Goal: Task Accomplishment & Management: Use online tool/utility

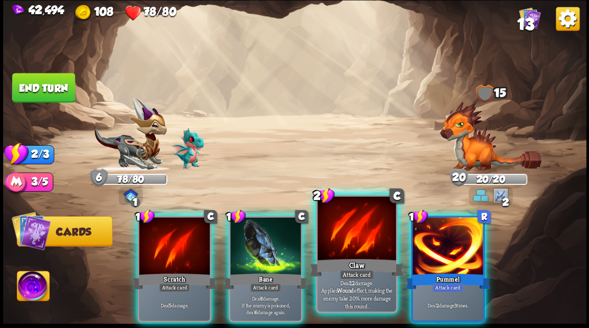
click at [350, 236] on div at bounding box center [357, 230] width 78 height 66
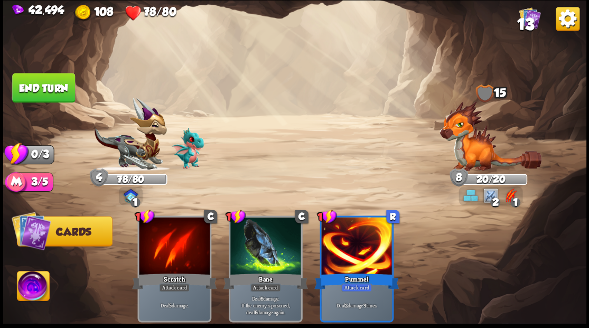
click at [61, 84] on button "End turn" at bounding box center [43, 88] width 63 height 30
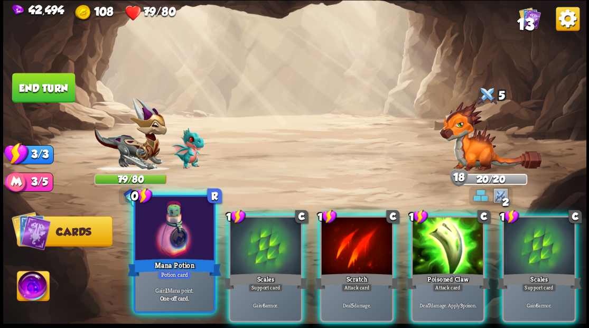
click at [185, 235] on div at bounding box center [174, 230] width 78 height 66
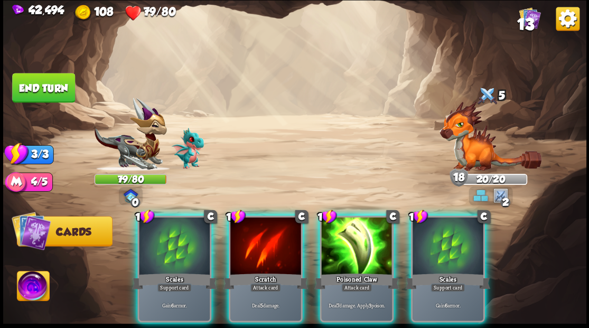
drag, startPoint x: 443, startPoint y: 241, endPoint x: 415, endPoint y: 206, distance: 44.4
click at [443, 239] on div at bounding box center [448, 247] width 71 height 60
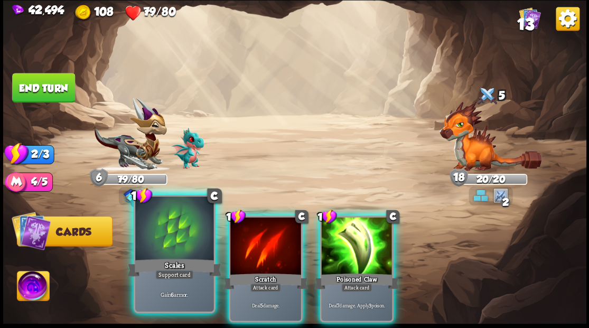
click at [158, 232] on div at bounding box center [174, 230] width 78 height 66
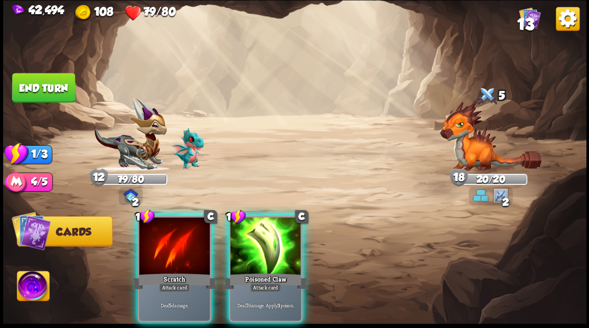
click at [260, 236] on div at bounding box center [265, 247] width 71 height 60
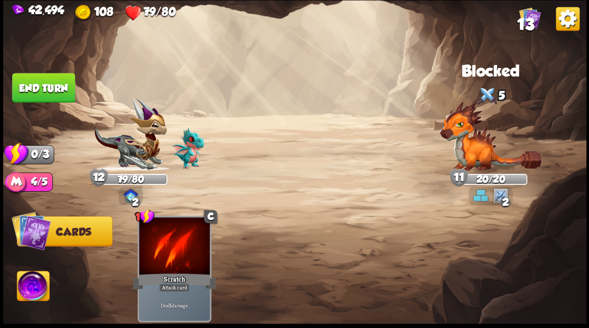
click at [57, 85] on button "End turn" at bounding box center [43, 88] width 63 height 30
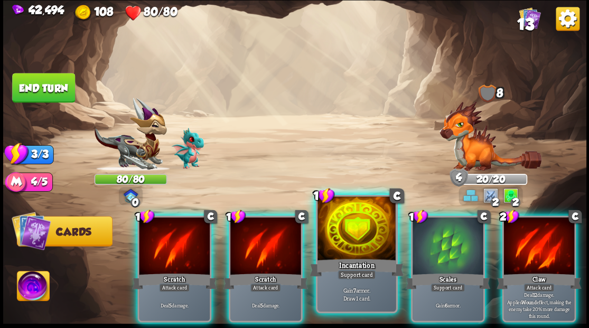
click at [345, 251] on div at bounding box center [357, 230] width 78 height 66
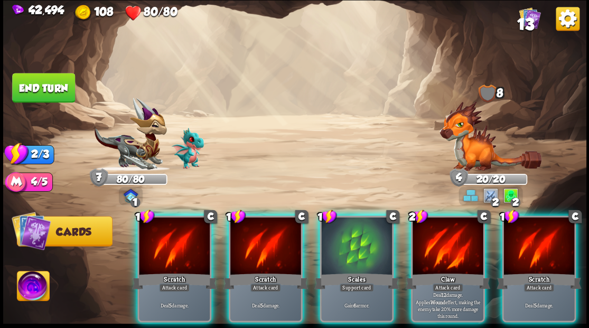
click at [439, 247] on div at bounding box center [448, 247] width 71 height 60
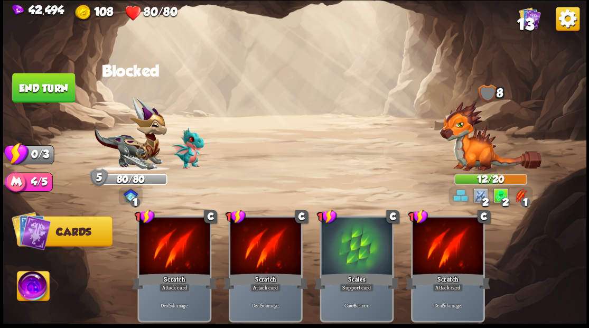
click at [35, 90] on button "End turn" at bounding box center [43, 88] width 63 height 30
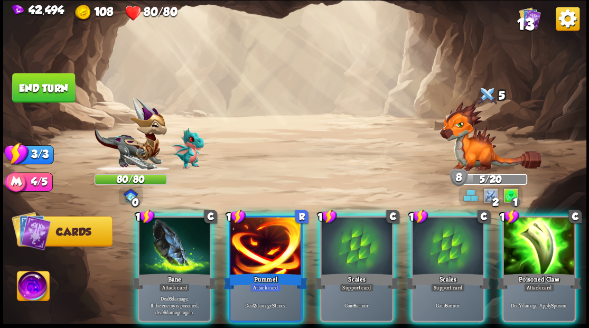
click at [361, 244] on div at bounding box center [356, 247] width 71 height 60
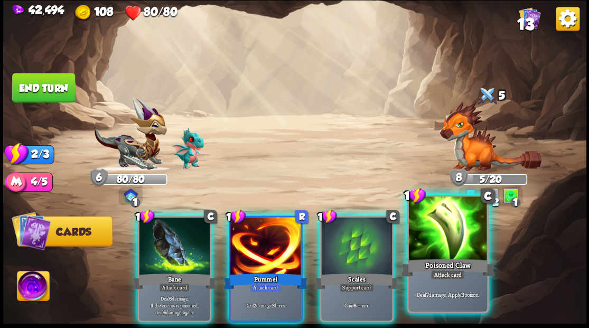
click at [437, 246] on div at bounding box center [448, 230] width 78 height 66
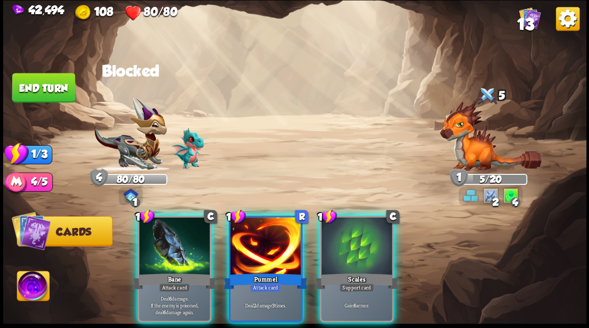
click at [179, 252] on div at bounding box center [174, 247] width 71 height 60
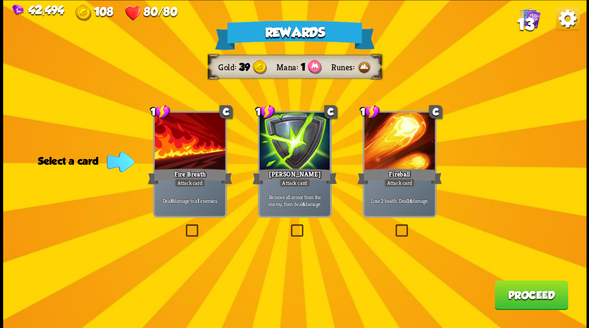
click at [524, 18] on span "13" at bounding box center [525, 24] width 17 height 18
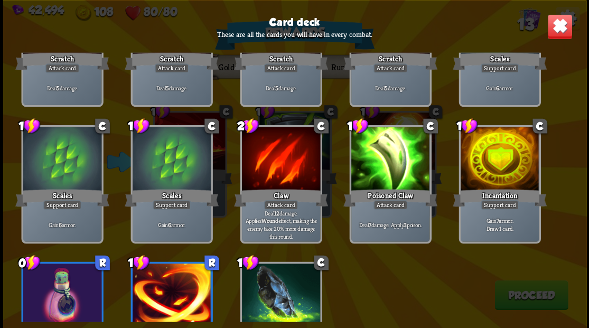
scroll to position [141, 0]
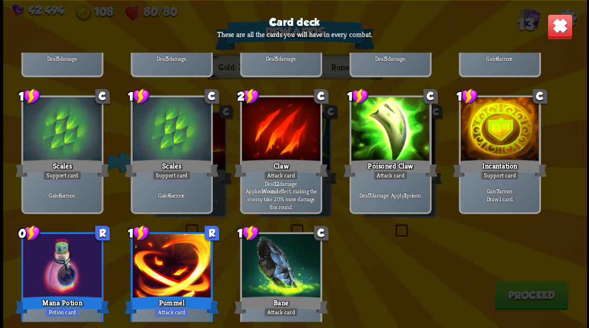
click at [559, 24] on img at bounding box center [559, 26] width 25 height 25
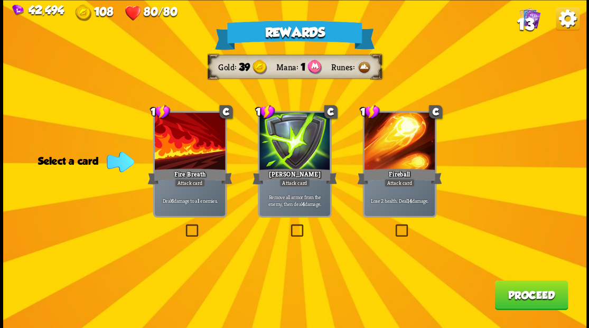
drag, startPoint x: 295, startPoint y: 231, endPoint x: 348, endPoint y: 254, distance: 57.5
click at [289, 226] on label at bounding box center [289, 226] width 0 height 0
click at [0, 0] on input "checkbox" at bounding box center [0, 0] width 0 height 0
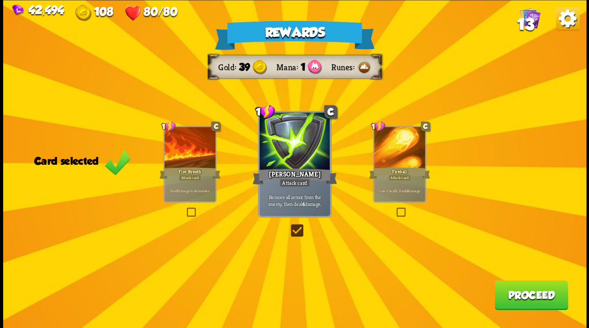
drag, startPoint x: 511, startPoint y: 299, endPoint x: 413, endPoint y: 218, distance: 127.2
click at [493, 282] on div "Rewards Gold 39 Mana 1 Runes Card selected 1 C Fire Breath Attack card Deal 6 d…" at bounding box center [295, 164] width 584 height 328
click at [521, 288] on button "Proceed" at bounding box center [531, 295] width 73 height 30
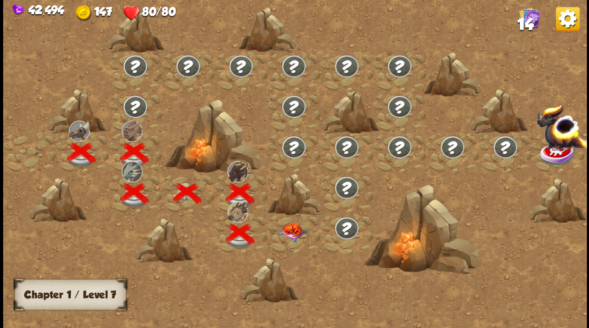
click at [285, 235] on div at bounding box center [293, 234] width 53 height 41
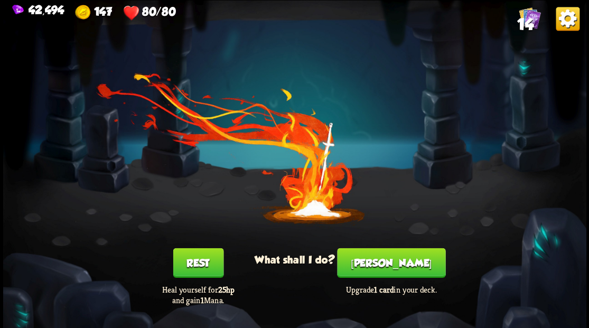
click at [395, 268] on button "[PERSON_NAME]" at bounding box center [391, 263] width 108 height 30
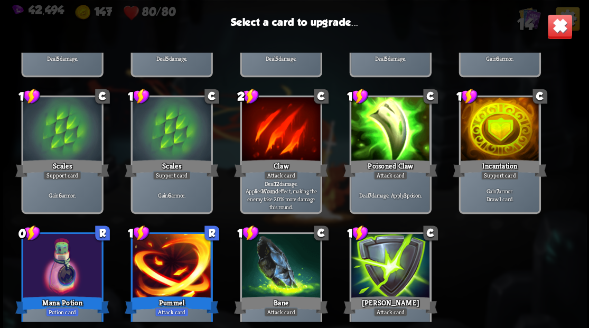
click at [512, 125] on div at bounding box center [499, 130] width 78 height 66
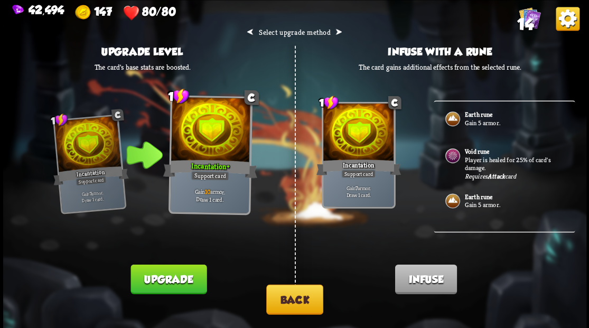
click at [296, 298] on button "Back" at bounding box center [294, 299] width 57 height 30
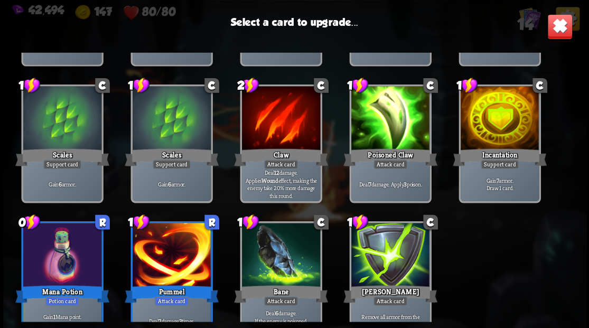
scroll to position [174, 0]
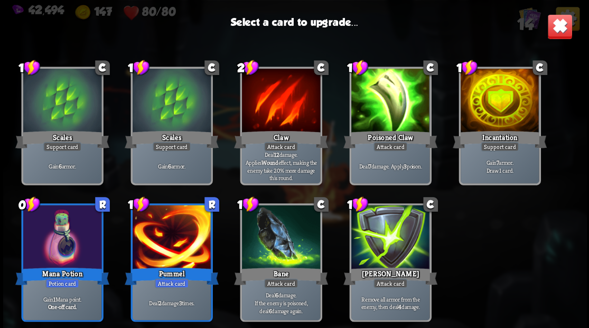
click at [66, 244] on div at bounding box center [62, 238] width 78 height 66
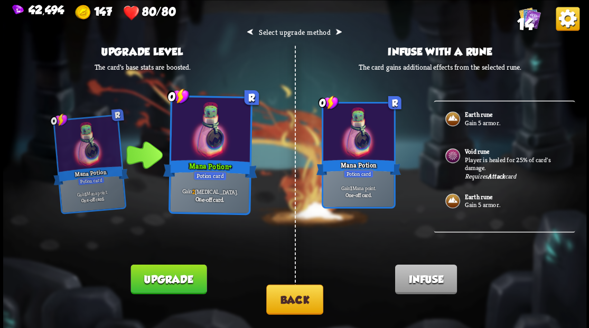
drag, startPoint x: 164, startPoint y: 278, endPoint x: 167, endPoint y: 269, distance: 9.5
click at [164, 277] on button "Upgrade" at bounding box center [169, 279] width 76 height 30
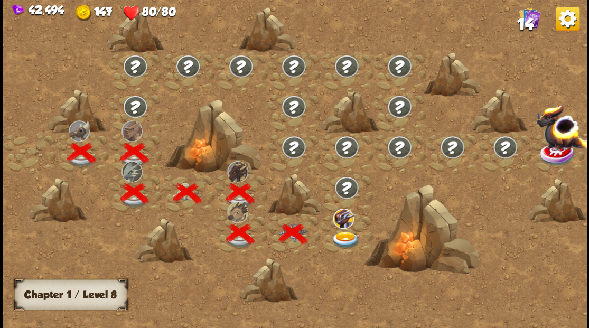
click at [345, 237] on img at bounding box center [345, 240] width 29 height 17
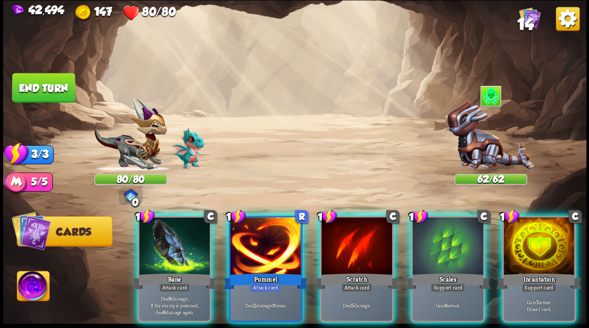
drag, startPoint x: 519, startPoint y: 233, endPoint x: 492, endPoint y: 224, distance: 28.4
click at [518, 229] on div at bounding box center [539, 247] width 71 height 60
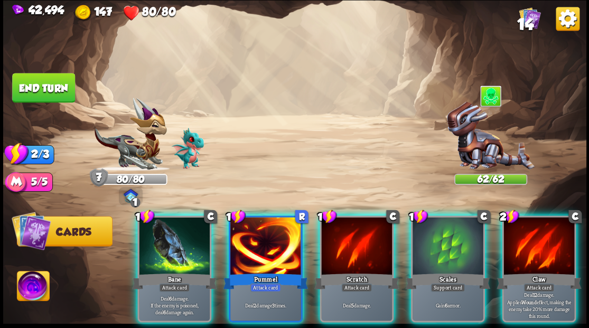
drag, startPoint x: 540, startPoint y: 251, endPoint x: 540, endPoint y: 242, distance: 8.5
click at [540, 250] on div at bounding box center [539, 247] width 71 height 60
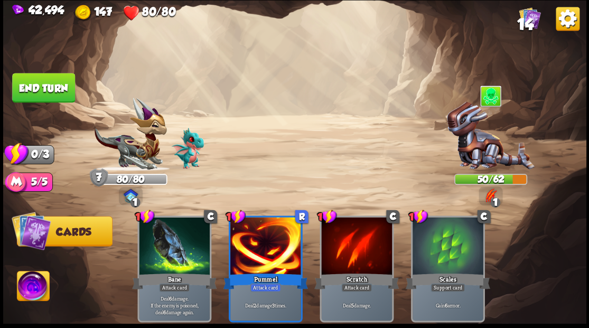
drag, startPoint x: 64, startPoint y: 89, endPoint x: 106, endPoint y: 97, distance: 42.6
click at [64, 89] on button "End turn" at bounding box center [43, 88] width 63 height 30
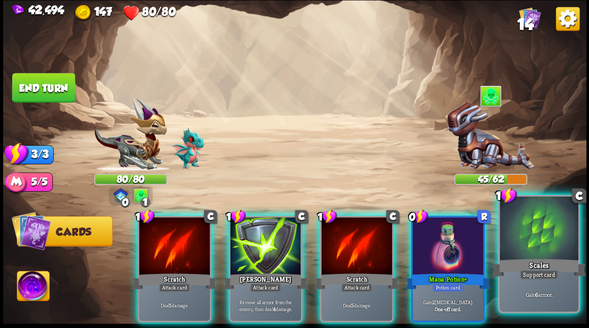
click at [528, 263] on div "Scales" at bounding box center [539, 267] width 94 height 21
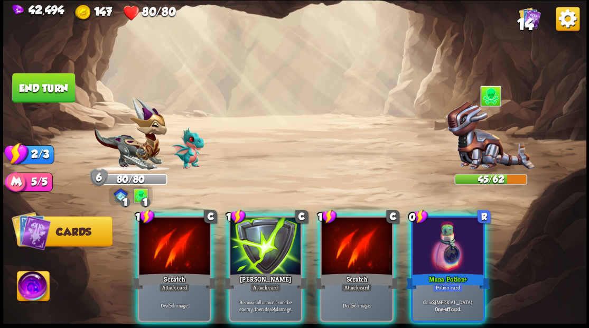
drag, startPoint x: 430, startPoint y: 260, endPoint x: 417, endPoint y: 259, distance: 13.2
click at [425, 272] on div "Mana Potion+" at bounding box center [447, 281] width 85 height 19
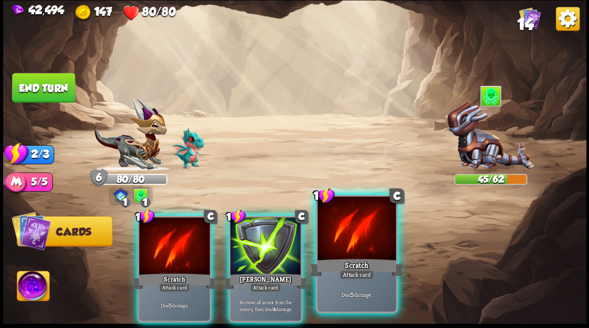
click at [354, 261] on div "Scratch" at bounding box center [357, 267] width 94 height 21
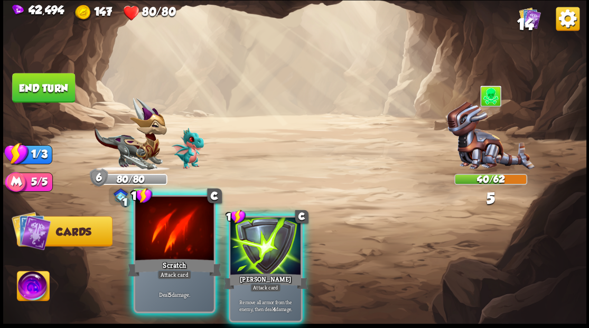
drag, startPoint x: 179, startPoint y: 245, endPoint x: 177, endPoint y: 225, distance: 20.3
click at [179, 245] on div at bounding box center [174, 230] width 78 height 66
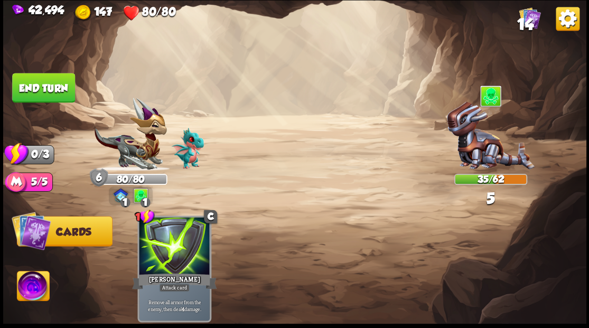
drag, startPoint x: 51, startPoint y: 87, endPoint x: 186, endPoint y: 129, distance: 141.1
click at [52, 88] on button "End turn" at bounding box center [43, 88] width 63 height 30
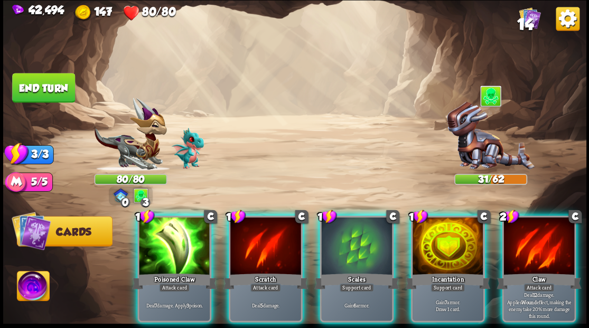
click at [440, 241] on div at bounding box center [448, 247] width 71 height 60
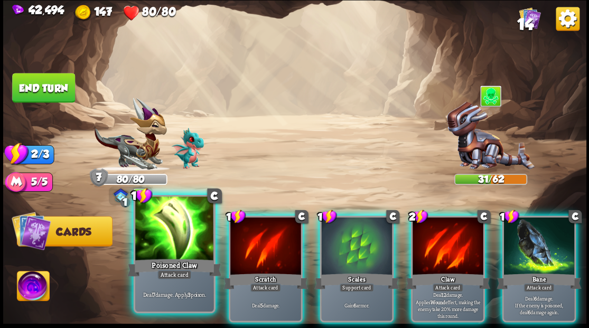
click at [180, 243] on div at bounding box center [174, 230] width 78 height 66
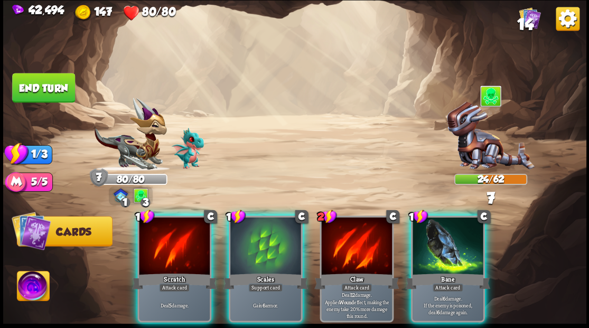
drag, startPoint x: 435, startPoint y: 241, endPoint x: 417, endPoint y: 205, distance: 40.4
click at [435, 238] on div at bounding box center [448, 247] width 71 height 60
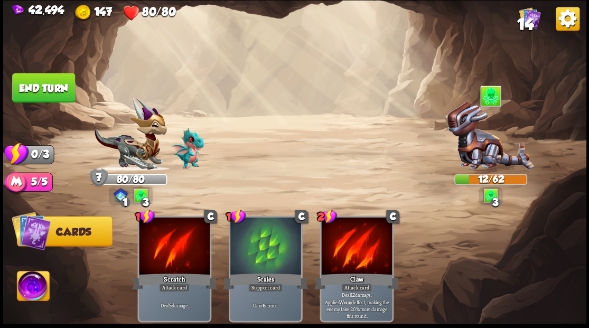
click at [41, 89] on button "End turn" at bounding box center [43, 88] width 63 height 30
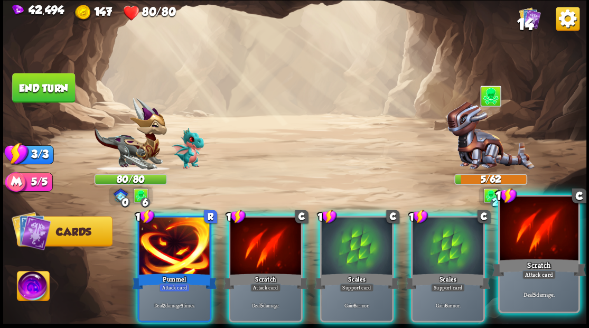
click at [555, 239] on div at bounding box center [539, 230] width 78 height 66
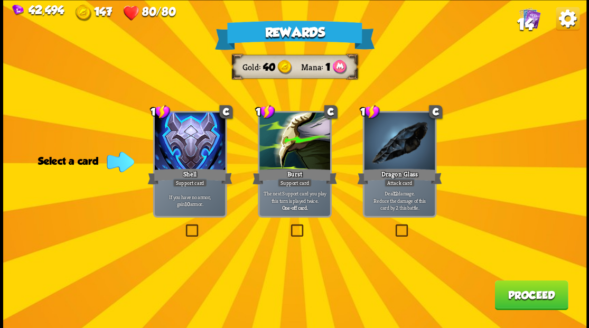
click at [393, 226] on label at bounding box center [393, 226] width 0 height 0
click at [0, 0] on input "checkbox" at bounding box center [0, 0] width 0 height 0
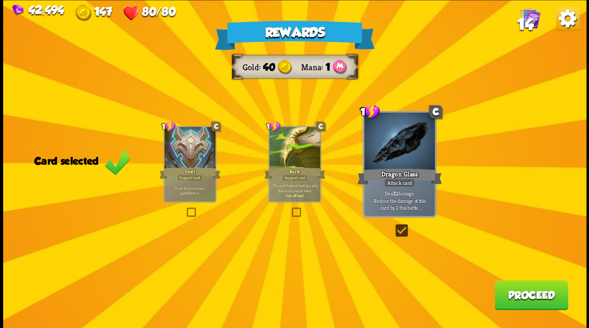
click at [518, 300] on button "Proceed" at bounding box center [531, 295] width 73 height 30
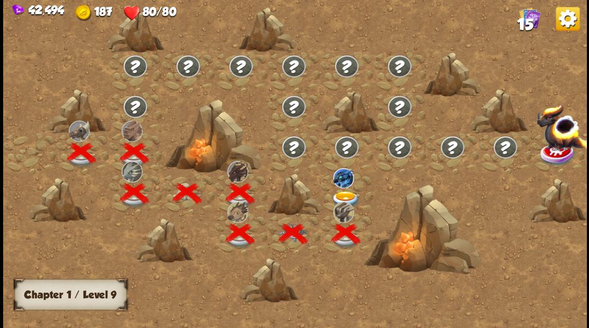
click at [348, 197] on img at bounding box center [345, 199] width 29 height 17
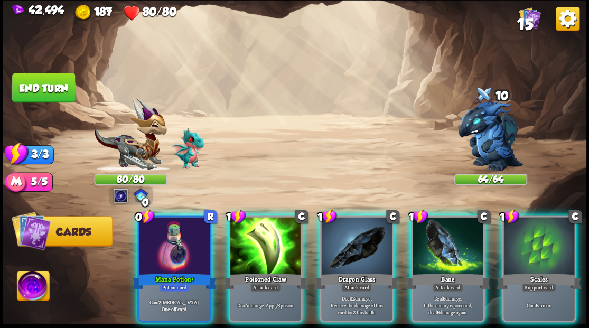
click at [36, 287] on img at bounding box center [33, 287] width 32 height 33
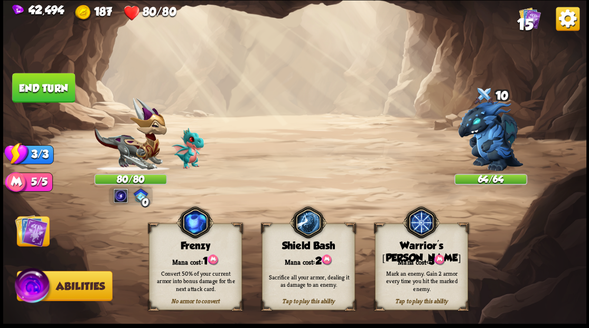
click at [407, 261] on div "Mana cost: 3" at bounding box center [421, 260] width 92 height 13
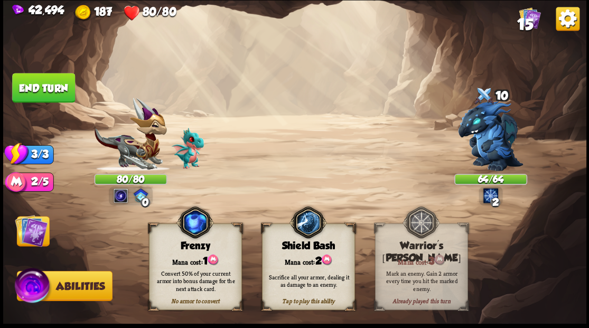
click at [26, 234] on img at bounding box center [31, 230] width 33 height 33
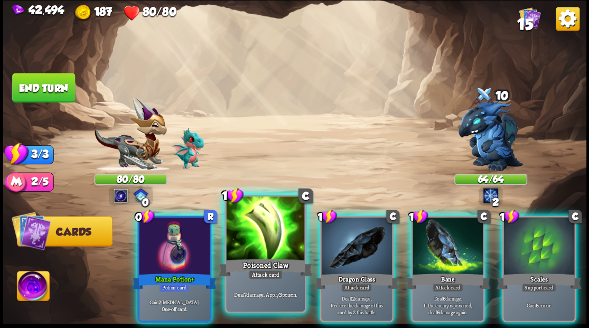
drag, startPoint x: 228, startPoint y: 226, endPoint x: 216, endPoint y: 226, distance: 12.2
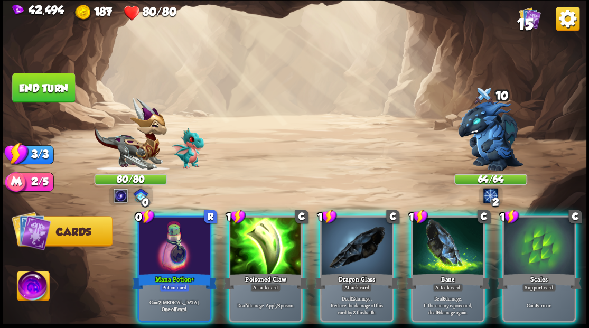
click at [228, 226] on div "1 C Poisoned Claw Attack card Deal 7 damage. Apply 3 poison." at bounding box center [265, 269] width 74 height 107
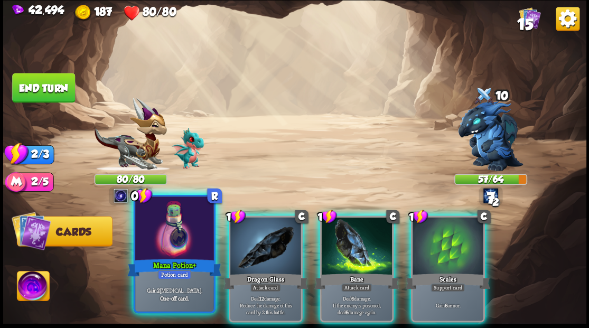
click at [156, 238] on div at bounding box center [174, 230] width 78 height 66
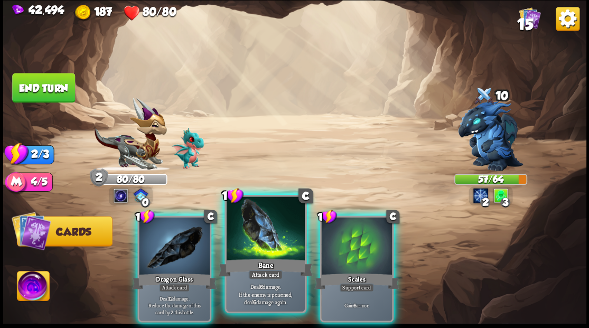
click at [245, 245] on div at bounding box center [265, 230] width 78 height 66
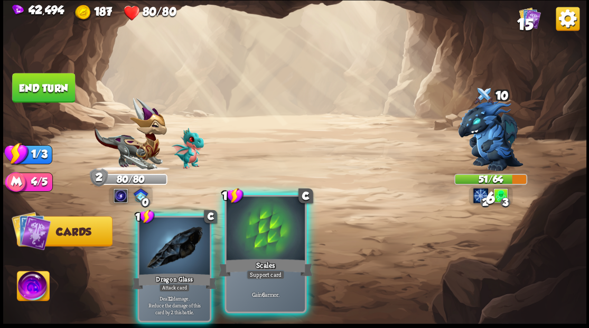
click at [253, 242] on div at bounding box center [265, 230] width 78 height 66
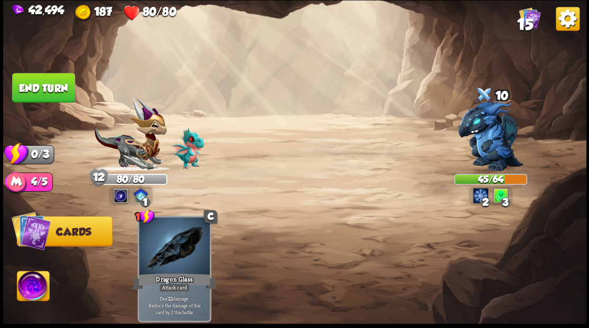
drag, startPoint x: 51, startPoint y: 92, endPoint x: 69, endPoint y: 91, distance: 18.0
click at [51, 91] on button "End turn" at bounding box center [43, 88] width 63 height 30
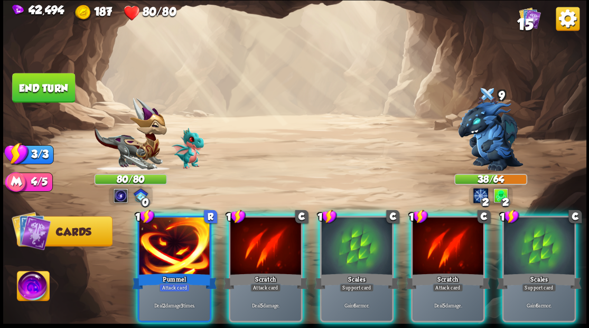
click at [336, 238] on div at bounding box center [356, 247] width 71 height 60
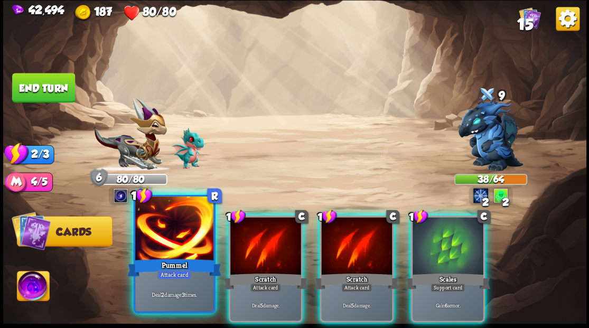
click at [161, 256] on div at bounding box center [174, 230] width 78 height 66
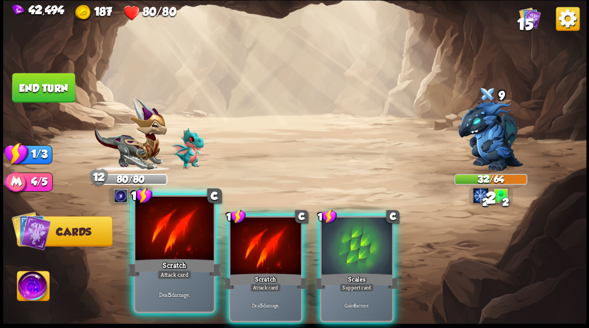
click at [170, 256] on div at bounding box center [174, 230] width 78 height 66
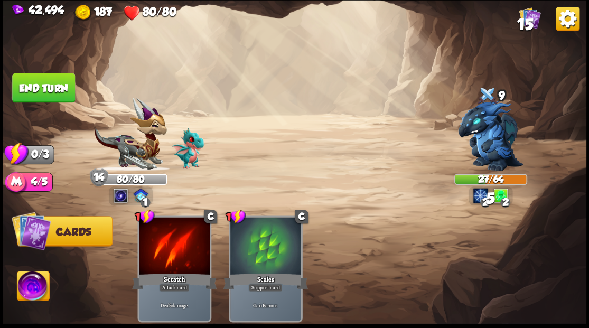
click at [47, 82] on button "End turn" at bounding box center [43, 88] width 63 height 30
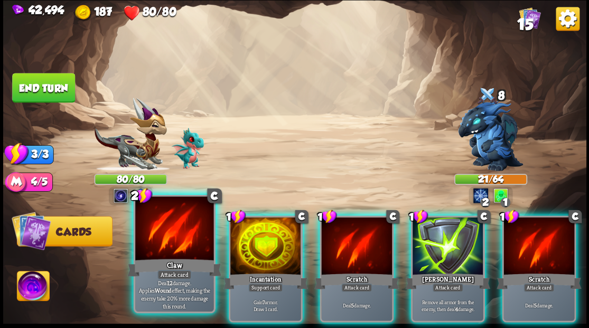
click at [175, 254] on div at bounding box center [174, 230] width 78 height 66
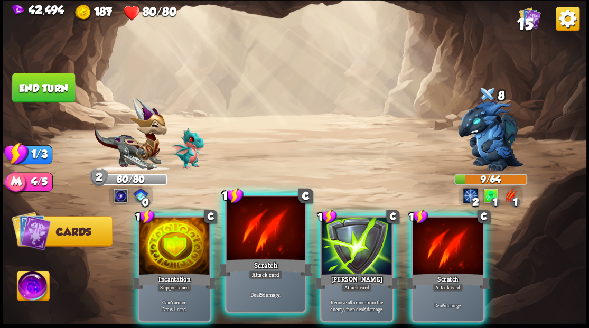
click at [251, 243] on div at bounding box center [265, 230] width 78 height 66
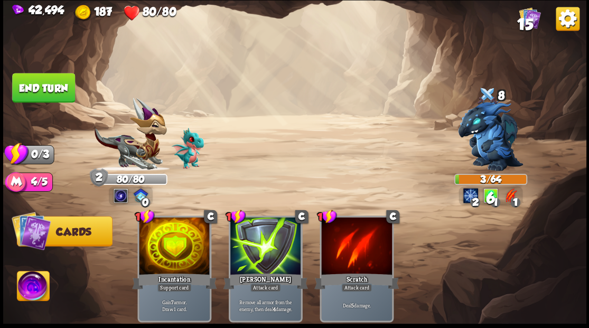
click at [31, 79] on button "End turn" at bounding box center [43, 88] width 63 height 30
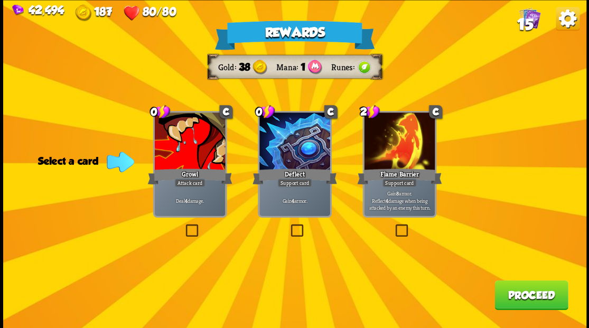
drag, startPoint x: 293, startPoint y: 229, endPoint x: 436, endPoint y: 259, distance: 145.9
click at [289, 226] on label at bounding box center [289, 226] width 0 height 0
click at [0, 0] on input "checkbox" at bounding box center [0, 0] width 0 height 0
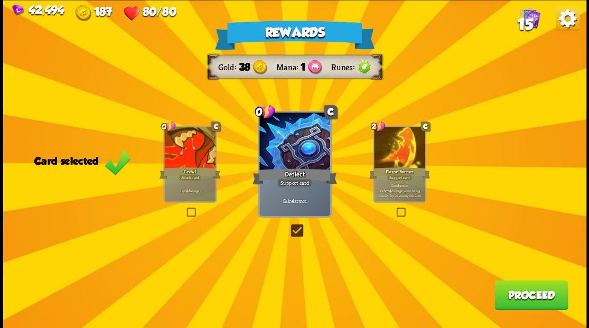
drag, startPoint x: 509, startPoint y: 295, endPoint x: 417, endPoint y: 246, distance: 104.1
click at [495, 281] on div "Rewards Gold 38 Mana 1 Runes Card selected 0 C Growl Attack card Deal 4 damage.…" at bounding box center [295, 164] width 584 height 328
drag, startPoint x: 523, startPoint y: 299, endPoint x: 519, endPoint y: 294, distance: 6.8
click at [519, 294] on button "Proceed" at bounding box center [531, 295] width 73 height 30
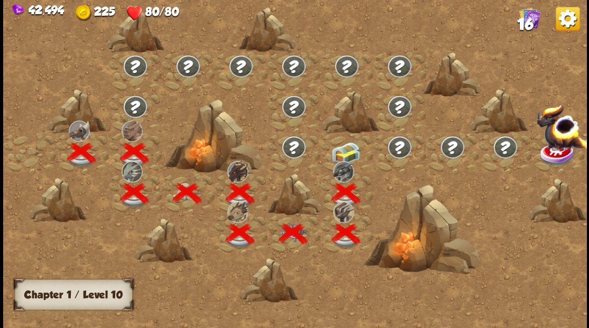
click at [355, 148] on div at bounding box center [346, 153] width 53 height 41
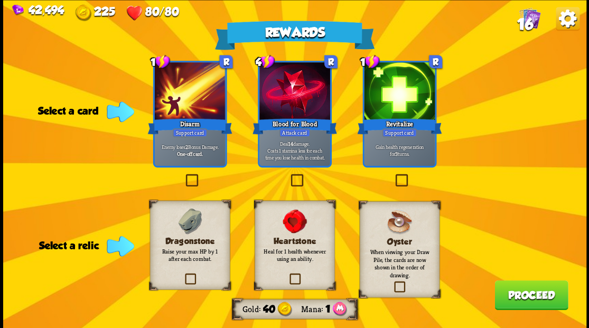
click at [183, 275] on label at bounding box center [183, 275] width 0 height 0
click at [0, 0] on input "checkbox" at bounding box center [0, 0] width 0 height 0
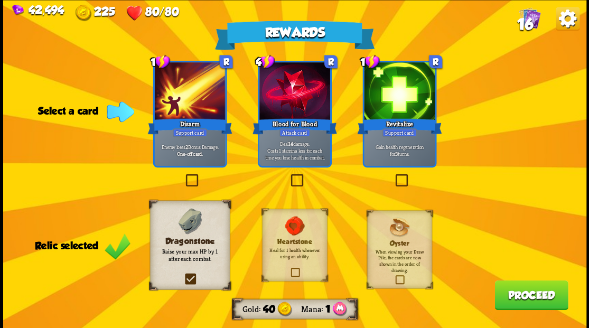
click at [531, 17] on span "16" at bounding box center [525, 24] width 16 height 18
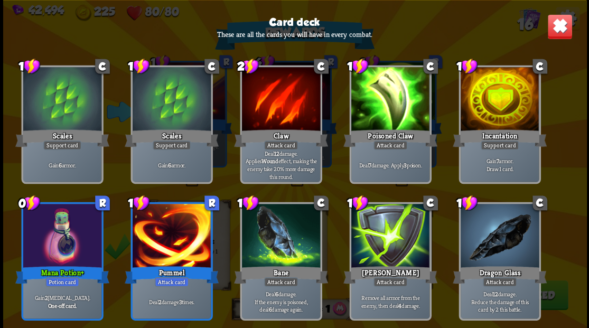
scroll to position [211, 0]
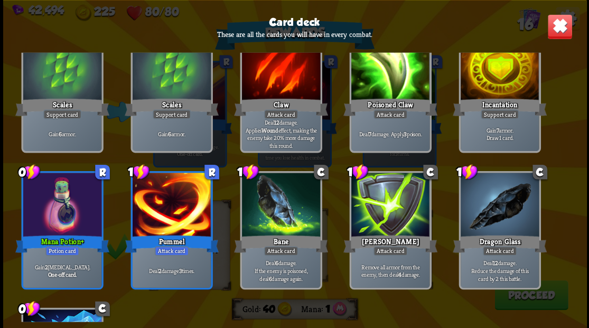
click at [557, 27] on img at bounding box center [559, 26] width 25 height 25
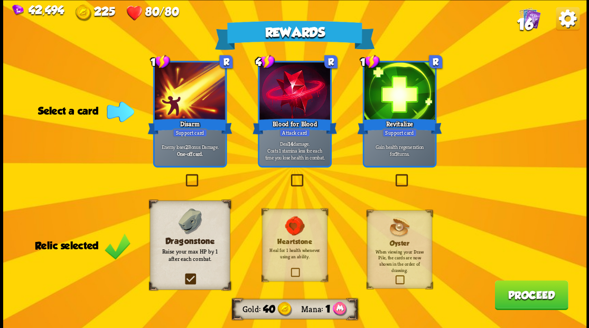
click at [393, 175] on label at bounding box center [393, 175] width 0 height 0
click at [0, 0] on input "checkbox" at bounding box center [0, 0] width 0 height 0
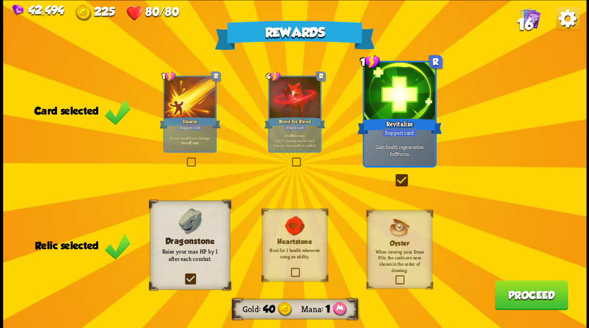
click at [522, 296] on button "Proceed" at bounding box center [531, 295] width 73 height 30
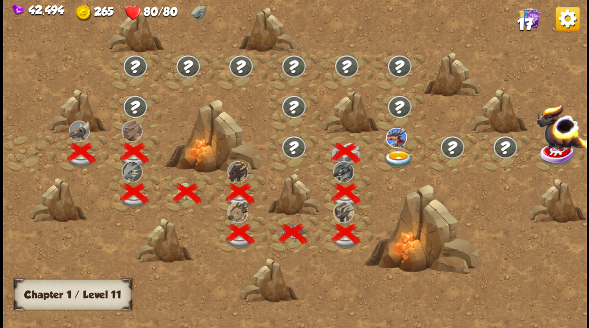
scroll to position [0, 161]
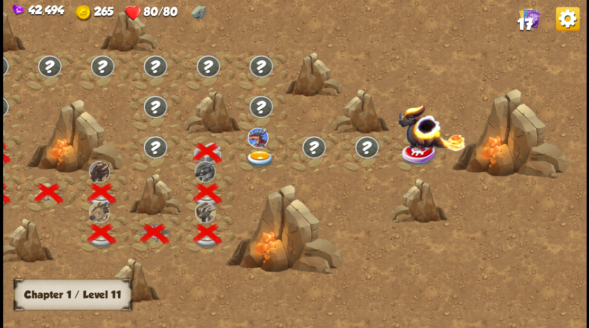
click at [255, 160] on img at bounding box center [259, 158] width 29 height 17
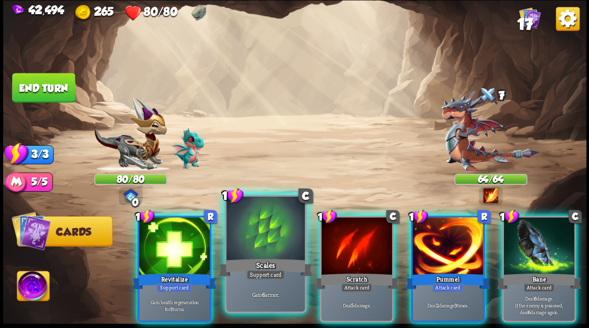
click at [262, 224] on div at bounding box center [265, 230] width 78 height 66
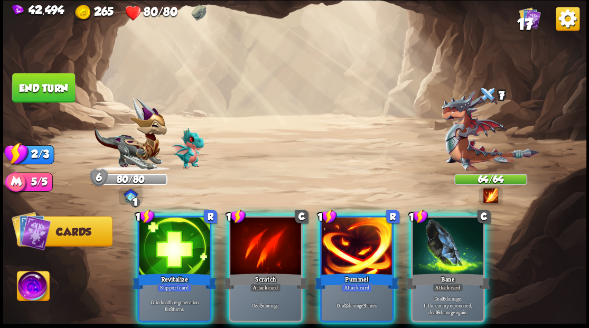
click at [34, 289] on img at bounding box center [33, 287] width 32 height 33
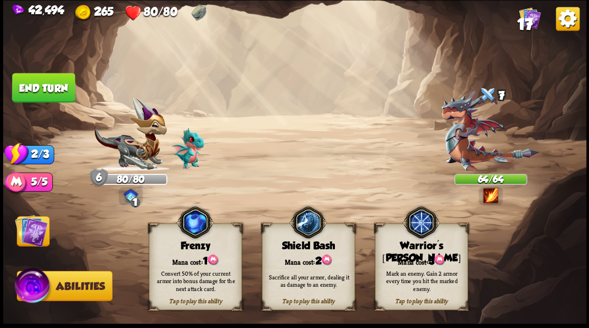
click at [404, 251] on div "Warrior's [PERSON_NAME]" at bounding box center [421, 252] width 92 height 24
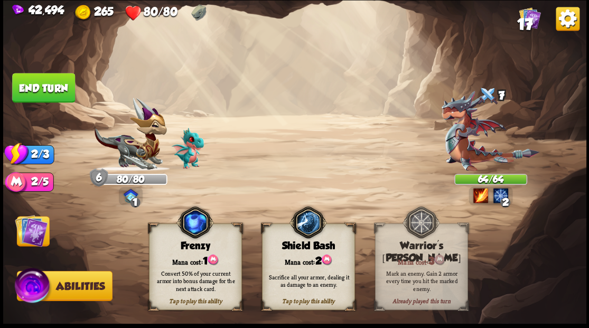
click at [36, 227] on img at bounding box center [31, 230] width 33 height 33
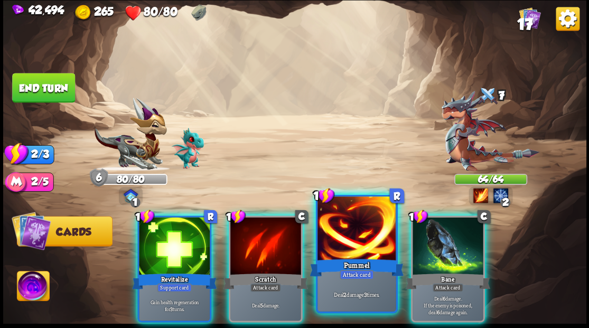
click at [357, 241] on div at bounding box center [357, 230] width 78 height 66
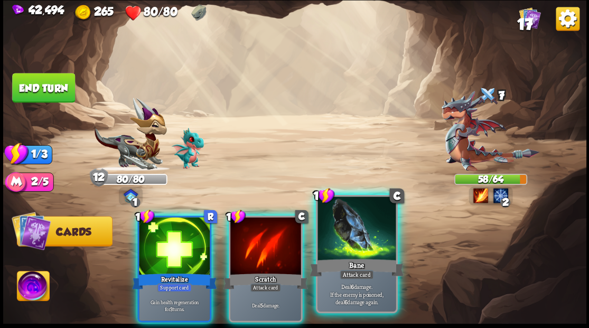
click at [356, 238] on div at bounding box center [357, 230] width 78 height 66
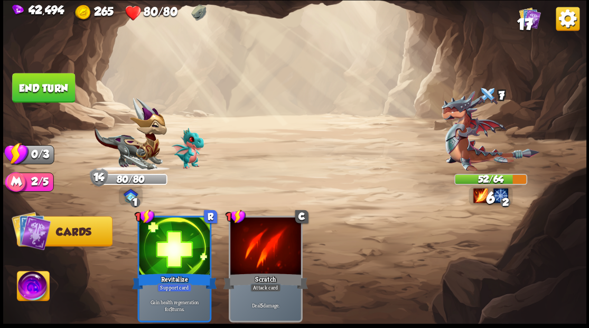
drag, startPoint x: 43, startPoint y: 92, endPoint x: 265, endPoint y: 132, distance: 225.6
click at [43, 92] on button "End turn" at bounding box center [43, 88] width 63 height 30
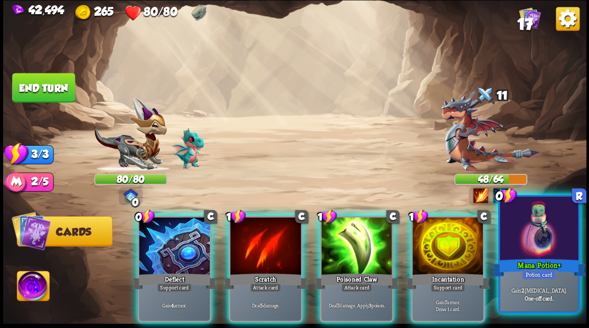
click at [540, 246] on div at bounding box center [539, 230] width 78 height 66
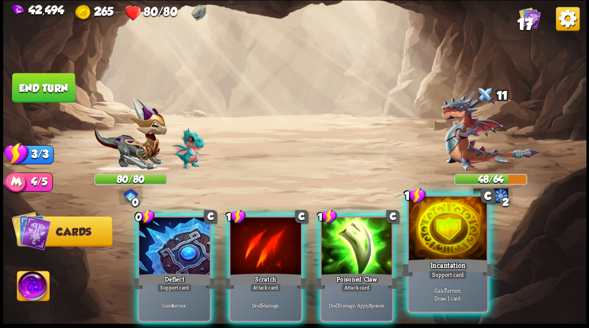
click at [464, 251] on div at bounding box center [448, 230] width 78 height 66
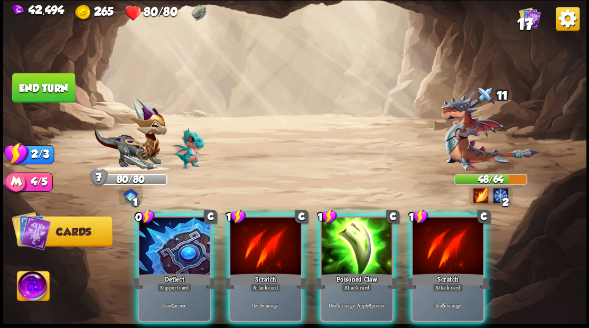
click at [355, 241] on div at bounding box center [356, 247] width 71 height 60
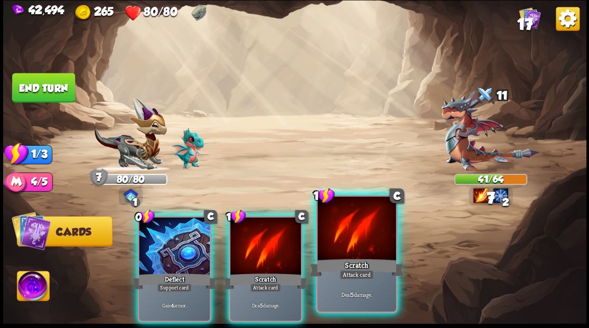
click at [352, 240] on div at bounding box center [357, 230] width 78 height 66
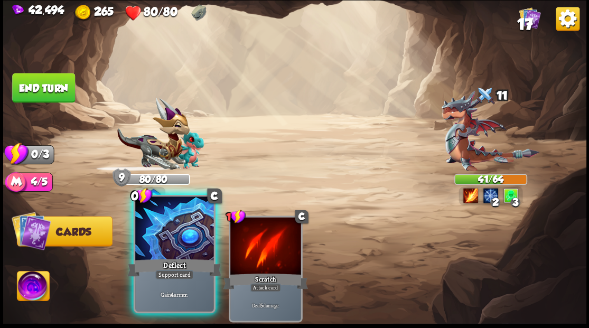
click at [182, 230] on div at bounding box center [174, 230] width 78 height 66
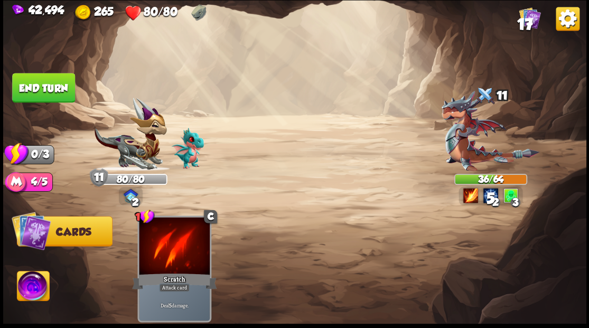
click at [47, 88] on button "End turn" at bounding box center [43, 88] width 63 height 30
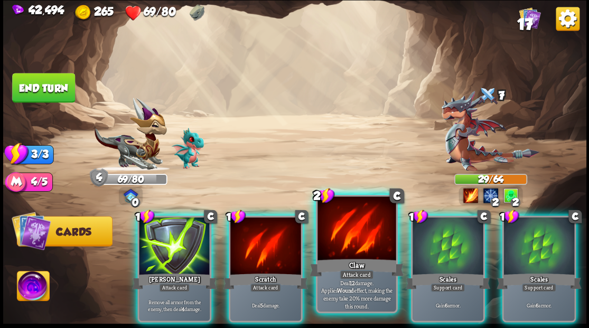
click at [353, 251] on div at bounding box center [357, 230] width 78 height 66
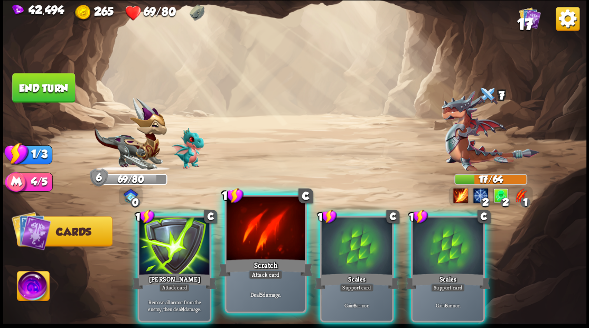
click at [260, 252] on div at bounding box center [265, 230] width 78 height 66
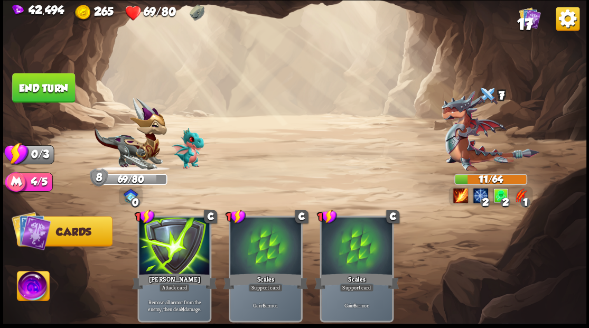
click at [52, 87] on button "End turn" at bounding box center [43, 88] width 63 height 30
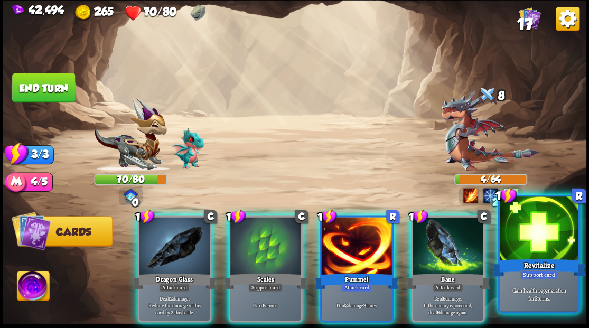
click at [522, 237] on div at bounding box center [539, 230] width 78 height 66
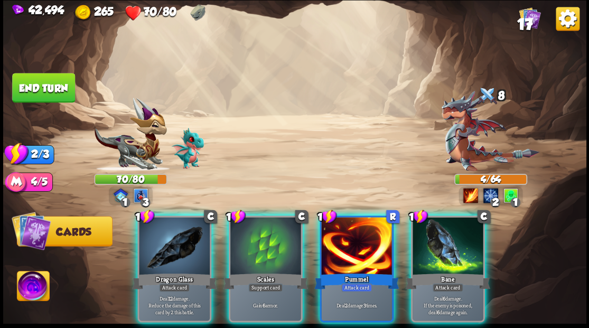
click at [456, 242] on div at bounding box center [448, 247] width 71 height 60
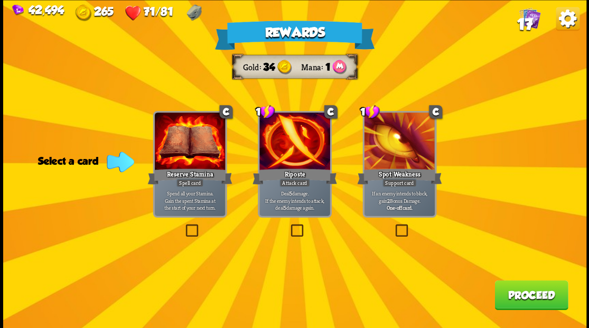
drag, startPoint x: 293, startPoint y: 229, endPoint x: 336, endPoint y: 244, distance: 45.1
click at [289, 226] on label at bounding box center [289, 226] width 0 height 0
click at [0, 0] on input "checkbox" at bounding box center [0, 0] width 0 height 0
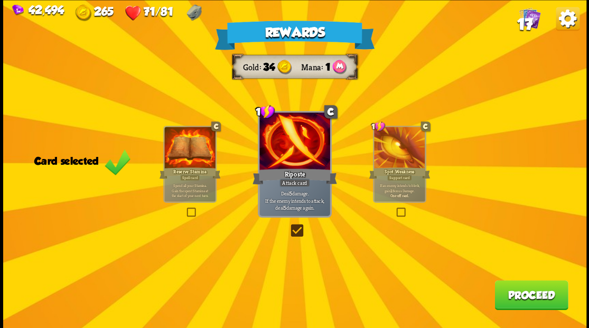
click at [516, 289] on button "Proceed" at bounding box center [531, 295] width 73 height 30
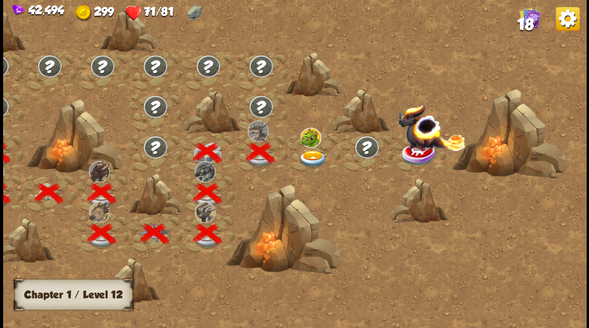
click at [302, 155] on img at bounding box center [312, 158] width 29 height 17
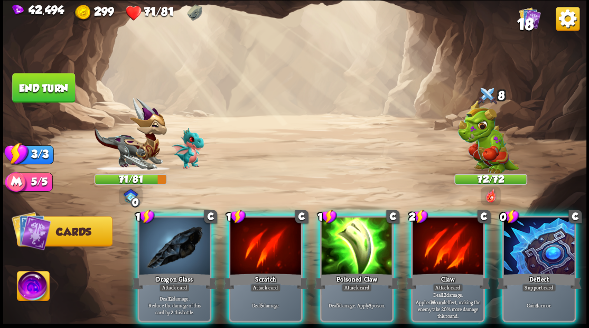
click at [34, 282] on img at bounding box center [33, 287] width 32 height 33
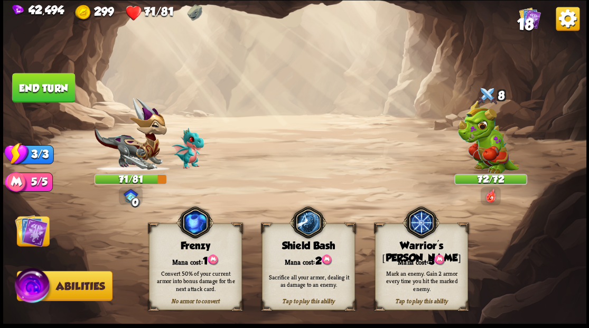
drag, startPoint x: 408, startPoint y: 255, endPoint x: 178, endPoint y: 256, distance: 230.5
click at [382, 255] on div "Mana cost: 3" at bounding box center [421, 260] width 92 height 13
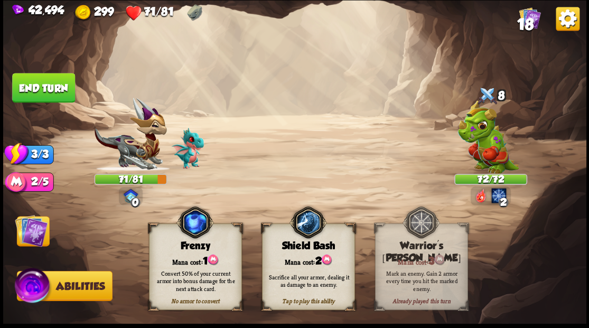
click at [35, 235] on img at bounding box center [31, 230] width 33 height 33
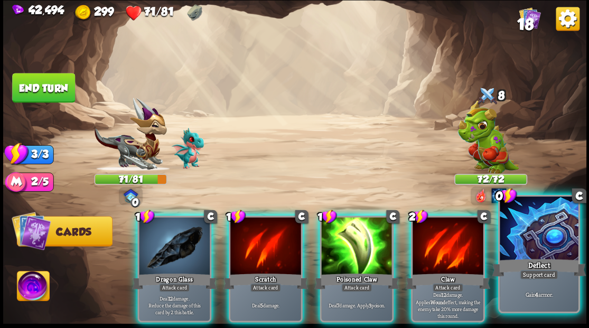
click at [529, 236] on div at bounding box center [539, 230] width 78 height 66
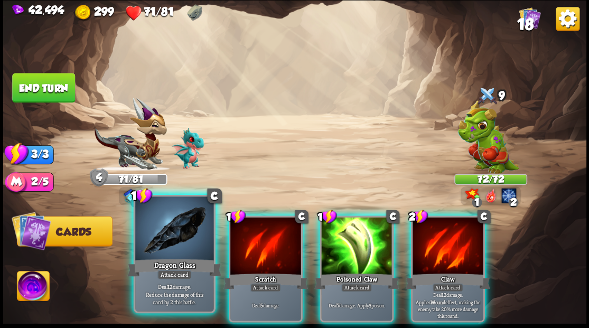
click at [160, 246] on div at bounding box center [174, 230] width 78 height 66
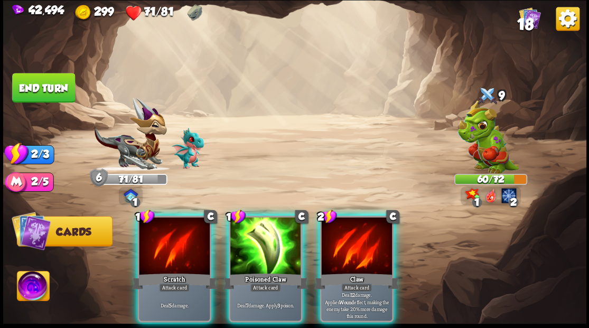
click at [355, 232] on div at bounding box center [356, 247] width 71 height 60
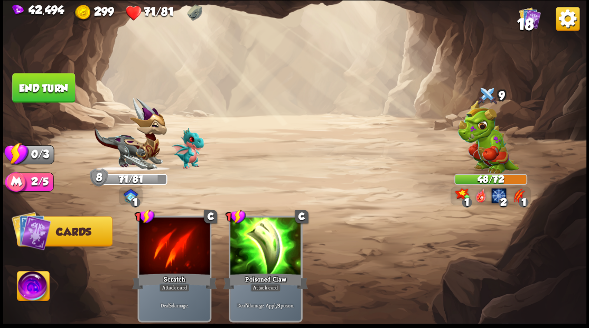
click at [49, 77] on button "End turn" at bounding box center [43, 88] width 63 height 30
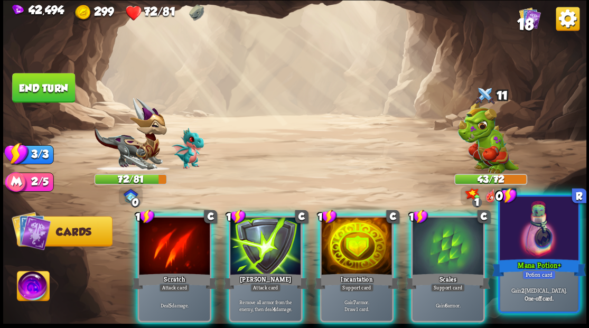
click at [541, 255] on div at bounding box center [539, 230] width 78 height 66
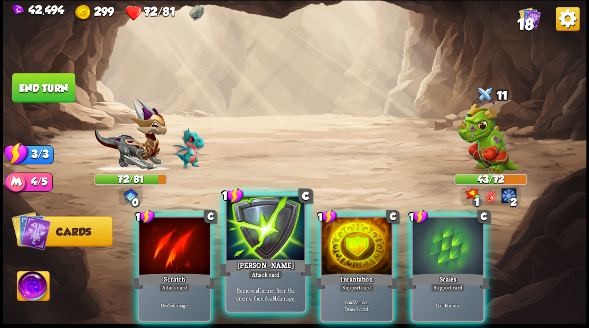
drag, startPoint x: 353, startPoint y: 224, endPoint x: 257, endPoint y: 241, distance: 97.8
click at [351, 224] on div at bounding box center [356, 247] width 71 height 60
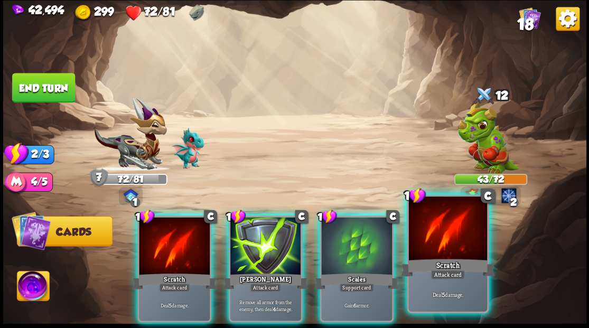
click at [446, 242] on div at bounding box center [448, 230] width 78 height 66
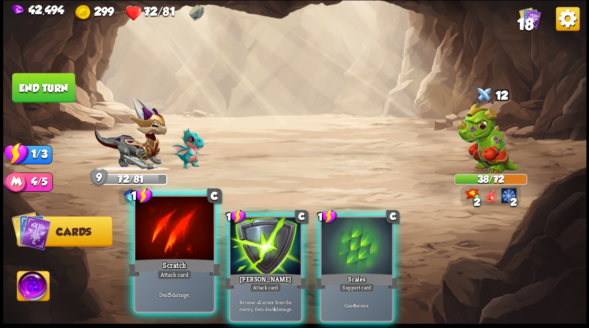
click at [155, 233] on div at bounding box center [174, 230] width 78 height 66
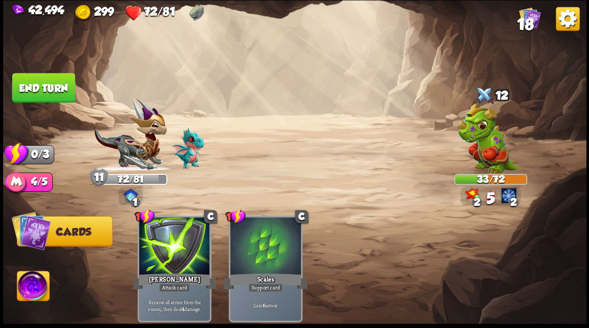
click at [45, 90] on button "End turn" at bounding box center [43, 88] width 63 height 30
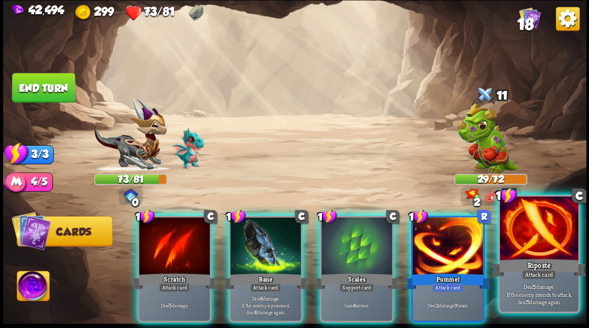
click at [541, 237] on div at bounding box center [539, 230] width 78 height 66
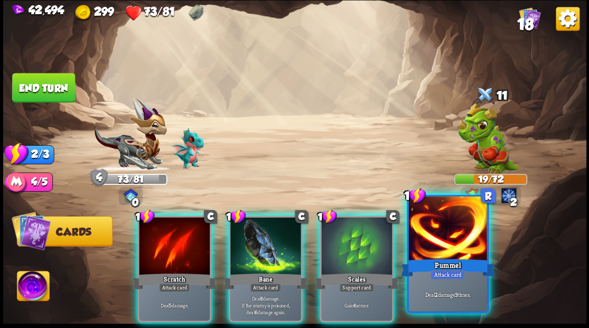
click at [438, 233] on div at bounding box center [448, 230] width 78 height 66
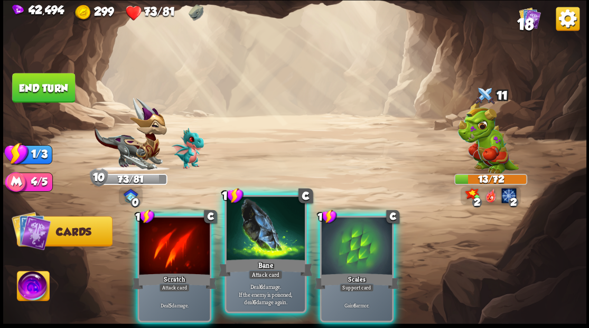
drag, startPoint x: 271, startPoint y: 241, endPoint x: 276, endPoint y: 232, distance: 10.9
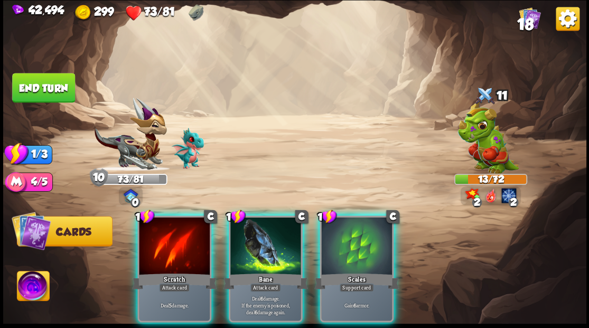
click at [271, 241] on div at bounding box center [265, 247] width 71 height 60
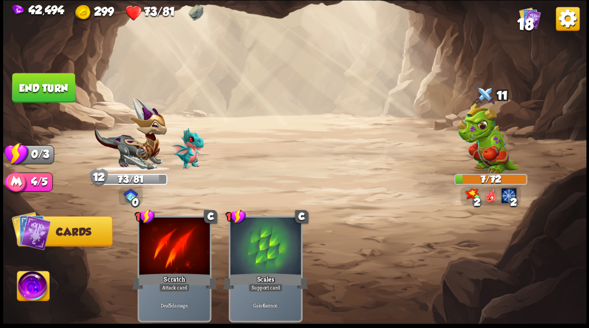
click at [53, 88] on button "End turn" at bounding box center [43, 88] width 63 height 30
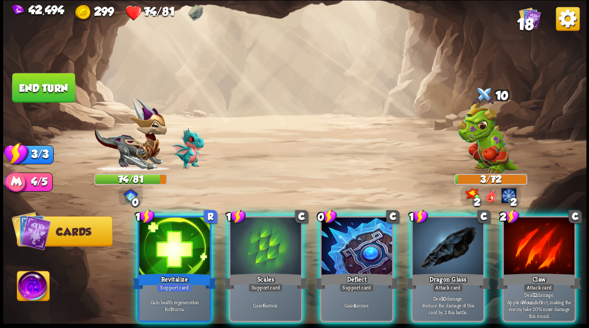
click at [170, 234] on div at bounding box center [174, 247] width 71 height 60
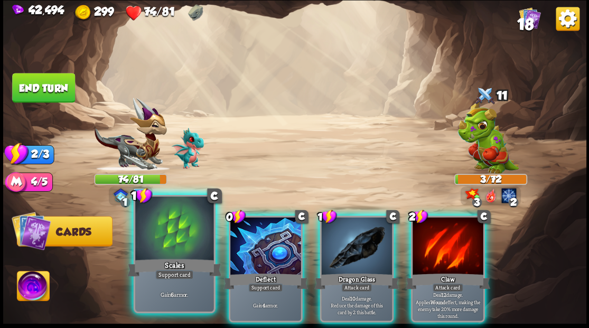
click at [173, 227] on div at bounding box center [174, 230] width 78 height 66
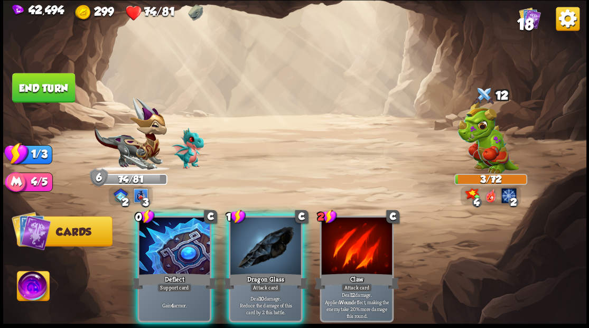
click at [172, 225] on div at bounding box center [174, 247] width 71 height 60
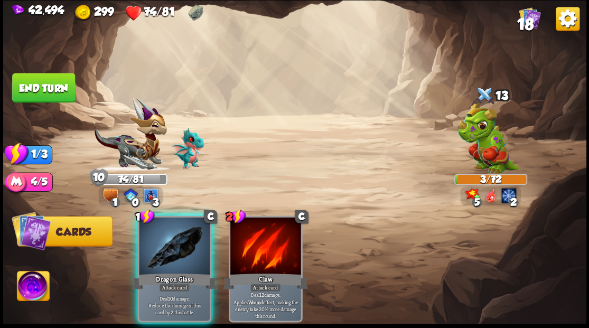
click at [58, 86] on button "End turn" at bounding box center [43, 88] width 63 height 30
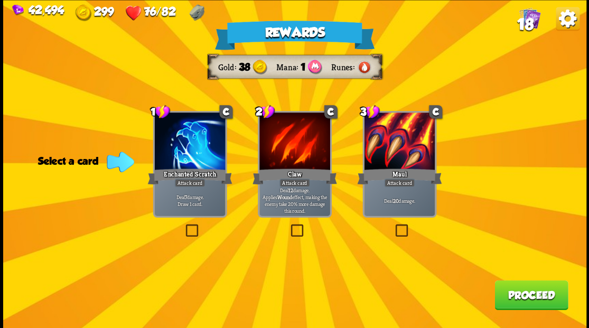
click at [183, 226] on label at bounding box center [183, 226] width 0 height 0
click at [0, 0] on input "checkbox" at bounding box center [0, 0] width 0 height 0
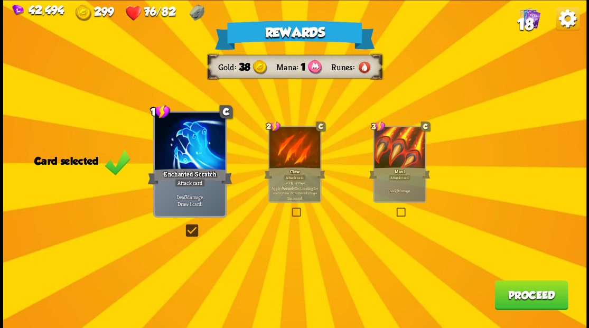
click at [529, 293] on button "Proceed" at bounding box center [531, 295] width 73 height 30
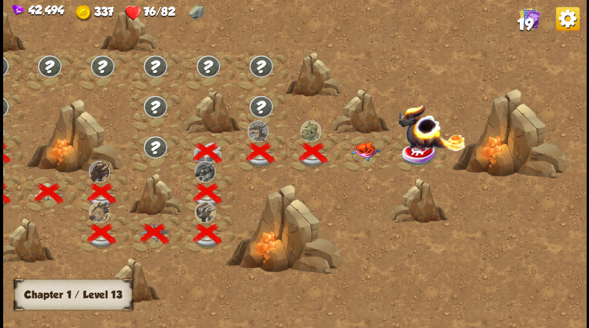
click at [361, 151] on img at bounding box center [365, 151] width 29 height 19
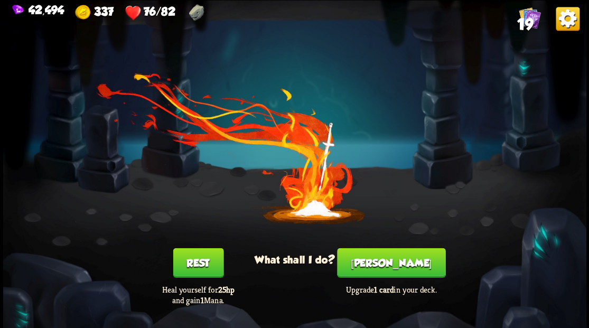
click at [392, 272] on button "[PERSON_NAME]" at bounding box center [391, 263] width 108 height 30
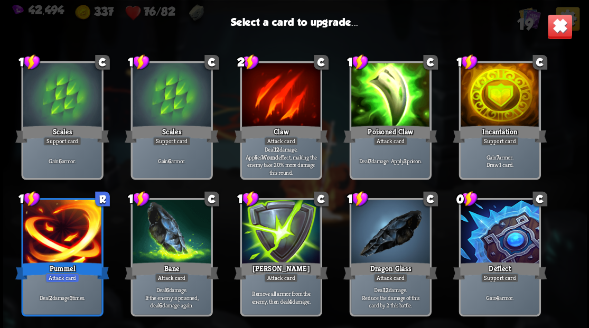
scroll to position [176, 0]
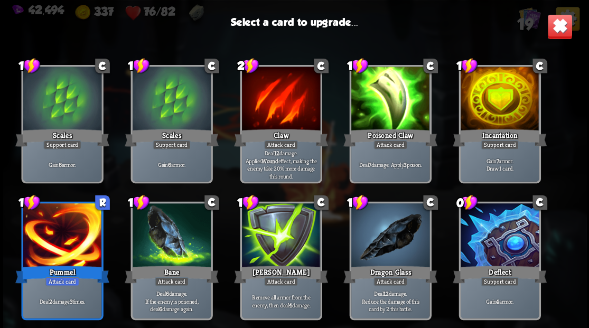
click at [494, 105] on div at bounding box center [499, 100] width 78 height 66
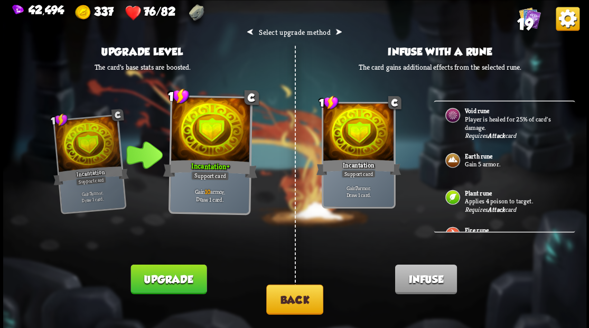
scroll to position [0, 0]
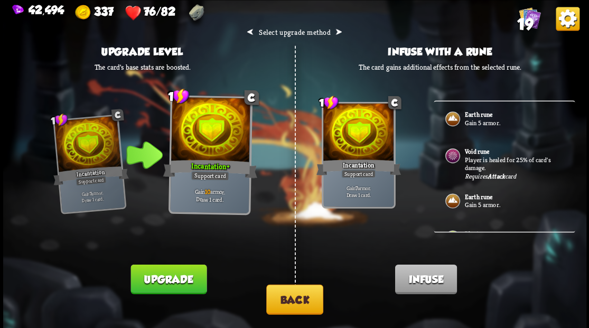
click at [302, 303] on button "Back" at bounding box center [294, 299] width 57 height 30
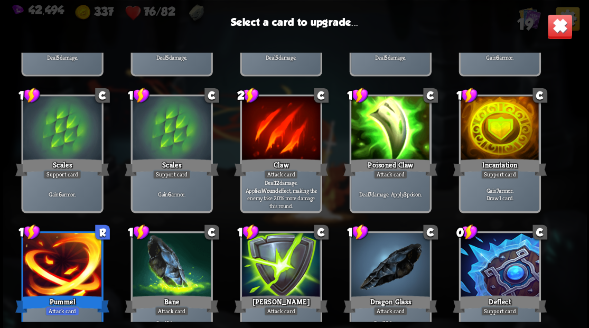
scroll to position [176, 0]
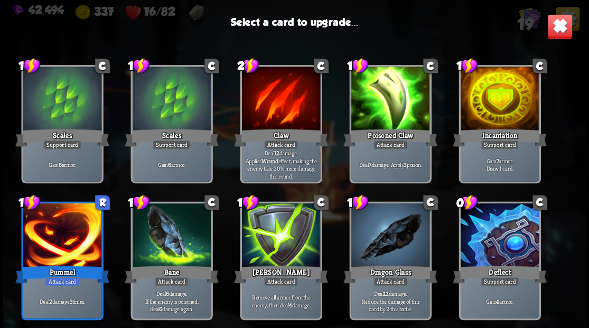
drag, startPoint x: 380, startPoint y: 236, endPoint x: 387, endPoint y: 208, distance: 28.5
click at [380, 234] on div at bounding box center [390, 237] width 78 height 66
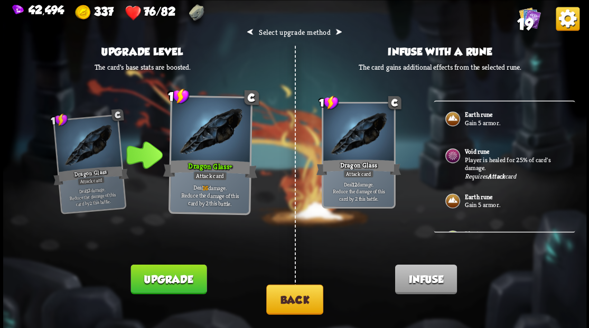
click at [467, 155] on p "Player is healed for 25% of card's damage." at bounding box center [514, 163] width 99 height 16
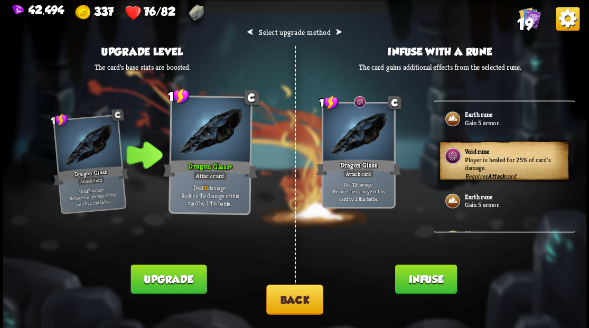
drag, startPoint x: 427, startPoint y: 279, endPoint x: 418, endPoint y: 259, distance: 22.0
click at [425, 274] on button "Infuse" at bounding box center [426, 279] width 62 height 30
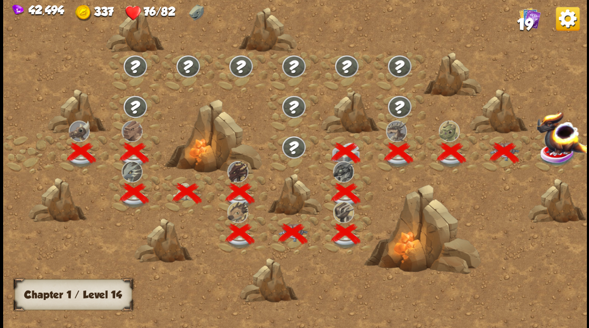
scroll to position [0, 161]
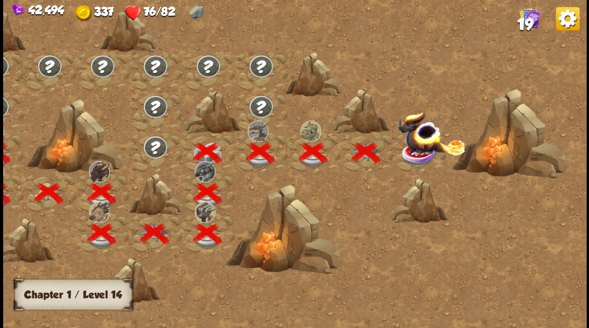
click at [419, 150] on img at bounding box center [432, 133] width 68 height 44
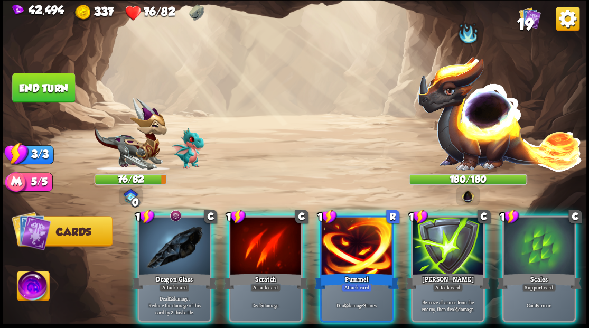
click at [35, 284] on img at bounding box center [33, 287] width 32 height 33
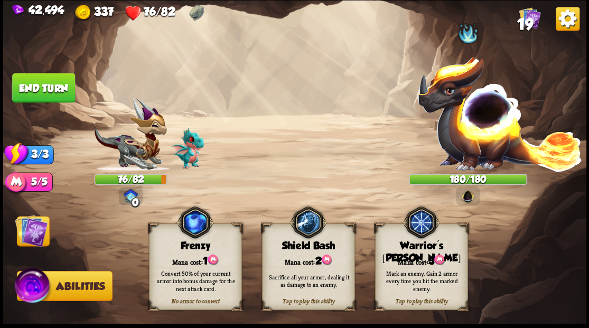
click at [409, 251] on div "Tap to play this ability Warrior's [PERSON_NAME] cost: 3 Mark an enemy. Gain 2 …" at bounding box center [421, 267] width 93 height 87
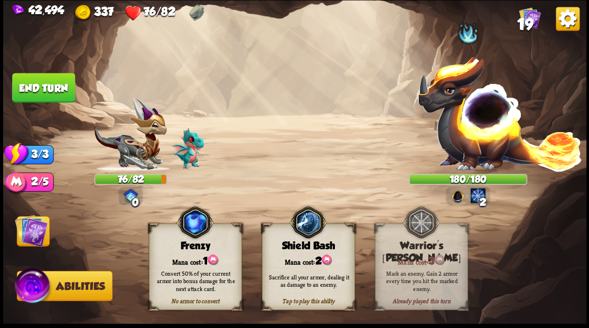
click at [30, 233] on img at bounding box center [31, 230] width 33 height 33
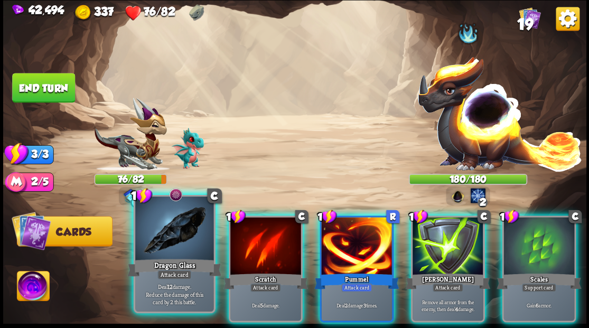
click at [168, 227] on div at bounding box center [174, 230] width 78 height 66
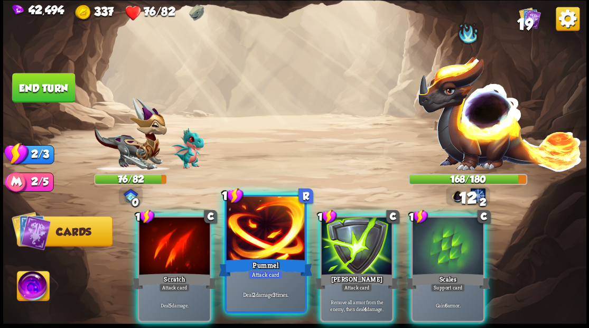
click at [255, 236] on div at bounding box center [265, 230] width 78 height 66
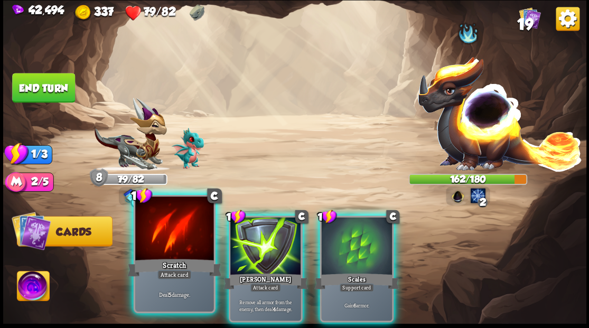
click at [171, 237] on div at bounding box center [174, 230] width 78 height 66
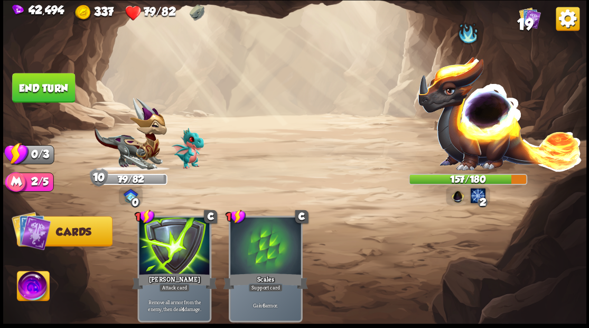
click at [58, 108] on div "Select an enemy to attack... You don't have enough stamina to play that card...…" at bounding box center [295, 164] width 584 height 328
click at [43, 94] on button "End turn" at bounding box center [43, 88] width 63 height 30
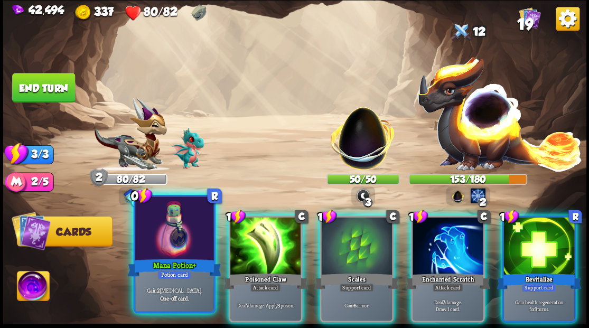
click at [173, 224] on div at bounding box center [174, 230] width 78 height 66
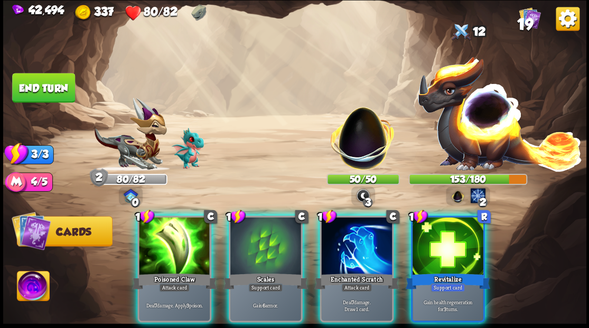
drag, startPoint x: 351, startPoint y: 247, endPoint x: 368, endPoint y: 195, distance: 55.5
click at [351, 237] on div at bounding box center [356, 247] width 71 height 60
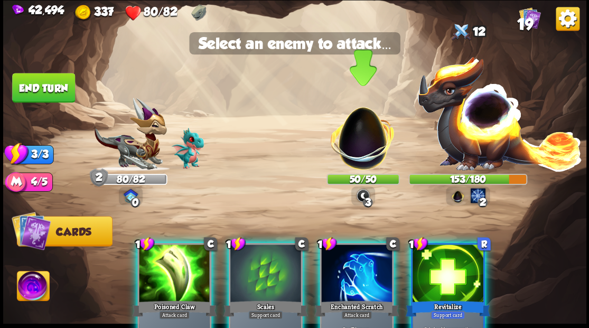
click at [357, 138] on img at bounding box center [363, 133] width 77 height 77
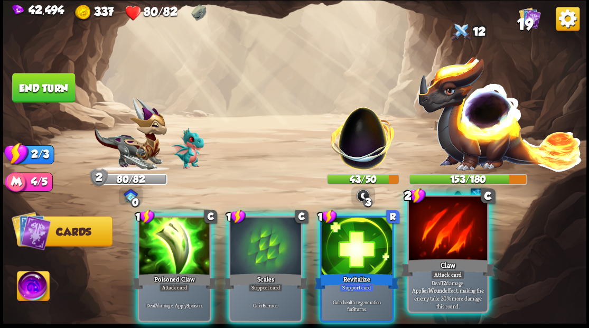
drag, startPoint x: 448, startPoint y: 236, endPoint x: 431, endPoint y: 214, distance: 28.3
click at [443, 228] on div at bounding box center [448, 230] width 78 height 66
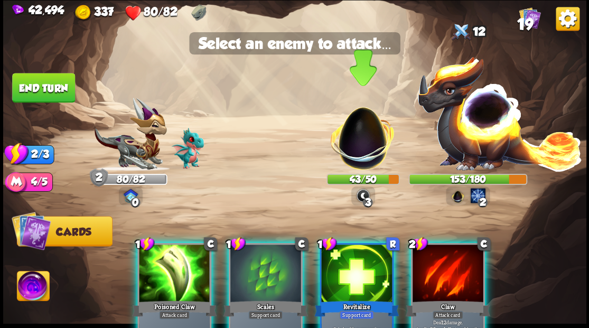
click at [355, 145] on img at bounding box center [363, 133] width 77 height 77
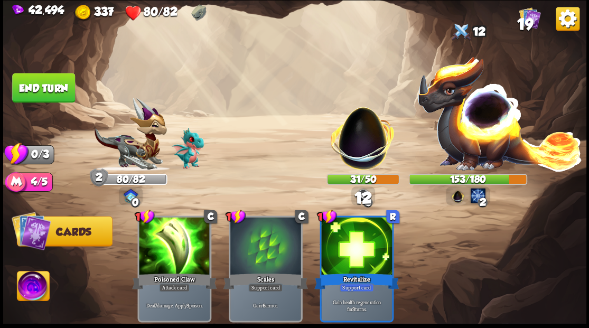
drag, startPoint x: 47, startPoint y: 88, endPoint x: 96, endPoint y: 92, distance: 49.9
click at [47, 88] on button "End turn" at bounding box center [43, 88] width 63 height 30
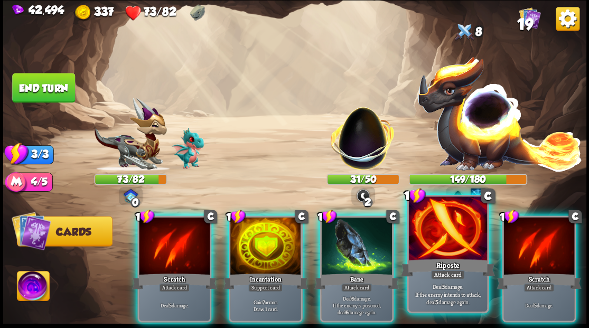
drag, startPoint x: 438, startPoint y: 233, endPoint x: 430, endPoint y: 225, distance: 10.5
click at [438, 231] on div at bounding box center [448, 230] width 78 height 66
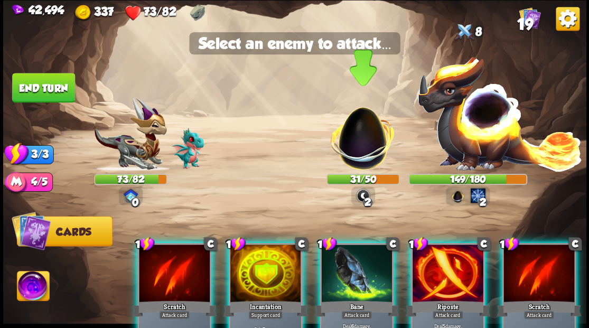
click at [355, 157] on img at bounding box center [363, 133] width 77 height 77
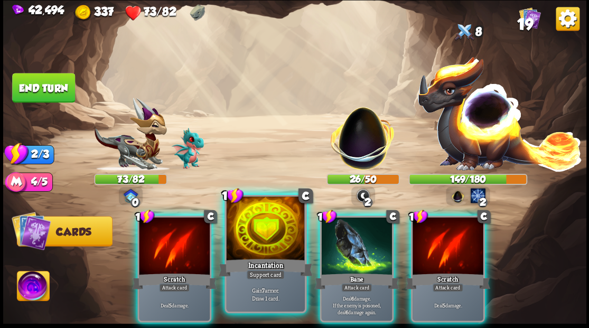
click at [260, 244] on div at bounding box center [265, 230] width 78 height 66
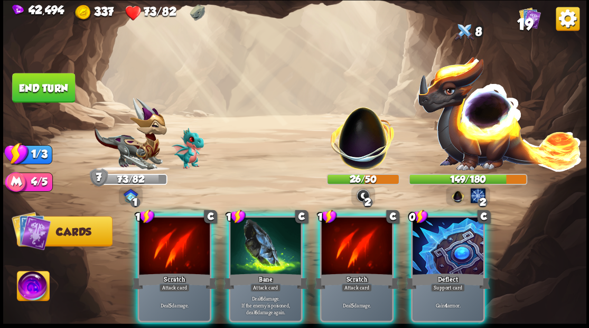
drag, startPoint x: 462, startPoint y: 238, endPoint x: 465, endPoint y: 210, distance: 27.7
click at [462, 235] on div at bounding box center [448, 247] width 71 height 60
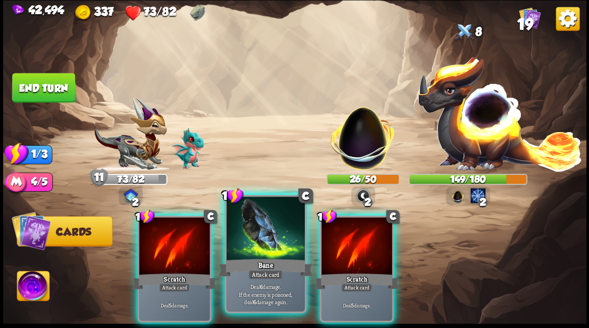
click at [264, 239] on div at bounding box center [265, 230] width 78 height 66
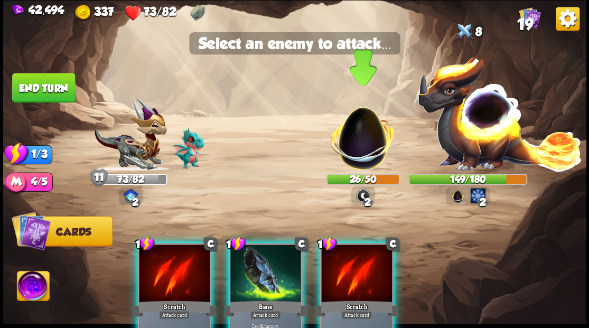
click at [367, 141] on img at bounding box center [363, 133] width 77 height 77
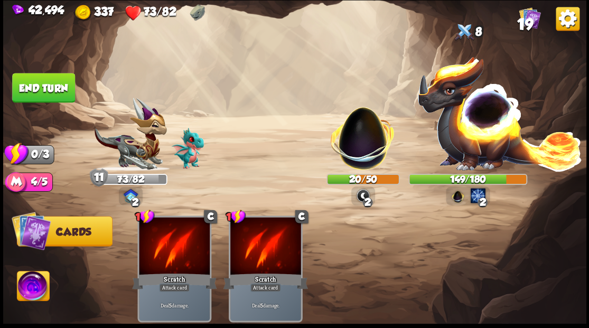
click at [56, 91] on button "End turn" at bounding box center [43, 88] width 63 height 30
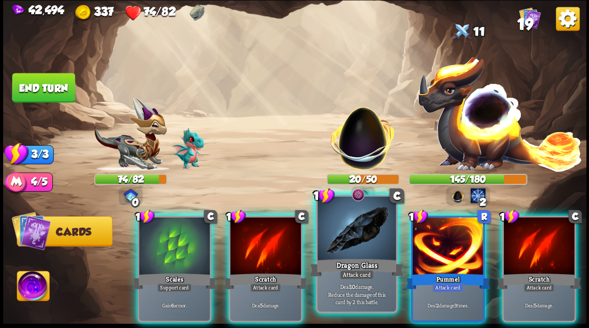
drag, startPoint x: 337, startPoint y: 224, endPoint x: 341, endPoint y: 183, distance: 40.9
click at [337, 224] on div at bounding box center [357, 230] width 78 height 66
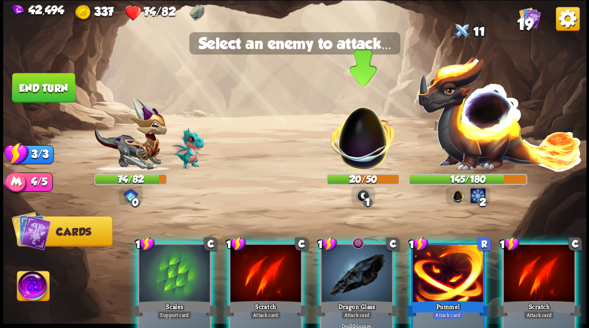
click at [349, 146] on img at bounding box center [363, 133] width 77 height 77
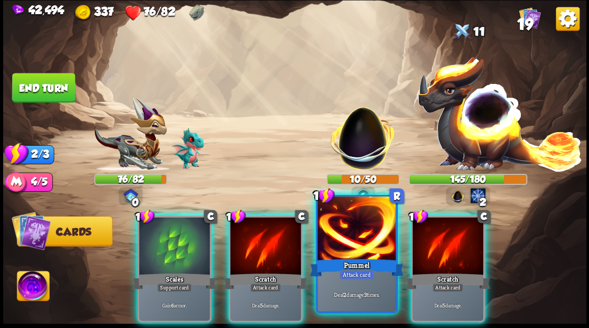
drag, startPoint x: 345, startPoint y: 242, endPoint x: 344, endPoint y: 232, distance: 10.6
click at [344, 234] on div at bounding box center [357, 230] width 78 height 66
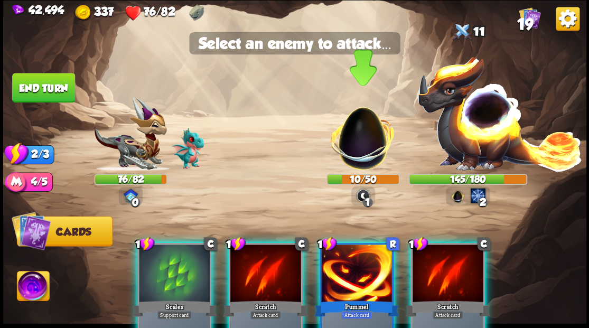
click at [351, 155] on img at bounding box center [363, 133] width 77 height 77
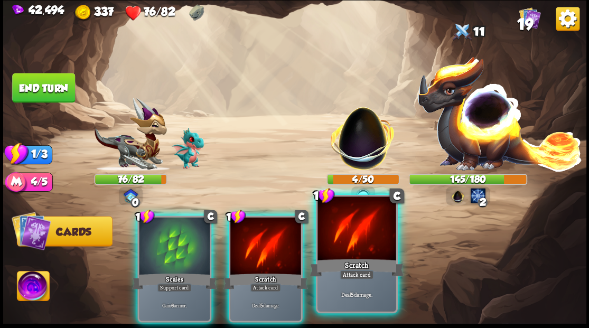
click at [354, 231] on div at bounding box center [357, 230] width 78 height 66
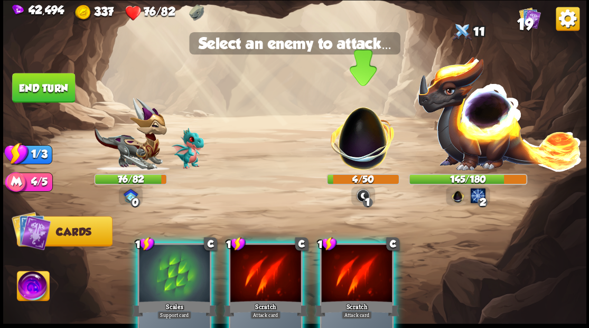
click at [356, 150] on img at bounding box center [363, 133] width 77 height 77
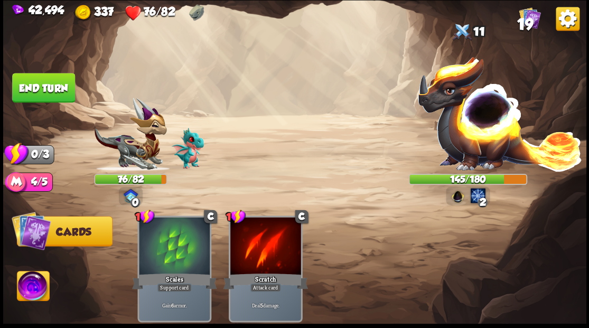
click at [59, 91] on button "End turn" at bounding box center [43, 88] width 63 height 30
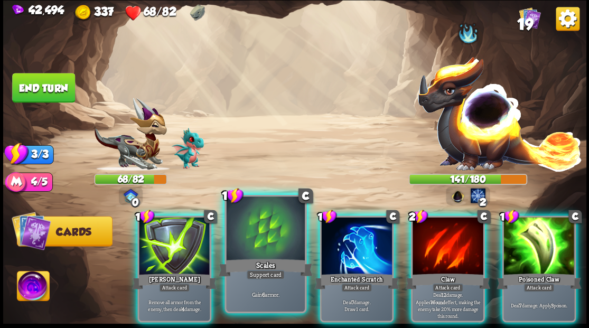
click at [253, 243] on div at bounding box center [265, 230] width 78 height 66
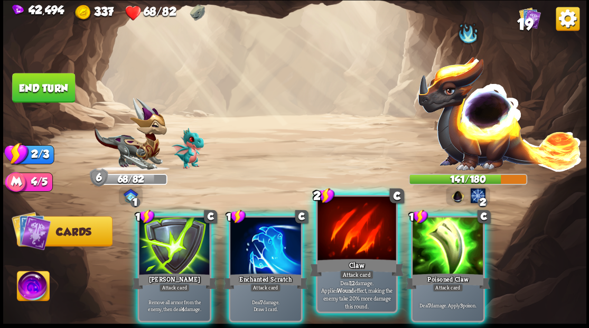
click at [347, 229] on div at bounding box center [357, 230] width 78 height 66
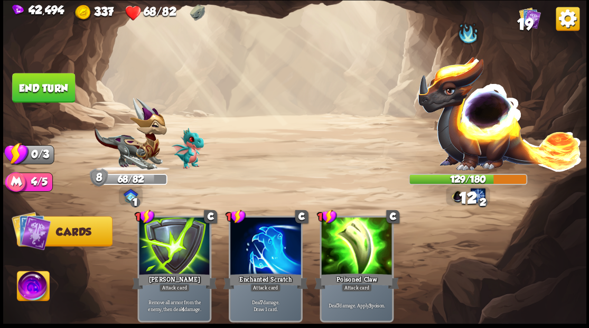
click at [41, 90] on button "End turn" at bounding box center [43, 88] width 63 height 30
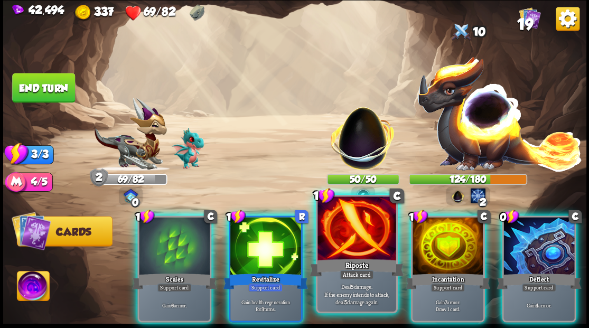
click at [345, 238] on div at bounding box center [357, 230] width 78 height 66
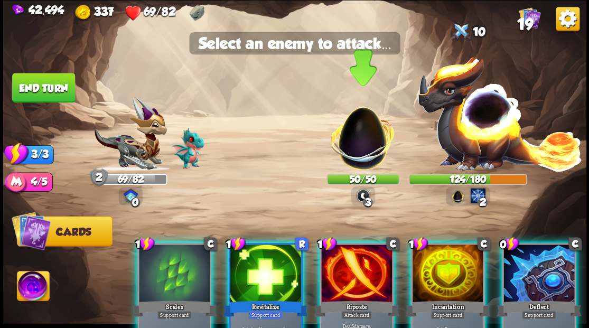
click at [359, 148] on img at bounding box center [363, 133] width 77 height 77
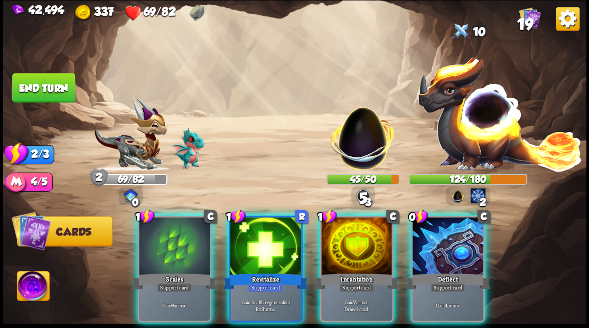
click at [445, 243] on div at bounding box center [448, 247] width 71 height 60
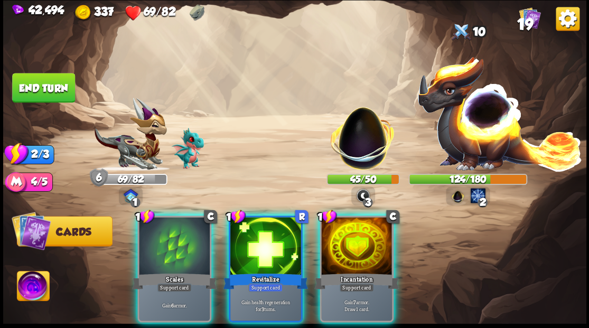
click at [362, 234] on div at bounding box center [356, 247] width 71 height 60
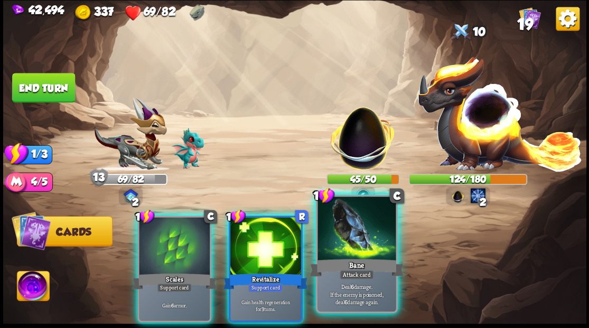
drag, startPoint x: 362, startPoint y: 234, endPoint x: 362, endPoint y: 223, distance: 11.1
click at [362, 226] on div at bounding box center [357, 230] width 78 height 66
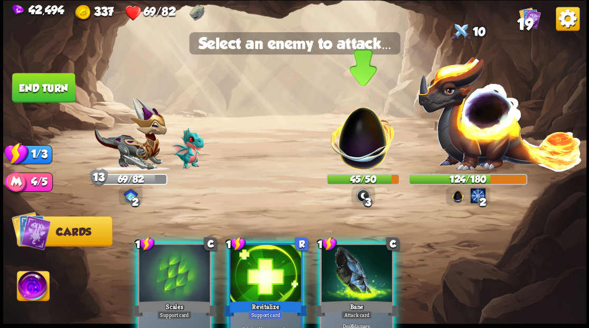
click at [362, 150] on img at bounding box center [363, 133] width 77 height 77
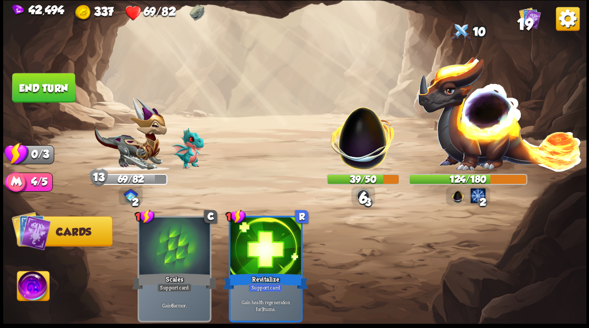
click at [30, 91] on button "End turn" at bounding box center [43, 88] width 63 height 30
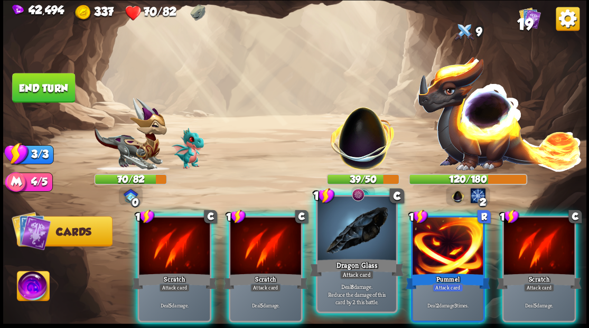
drag, startPoint x: 354, startPoint y: 237, endPoint x: 353, endPoint y: 205, distance: 31.7
click at [353, 230] on div at bounding box center [357, 230] width 78 height 66
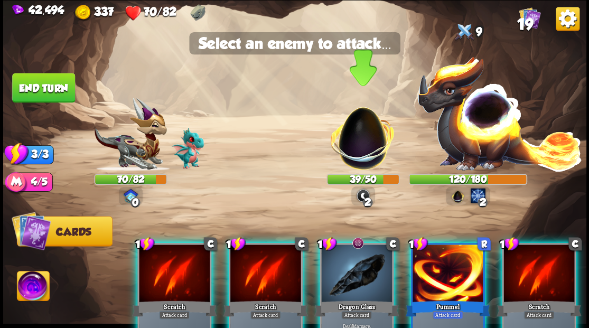
click at [360, 153] on img at bounding box center [363, 133] width 77 height 77
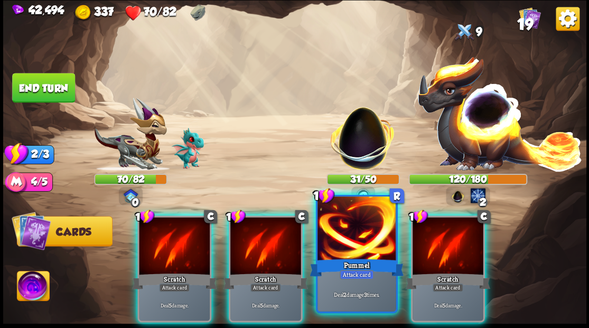
click at [357, 246] on div at bounding box center [357, 230] width 78 height 66
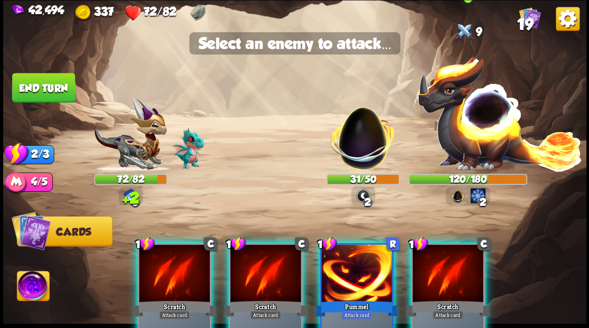
click at [476, 148] on img at bounding box center [500, 113] width 166 height 116
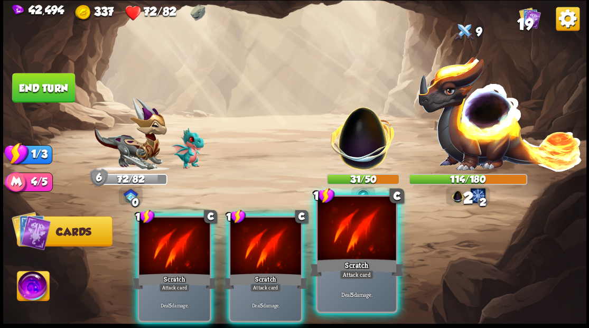
drag, startPoint x: 364, startPoint y: 238, endPoint x: 365, endPoint y: 228, distance: 10.1
click at [364, 237] on div at bounding box center [357, 230] width 78 height 66
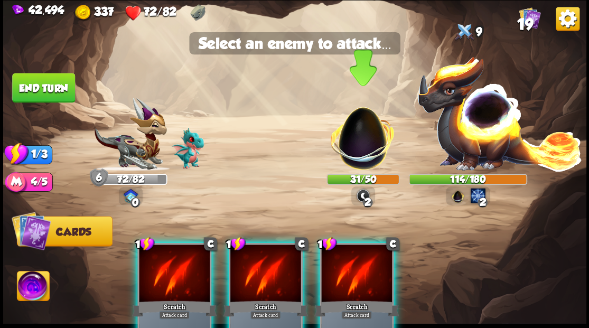
click at [369, 155] on img at bounding box center [363, 133] width 77 height 77
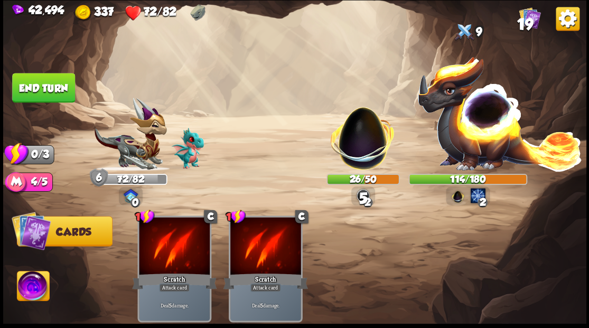
click at [39, 89] on button "End turn" at bounding box center [43, 88] width 63 height 30
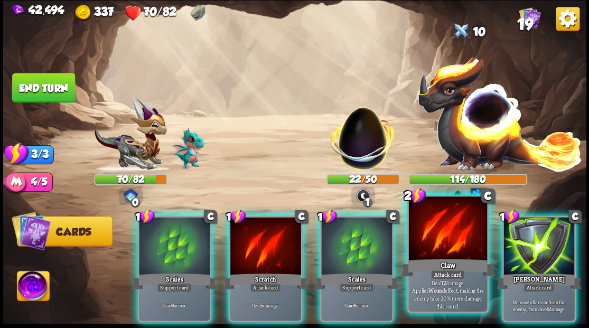
click at [451, 242] on div at bounding box center [448, 230] width 78 height 66
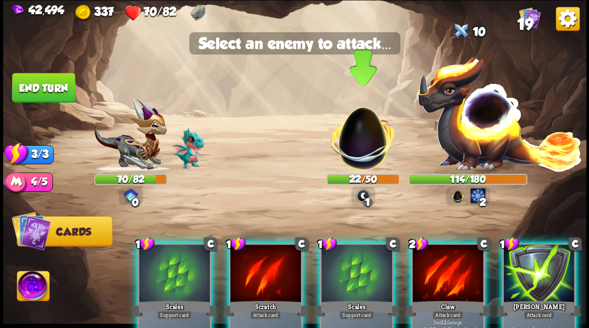
click at [354, 156] on img at bounding box center [363, 133] width 77 height 77
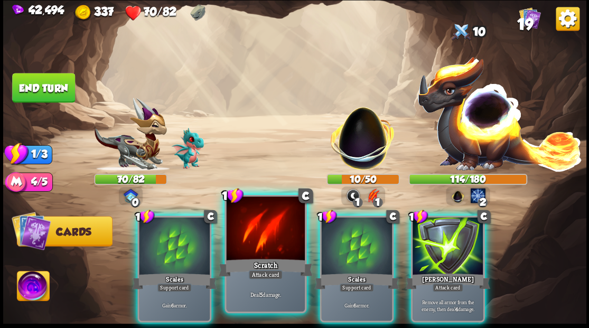
click at [263, 243] on div at bounding box center [265, 230] width 78 height 66
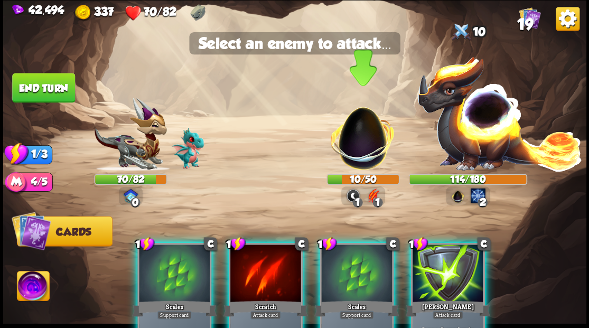
click at [353, 149] on img at bounding box center [363, 133] width 77 height 77
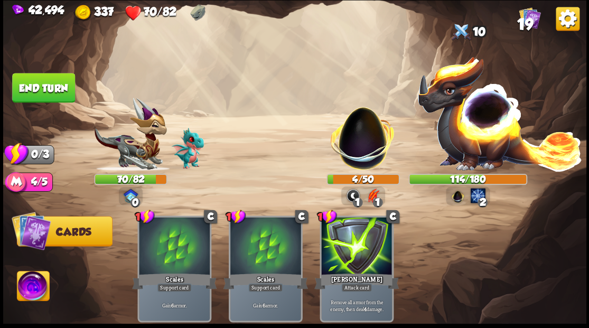
click at [43, 89] on button "End turn" at bounding box center [43, 88] width 63 height 30
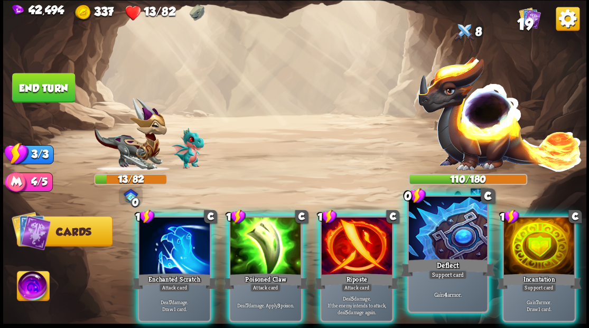
click at [433, 257] on div "Deflect" at bounding box center [448, 267] width 94 height 21
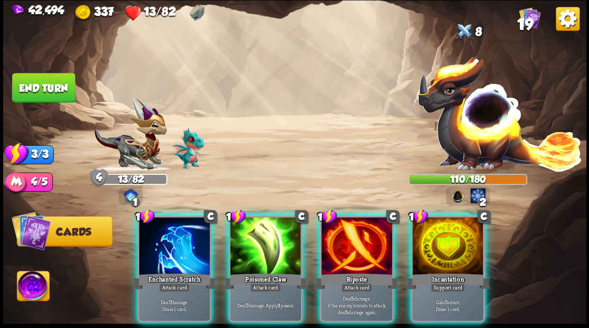
click at [431, 252] on div at bounding box center [448, 247] width 71 height 60
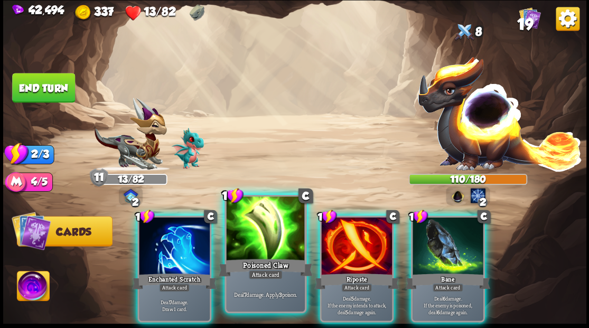
click at [266, 240] on div at bounding box center [265, 230] width 78 height 66
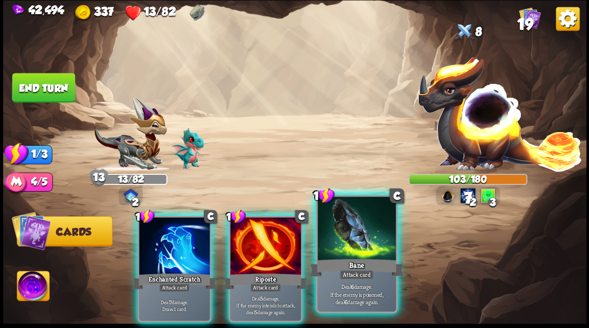
click at [351, 239] on div at bounding box center [357, 230] width 78 height 66
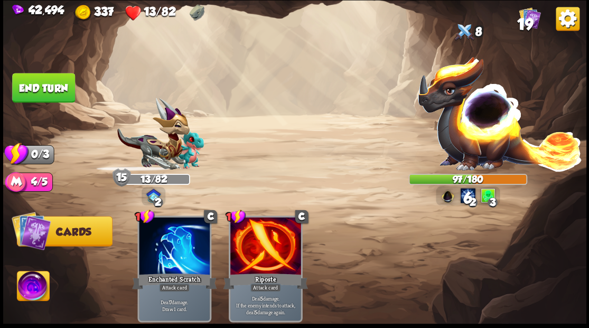
click at [48, 91] on button "End turn" at bounding box center [43, 88] width 63 height 30
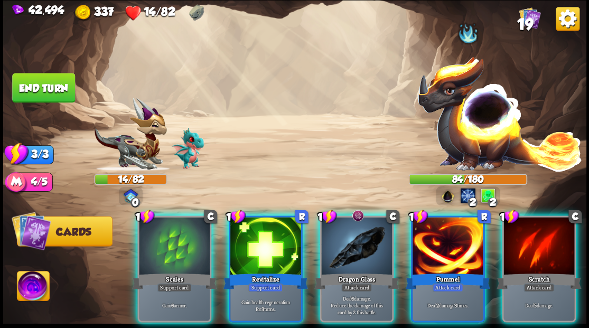
click at [353, 231] on div at bounding box center [356, 247] width 71 height 60
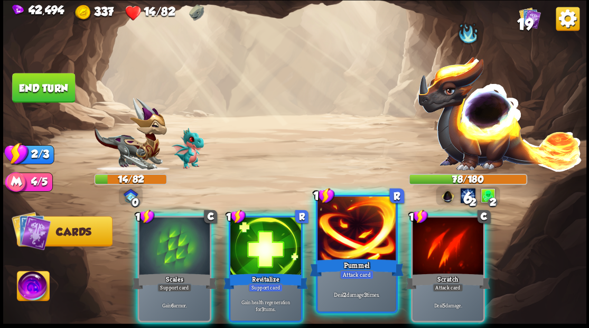
click at [349, 227] on div at bounding box center [357, 230] width 78 height 66
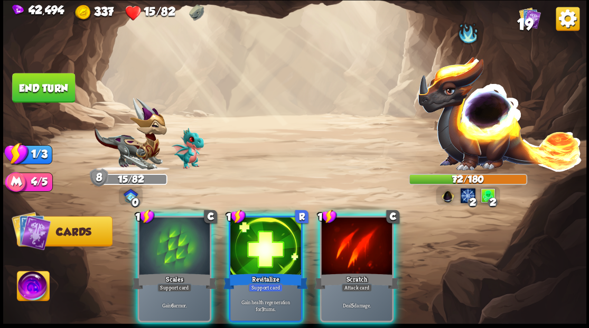
drag, startPoint x: 266, startPoint y: 234, endPoint x: 274, endPoint y: 230, distance: 8.1
click at [266, 234] on div at bounding box center [265, 247] width 71 height 60
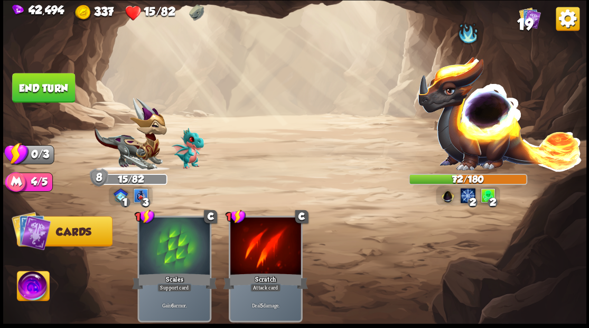
drag, startPoint x: 40, startPoint y: 81, endPoint x: 75, endPoint y: 106, distance: 42.1
click at [45, 88] on button "End turn" at bounding box center [43, 88] width 63 height 30
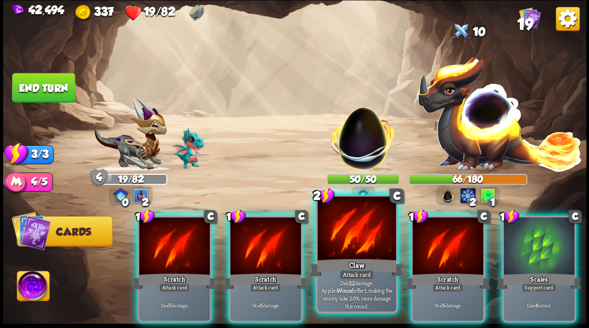
click at [356, 252] on div at bounding box center [357, 230] width 78 height 66
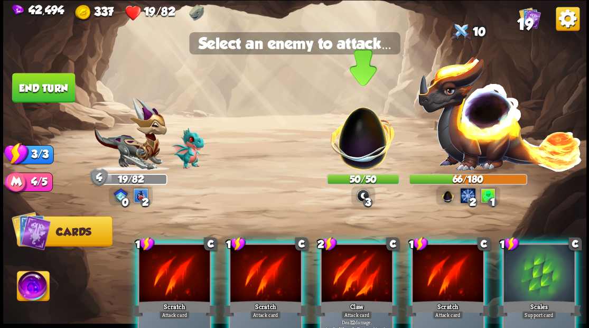
click at [369, 146] on img at bounding box center [363, 133] width 77 height 77
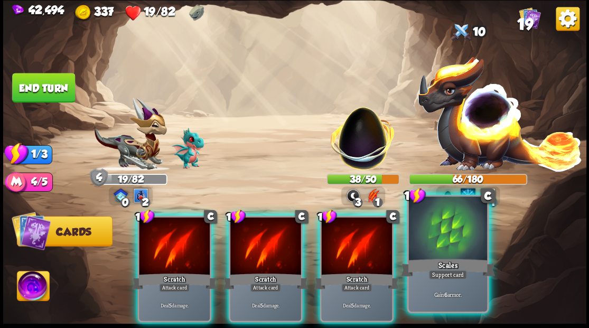
click at [452, 240] on div at bounding box center [448, 230] width 78 height 66
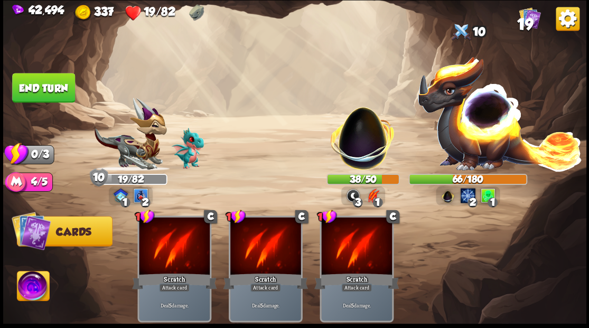
click at [41, 91] on button "End turn" at bounding box center [43, 88] width 63 height 30
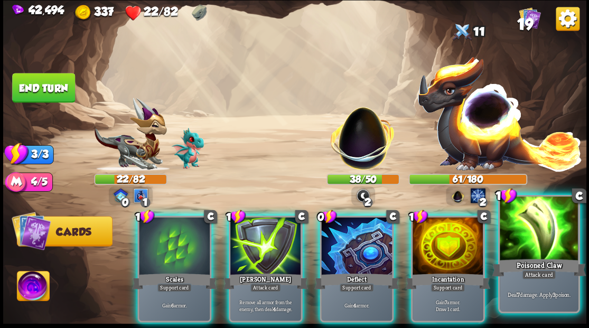
drag, startPoint x: 546, startPoint y: 235, endPoint x: 509, endPoint y: 209, distance: 45.0
click at [544, 234] on div at bounding box center [539, 230] width 78 height 66
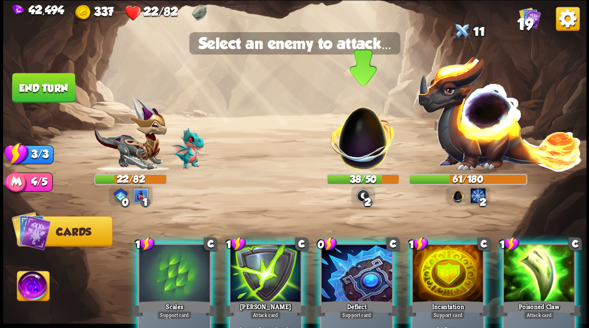
click at [361, 143] on img at bounding box center [363, 133] width 77 height 77
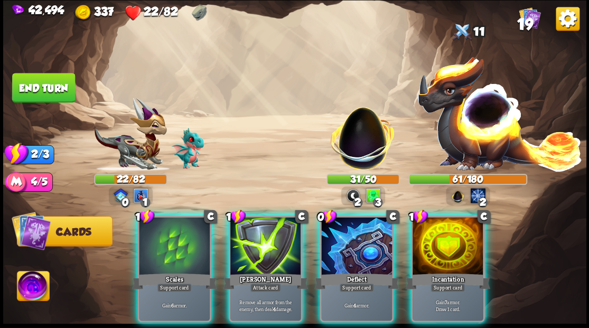
click at [444, 244] on div at bounding box center [448, 247] width 71 height 60
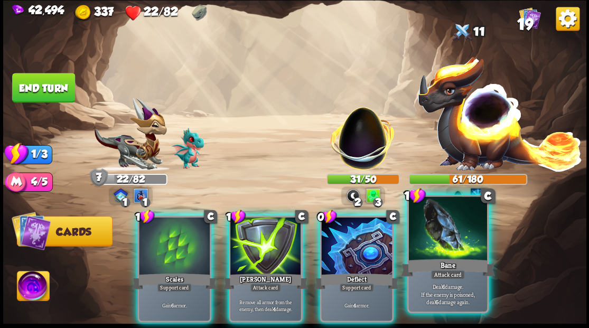
drag, startPoint x: 445, startPoint y: 243, endPoint x: 445, endPoint y: 235, distance: 8.5
click at [445, 238] on div at bounding box center [448, 230] width 78 height 66
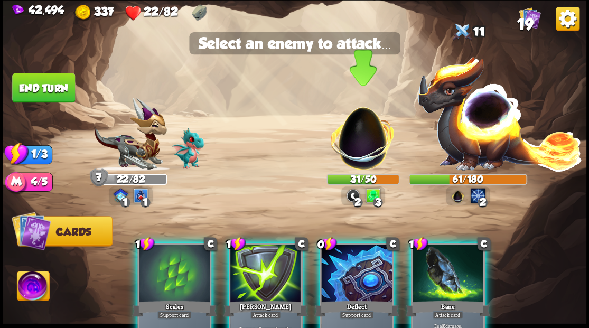
click at [364, 141] on img at bounding box center [363, 133] width 77 height 77
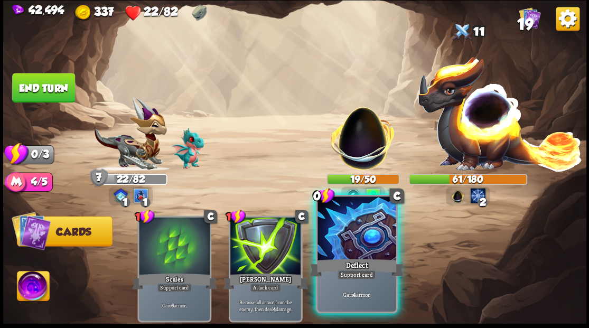
click at [372, 251] on div at bounding box center [357, 230] width 78 height 66
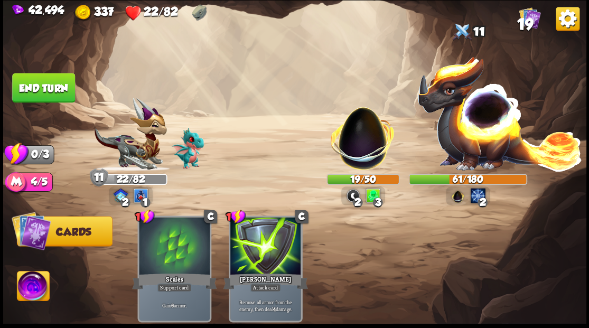
click at [40, 86] on button "End turn" at bounding box center [43, 88] width 63 height 30
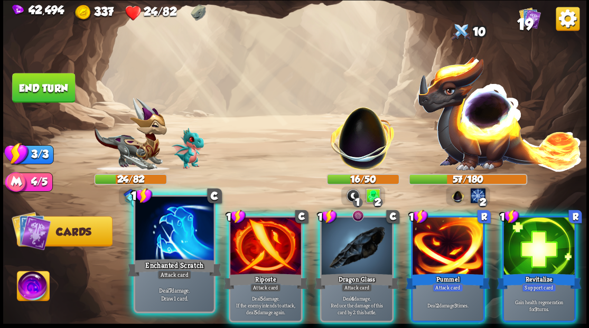
click at [168, 226] on div at bounding box center [174, 230] width 78 height 66
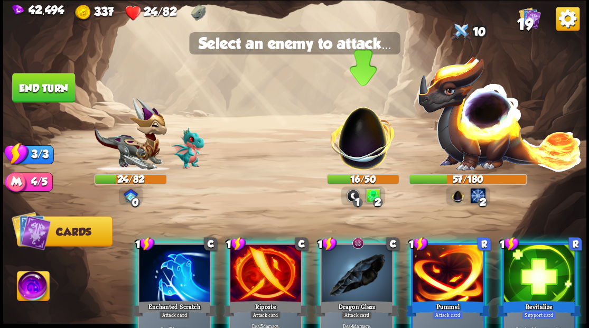
click at [358, 147] on img at bounding box center [363, 133] width 77 height 77
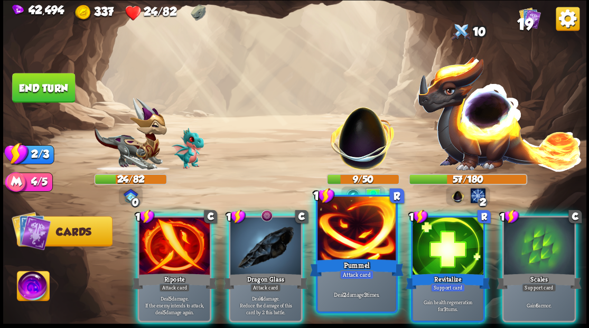
drag, startPoint x: 349, startPoint y: 242, endPoint x: 347, endPoint y: 234, distance: 8.7
click at [347, 237] on div at bounding box center [357, 230] width 78 height 66
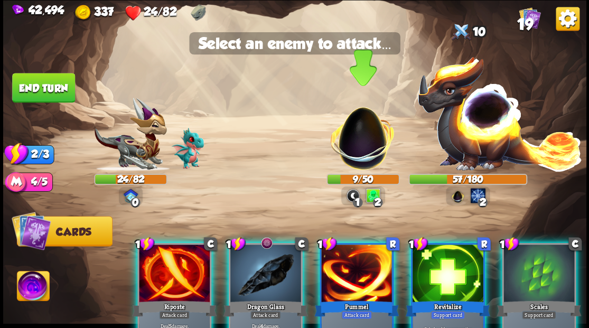
click at [351, 153] on img at bounding box center [363, 133] width 77 height 77
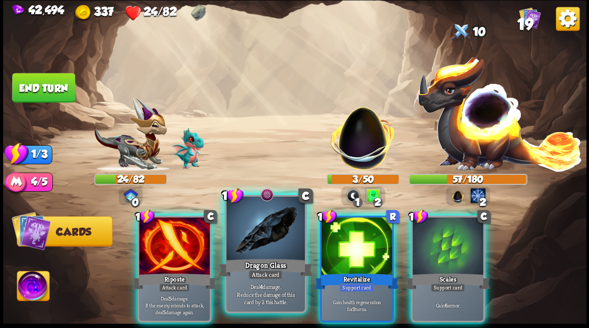
click at [256, 241] on div at bounding box center [265, 230] width 78 height 66
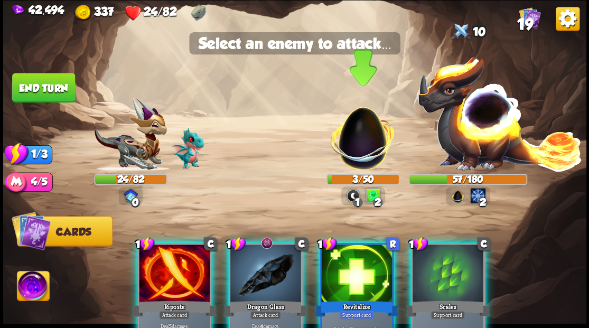
click at [368, 153] on img at bounding box center [363, 133] width 77 height 77
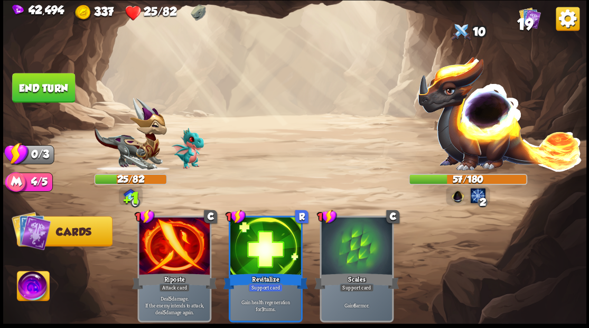
click at [43, 86] on button "End turn" at bounding box center [44, 87] width 64 height 30
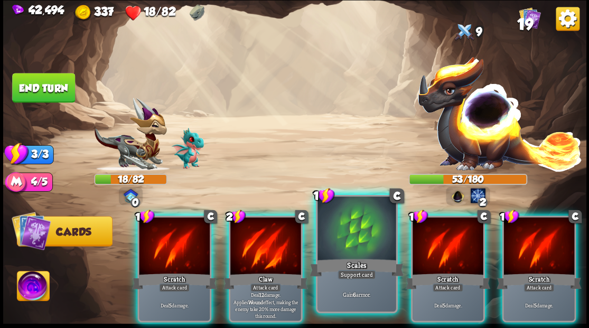
click at [356, 242] on div at bounding box center [357, 230] width 78 height 66
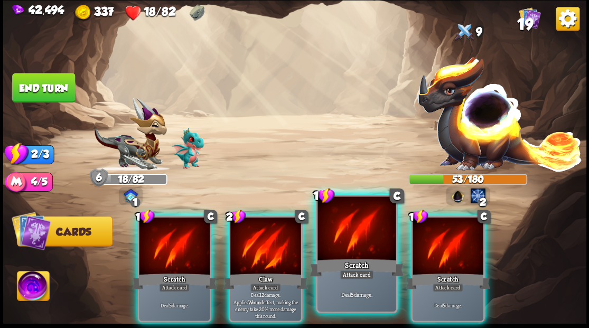
click at [357, 242] on div at bounding box center [357, 230] width 78 height 66
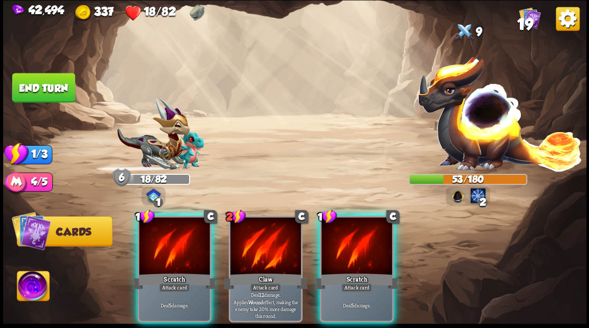
drag, startPoint x: 361, startPoint y: 239, endPoint x: 361, endPoint y: 230, distance: 9.0
click at [361, 237] on div at bounding box center [356, 247] width 71 height 60
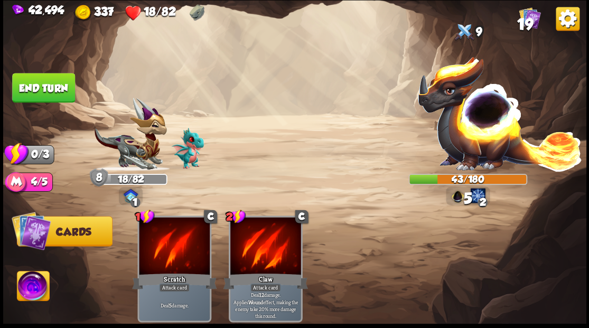
click at [49, 86] on button "End turn" at bounding box center [43, 88] width 63 height 30
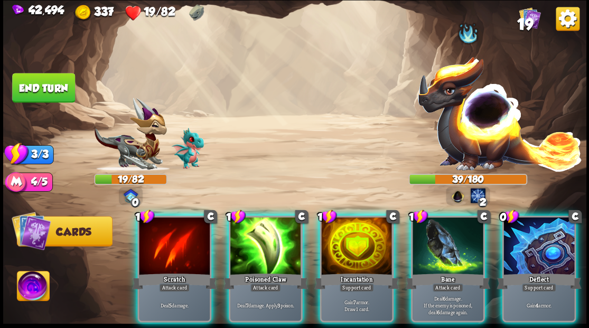
drag, startPoint x: 443, startPoint y: 239, endPoint x: 446, endPoint y: 226, distance: 14.1
click at [444, 236] on div at bounding box center [448, 247] width 71 height 60
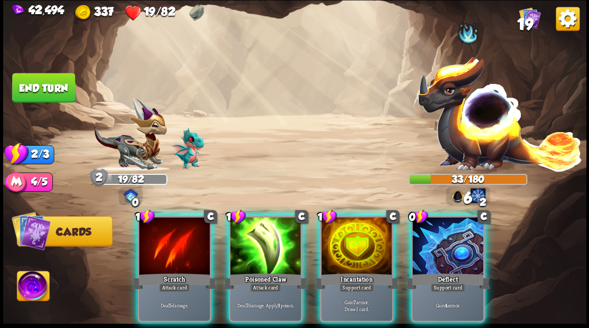
click at [261, 240] on div at bounding box center [265, 247] width 71 height 60
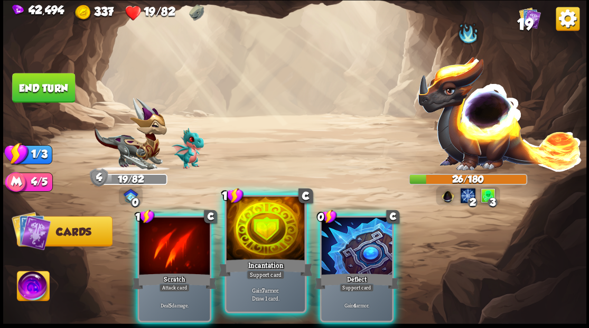
click at [259, 232] on div at bounding box center [265, 230] width 78 height 66
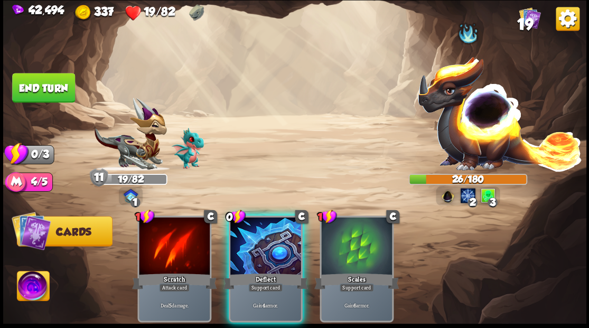
click at [259, 232] on div at bounding box center [265, 247] width 71 height 60
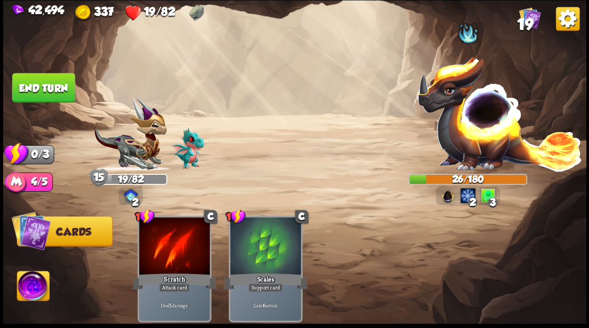
click at [59, 88] on button "End turn" at bounding box center [43, 88] width 63 height 30
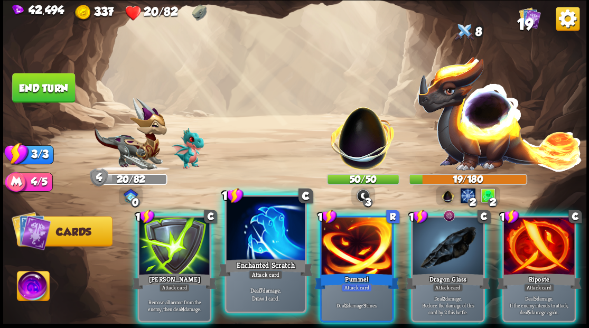
click at [265, 251] on div at bounding box center [265, 230] width 78 height 66
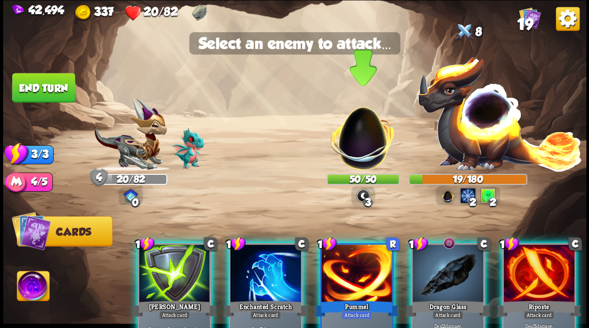
click at [363, 140] on img at bounding box center [363, 133] width 77 height 77
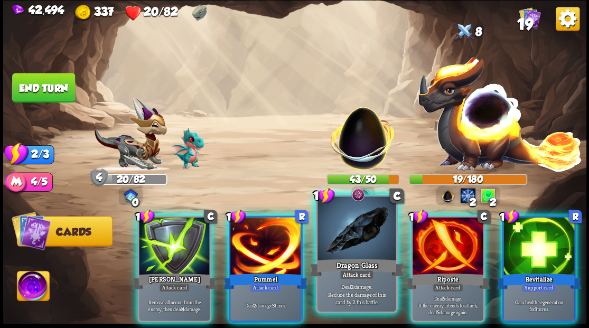
click at [357, 245] on div at bounding box center [357, 230] width 78 height 66
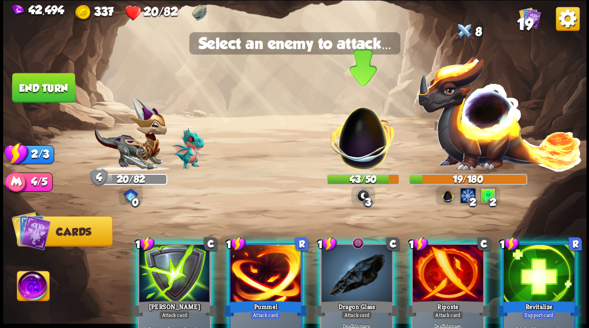
click at [362, 148] on img at bounding box center [363, 133] width 77 height 77
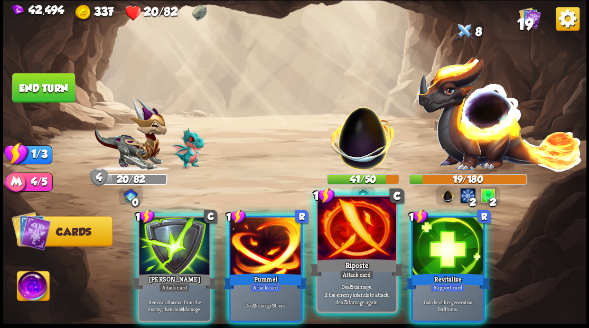
click at [334, 245] on div at bounding box center [357, 230] width 78 height 66
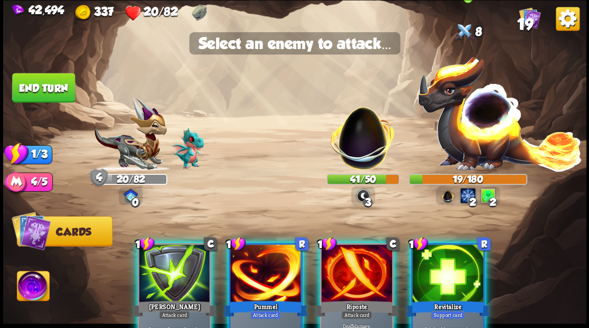
click at [479, 135] on img at bounding box center [500, 113] width 166 height 116
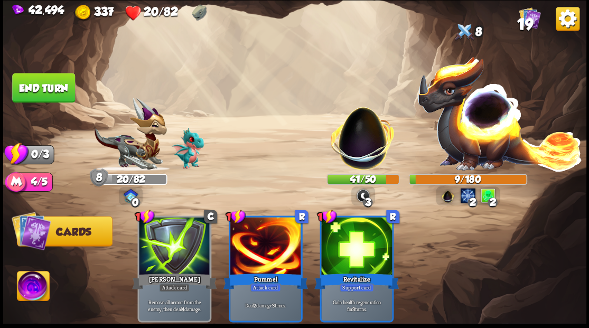
click at [33, 84] on button "End turn" at bounding box center [43, 88] width 63 height 30
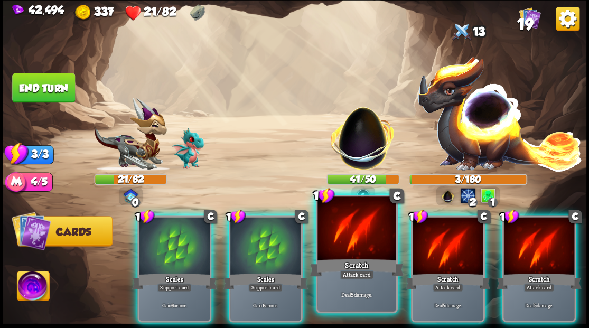
click at [346, 242] on div at bounding box center [357, 230] width 78 height 66
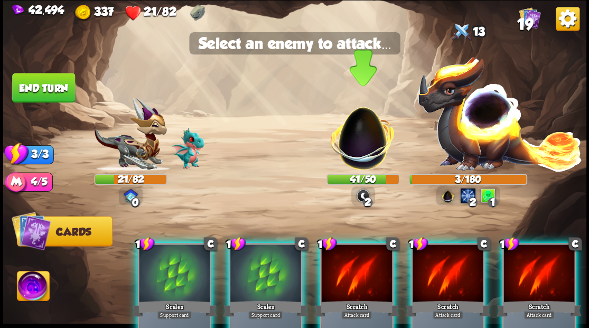
click at [363, 156] on img at bounding box center [363, 133] width 77 height 77
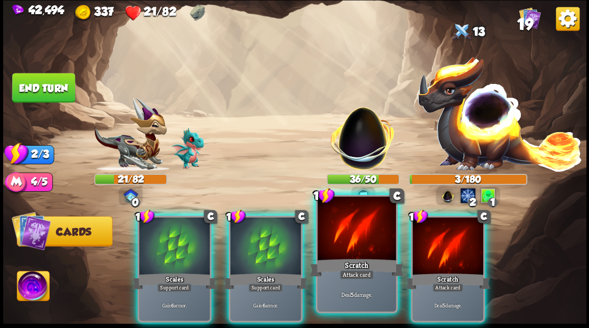
drag, startPoint x: 340, startPoint y: 248, endPoint x: 353, endPoint y: 209, distance: 40.8
click at [340, 242] on div at bounding box center [357, 230] width 78 height 66
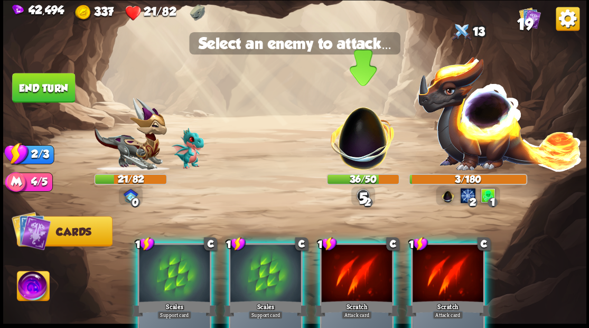
click at [357, 153] on img at bounding box center [363, 133] width 77 height 77
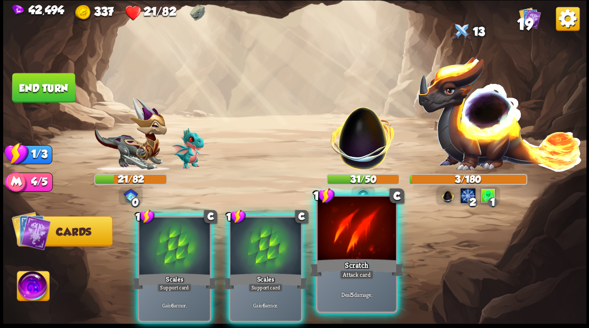
drag, startPoint x: 347, startPoint y: 252, endPoint x: 348, endPoint y: 244, distance: 8.0
click at [348, 249] on div at bounding box center [357, 230] width 78 height 66
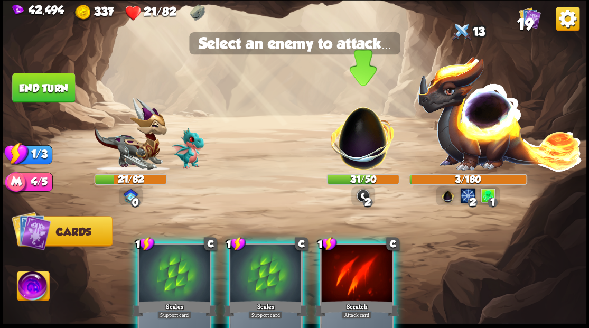
click at [361, 148] on img at bounding box center [363, 133] width 77 height 77
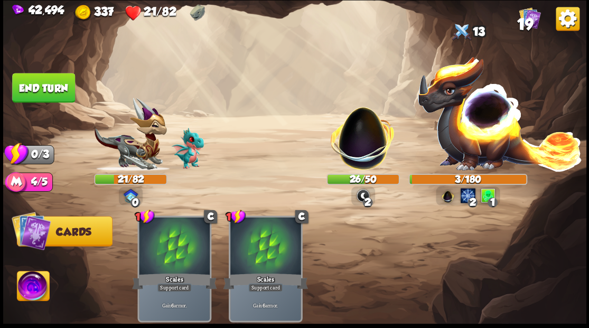
click at [43, 69] on img at bounding box center [295, 164] width 584 height 328
click at [29, 90] on button "End turn" at bounding box center [43, 88] width 63 height 30
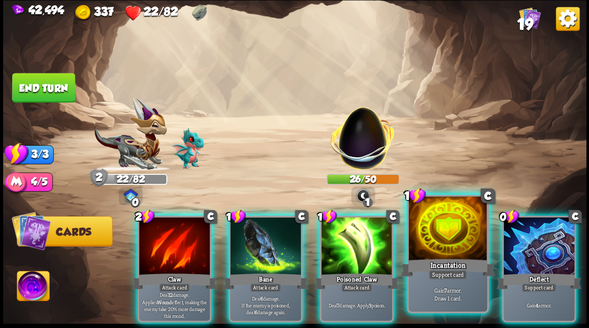
click at [428, 241] on div at bounding box center [448, 230] width 78 height 66
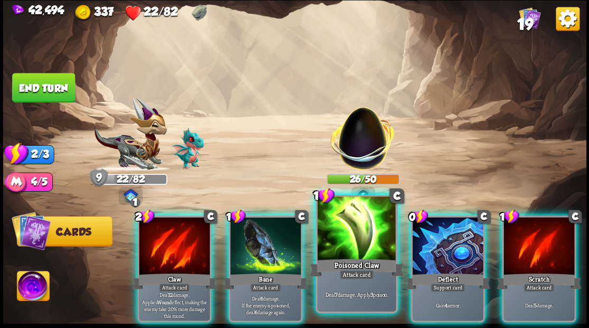
click at [352, 239] on div at bounding box center [357, 230] width 78 height 66
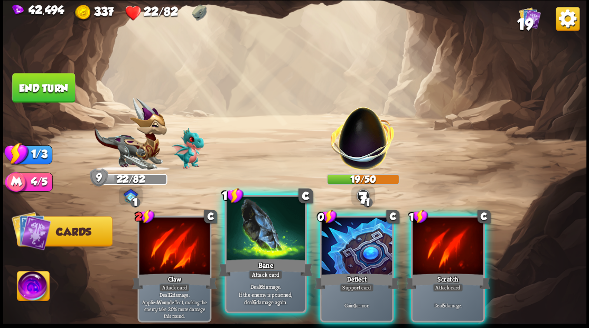
click at [251, 258] on div "Bane" at bounding box center [265, 267] width 94 height 21
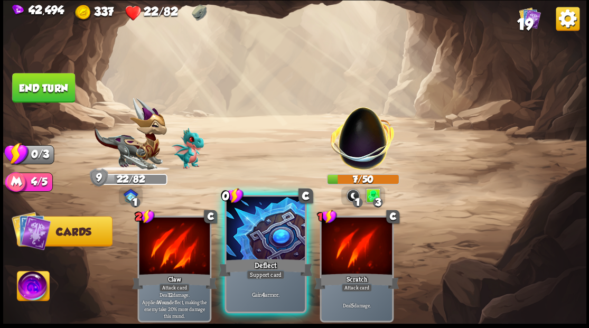
click at [249, 243] on div at bounding box center [265, 230] width 78 height 66
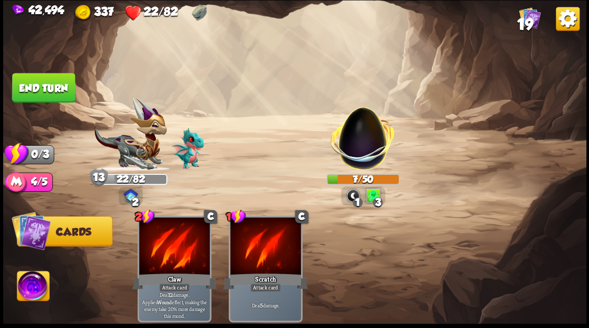
click at [51, 86] on button "End turn" at bounding box center [43, 88] width 63 height 30
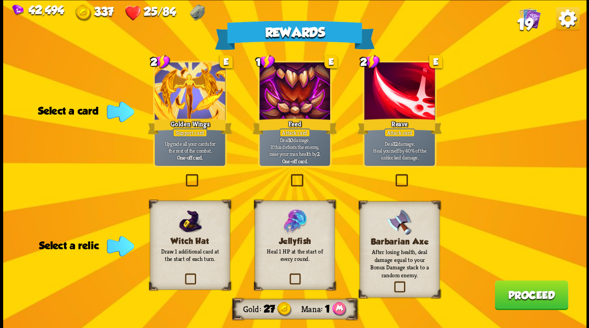
click at [288, 275] on label at bounding box center [288, 275] width 0 height 0
click at [0, 0] on input "checkbox" at bounding box center [0, 0] width 0 height 0
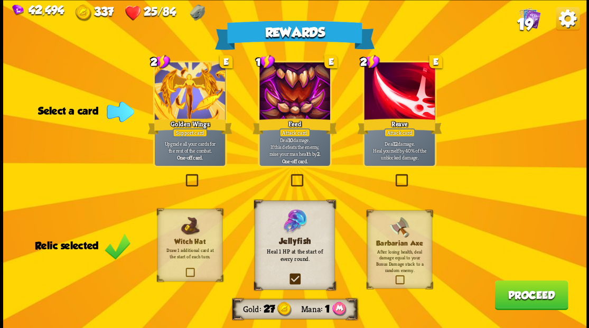
click at [393, 175] on label at bounding box center [393, 175] width 0 height 0
click at [0, 0] on input "checkbox" at bounding box center [0, 0] width 0 height 0
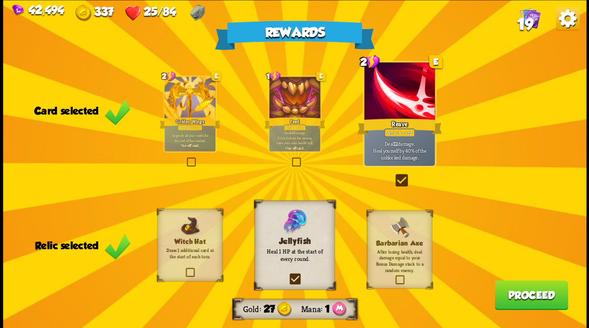
drag, startPoint x: 522, startPoint y: 298, endPoint x: 518, endPoint y: 289, distance: 9.7
click at [518, 289] on button "Proceed" at bounding box center [531, 295] width 73 height 30
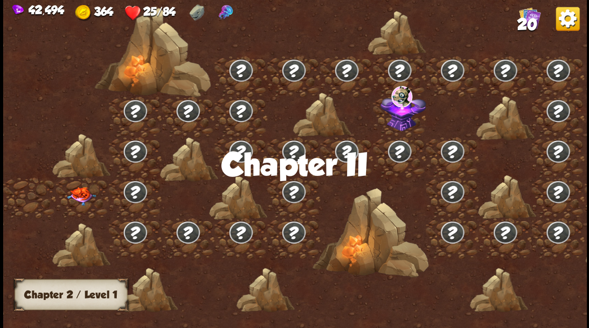
click at [77, 199] on img at bounding box center [81, 196] width 29 height 19
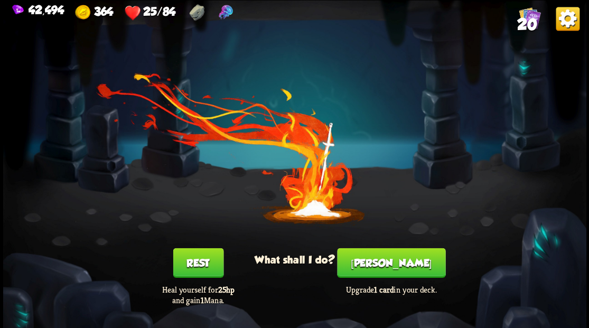
drag, startPoint x: 200, startPoint y: 260, endPoint x: 299, endPoint y: 217, distance: 107.9
click at [200, 257] on button "Rest" at bounding box center [198, 263] width 51 height 30
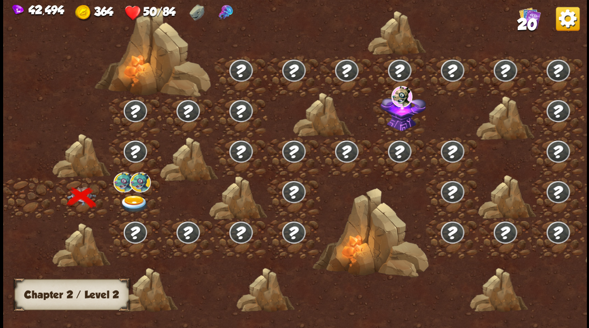
click at [130, 199] on img at bounding box center [133, 203] width 29 height 17
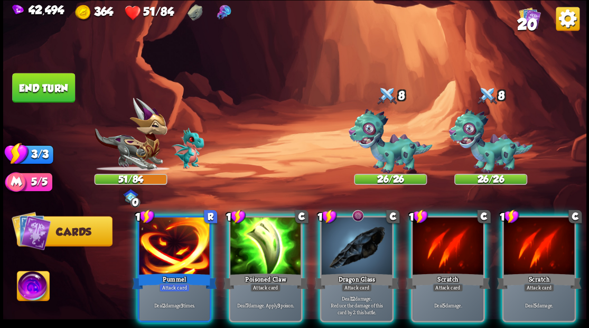
click at [34, 287] on img at bounding box center [33, 287] width 32 height 33
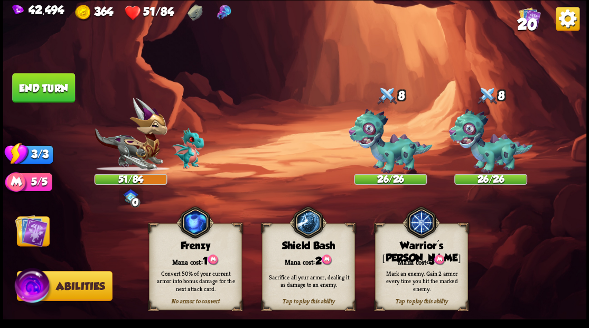
click at [421, 259] on div "Mana cost: 3" at bounding box center [421, 260] width 92 height 13
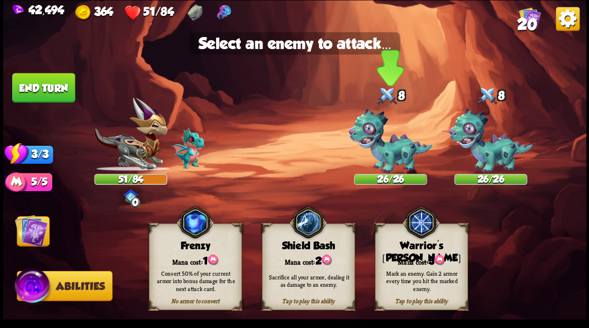
click at [391, 159] on img at bounding box center [390, 141] width 84 height 65
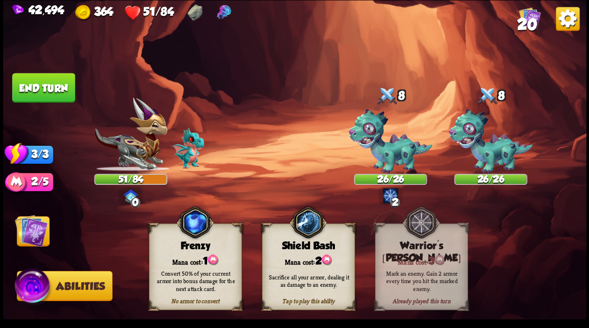
click at [34, 232] on img at bounding box center [31, 230] width 33 height 33
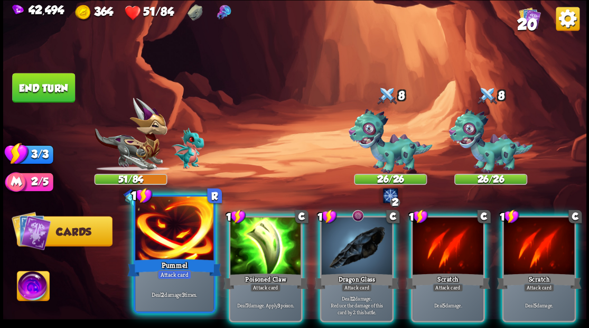
click at [161, 247] on div at bounding box center [174, 230] width 78 height 66
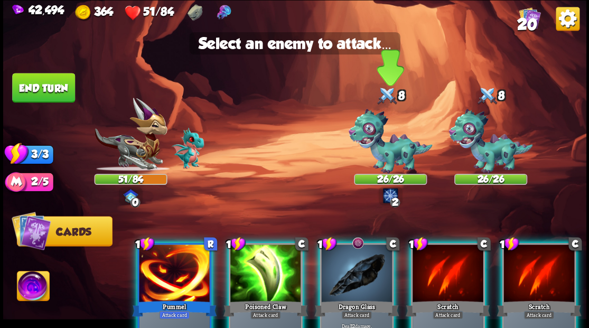
click at [390, 153] on img at bounding box center [390, 141] width 84 height 65
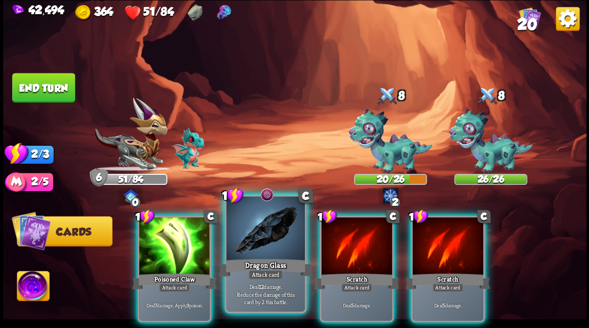
click at [255, 247] on div at bounding box center [265, 230] width 78 height 66
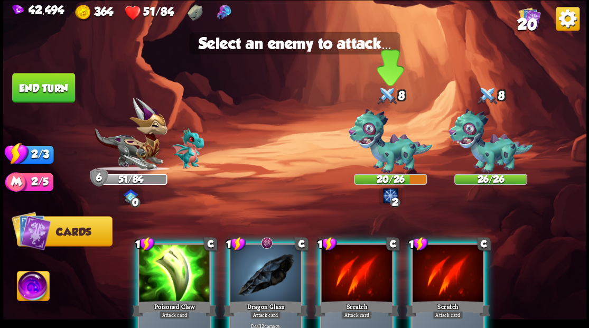
click at [387, 157] on img at bounding box center [390, 141] width 84 height 65
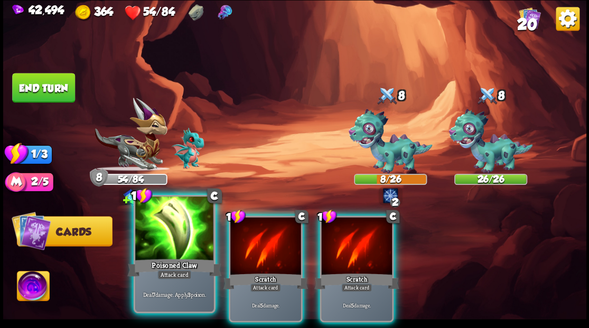
click at [164, 232] on div at bounding box center [174, 230] width 78 height 66
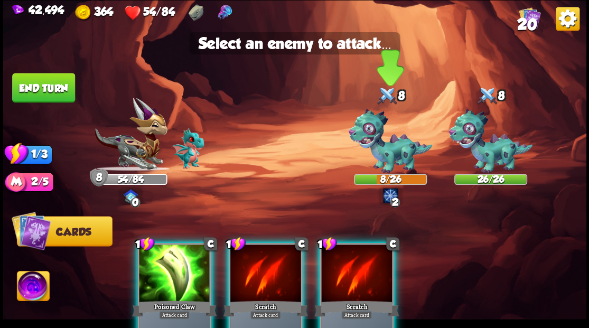
click at [394, 142] on img at bounding box center [390, 141] width 84 height 65
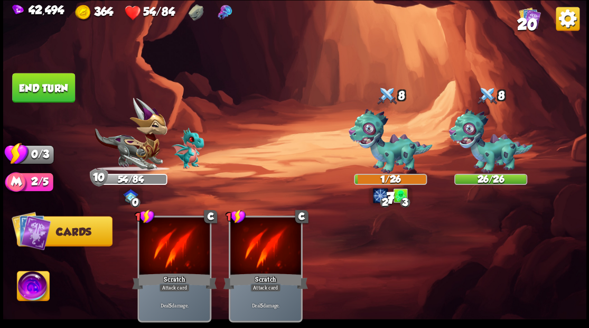
click at [42, 89] on button "End turn" at bounding box center [43, 88] width 63 height 30
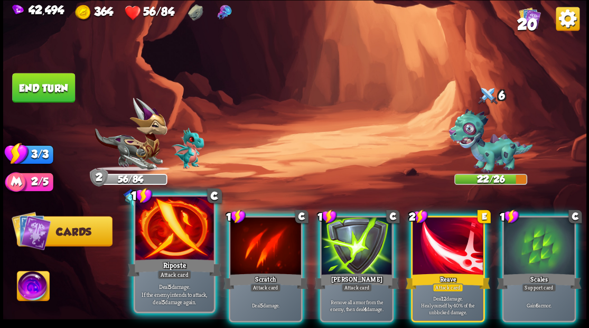
click at [173, 234] on div at bounding box center [174, 230] width 78 height 66
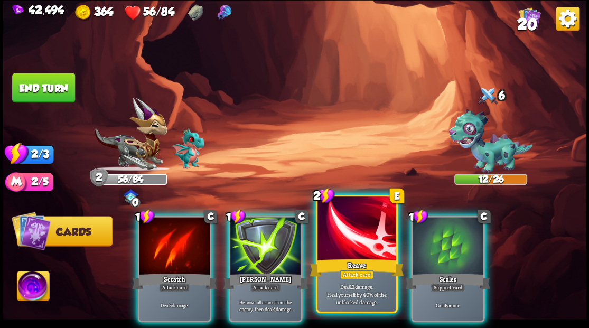
click at [350, 248] on div at bounding box center [357, 230] width 78 height 66
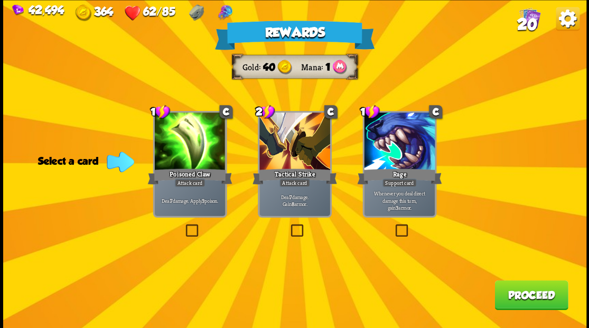
click at [530, 293] on button "Proceed" at bounding box center [531, 295] width 73 height 30
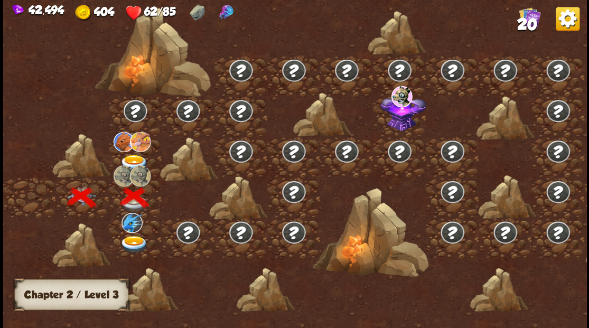
click at [134, 239] on img at bounding box center [133, 244] width 29 height 17
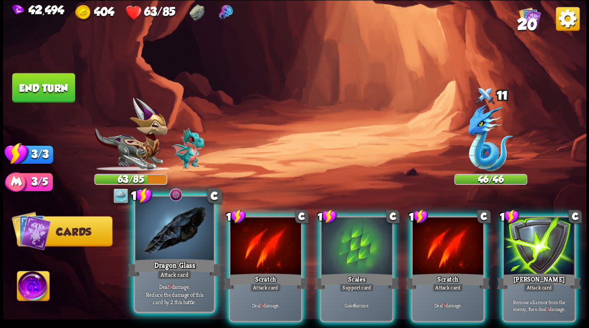
click at [183, 237] on div at bounding box center [174, 230] width 78 height 66
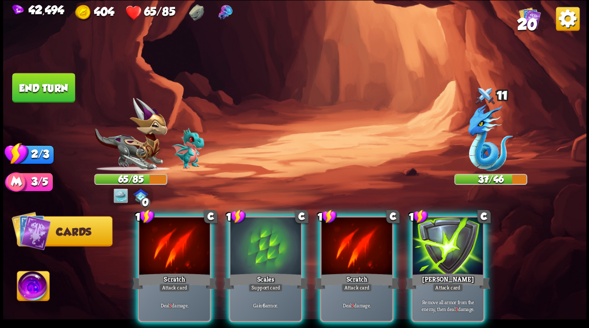
click at [262, 252] on div at bounding box center [265, 247] width 71 height 60
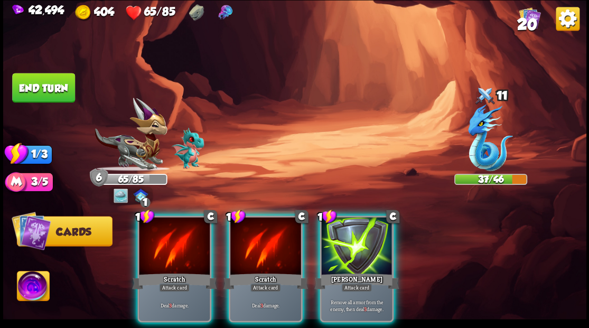
click at [255, 246] on div at bounding box center [265, 247] width 71 height 60
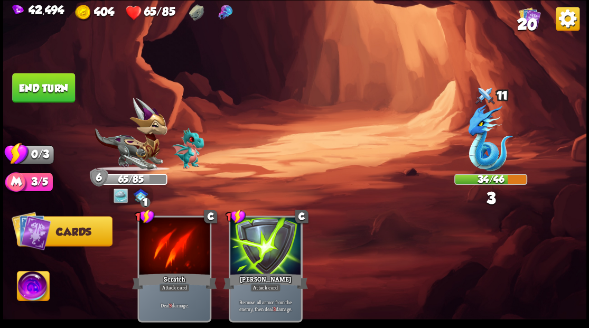
click at [35, 80] on button "End turn" at bounding box center [43, 88] width 63 height 30
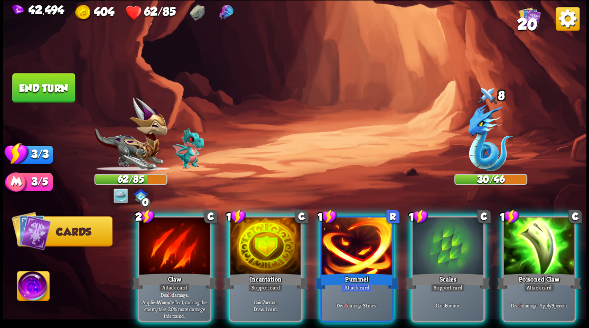
click at [270, 233] on div at bounding box center [265, 247] width 71 height 60
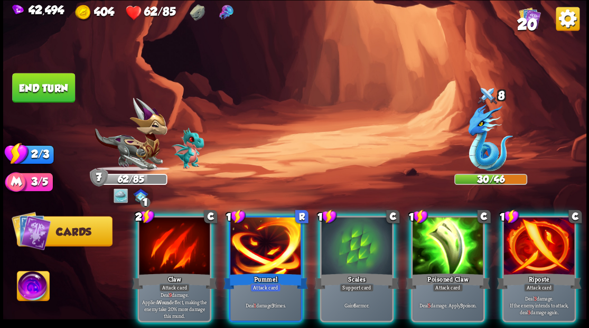
click at [528, 247] on div at bounding box center [539, 247] width 71 height 60
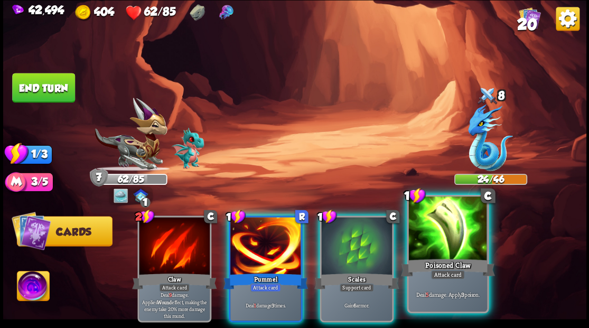
click at [449, 238] on div at bounding box center [448, 230] width 78 height 66
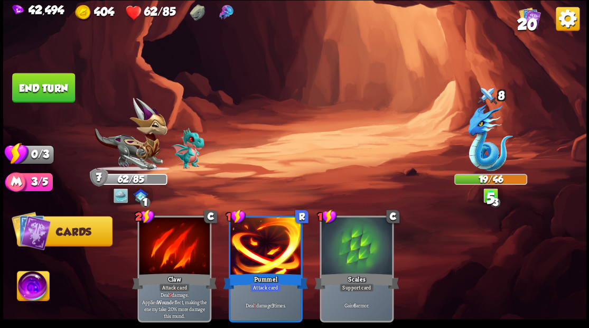
click at [42, 96] on button "End turn" at bounding box center [43, 88] width 63 height 30
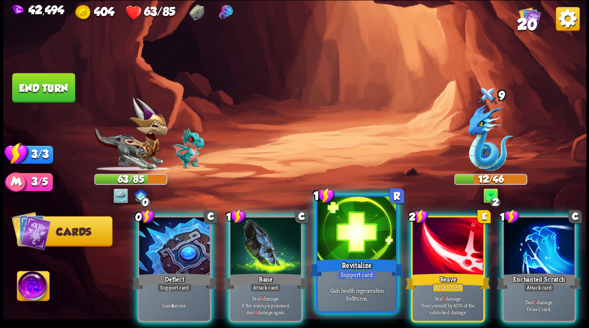
click at [347, 228] on div at bounding box center [357, 230] width 78 height 66
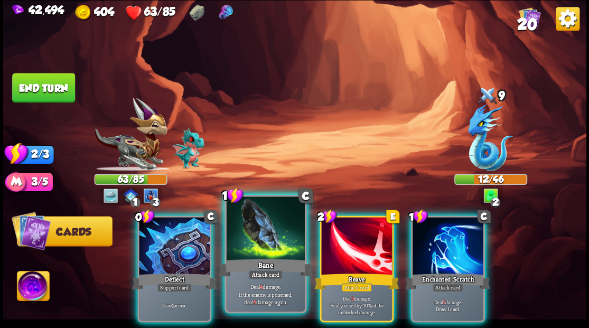
click at [255, 240] on div at bounding box center [265, 230] width 78 height 66
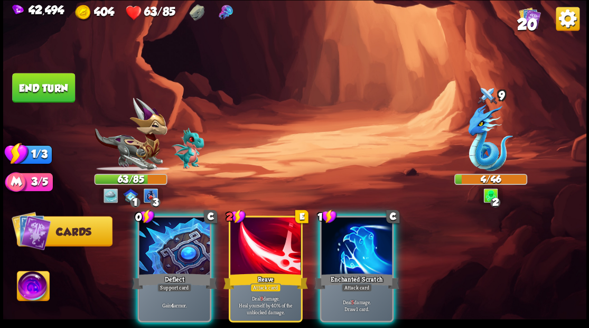
drag, startPoint x: 346, startPoint y: 249, endPoint x: 337, endPoint y: 237, distance: 15.2
click at [343, 245] on div at bounding box center [356, 247] width 71 height 60
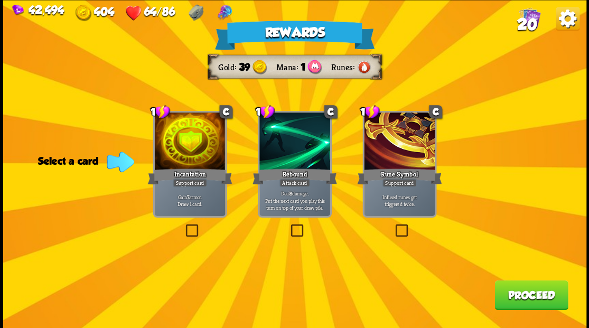
click at [289, 226] on label at bounding box center [289, 226] width 0 height 0
click at [0, 0] on input "checkbox" at bounding box center [0, 0] width 0 height 0
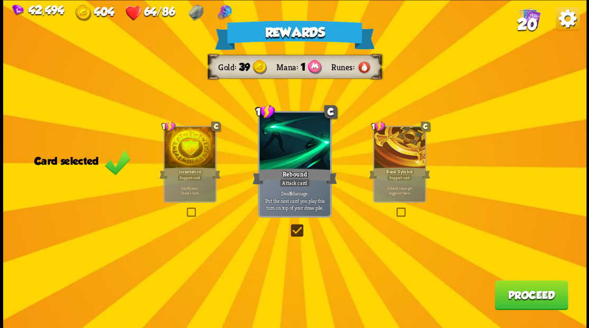
click at [509, 292] on button "Proceed" at bounding box center [531, 295] width 73 height 30
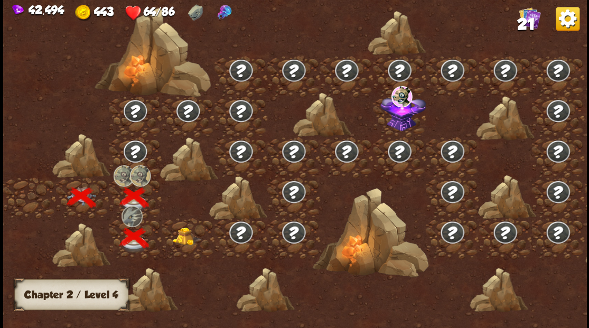
click at [183, 238] on img at bounding box center [186, 236] width 29 height 18
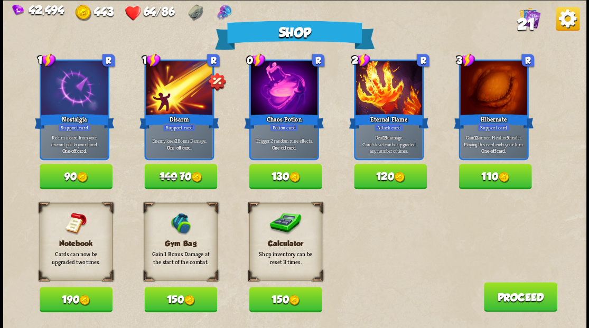
click at [282, 297] on button "150" at bounding box center [285, 299] width 73 height 25
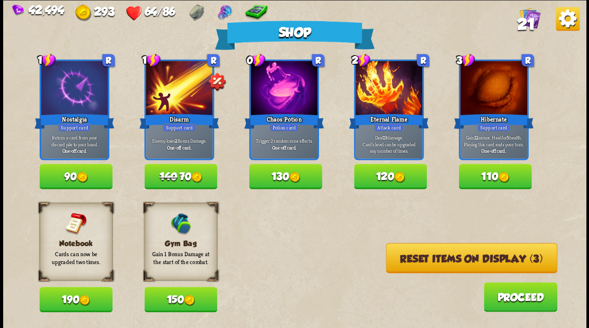
click at [452, 256] on button "Reset items on display (3)" at bounding box center [471, 258] width 171 height 30
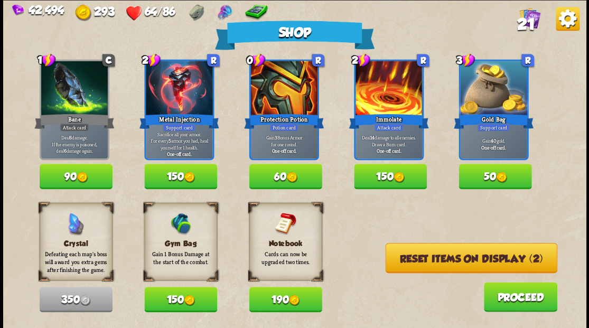
click at [450, 257] on button "Reset items on display (2)" at bounding box center [471, 258] width 172 height 30
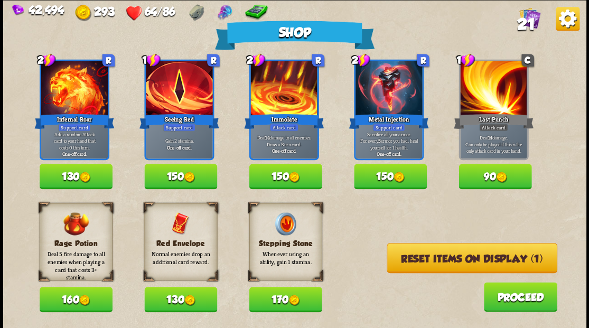
click at [446, 261] on button "Reset items on display (1)" at bounding box center [472, 258] width 171 height 30
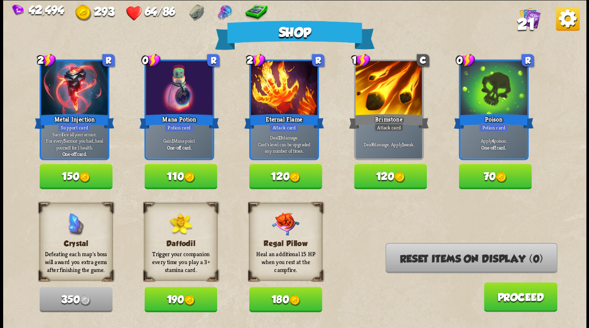
click at [179, 178] on button "110" at bounding box center [180, 176] width 73 height 25
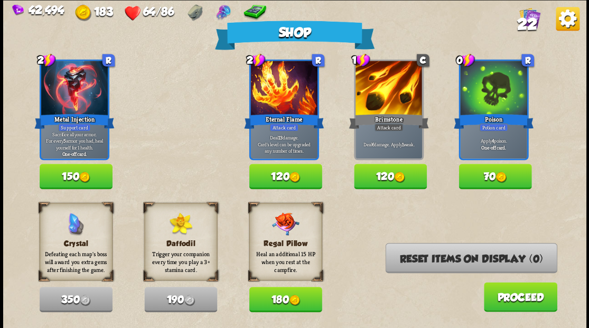
click at [511, 300] on button "Proceed" at bounding box center [520, 297] width 73 height 30
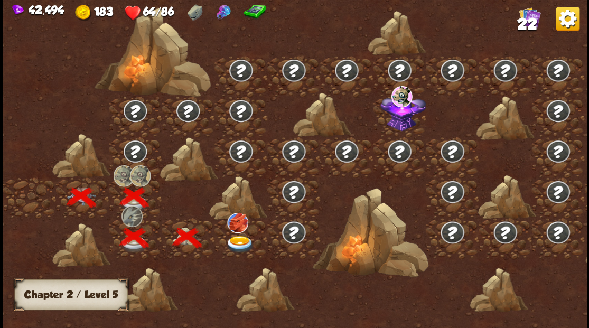
click at [235, 244] on img at bounding box center [239, 244] width 29 height 17
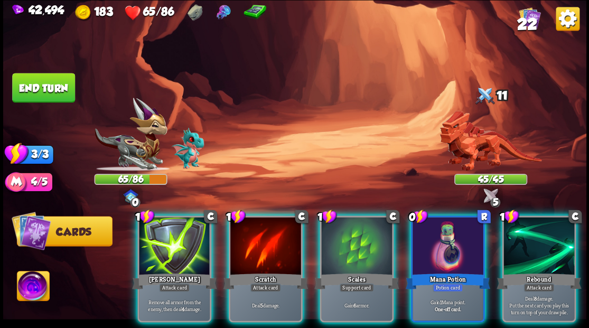
click at [31, 290] on img at bounding box center [33, 287] width 32 height 33
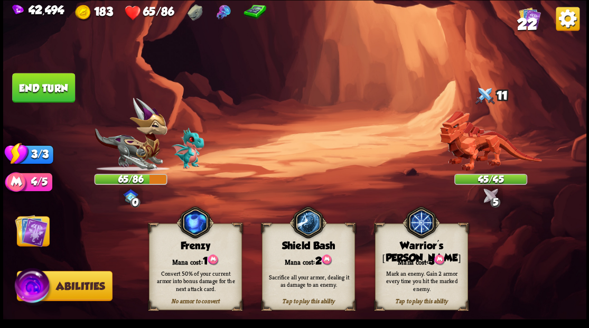
click at [403, 248] on div "Warrior's [PERSON_NAME]" at bounding box center [421, 252] width 92 height 24
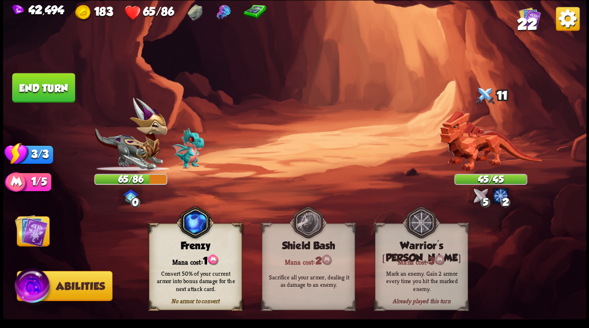
drag, startPoint x: 34, startPoint y: 227, endPoint x: 45, endPoint y: 224, distance: 11.7
click at [34, 227] on img at bounding box center [31, 230] width 33 height 33
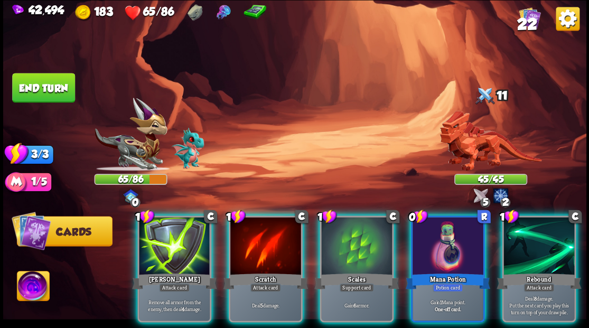
drag, startPoint x: 460, startPoint y: 235, endPoint x: 426, endPoint y: 229, distance: 34.8
click at [459, 235] on div at bounding box center [448, 247] width 71 height 60
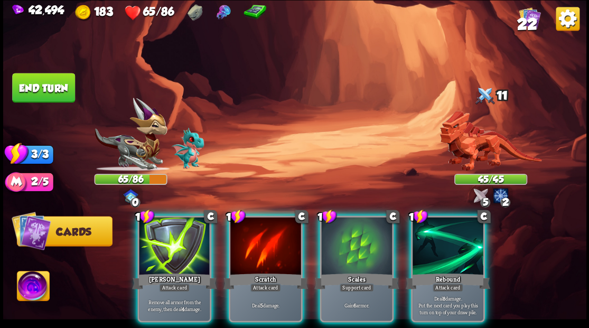
drag, startPoint x: 357, startPoint y: 246, endPoint x: 307, endPoint y: 232, distance: 51.7
click at [356, 246] on div at bounding box center [356, 247] width 71 height 60
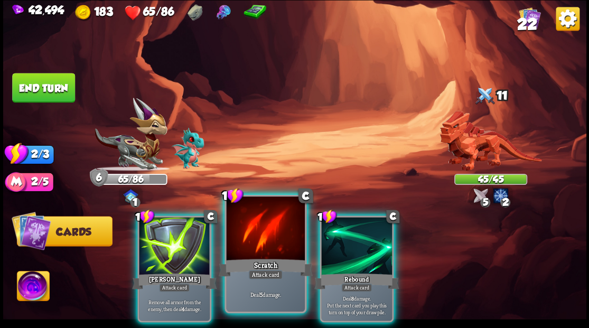
click at [262, 238] on div at bounding box center [265, 230] width 78 height 66
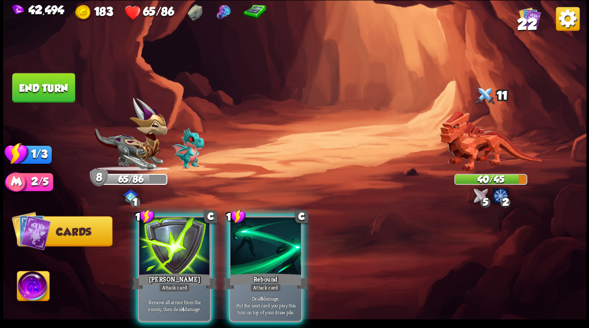
drag, startPoint x: 262, startPoint y: 238, endPoint x: 263, endPoint y: 210, distance: 28.0
click at [262, 235] on div at bounding box center [265, 247] width 71 height 60
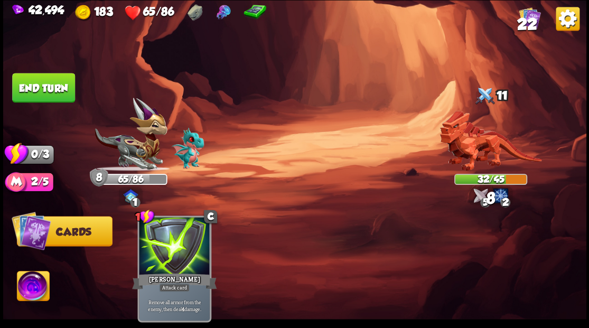
click at [57, 90] on button "End turn" at bounding box center [43, 88] width 63 height 30
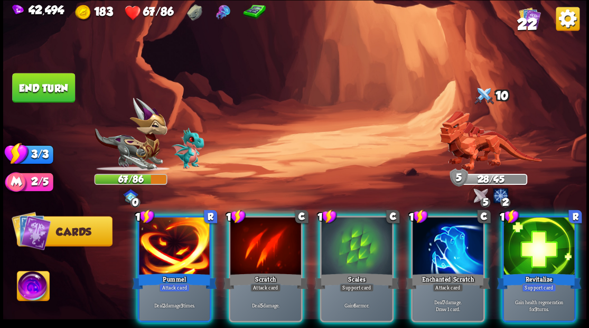
drag, startPoint x: 523, startPoint y: 240, endPoint x: 502, endPoint y: 239, distance: 21.2
click at [523, 240] on div at bounding box center [539, 247] width 71 height 60
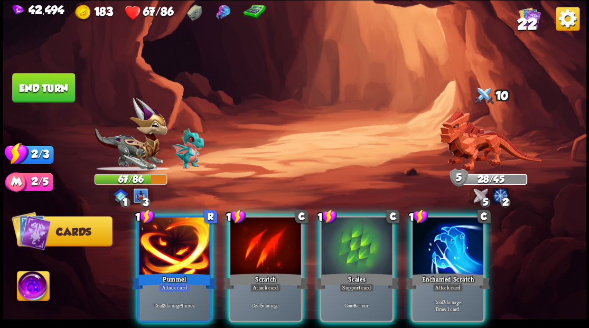
click at [185, 229] on div at bounding box center [174, 247] width 71 height 60
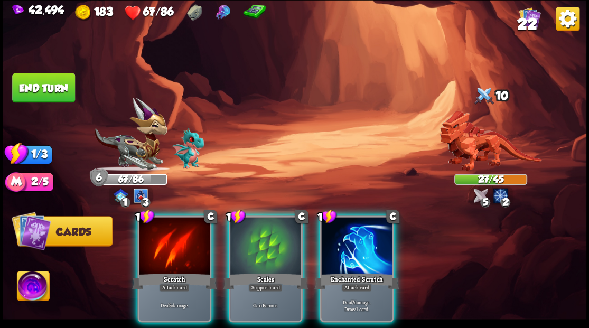
click at [346, 230] on div at bounding box center [356, 247] width 71 height 60
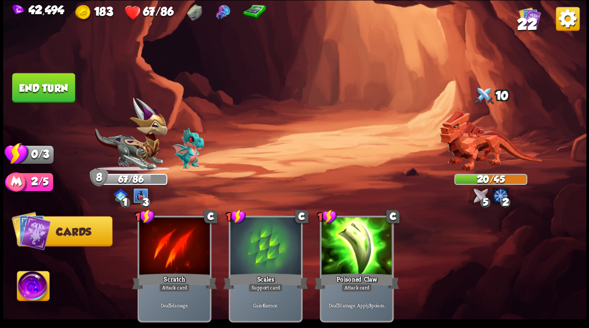
click at [48, 91] on button "End turn" at bounding box center [43, 88] width 63 height 30
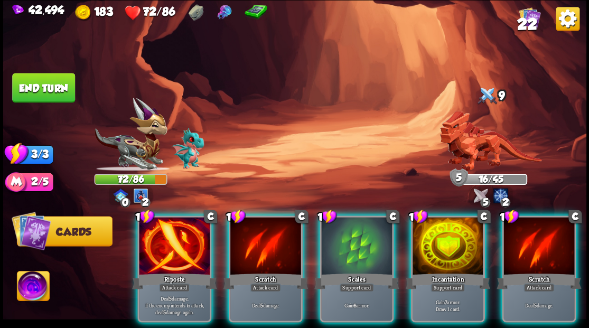
drag, startPoint x: 452, startPoint y: 235, endPoint x: 444, endPoint y: 222, distance: 15.4
click at [450, 234] on div at bounding box center [448, 247] width 71 height 60
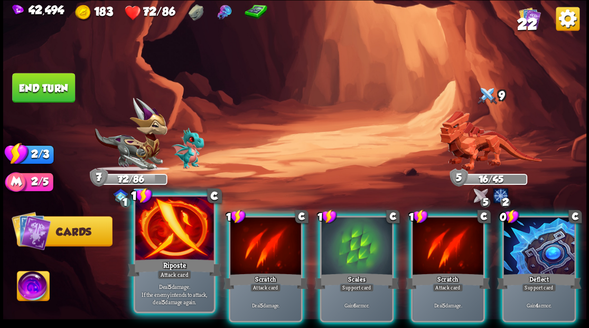
click at [173, 233] on div at bounding box center [174, 230] width 78 height 66
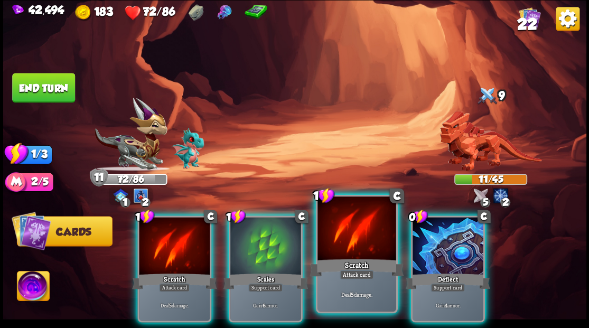
drag, startPoint x: 350, startPoint y: 241, endPoint x: 360, endPoint y: 211, distance: 31.1
click at [350, 240] on div at bounding box center [357, 230] width 78 height 66
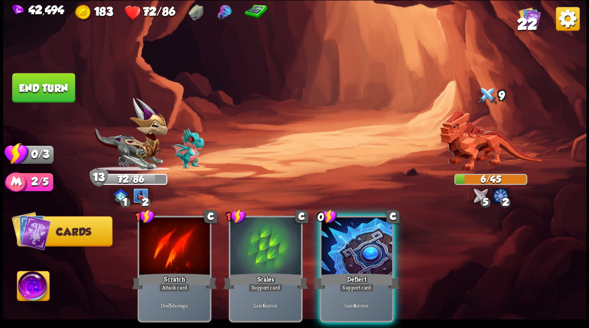
drag, startPoint x: 366, startPoint y: 232, endPoint x: 346, endPoint y: 195, distance: 41.6
click at [364, 223] on div at bounding box center [356, 247] width 71 height 60
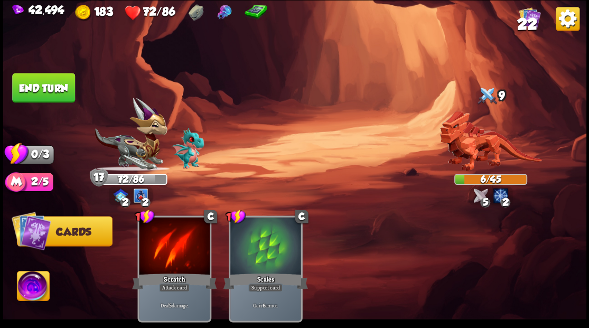
click at [53, 101] on button "End turn" at bounding box center [43, 88] width 63 height 30
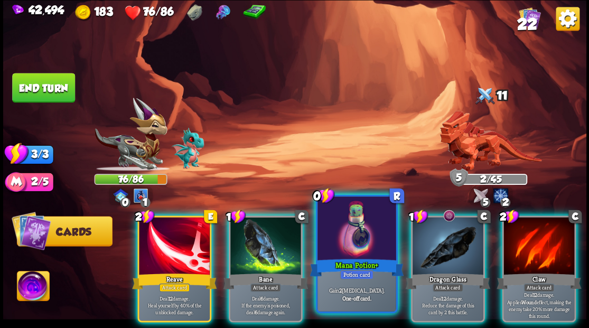
click at [350, 237] on div at bounding box center [357, 230] width 78 height 66
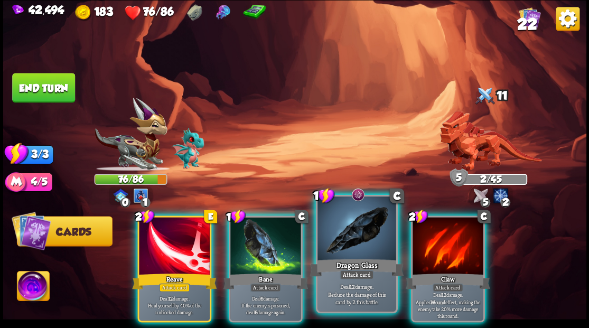
click at [350, 236] on div at bounding box center [357, 230] width 78 height 66
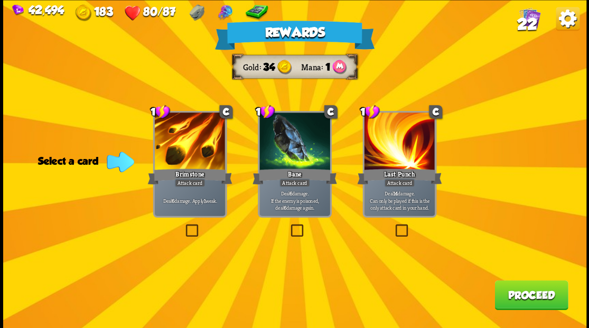
click at [183, 226] on label at bounding box center [183, 226] width 0 height 0
click at [0, 0] on input "checkbox" at bounding box center [0, 0] width 0 height 0
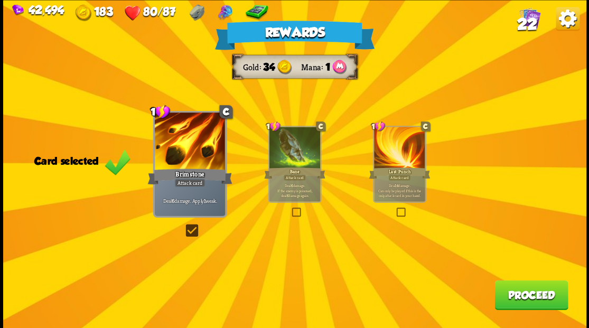
drag, startPoint x: 535, startPoint y: 295, endPoint x: 530, endPoint y: 290, distance: 7.5
click at [530, 290] on button "Proceed" at bounding box center [531, 295] width 73 height 30
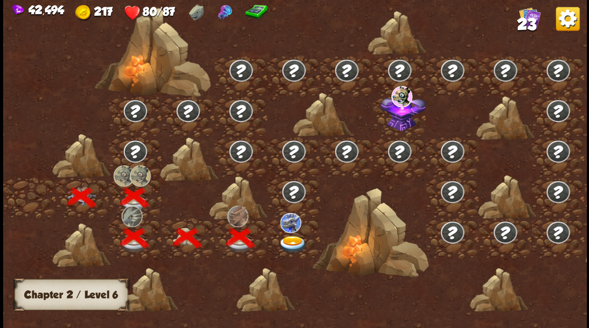
click at [293, 236] on img at bounding box center [292, 244] width 29 height 17
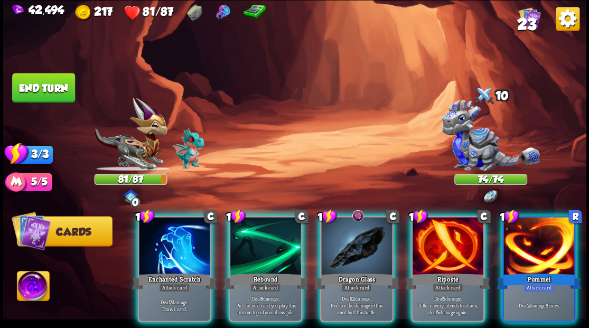
click at [24, 289] on img at bounding box center [33, 287] width 32 height 33
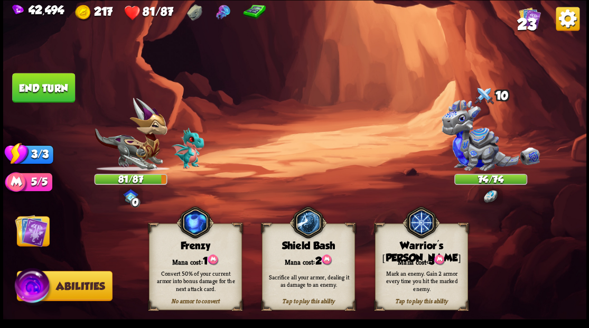
drag, startPoint x: 429, startPoint y: 252, endPoint x: 418, endPoint y: 247, distance: 12.3
click at [424, 251] on div "Tap to play this ability Warrior's [PERSON_NAME] cost: 3 Mark an enemy. Gain 2 …" at bounding box center [421, 267] width 93 height 87
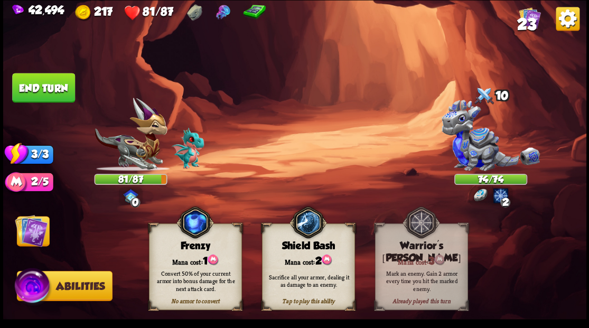
click at [25, 234] on img at bounding box center [31, 230] width 33 height 33
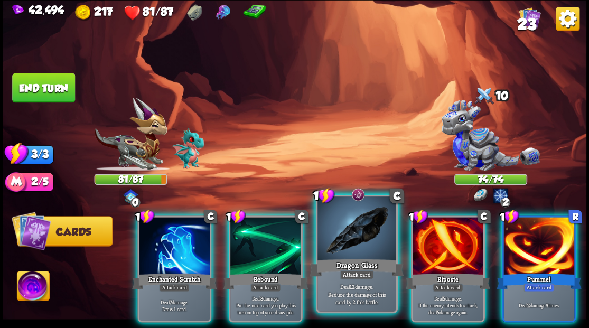
click at [348, 230] on div at bounding box center [357, 230] width 78 height 66
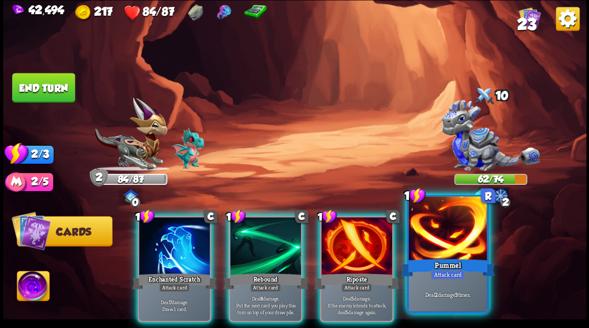
click at [451, 247] on div at bounding box center [448, 230] width 78 height 66
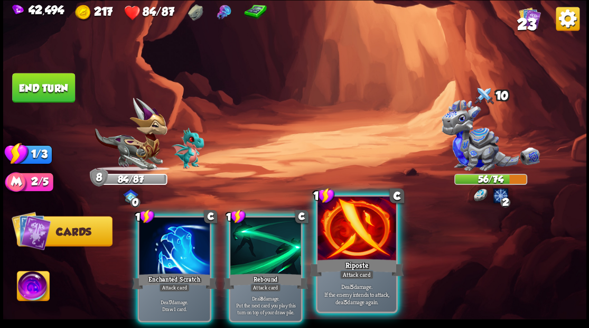
click at [366, 229] on div at bounding box center [357, 230] width 78 height 66
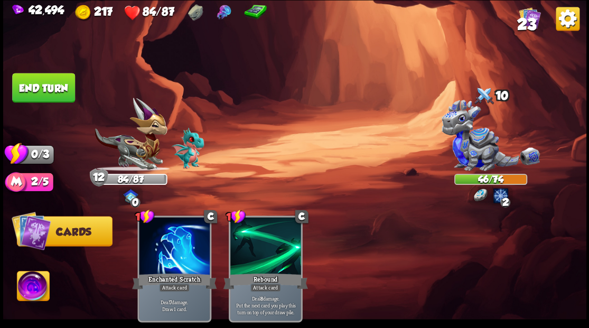
click at [64, 94] on button "End turn" at bounding box center [43, 88] width 63 height 30
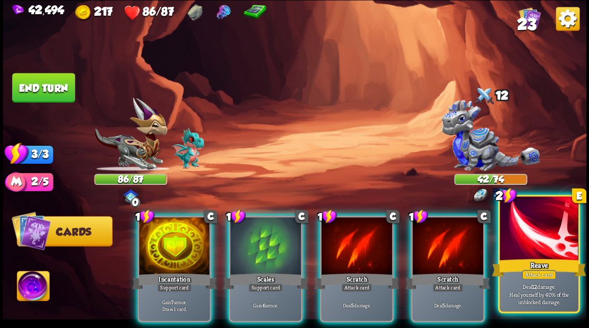
click at [547, 253] on div at bounding box center [539, 230] width 78 height 66
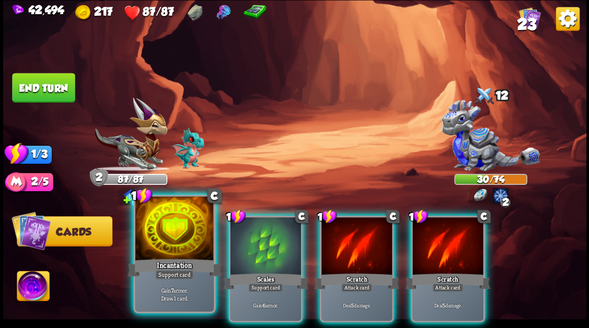
click at [165, 233] on div at bounding box center [174, 230] width 78 height 66
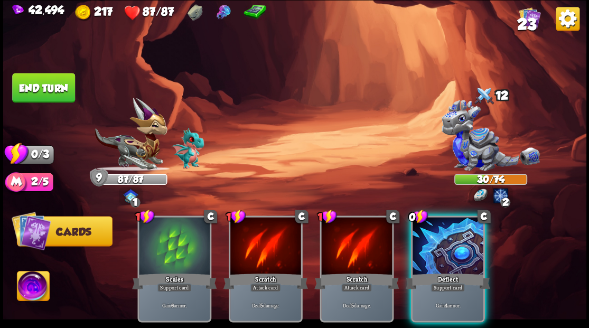
click at [443, 243] on div at bounding box center [448, 247] width 71 height 60
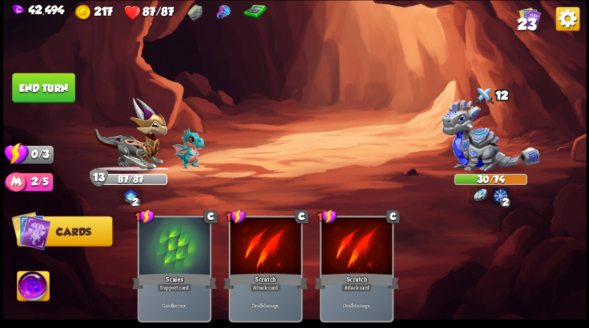
drag, startPoint x: 53, startPoint y: 96, endPoint x: 109, endPoint y: 109, distance: 57.6
click at [54, 97] on button "End turn" at bounding box center [43, 88] width 63 height 30
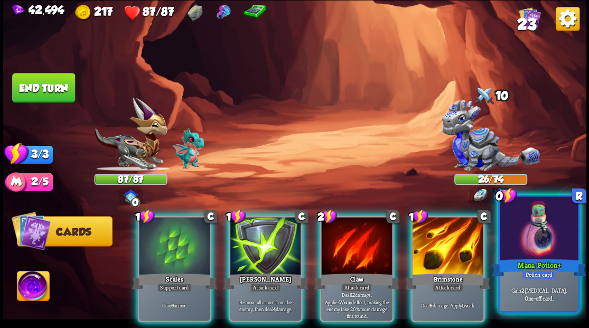
click at [546, 248] on div at bounding box center [539, 230] width 78 height 66
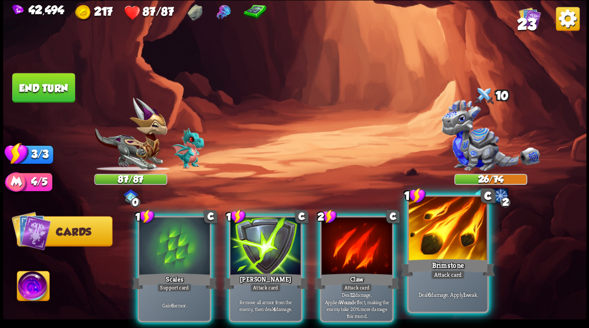
click at [461, 248] on div at bounding box center [448, 230] width 78 height 66
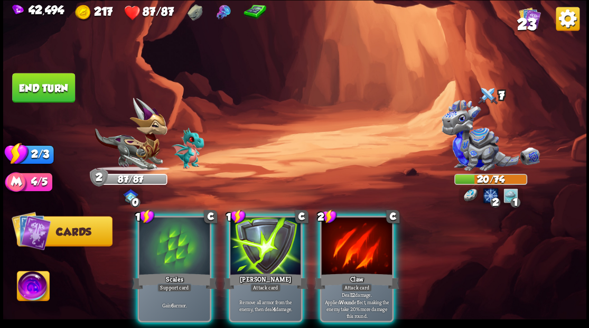
click at [183, 239] on div at bounding box center [174, 247] width 71 height 60
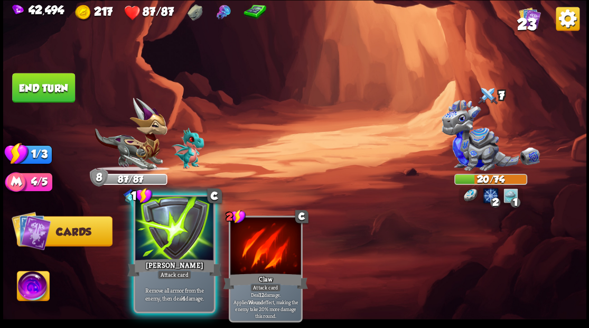
click at [174, 232] on div at bounding box center [174, 230] width 78 height 66
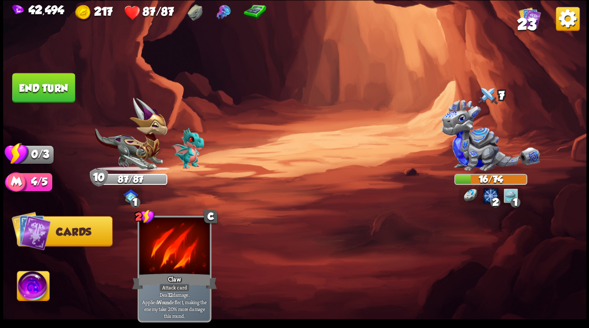
drag, startPoint x: 61, startPoint y: 89, endPoint x: 72, endPoint y: 93, distance: 11.4
click at [61, 89] on button "End turn" at bounding box center [43, 88] width 63 height 30
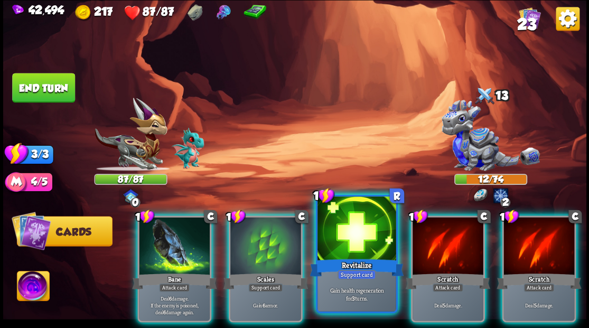
click at [344, 246] on div at bounding box center [357, 230] width 78 height 66
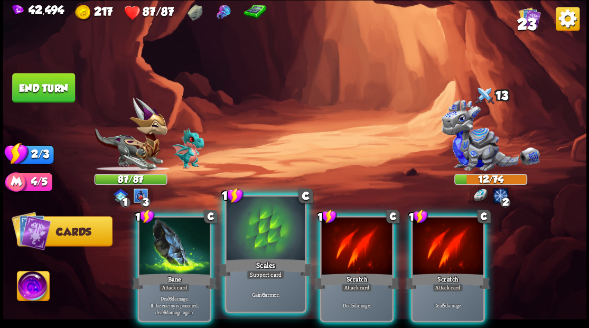
click at [262, 240] on div at bounding box center [265, 230] width 78 height 66
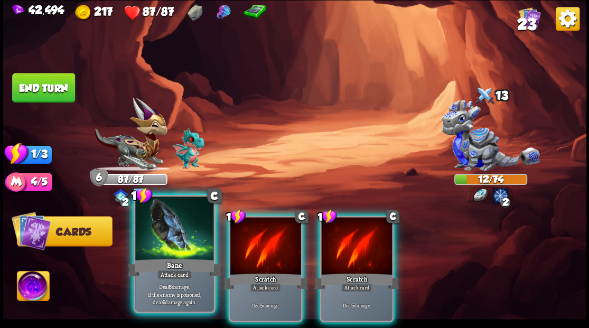
click at [183, 245] on div at bounding box center [174, 230] width 78 height 66
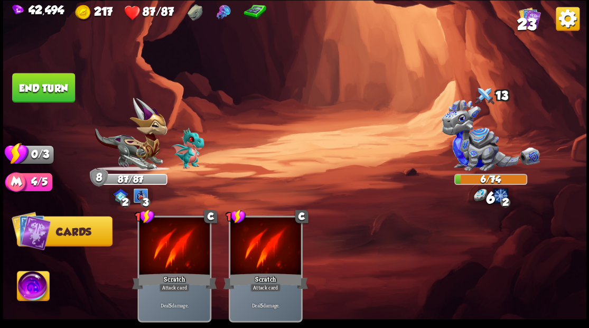
click at [52, 92] on button "End turn" at bounding box center [43, 88] width 63 height 30
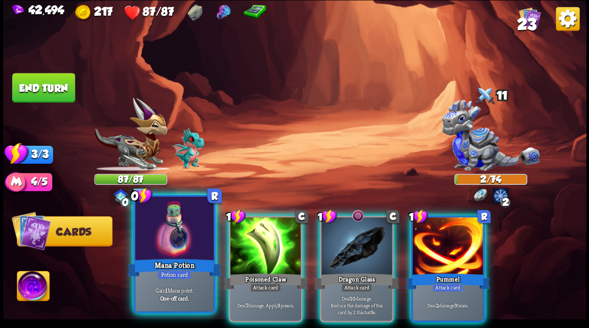
click at [176, 234] on div at bounding box center [174, 230] width 78 height 66
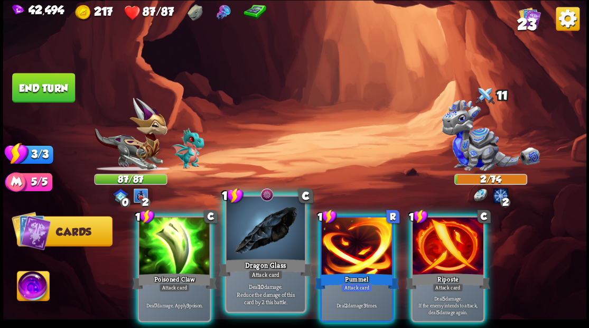
click at [262, 234] on div at bounding box center [265, 230] width 78 height 66
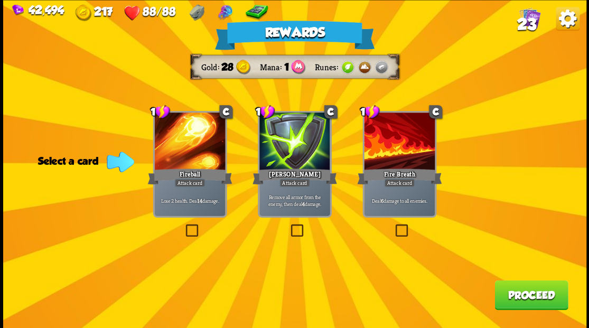
drag, startPoint x: 399, startPoint y: 234, endPoint x: 404, endPoint y: 237, distance: 5.7
click at [393, 226] on label at bounding box center [393, 226] width 0 height 0
click at [0, 0] on input "checkbox" at bounding box center [0, 0] width 0 height 0
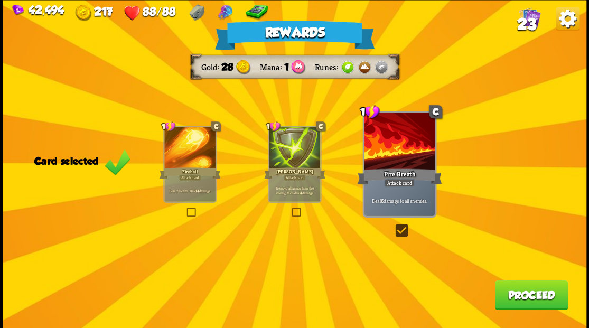
click at [532, 300] on button "Proceed" at bounding box center [531, 295] width 73 height 30
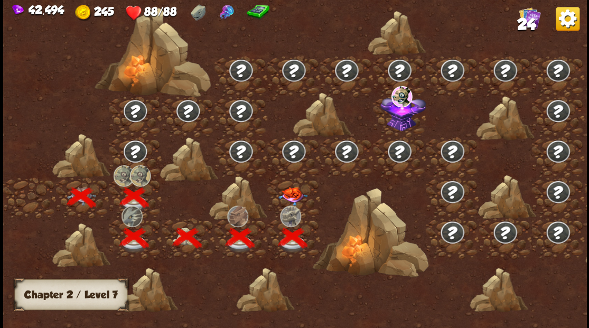
click at [292, 199] on img at bounding box center [292, 196] width 29 height 19
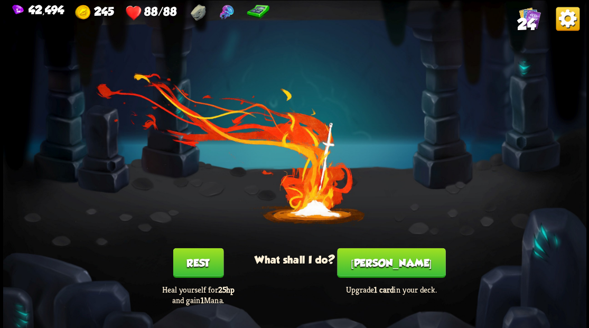
click at [386, 274] on button "[PERSON_NAME]" at bounding box center [391, 263] width 108 height 30
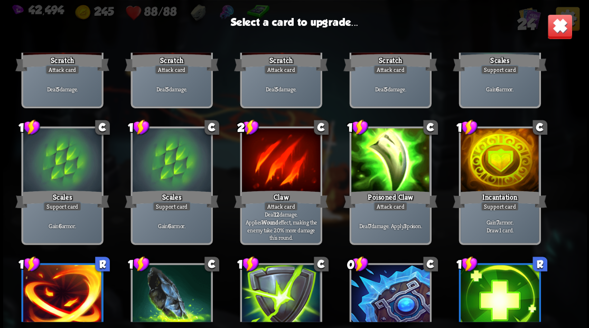
scroll to position [104, 0]
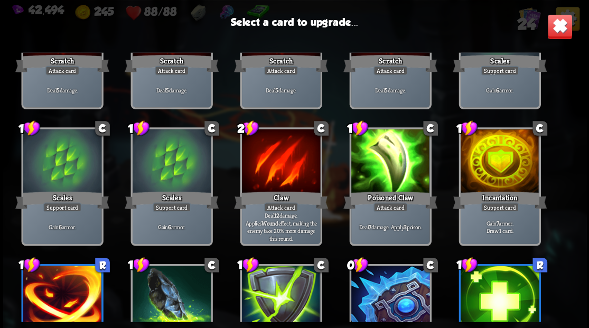
click at [502, 162] on div at bounding box center [499, 162] width 78 height 66
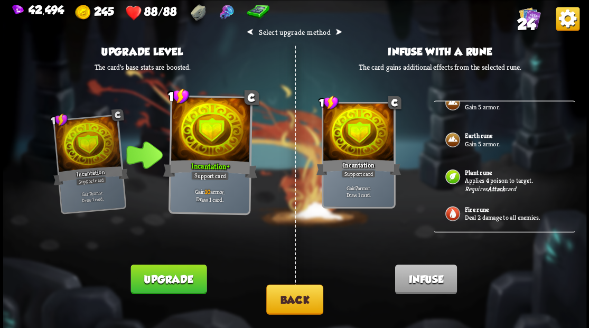
scroll to position [0, 0]
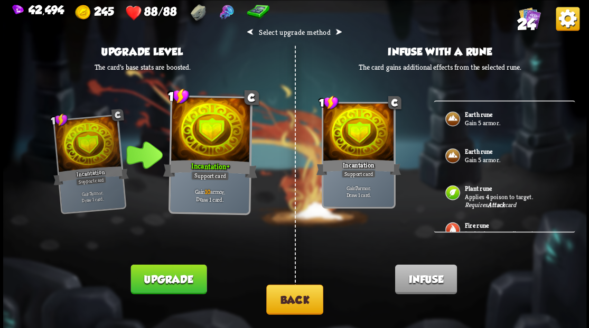
click at [299, 301] on button "Back" at bounding box center [294, 299] width 57 height 30
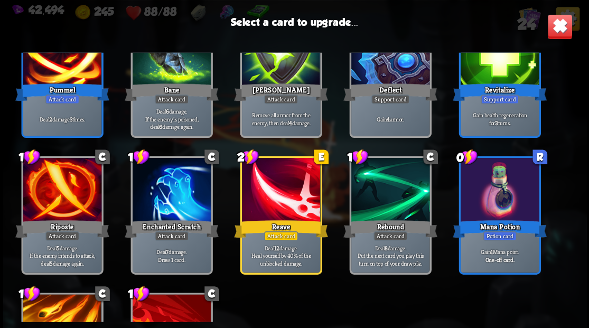
scroll to position [423, 0]
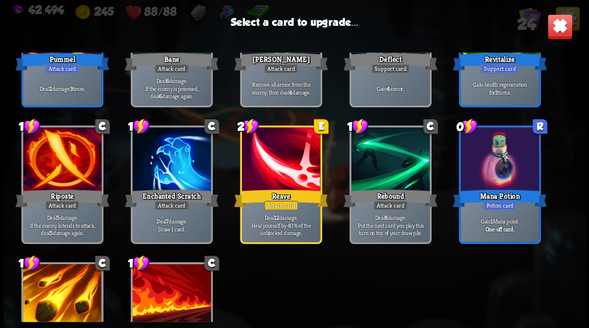
click at [49, 285] on div at bounding box center [62, 297] width 78 height 66
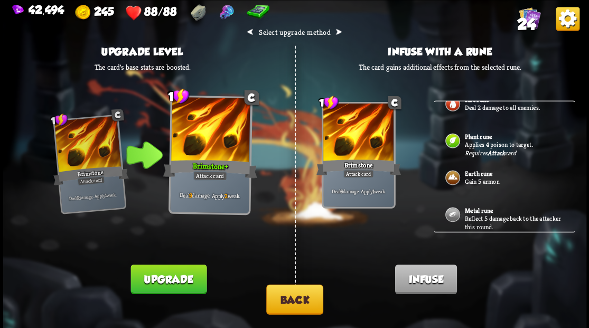
scroll to position [195, 0]
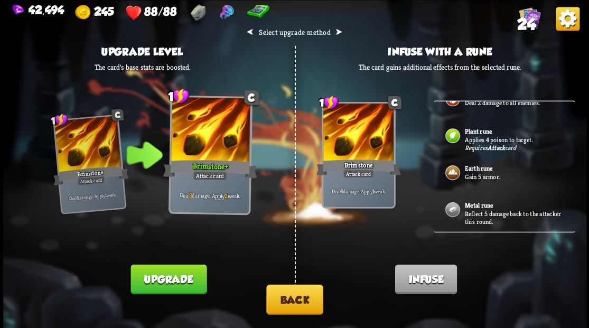
click at [465, 209] on p "Reflect 5 damage back to the attacker this round." at bounding box center [514, 217] width 99 height 16
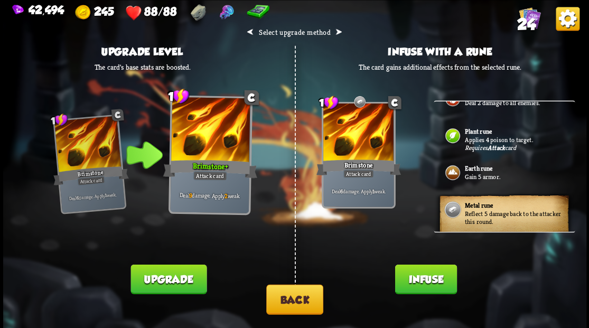
click at [430, 284] on button "Infuse" at bounding box center [426, 279] width 62 height 30
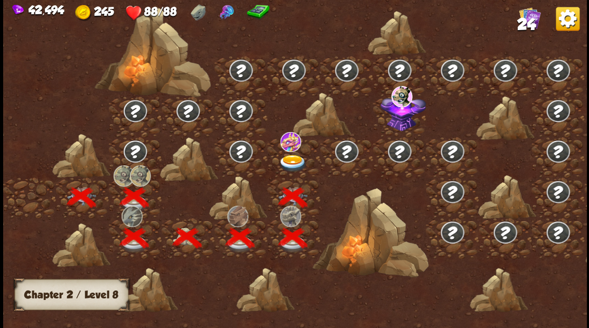
click at [289, 159] on img at bounding box center [292, 162] width 29 height 17
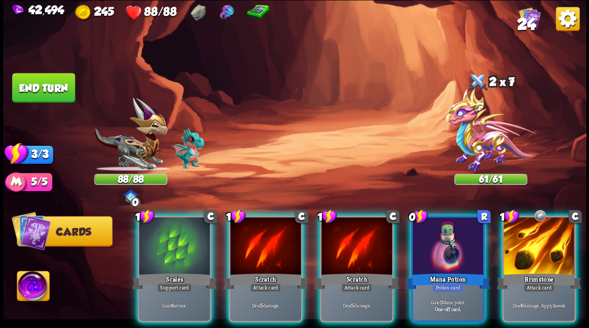
click at [32, 285] on img at bounding box center [33, 287] width 32 height 33
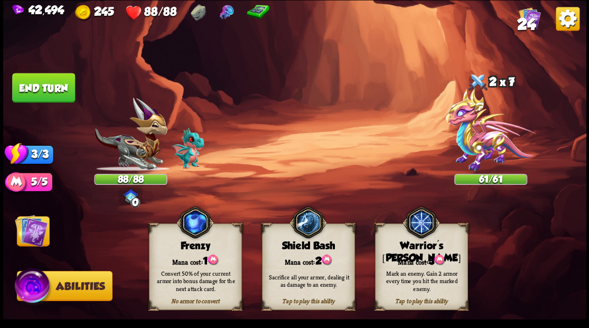
click at [429, 280] on div "Mark an enemy. Gain 2 armor every time you hit the marked enemy." at bounding box center [422, 280] width 84 height 23
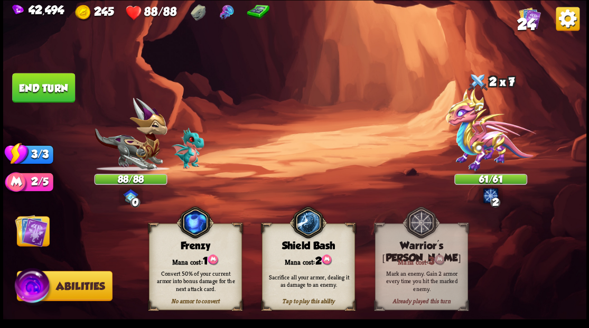
click at [21, 235] on img at bounding box center [31, 230] width 33 height 33
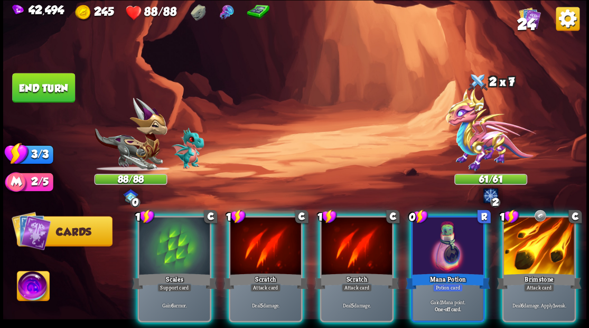
drag, startPoint x: 454, startPoint y: 239, endPoint x: 430, endPoint y: 168, distance: 75.4
click at [454, 238] on div at bounding box center [448, 247] width 71 height 60
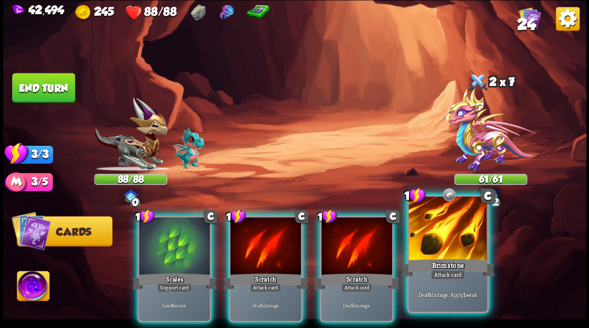
click at [445, 232] on div at bounding box center [448, 230] width 78 height 66
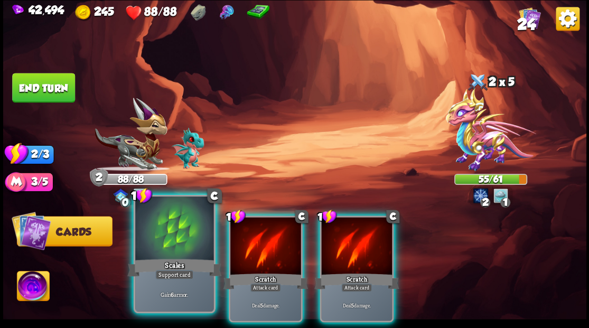
click at [167, 240] on div at bounding box center [174, 230] width 78 height 66
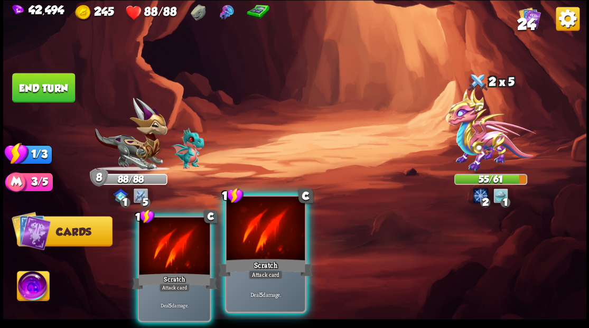
click at [262, 241] on div at bounding box center [265, 230] width 78 height 66
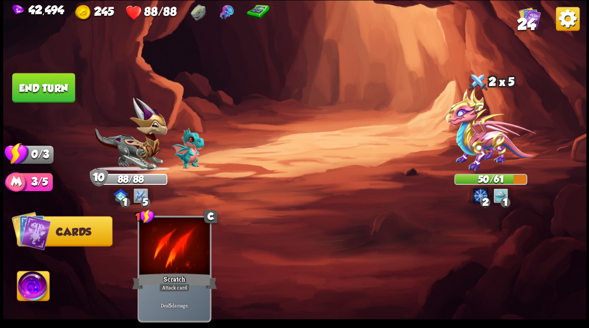
click at [59, 93] on button "End turn" at bounding box center [43, 88] width 63 height 30
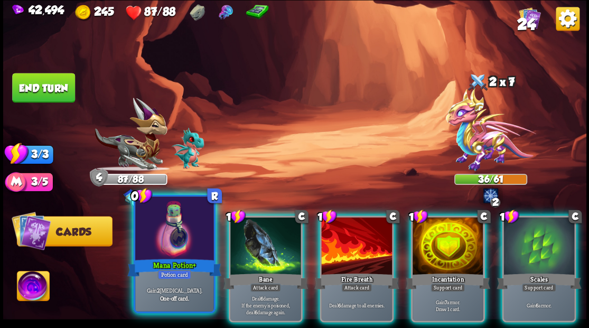
click at [159, 251] on div at bounding box center [174, 230] width 78 height 66
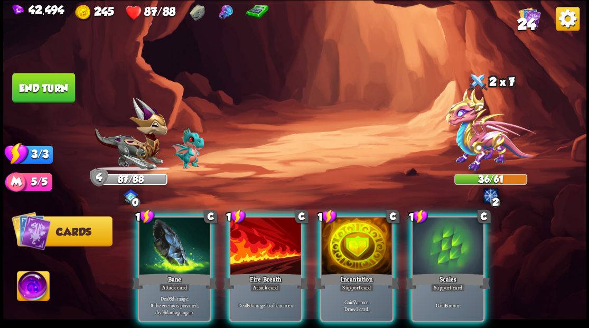
click at [353, 244] on div at bounding box center [356, 247] width 71 height 60
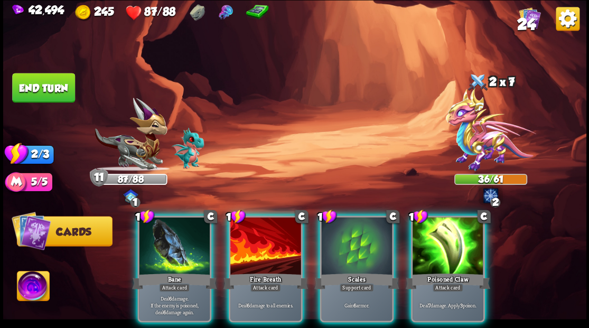
click at [459, 238] on div at bounding box center [448, 247] width 71 height 60
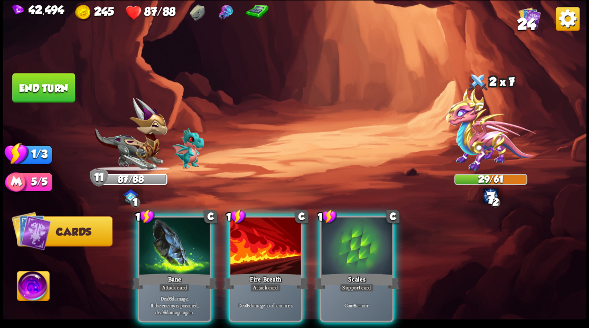
click at [188, 243] on div at bounding box center [174, 247] width 71 height 60
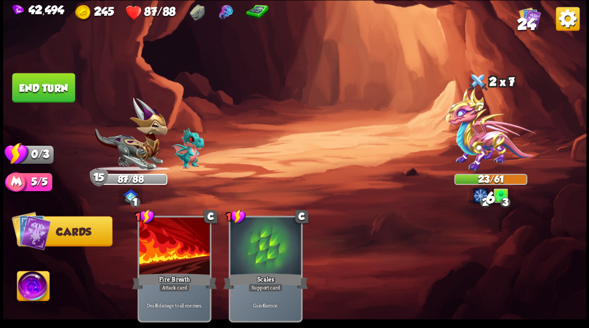
click at [63, 89] on button "End turn" at bounding box center [43, 88] width 63 height 30
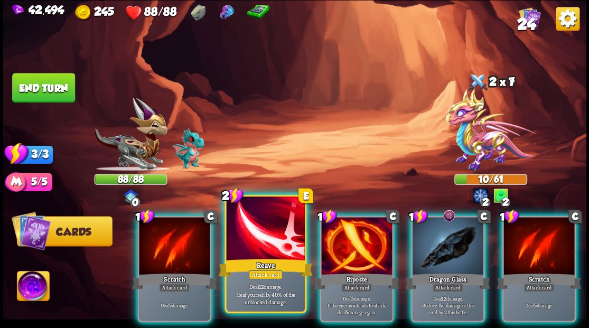
click at [263, 262] on div "Reave" at bounding box center [265, 267] width 94 height 21
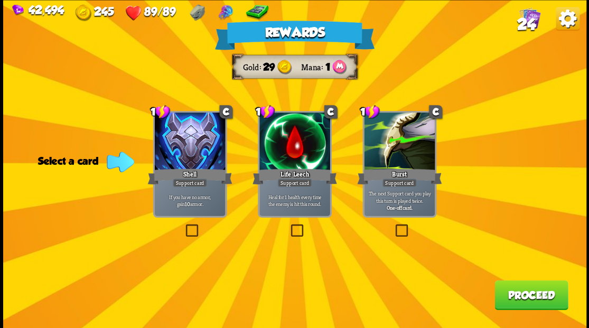
click at [289, 226] on label at bounding box center [289, 226] width 0 height 0
click at [0, 0] on input "checkbox" at bounding box center [0, 0] width 0 height 0
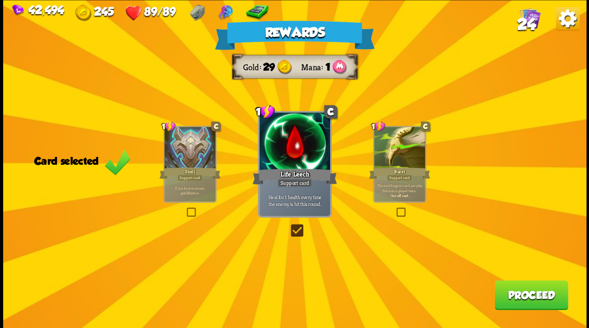
drag, startPoint x: 531, startPoint y: 291, endPoint x: 525, endPoint y: 283, distance: 9.5
click at [525, 283] on button "Proceed" at bounding box center [531, 295] width 73 height 30
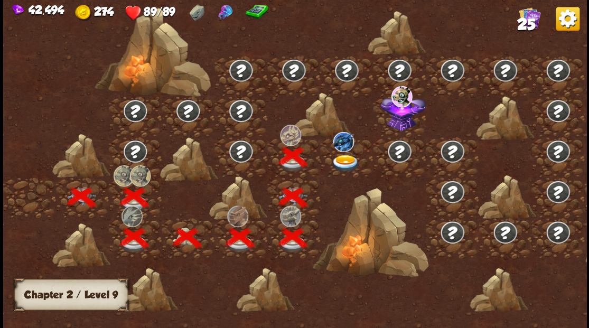
click at [346, 152] on div at bounding box center [346, 157] width 53 height 41
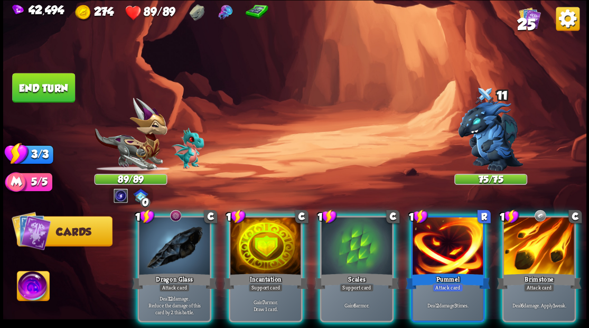
click at [38, 290] on img at bounding box center [33, 287] width 32 height 33
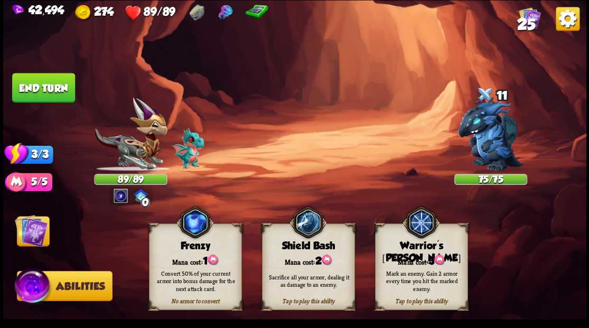
click at [423, 263] on div "Mark an enemy. Gain 2 armor every time you hit the marked enemy." at bounding box center [421, 281] width 93 height 36
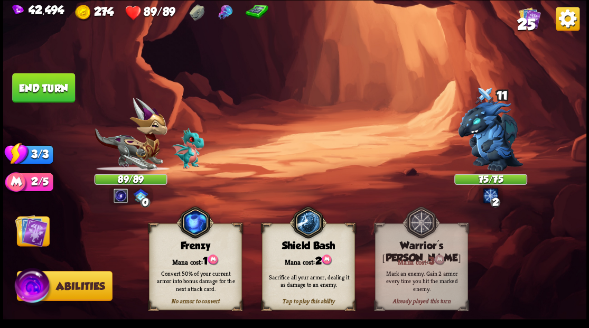
click at [31, 235] on img at bounding box center [31, 230] width 33 height 33
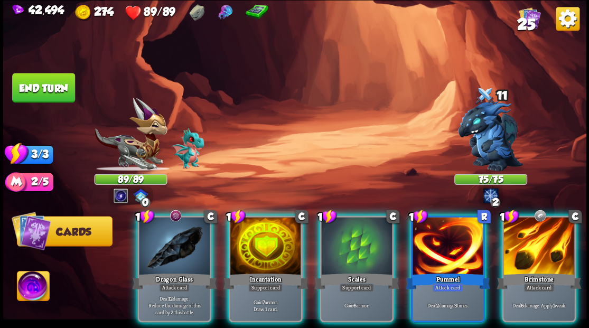
click at [527, 246] on div at bounding box center [539, 247] width 71 height 60
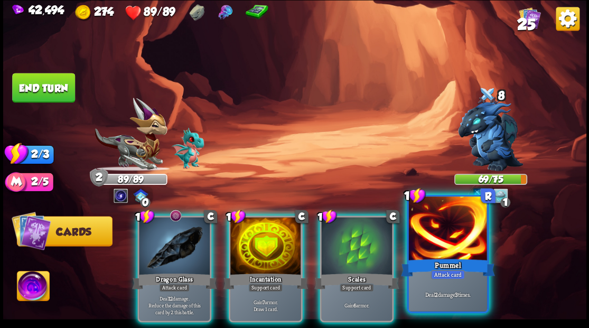
click at [462, 237] on div at bounding box center [448, 230] width 78 height 66
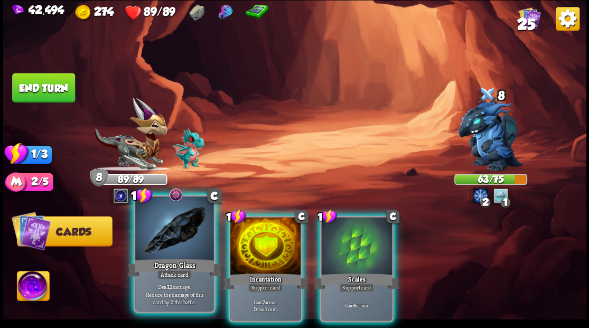
click at [171, 234] on div at bounding box center [174, 230] width 78 height 66
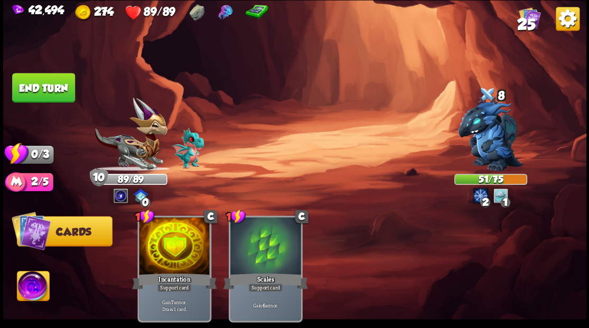
click at [53, 85] on button "End turn" at bounding box center [44, 88] width 64 height 30
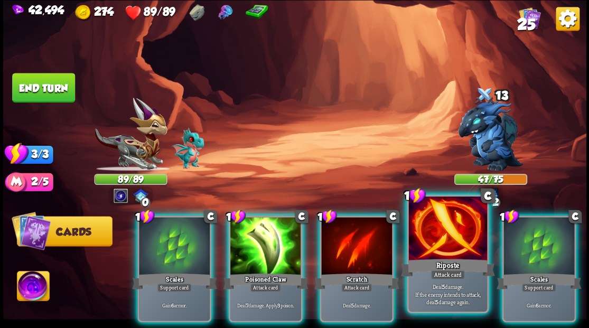
click at [426, 235] on div at bounding box center [448, 230] width 78 height 66
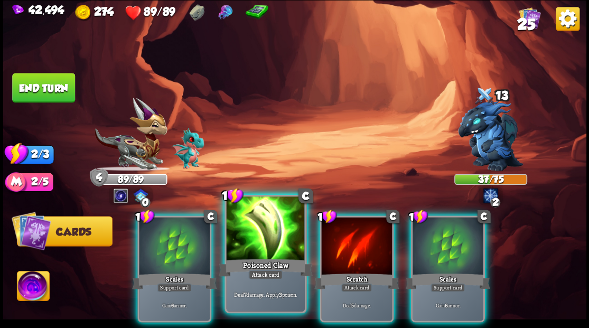
click at [265, 237] on div at bounding box center [265, 230] width 78 height 66
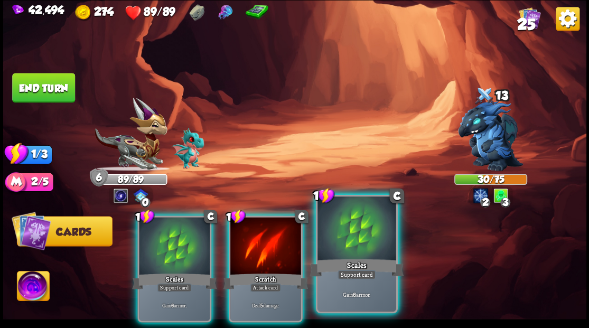
click at [353, 250] on div at bounding box center [357, 230] width 78 height 66
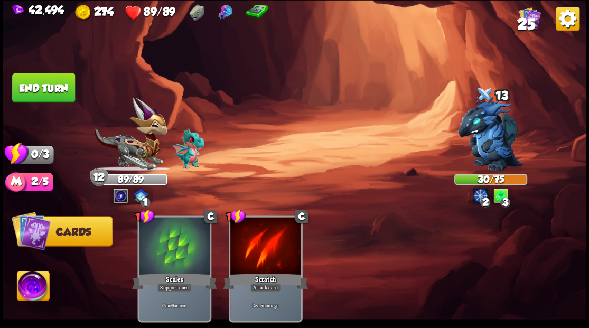
drag, startPoint x: 57, startPoint y: 92, endPoint x: 119, endPoint y: 97, distance: 63.1
click at [56, 93] on button "End turn" at bounding box center [43, 88] width 63 height 30
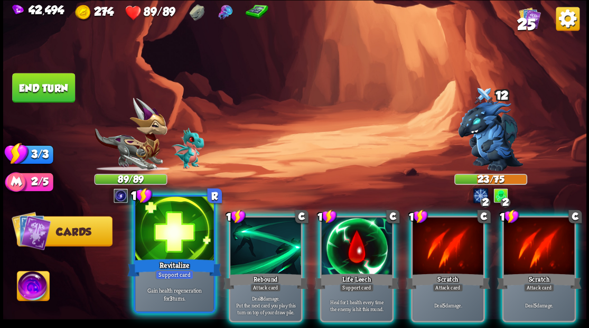
click at [180, 244] on div at bounding box center [174, 230] width 78 height 66
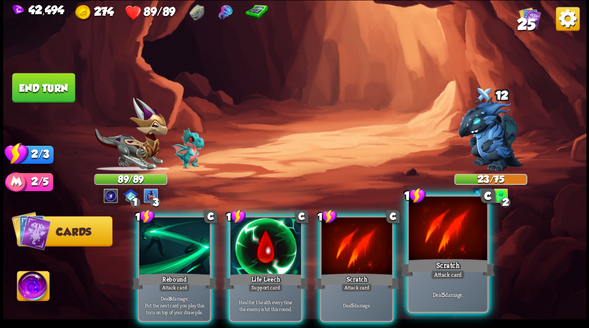
click at [437, 235] on div at bounding box center [448, 230] width 78 height 66
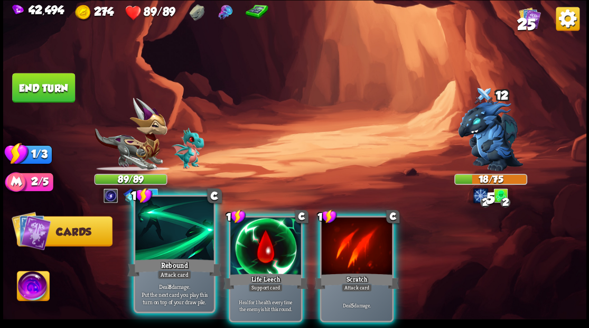
click at [167, 249] on div at bounding box center [174, 230] width 78 height 66
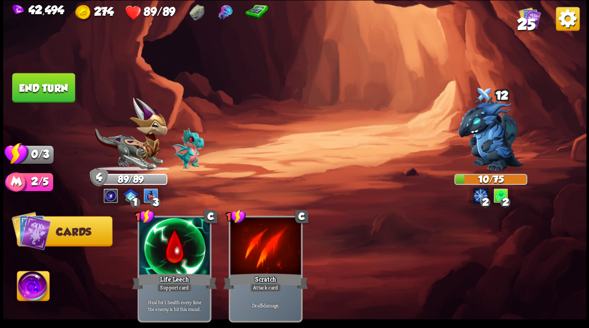
click at [56, 91] on button "End turn" at bounding box center [43, 88] width 63 height 30
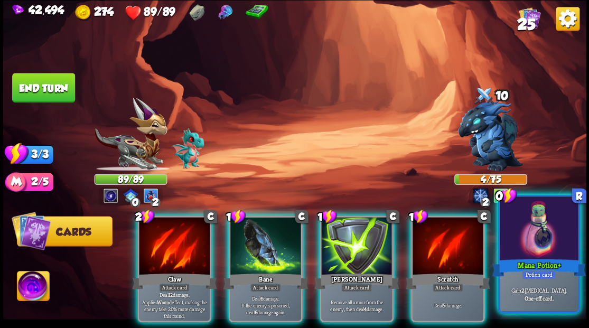
click at [539, 264] on div "Mana Potion+" at bounding box center [539, 267] width 94 height 21
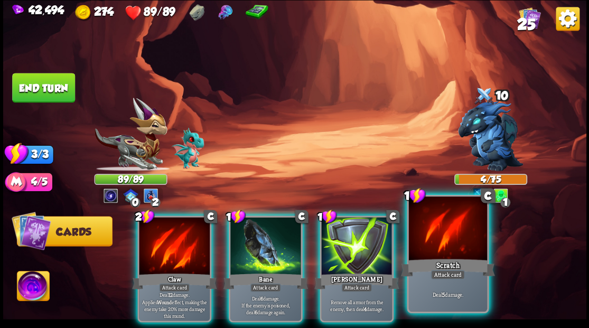
click at [431, 240] on div at bounding box center [448, 230] width 78 height 66
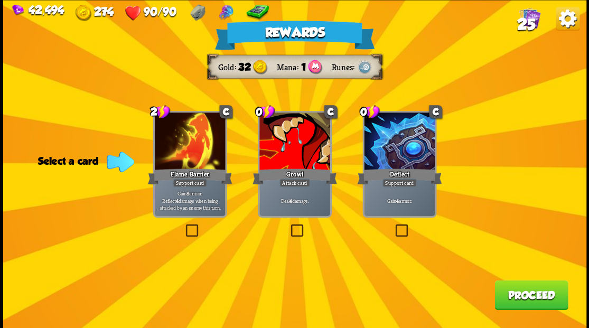
drag, startPoint x: 299, startPoint y: 230, endPoint x: 305, endPoint y: 224, distance: 8.6
click at [289, 226] on label at bounding box center [289, 226] width 0 height 0
click at [0, 0] on input "checkbox" at bounding box center [0, 0] width 0 height 0
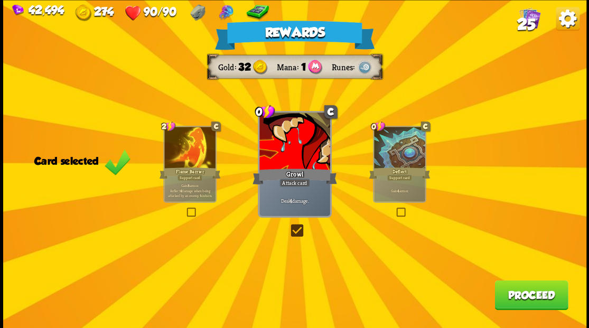
click at [535, 299] on button "Proceed" at bounding box center [531, 295] width 73 height 30
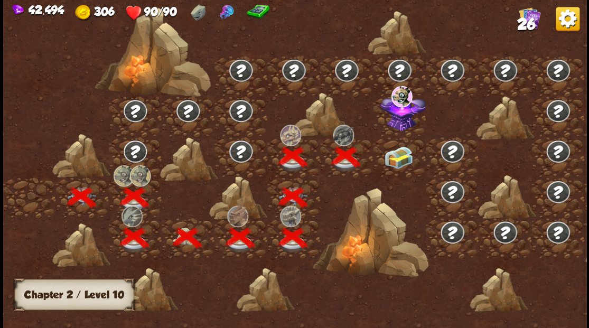
click at [394, 158] on img at bounding box center [398, 157] width 29 height 22
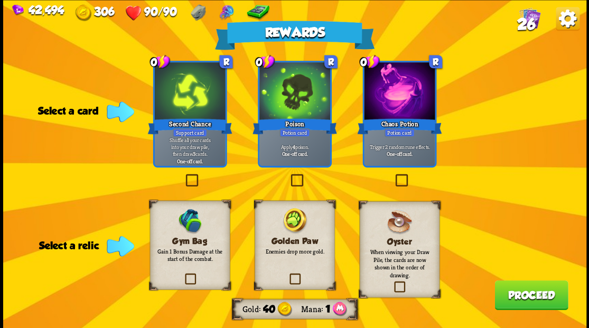
drag, startPoint x: 295, startPoint y: 280, endPoint x: 279, endPoint y: 245, distance: 39.0
click at [288, 275] on label at bounding box center [288, 275] width 0 height 0
click at [0, 0] on input "checkbox" at bounding box center [0, 0] width 0 height 0
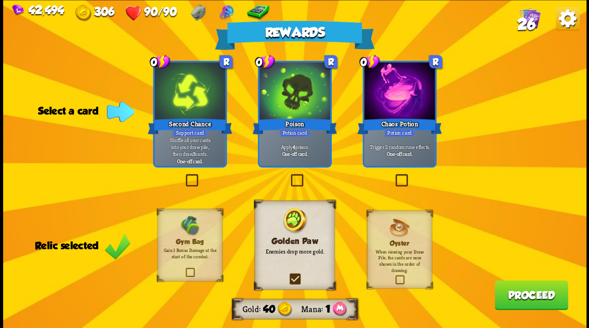
drag, startPoint x: 190, startPoint y: 179, endPoint x: 196, endPoint y: 179, distance: 5.3
click at [183, 175] on label at bounding box center [183, 175] width 0 height 0
click at [0, 0] on input "checkbox" at bounding box center [0, 0] width 0 height 0
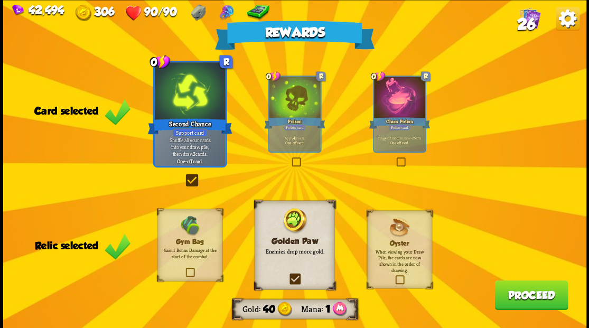
drag, startPoint x: 531, startPoint y: 297, endPoint x: 529, endPoint y: 291, distance: 6.2
click at [529, 291] on button "Proceed" at bounding box center [531, 295] width 73 height 30
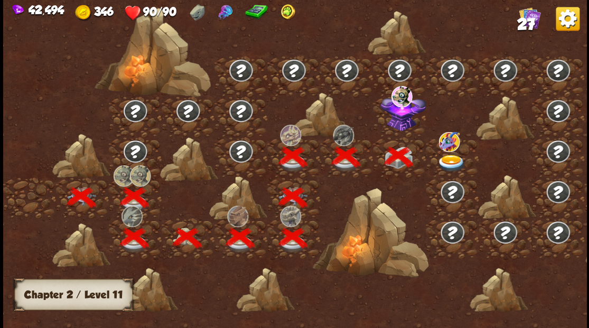
scroll to position [0, 161]
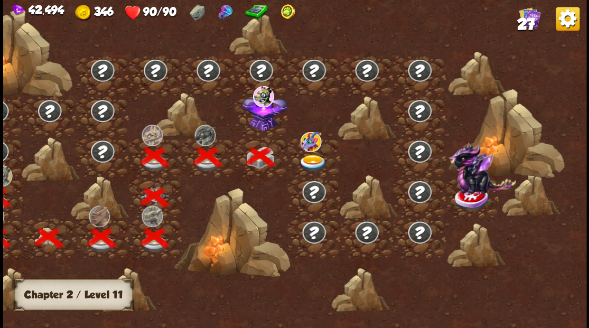
click at [263, 128] on img at bounding box center [264, 110] width 45 height 39
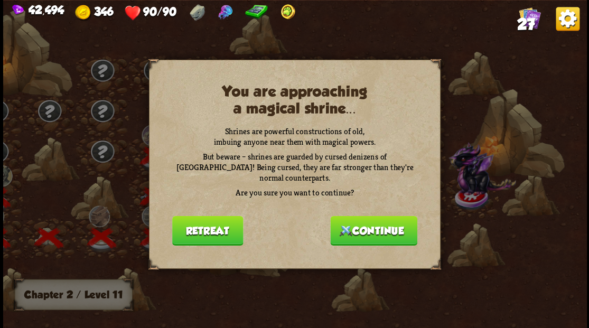
click at [373, 227] on button "Continue" at bounding box center [373, 231] width 87 height 30
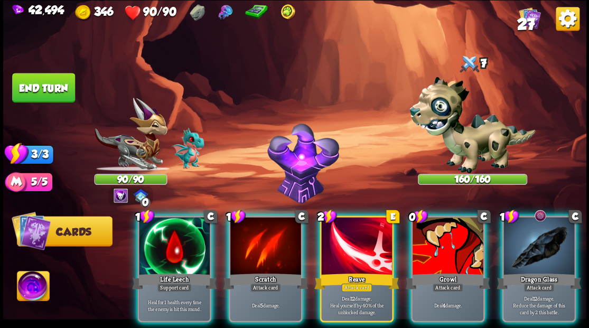
click at [30, 287] on img at bounding box center [33, 287] width 32 height 33
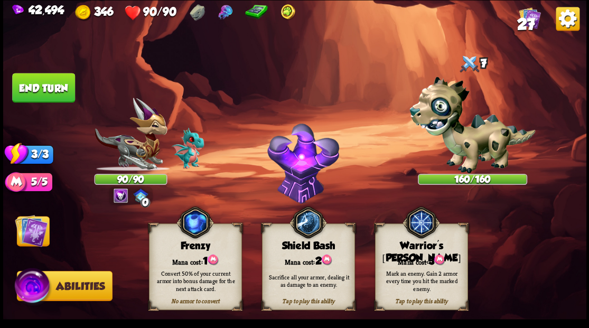
drag, startPoint x: 418, startPoint y: 278, endPoint x: 343, endPoint y: 226, distance: 90.8
click at [412, 273] on div "Mark an enemy. Gain 2 armor every time you hit the marked enemy." at bounding box center [422, 280] width 84 height 23
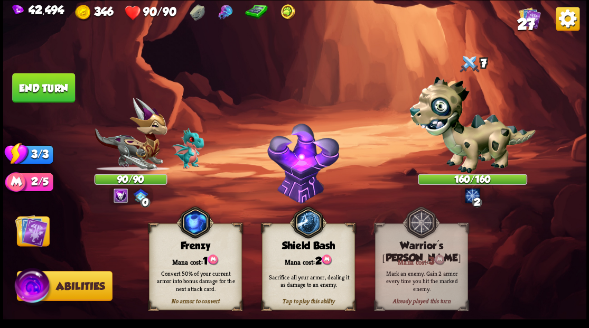
click at [32, 239] on img at bounding box center [31, 230] width 33 height 33
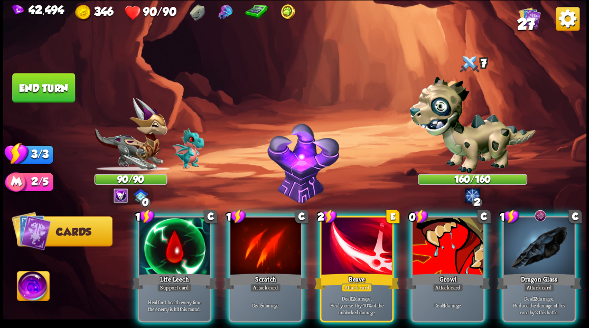
drag, startPoint x: 540, startPoint y: 252, endPoint x: 534, endPoint y: 252, distance: 6.3
click at [541, 252] on div at bounding box center [539, 247] width 71 height 60
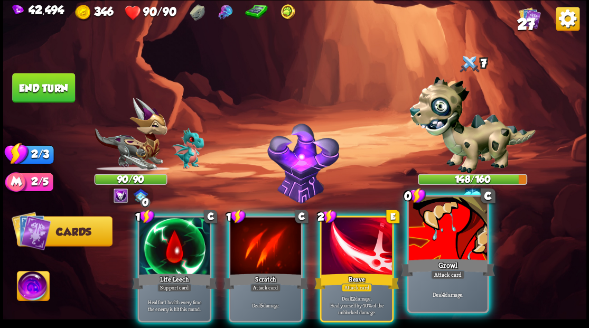
click at [458, 247] on div at bounding box center [448, 230] width 78 height 66
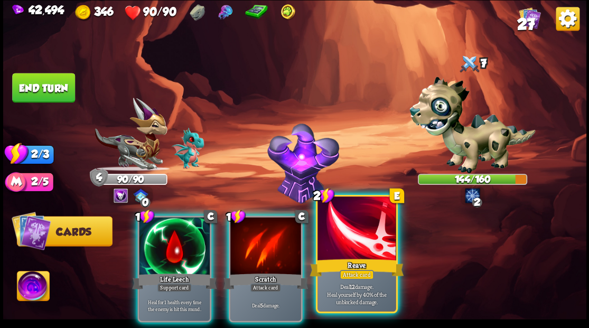
click at [353, 251] on div at bounding box center [357, 230] width 78 height 66
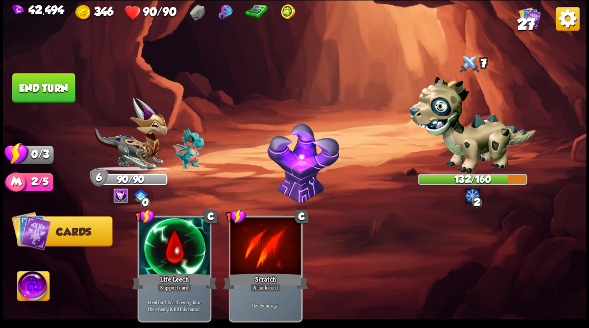
drag, startPoint x: 50, startPoint y: 89, endPoint x: 87, endPoint y: 94, distance: 37.3
click at [50, 89] on button "End turn" at bounding box center [43, 88] width 63 height 30
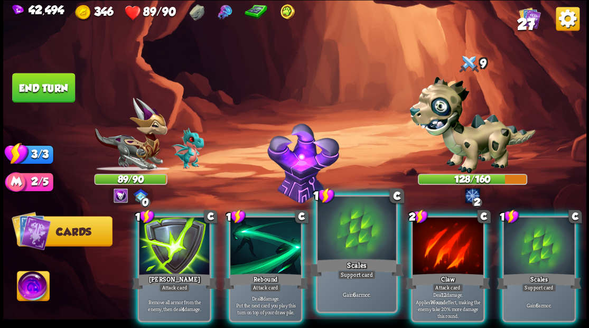
click at [338, 232] on div at bounding box center [357, 230] width 78 height 66
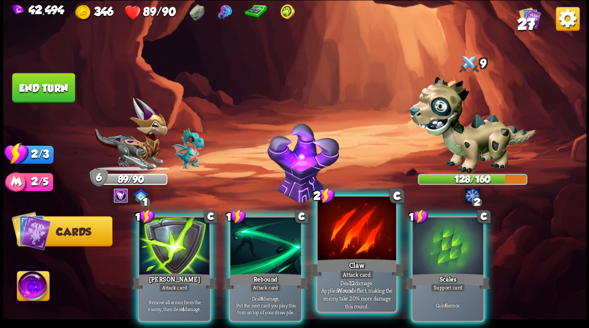
click at [348, 239] on div at bounding box center [357, 230] width 78 height 66
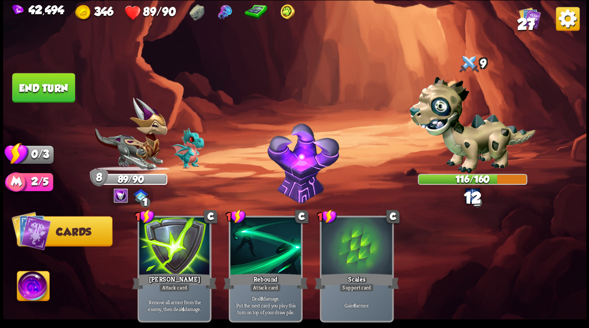
click at [26, 81] on button "End turn" at bounding box center [43, 88] width 63 height 30
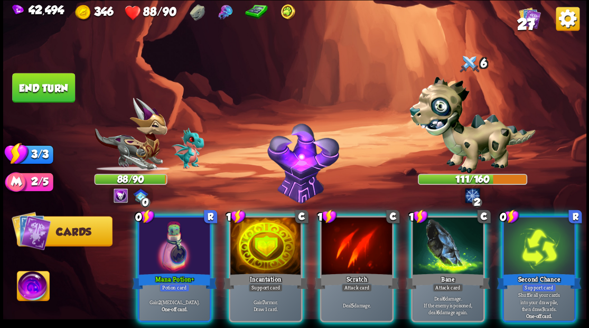
click at [166, 241] on div at bounding box center [174, 247] width 71 height 60
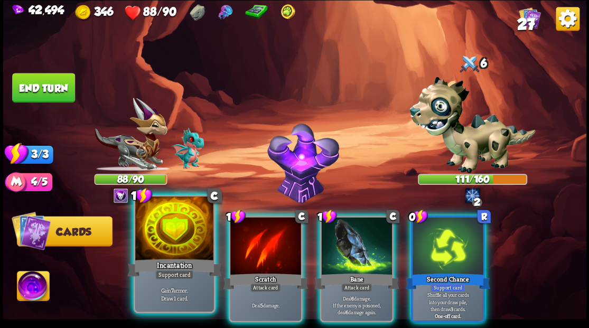
click at [166, 241] on div at bounding box center [174, 230] width 78 height 66
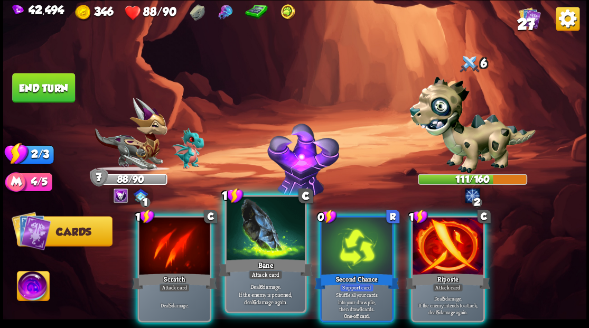
click at [286, 249] on div at bounding box center [265, 230] width 78 height 66
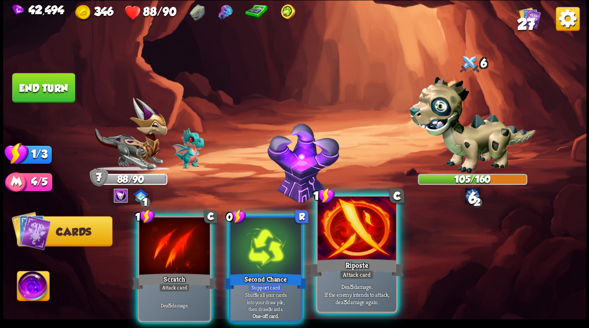
click at [347, 260] on div "Riposte" at bounding box center [357, 267] width 94 height 21
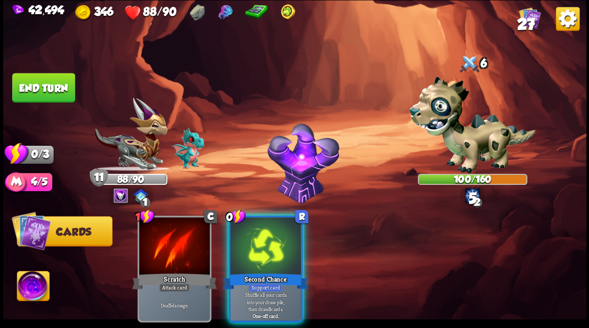
click at [41, 80] on button "End turn" at bounding box center [43, 88] width 63 height 30
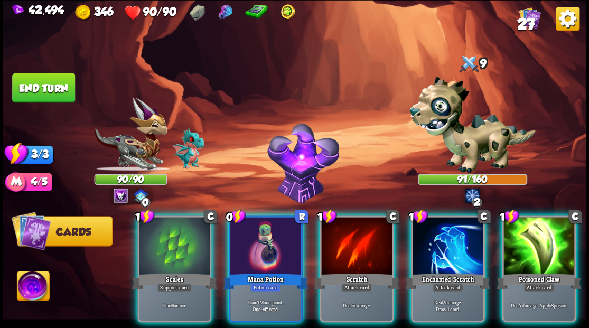
drag, startPoint x: 267, startPoint y: 233, endPoint x: 269, endPoint y: 225, distance: 8.1
click at [268, 231] on div at bounding box center [265, 247] width 71 height 60
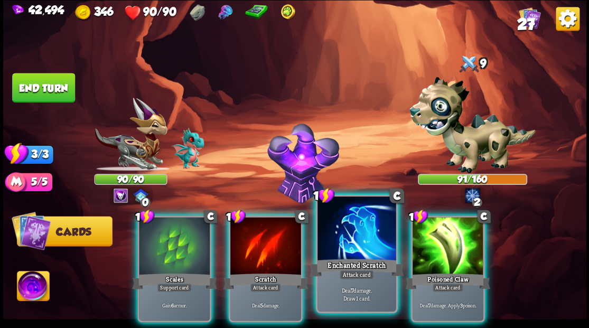
click at [355, 243] on div at bounding box center [357, 230] width 78 height 66
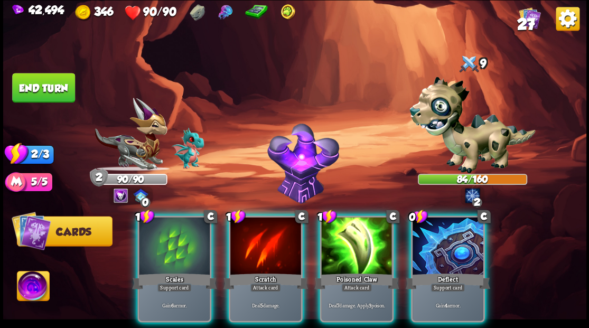
drag, startPoint x: 355, startPoint y: 243, endPoint x: 332, endPoint y: 231, distance: 26.0
click at [355, 242] on div at bounding box center [356, 247] width 71 height 60
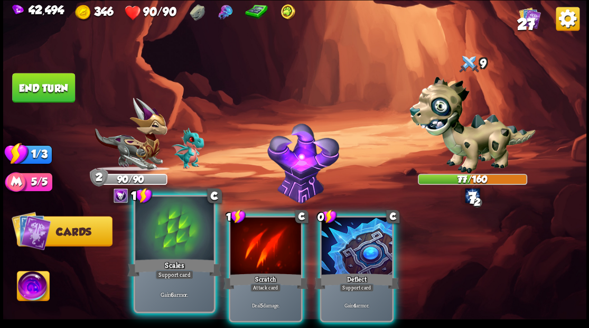
click at [159, 241] on div at bounding box center [174, 230] width 78 height 66
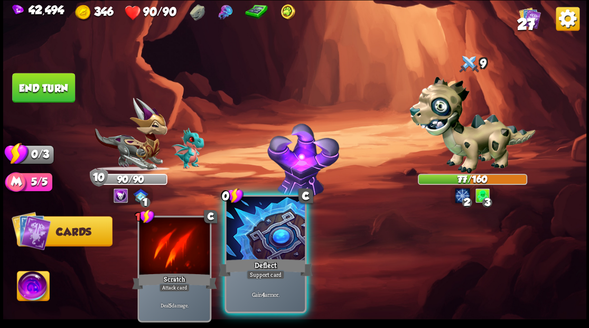
click at [260, 258] on div "Deflect" at bounding box center [265, 267] width 94 height 21
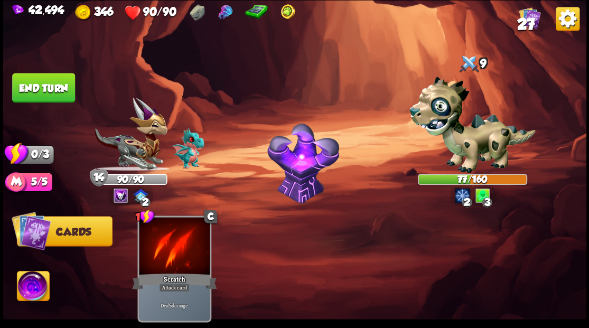
drag, startPoint x: 63, startPoint y: 100, endPoint x: 197, endPoint y: 133, distance: 138.1
click at [64, 101] on button "End turn" at bounding box center [43, 88] width 63 height 30
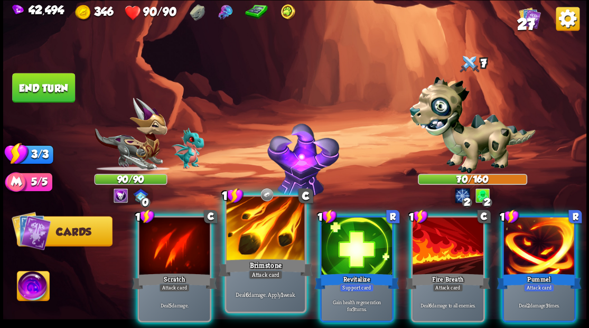
click at [258, 245] on div at bounding box center [265, 230] width 78 height 66
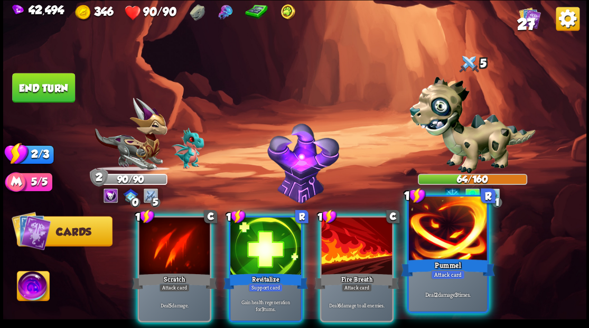
click at [430, 220] on div at bounding box center [448, 230] width 78 height 66
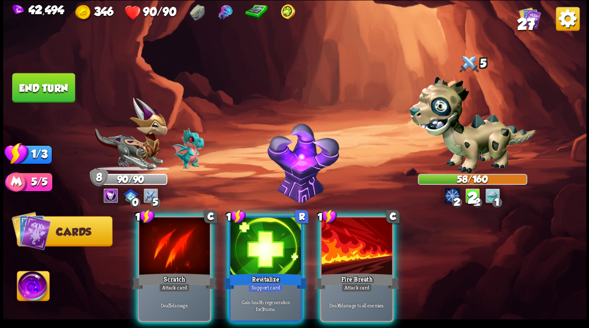
click at [343, 245] on div at bounding box center [356, 247] width 71 height 60
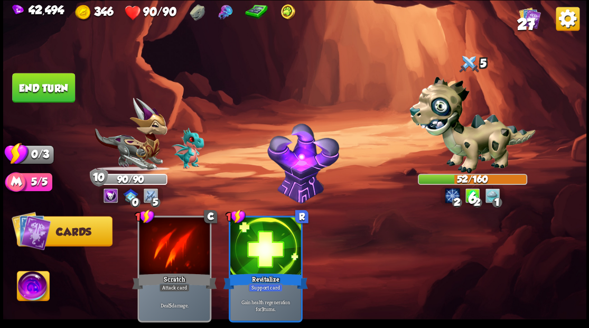
drag, startPoint x: 36, startPoint y: 88, endPoint x: 297, endPoint y: 51, distance: 263.8
click at [36, 88] on button "End turn" at bounding box center [43, 88] width 63 height 30
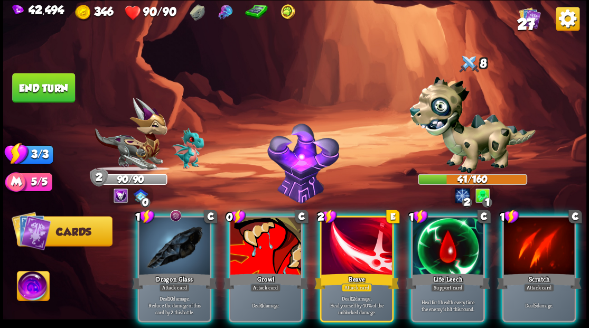
click at [177, 244] on div at bounding box center [174, 247] width 71 height 60
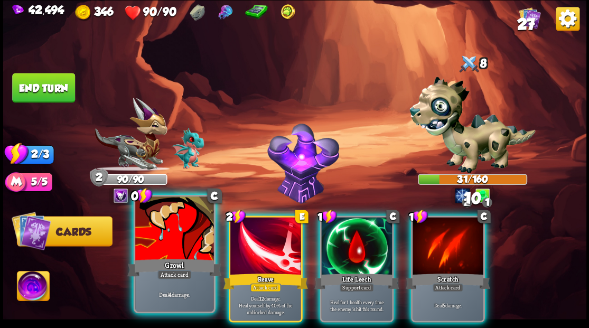
click at [147, 238] on div at bounding box center [174, 230] width 78 height 66
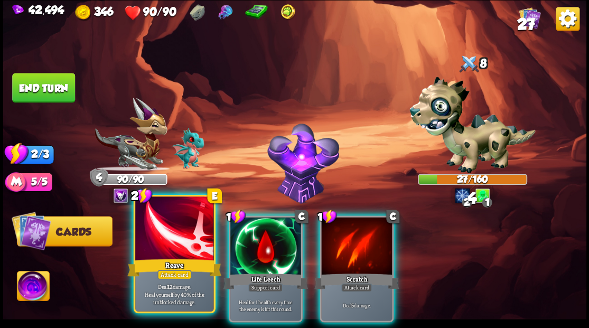
click at [148, 230] on div at bounding box center [174, 230] width 78 height 66
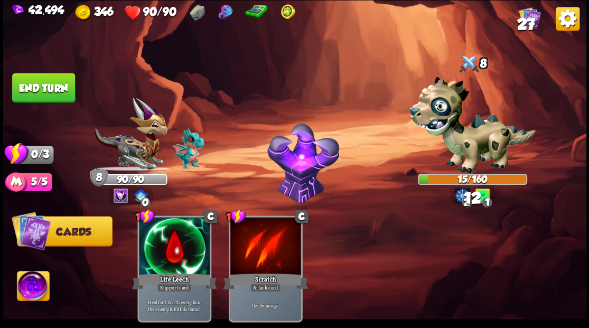
click at [52, 84] on button "End turn" at bounding box center [43, 88] width 63 height 30
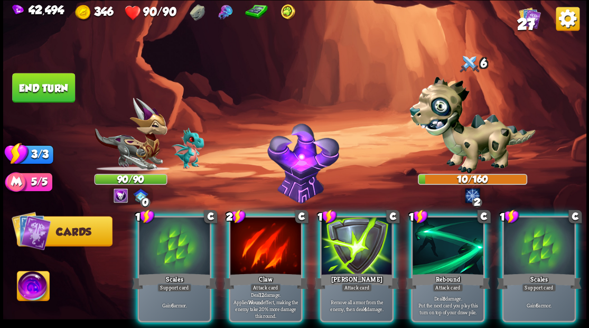
click at [271, 239] on div at bounding box center [265, 247] width 71 height 60
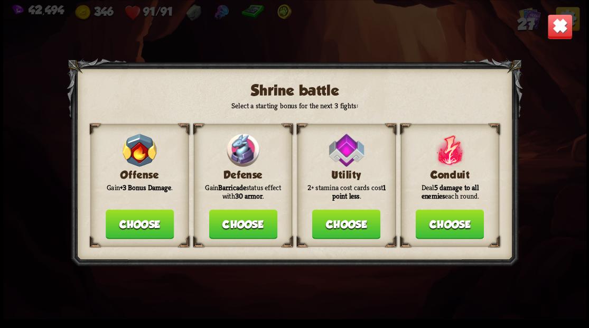
click at [257, 228] on button "Choose" at bounding box center [243, 224] width 68 height 30
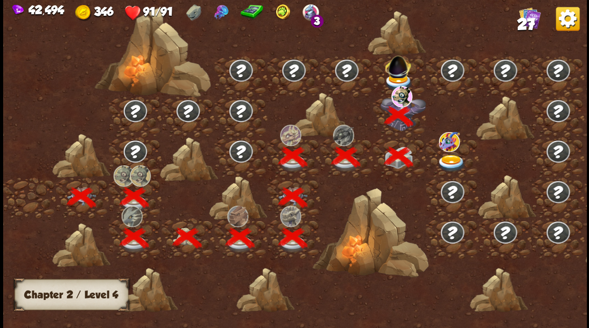
click at [454, 159] on img at bounding box center [451, 162] width 29 height 17
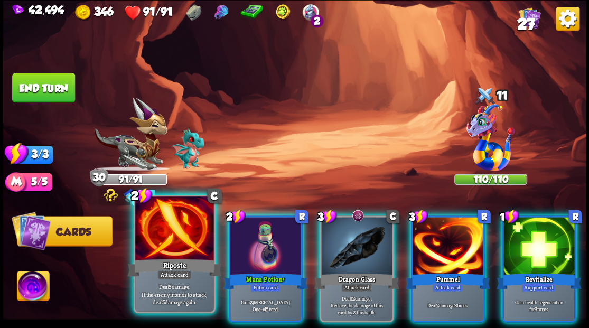
click at [168, 235] on div at bounding box center [174, 230] width 78 height 66
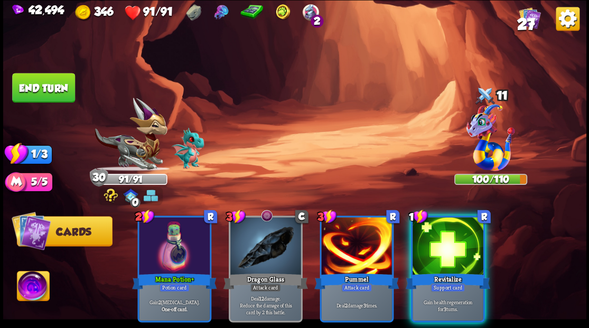
click at [51, 77] on button "End turn" at bounding box center [43, 88] width 63 height 30
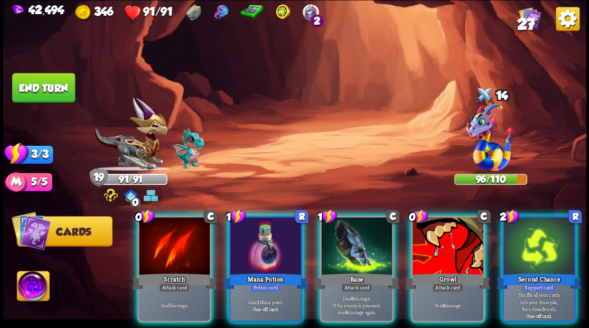
drag, startPoint x: 40, startPoint y: 293, endPoint x: 29, endPoint y: 281, distance: 16.9
click at [39, 293] on img at bounding box center [33, 287] width 32 height 33
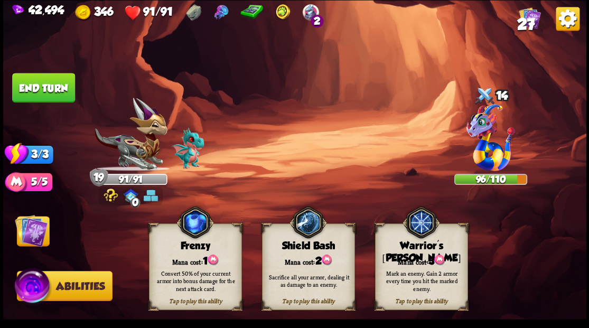
drag, startPoint x: 414, startPoint y: 263, endPoint x: 393, endPoint y: 255, distance: 22.3
click at [413, 263] on div "Mark an enemy. Gain 2 armor every time you hit the marked enemy." at bounding box center [421, 281] width 93 height 36
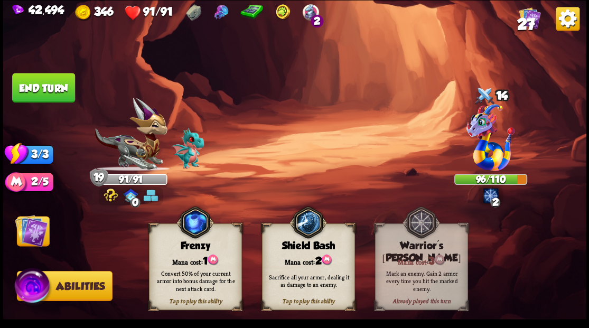
click at [32, 232] on img at bounding box center [31, 230] width 33 height 33
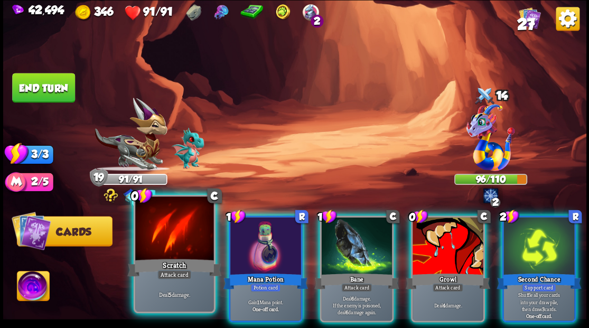
click at [163, 245] on div at bounding box center [174, 230] width 78 height 66
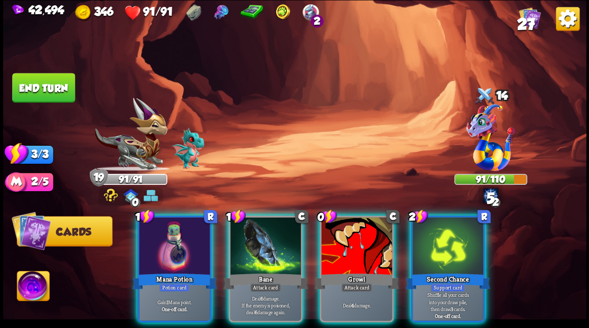
drag, startPoint x: 162, startPoint y: 245, endPoint x: 158, endPoint y: 239, distance: 7.6
click at [159, 241] on div at bounding box center [174, 247] width 71 height 60
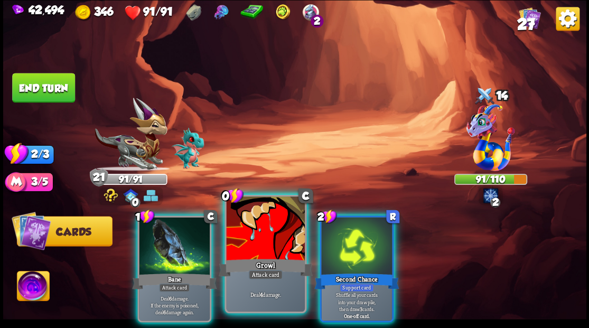
click at [248, 247] on div at bounding box center [265, 230] width 78 height 66
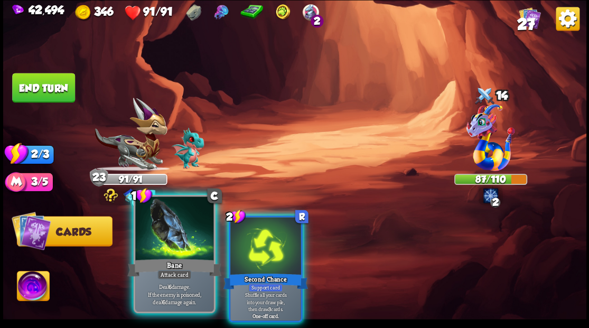
click at [170, 248] on div at bounding box center [174, 230] width 78 height 66
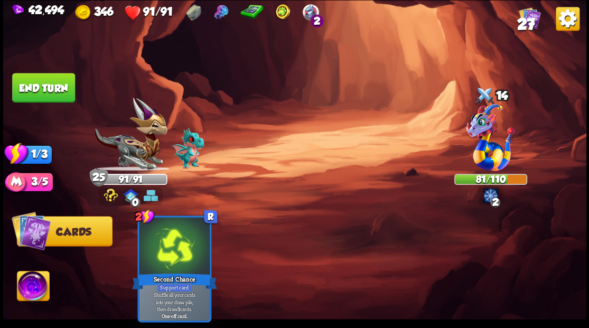
click at [55, 94] on button "End turn" at bounding box center [43, 88] width 63 height 30
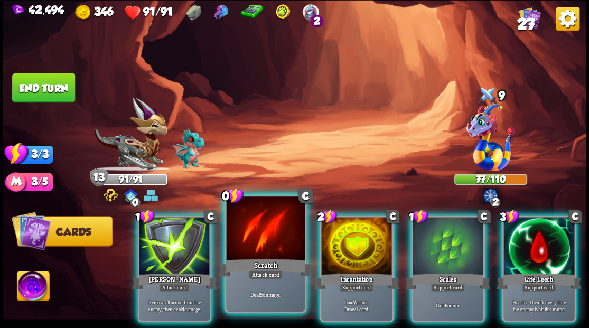
click at [242, 256] on div at bounding box center [265, 230] width 78 height 66
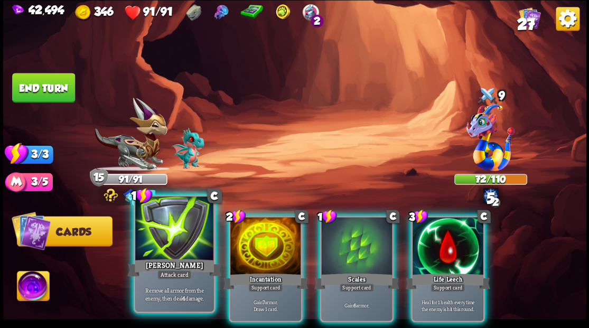
click at [178, 256] on div at bounding box center [174, 230] width 78 height 66
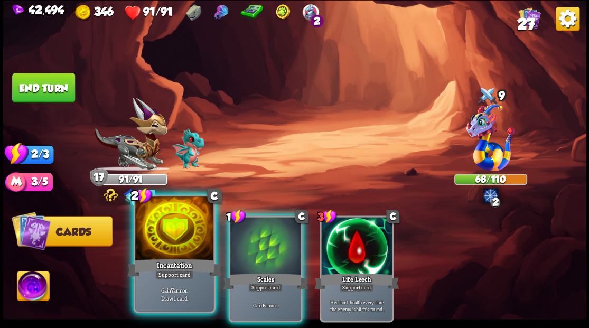
click at [167, 232] on div at bounding box center [174, 230] width 78 height 66
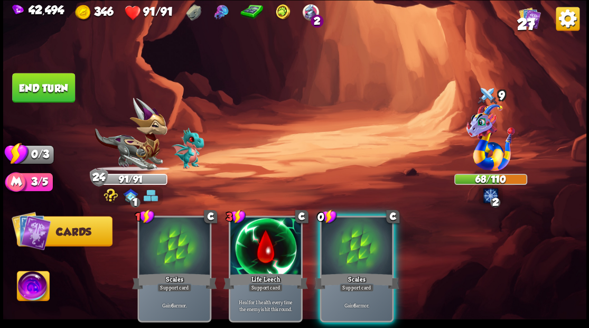
drag, startPoint x: 355, startPoint y: 247, endPoint x: 257, endPoint y: 183, distance: 117.6
click at [356, 247] on div at bounding box center [356, 247] width 71 height 60
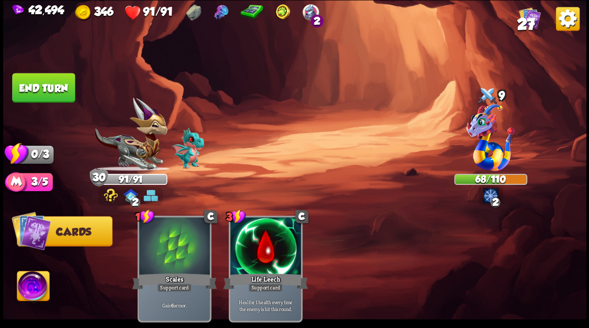
click at [35, 91] on button "End turn" at bounding box center [43, 88] width 63 height 30
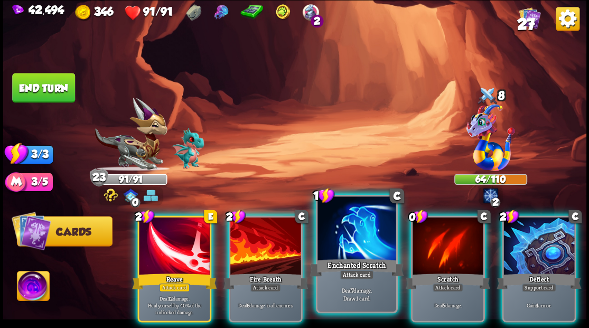
click at [337, 254] on div at bounding box center [357, 230] width 78 height 66
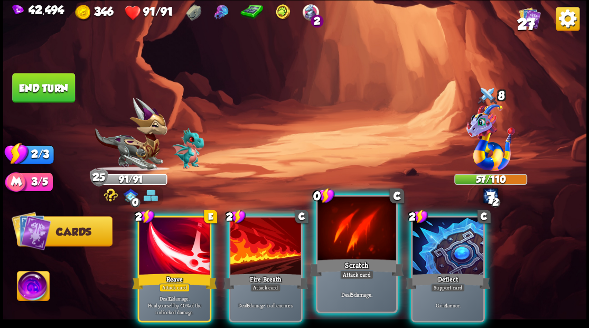
click at [332, 238] on div at bounding box center [357, 230] width 78 height 66
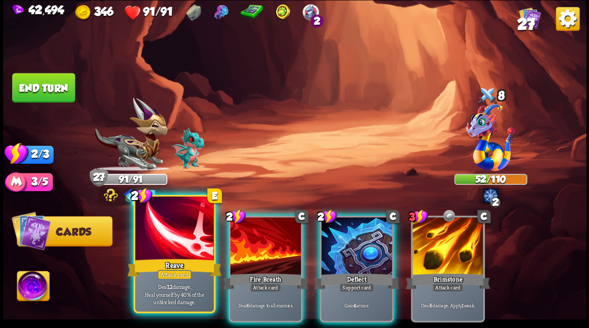
click at [169, 243] on div at bounding box center [174, 230] width 78 height 66
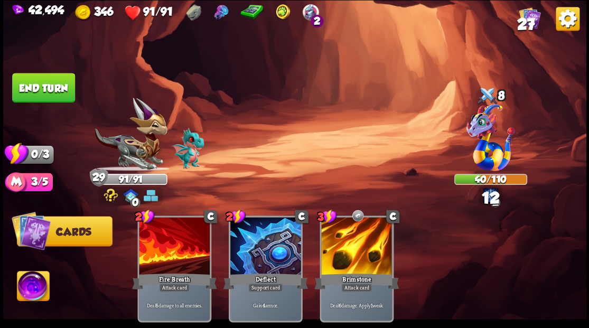
click at [41, 95] on button "End turn" at bounding box center [43, 88] width 63 height 30
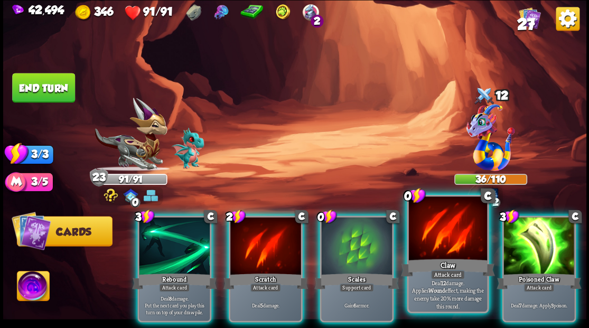
click at [431, 235] on div at bounding box center [448, 230] width 78 height 66
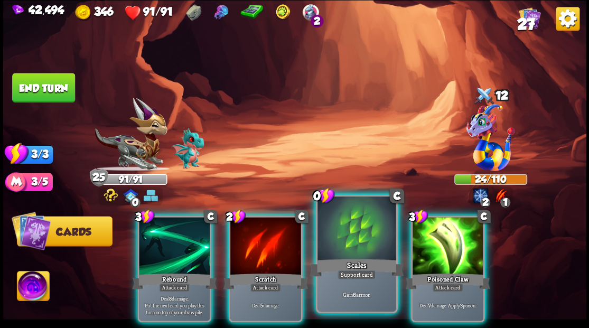
click at [343, 252] on div at bounding box center [357, 230] width 78 height 66
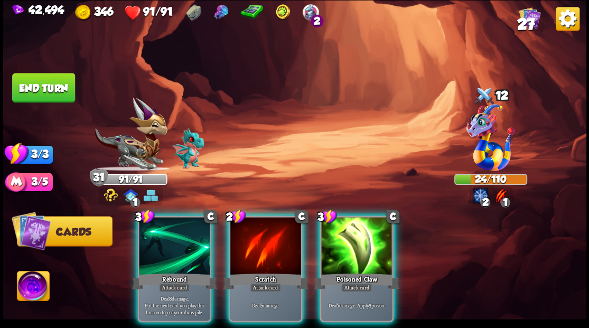
click at [160, 252] on div at bounding box center [174, 247] width 71 height 60
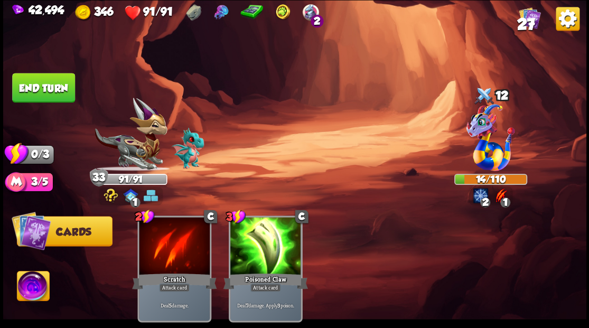
click at [51, 86] on button "End turn" at bounding box center [43, 88] width 63 height 30
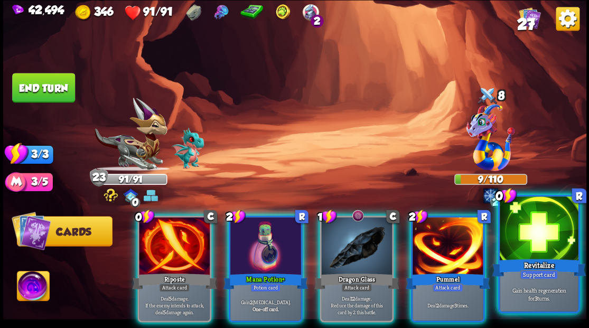
click at [550, 251] on div at bounding box center [539, 230] width 78 height 66
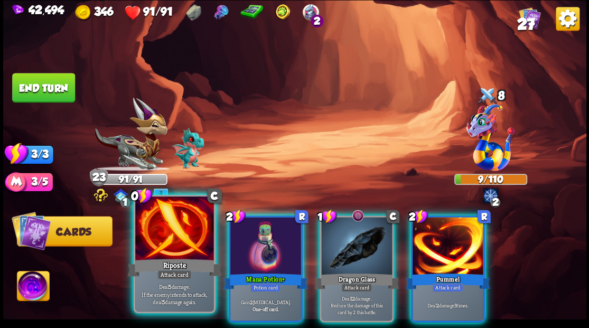
click at [158, 263] on div "Riposte" at bounding box center [174, 267] width 94 height 21
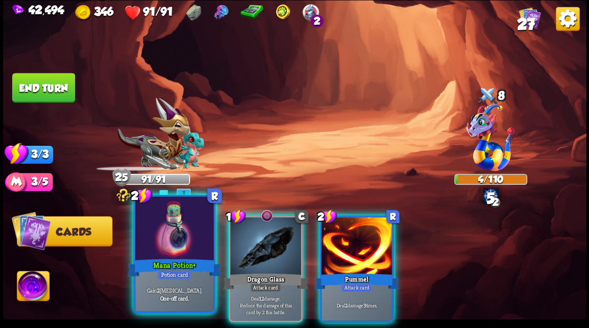
click at [155, 255] on div at bounding box center [174, 230] width 78 height 66
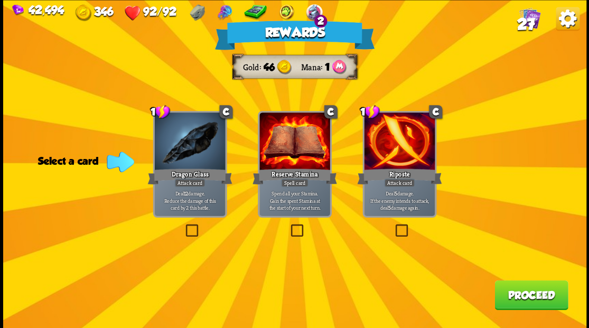
click at [523, 23] on span "27" at bounding box center [526, 24] width 18 height 18
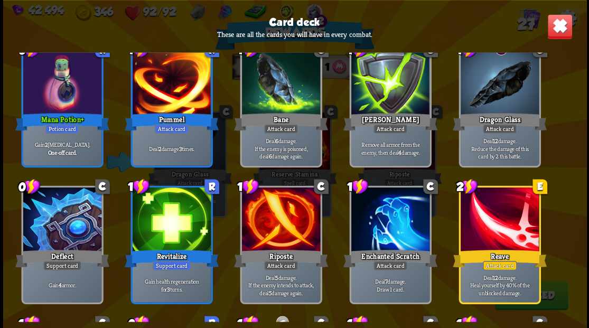
scroll to position [387, 0]
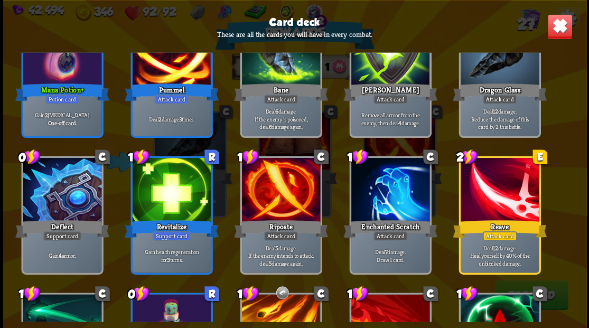
click at [556, 34] on img at bounding box center [559, 26] width 25 height 25
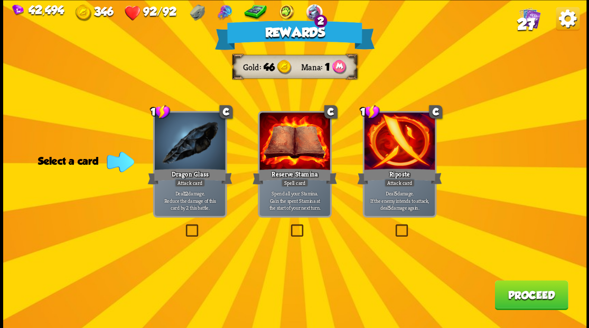
click at [523, 309] on button "Proceed" at bounding box center [531, 295] width 73 height 30
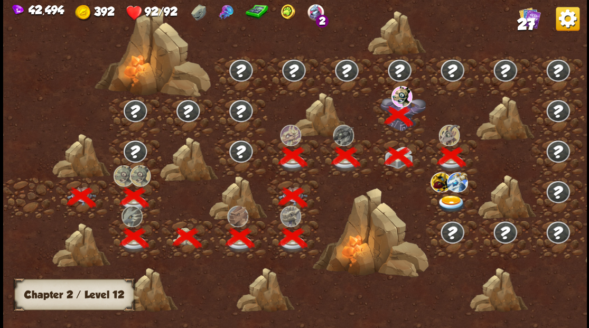
scroll to position [0, 161]
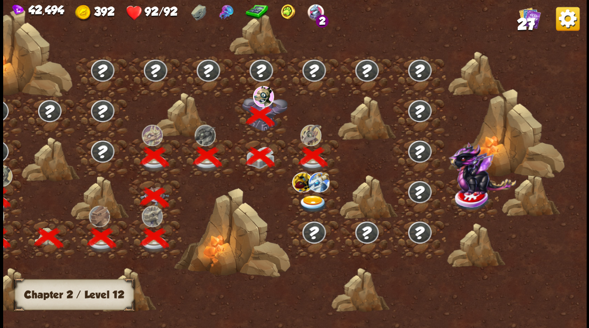
click at [316, 204] on img at bounding box center [312, 203] width 29 height 17
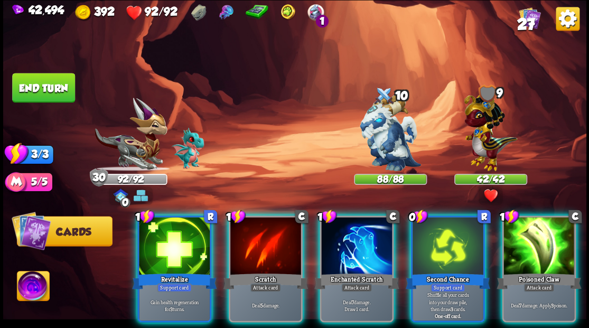
click at [32, 290] on img at bounding box center [33, 287] width 32 height 33
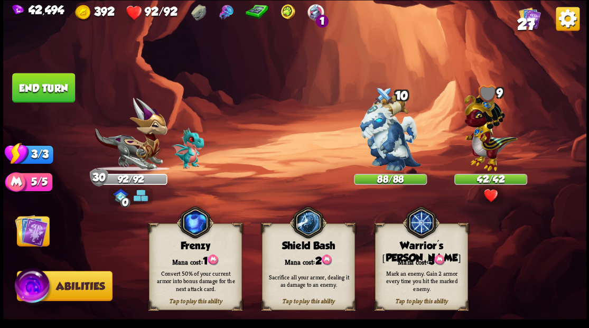
drag, startPoint x: 426, startPoint y: 258, endPoint x: 399, endPoint y: 226, distance: 42.0
click at [419, 254] on div "Mana cost: 3" at bounding box center [421, 260] width 92 height 13
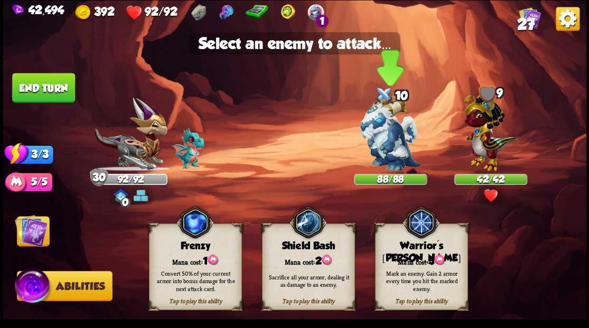
click at [383, 145] on img at bounding box center [390, 133] width 61 height 77
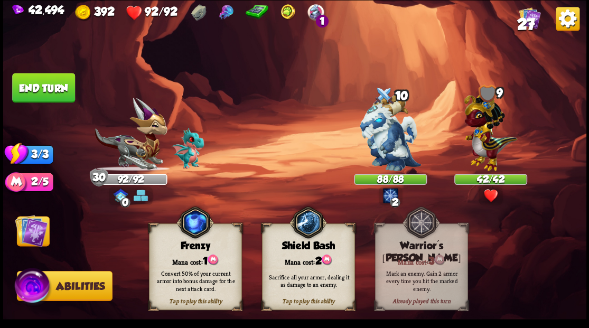
click at [32, 239] on img at bounding box center [31, 230] width 33 height 33
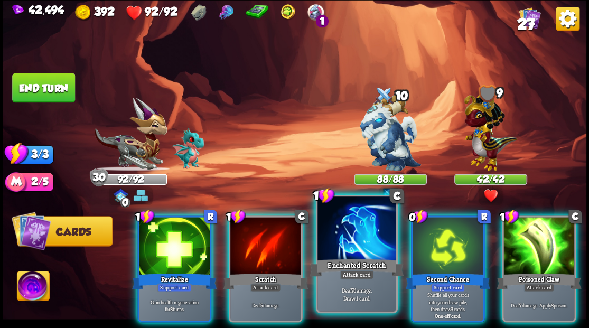
click at [351, 240] on div at bounding box center [357, 230] width 78 height 66
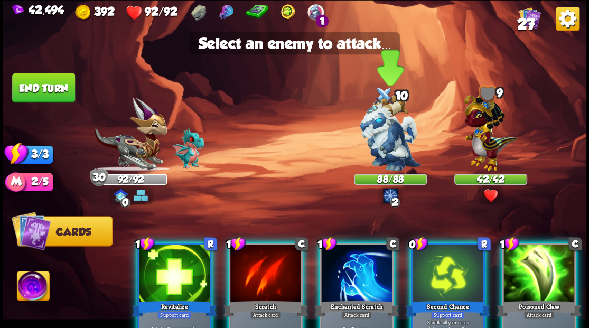
click at [386, 160] on img at bounding box center [390, 133] width 61 height 77
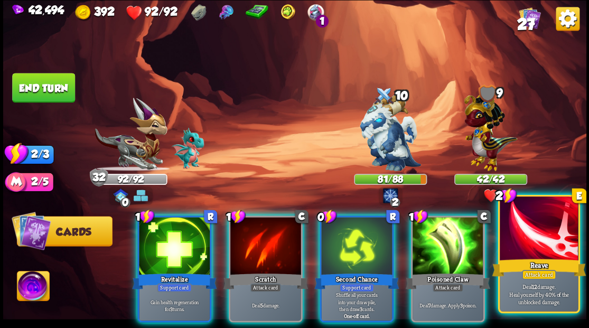
click at [533, 234] on div at bounding box center [539, 230] width 78 height 66
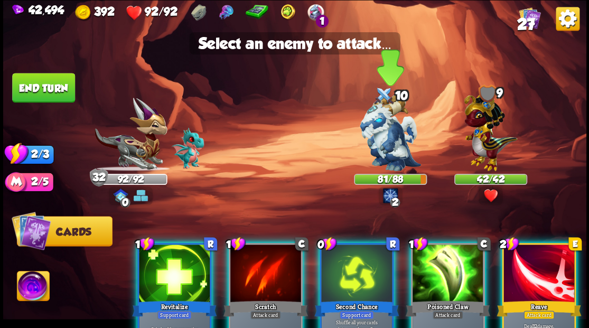
click at [397, 154] on img at bounding box center [390, 133] width 61 height 77
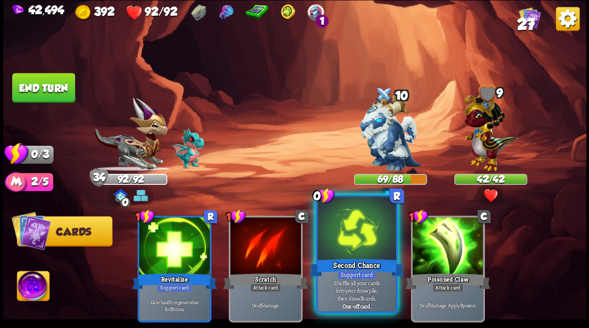
click at [353, 246] on div at bounding box center [357, 230] width 78 height 66
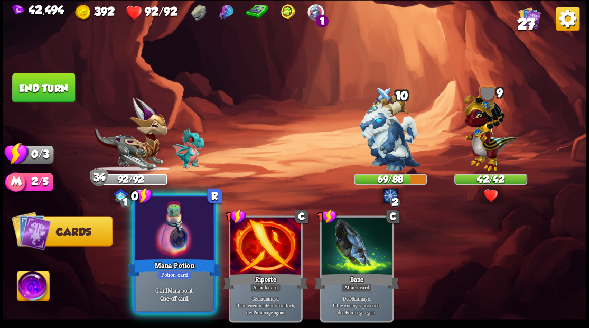
click at [161, 260] on div "Mana Potion" at bounding box center [174, 267] width 94 height 21
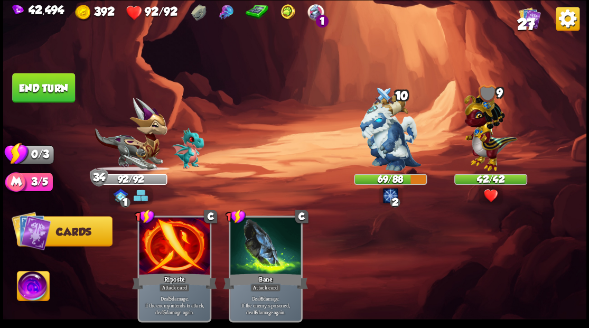
click at [47, 90] on button "End turn" at bounding box center [43, 88] width 63 height 30
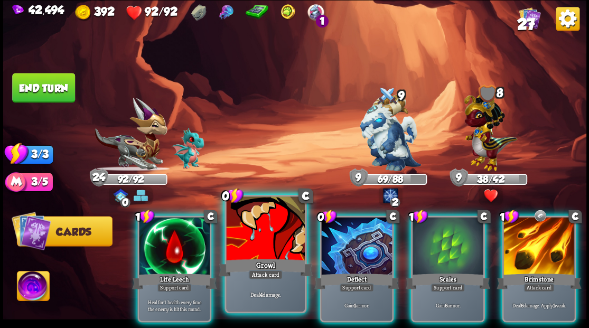
click at [254, 232] on div at bounding box center [265, 230] width 78 height 66
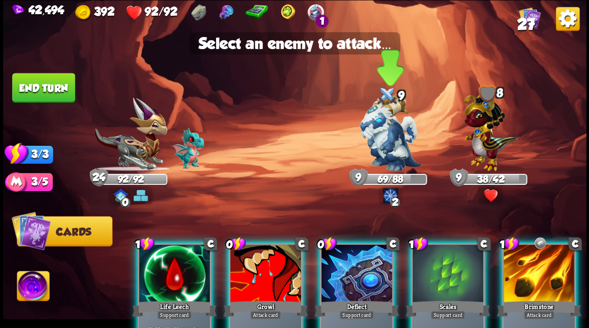
click at [382, 131] on img at bounding box center [390, 133] width 61 height 77
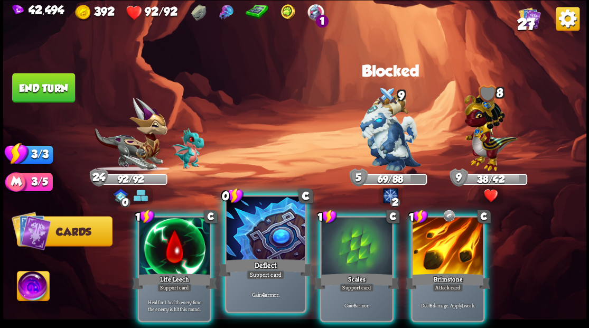
click at [266, 249] on div at bounding box center [265, 230] width 78 height 66
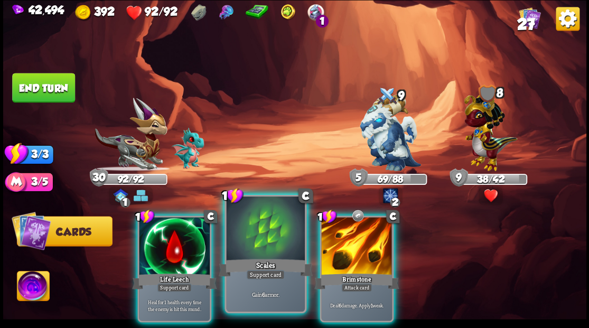
click at [265, 249] on div at bounding box center [265, 230] width 78 height 66
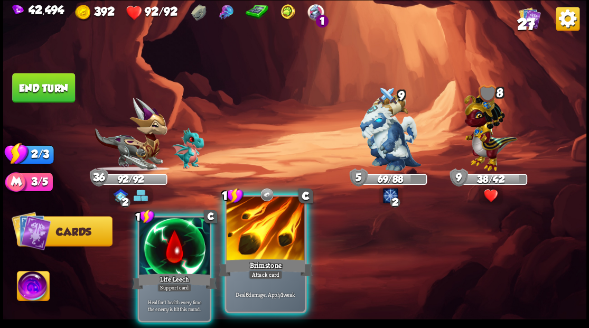
drag, startPoint x: 265, startPoint y: 247, endPoint x: 282, endPoint y: 230, distance: 23.9
click at [265, 247] on div at bounding box center [265, 230] width 78 height 66
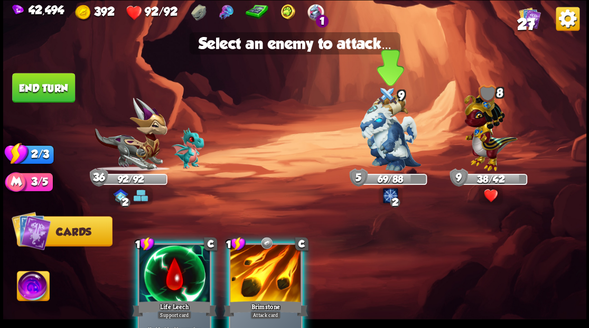
click at [392, 134] on img at bounding box center [390, 133] width 61 height 77
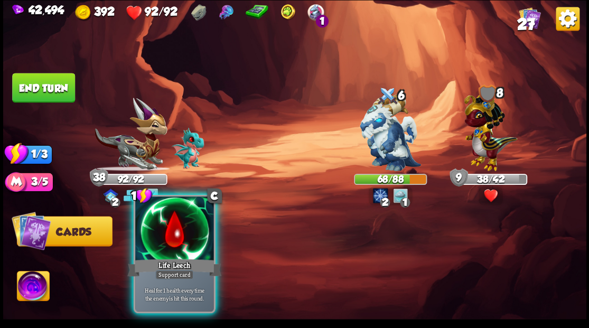
drag, startPoint x: 155, startPoint y: 238, endPoint x: 117, endPoint y: 184, distance: 66.3
click at [155, 238] on div at bounding box center [174, 230] width 78 height 66
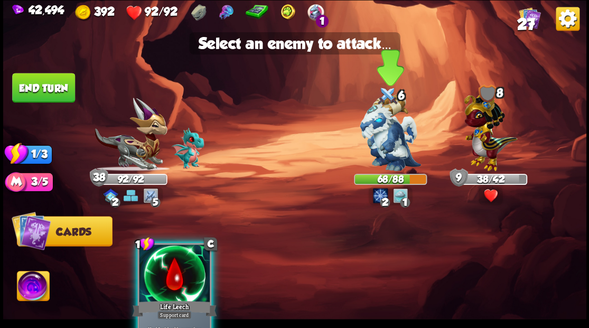
click at [395, 152] on img at bounding box center [390, 133] width 61 height 77
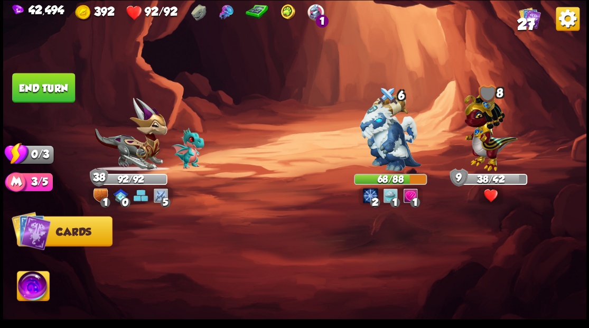
click at [64, 95] on button "End turn" at bounding box center [43, 88] width 63 height 30
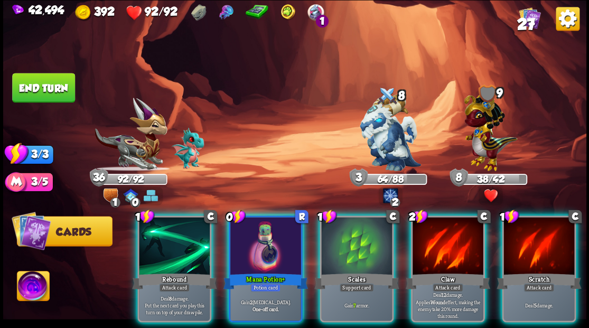
click at [275, 240] on div at bounding box center [265, 247] width 71 height 60
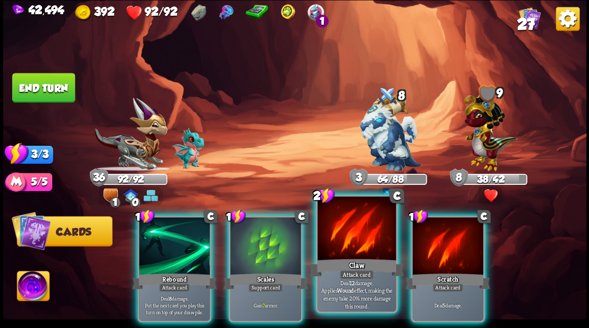
click at [355, 238] on div at bounding box center [357, 230] width 78 height 66
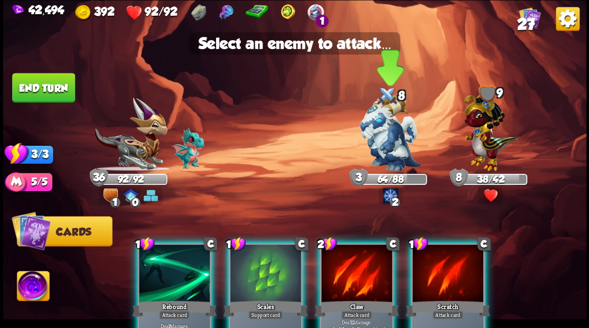
click at [384, 149] on img at bounding box center [390, 133] width 61 height 77
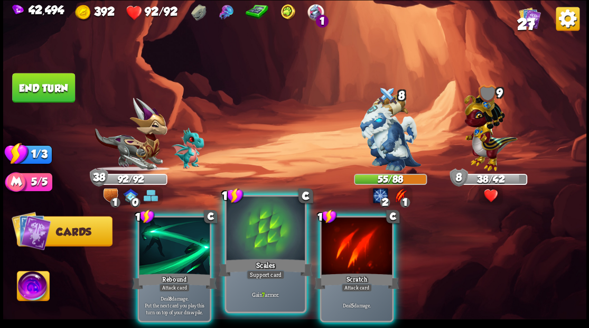
click at [255, 236] on div at bounding box center [265, 230] width 78 height 66
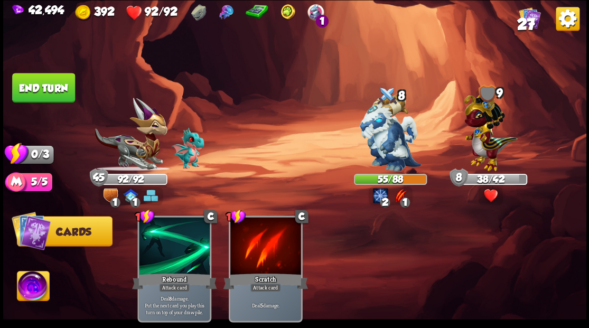
click at [55, 87] on button "End turn" at bounding box center [43, 88] width 63 height 30
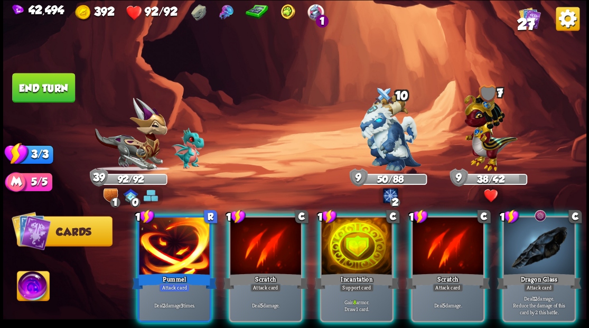
drag, startPoint x: 539, startPoint y: 242, endPoint x: 474, endPoint y: 204, distance: 75.1
click at [538, 239] on div at bounding box center [539, 247] width 71 height 60
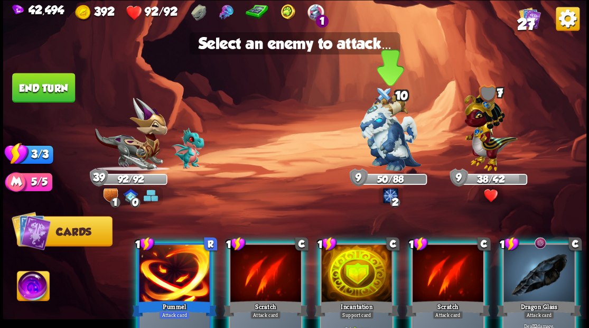
click at [382, 140] on img at bounding box center [390, 133] width 61 height 77
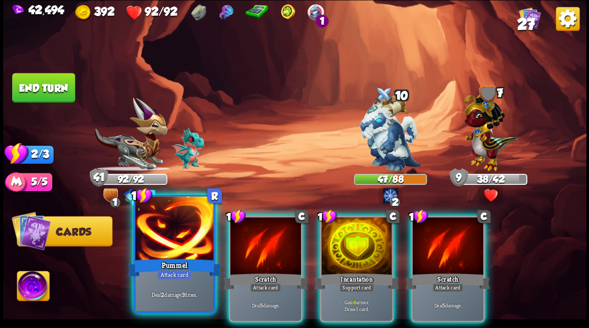
drag, startPoint x: 190, startPoint y: 231, endPoint x: 201, endPoint y: 228, distance: 12.1
click at [190, 231] on div at bounding box center [174, 230] width 78 height 66
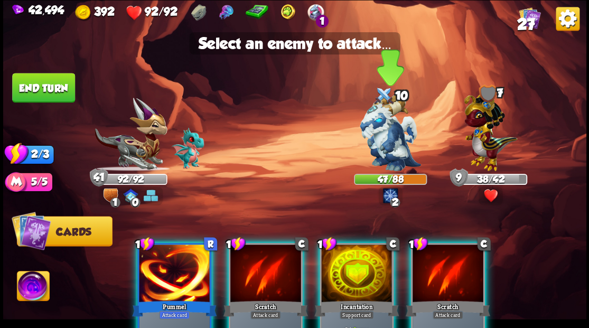
click at [383, 141] on img at bounding box center [390, 133] width 61 height 77
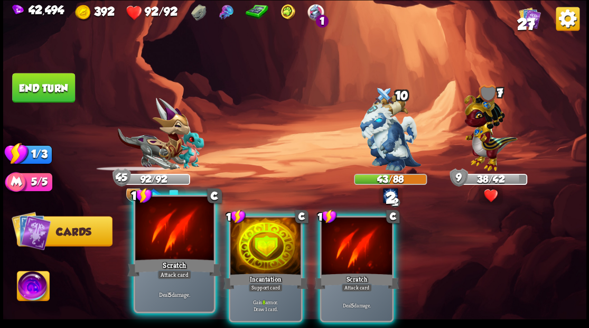
click at [163, 227] on div at bounding box center [174, 230] width 78 height 66
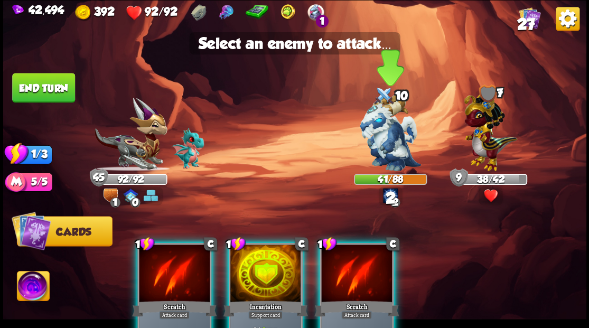
click at [383, 135] on img at bounding box center [390, 133] width 61 height 77
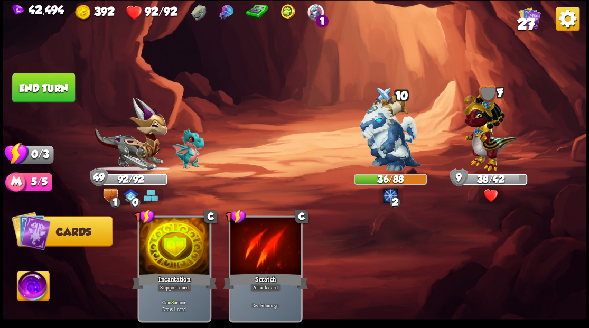
click at [39, 91] on button "End turn" at bounding box center [43, 88] width 63 height 30
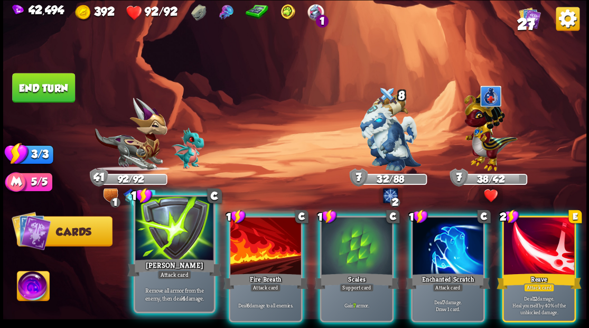
click at [170, 239] on div at bounding box center [174, 230] width 78 height 66
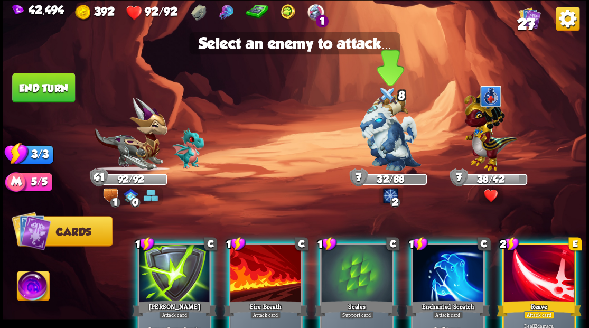
click at [377, 143] on img at bounding box center [390, 133] width 61 height 77
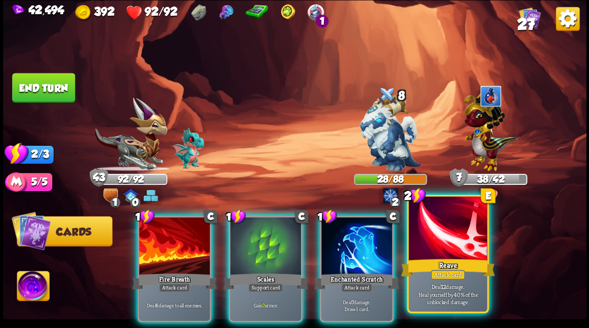
click at [439, 259] on div "Reave" at bounding box center [448, 267] width 94 height 21
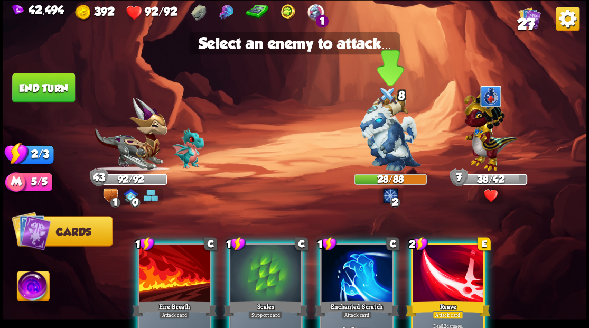
click at [389, 147] on img at bounding box center [390, 133] width 61 height 77
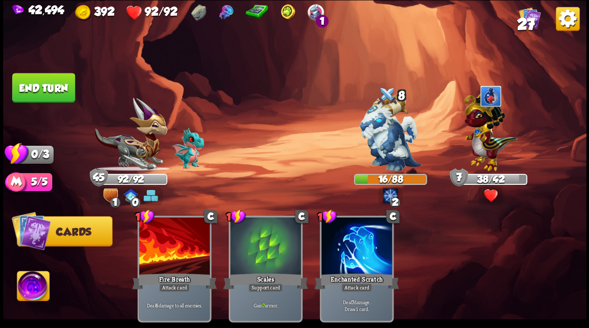
click at [44, 84] on button "End turn" at bounding box center [43, 88] width 63 height 30
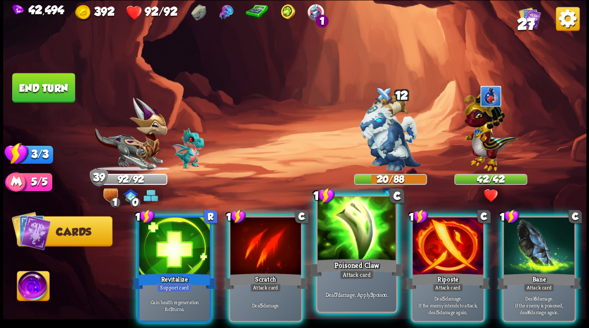
click at [356, 230] on div at bounding box center [357, 230] width 78 height 66
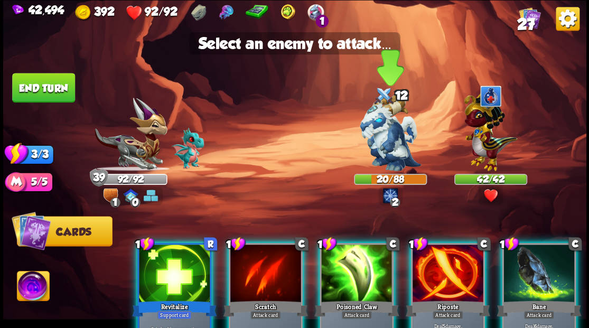
click at [387, 159] on img at bounding box center [390, 133] width 61 height 77
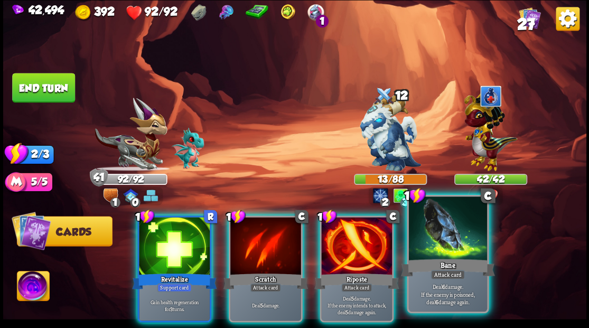
click at [440, 257] on div "Bane" at bounding box center [448, 267] width 94 height 21
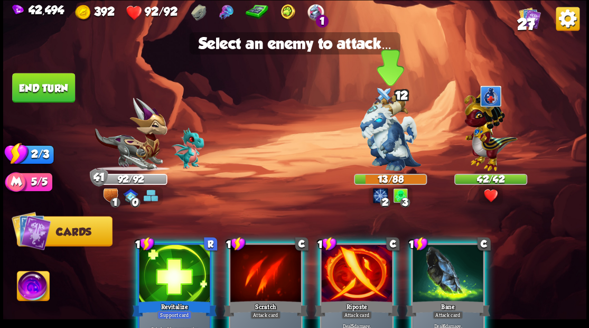
click at [388, 147] on img at bounding box center [390, 133] width 61 height 77
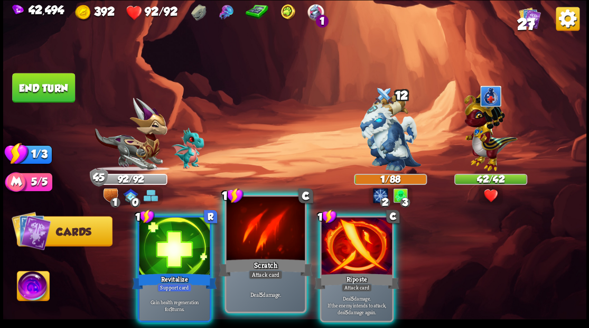
click at [271, 240] on div at bounding box center [265, 230] width 78 height 66
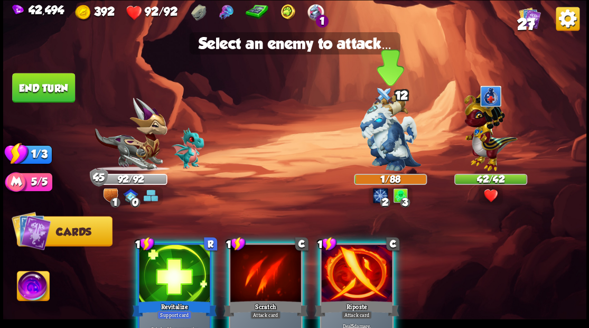
click at [391, 134] on img at bounding box center [390, 133] width 61 height 77
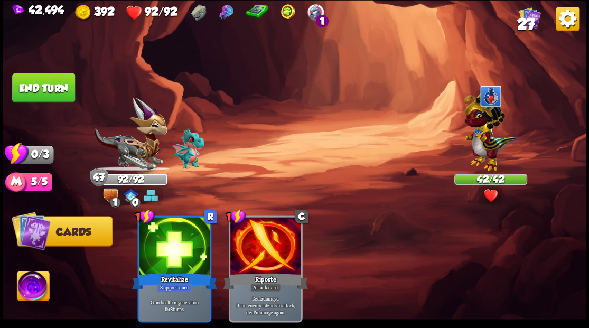
click at [54, 88] on button "End turn" at bounding box center [43, 88] width 63 height 30
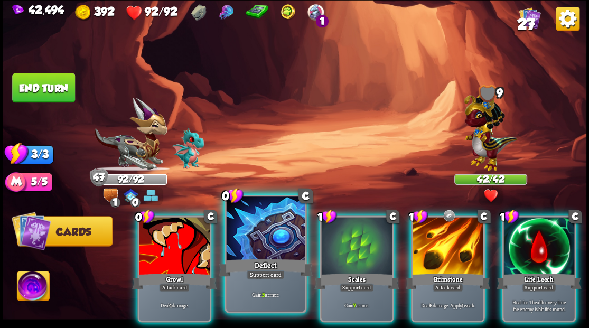
click at [271, 233] on div at bounding box center [265, 230] width 78 height 66
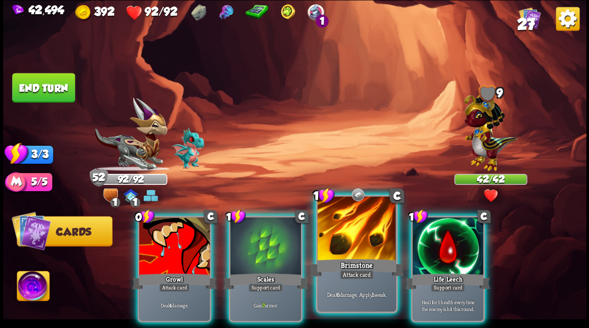
click at [345, 237] on div at bounding box center [357, 230] width 78 height 66
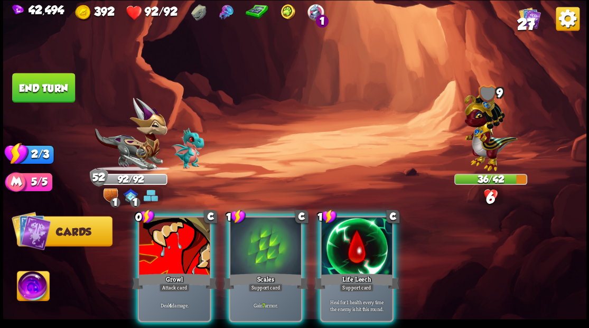
click at [483, 142] on img at bounding box center [490, 129] width 53 height 83
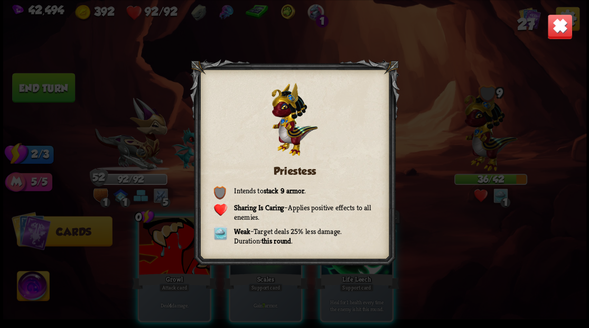
click at [557, 22] on img at bounding box center [559, 26] width 25 height 25
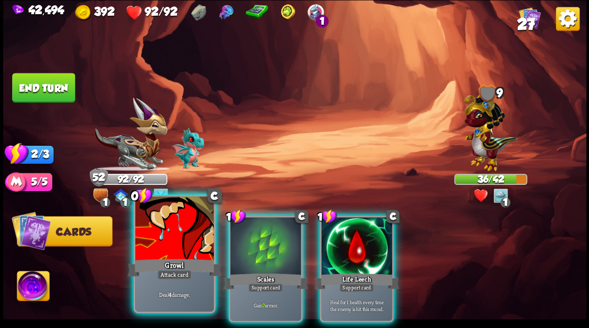
click at [189, 235] on div at bounding box center [174, 230] width 78 height 66
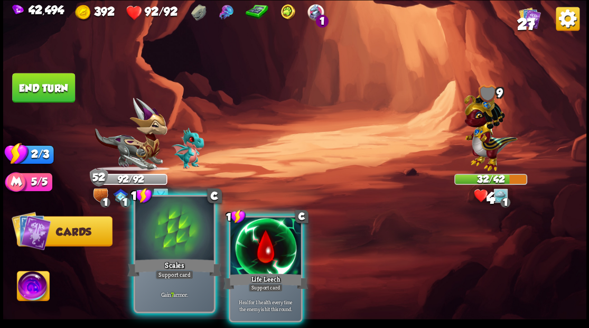
click at [178, 227] on div at bounding box center [174, 230] width 78 height 66
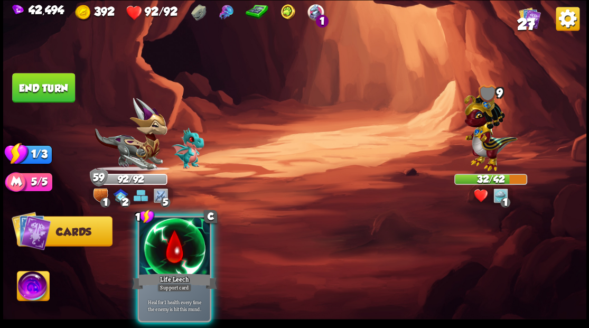
drag, startPoint x: 59, startPoint y: 92, endPoint x: 86, endPoint y: 109, distance: 32.1
click at [59, 93] on button "End turn" at bounding box center [43, 88] width 63 height 30
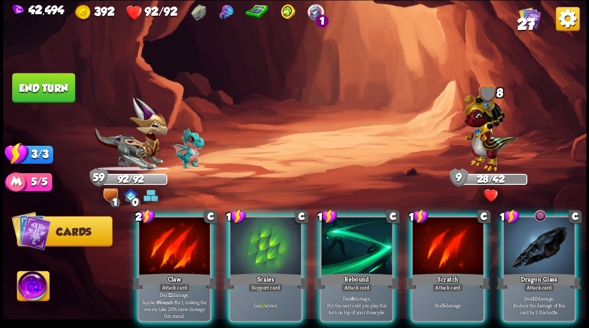
click at [534, 247] on div at bounding box center [539, 247] width 71 height 60
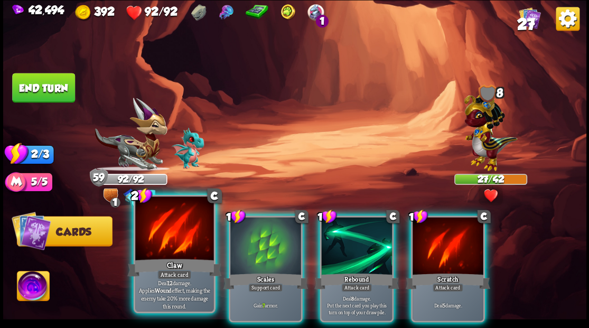
click at [177, 247] on div at bounding box center [174, 230] width 78 height 66
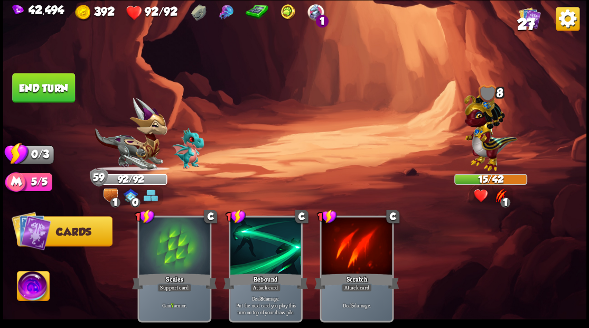
drag, startPoint x: 38, startPoint y: 85, endPoint x: 98, endPoint y: 69, distance: 62.4
click at [38, 85] on button "End turn" at bounding box center [43, 88] width 63 height 30
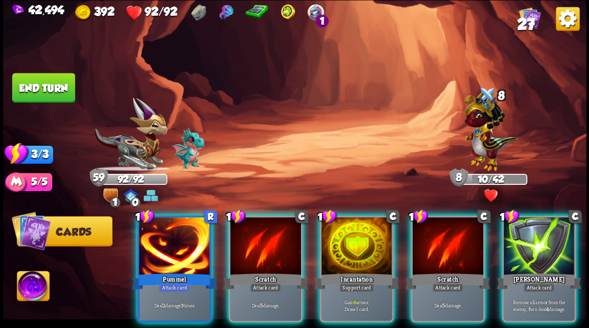
drag, startPoint x: 546, startPoint y: 241, endPoint x: 529, endPoint y: 228, distance: 20.4
click at [544, 239] on div at bounding box center [539, 247] width 71 height 60
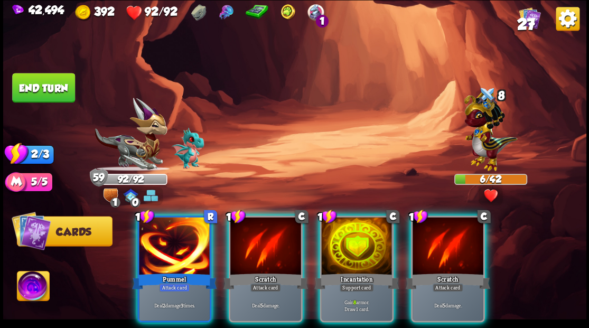
click at [190, 253] on div at bounding box center [174, 247] width 71 height 60
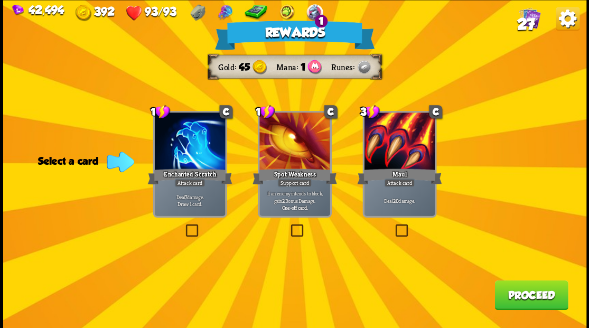
click at [515, 294] on button "Proceed" at bounding box center [531, 295] width 73 height 30
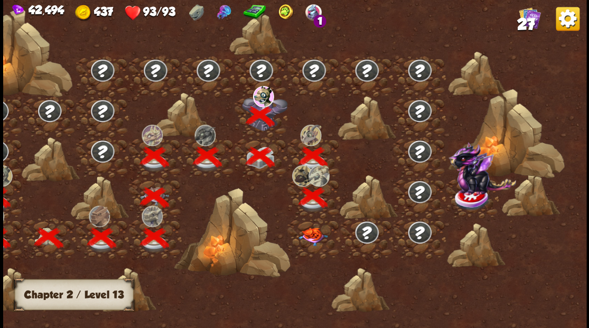
click at [313, 233] on img at bounding box center [312, 236] width 29 height 19
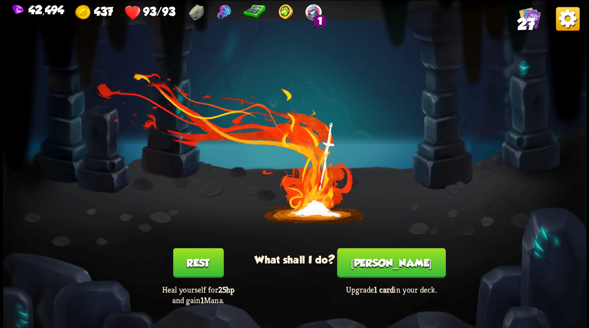
drag, startPoint x: 386, startPoint y: 257, endPoint x: 387, endPoint y: 250, distance: 7.1
click at [387, 250] on button "[PERSON_NAME]" at bounding box center [391, 263] width 108 height 30
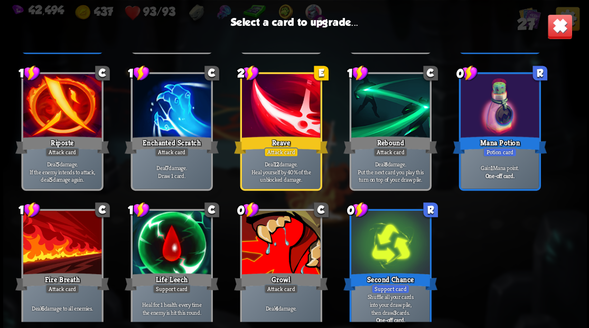
scroll to position [491, 0]
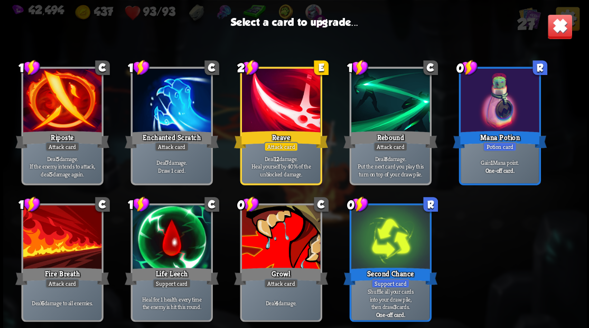
click at [275, 236] on div at bounding box center [281, 238] width 78 height 66
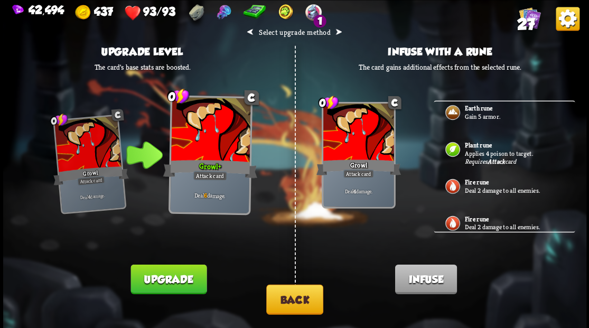
scroll to position [0, 0]
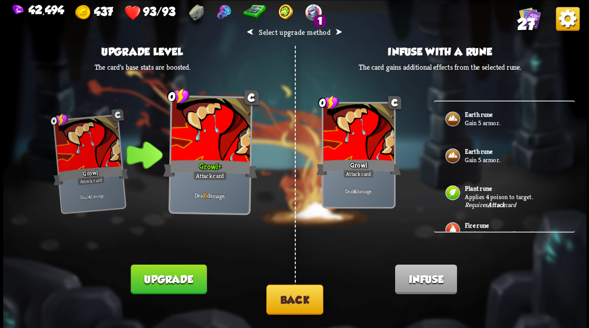
click at [291, 307] on button "Back" at bounding box center [294, 299] width 57 height 30
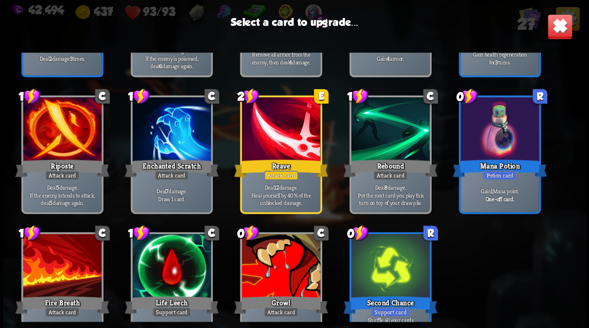
scroll to position [491, 0]
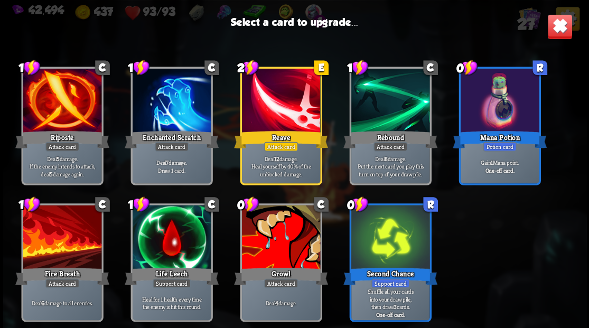
click at [171, 235] on div at bounding box center [171, 238] width 78 height 66
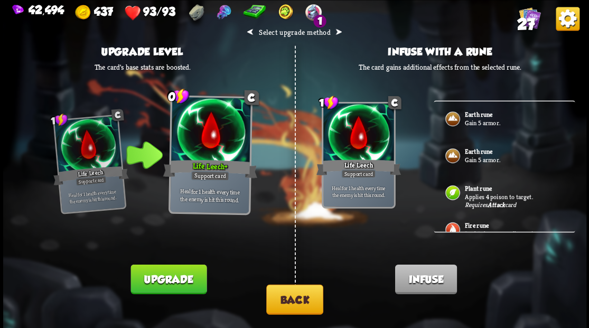
click at [170, 279] on button "Upgrade" at bounding box center [169, 279] width 76 height 30
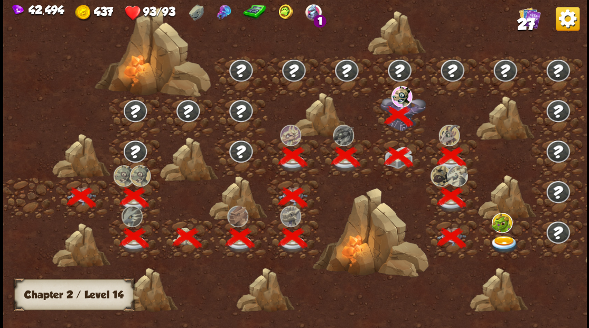
scroll to position [0, 161]
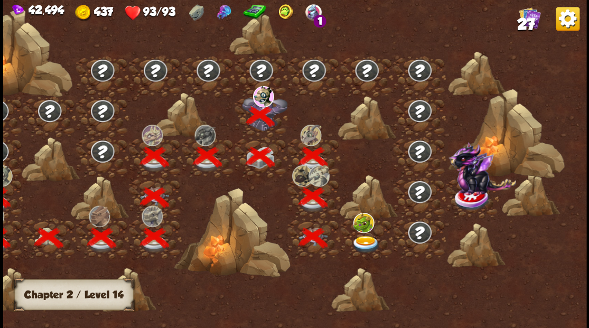
click at [359, 239] on img at bounding box center [365, 244] width 29 height 17
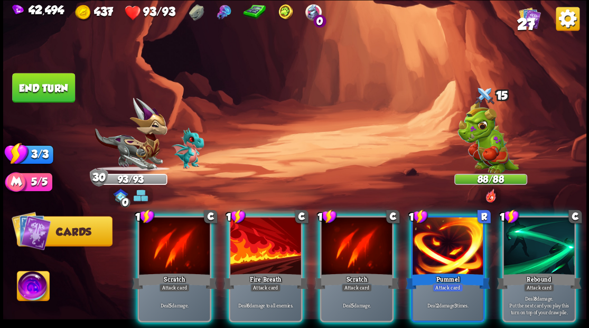
drag, startPoint x: 33, startPoint y: 288, endPoint x: 59, endPoint y: 287, distance: 26.4
click at [33, 288] on img at bounding box center [33, 287] width 32 height 33
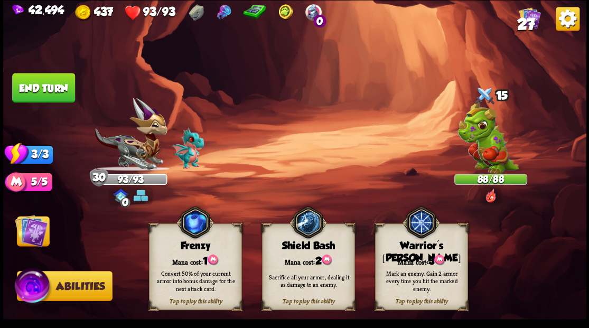
drag, startPoint x: 432, startPoint y: 257, endPoint x: 403, endPoint y: 244, distance: 32.4
click at [431, 256] on span "3" at bounding box center [431, 261] width 6 height 12
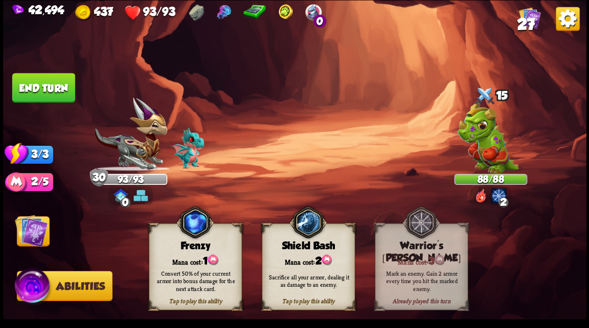
click at [31, 236] on img at bounding box center [31, 230] width 33 height 33
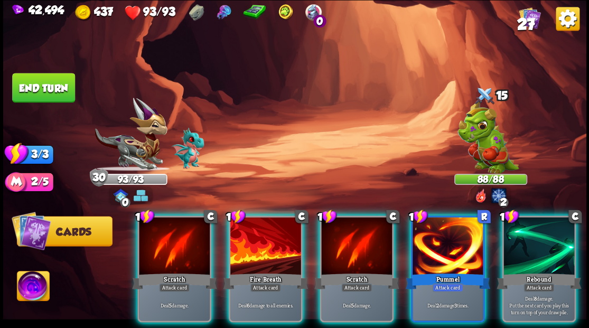
click at [450, 225] on div at bounding box center [448, 247] width 71 height 60
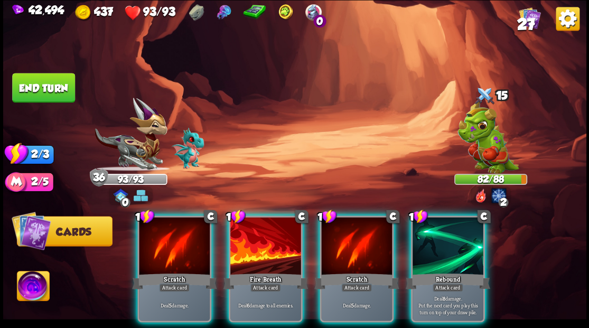
click at [249, 256] on div at bounding box center [265, 247] width 71 height 60
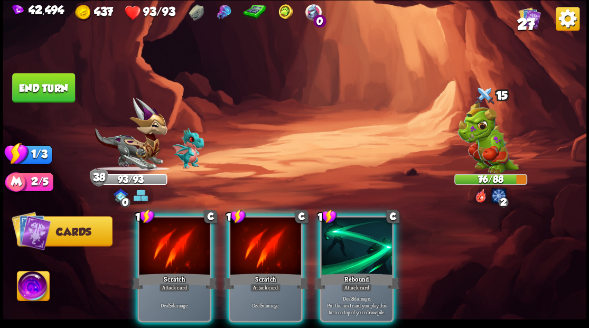
click at [341, 239] on div at bounding box center [356, 247] width 71 height 60
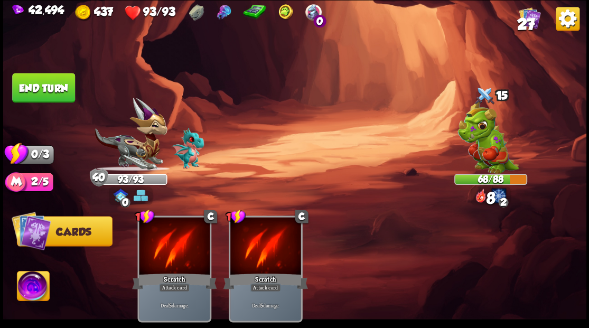
click at [32, 84] on button "End turn" at bounding box center [43, 88] width 63 height 30
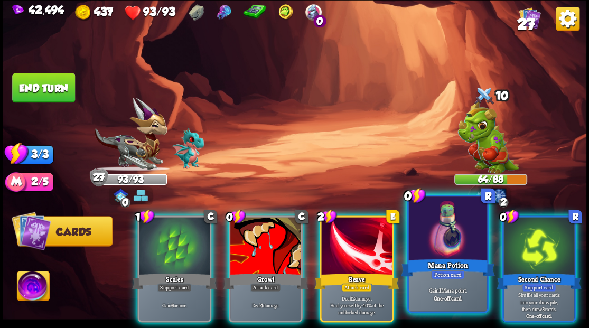
click at [446, 238] on div at bounding box center [448, 230] width 78 height 66
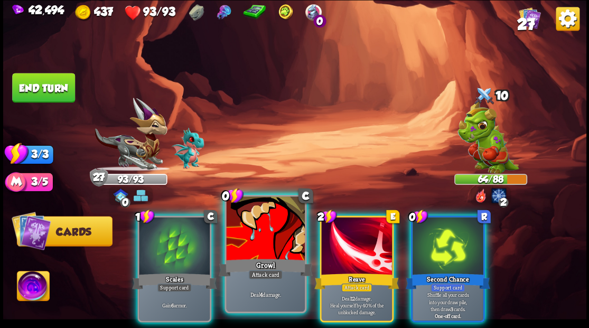
drag, startPoint x: 172, startPoint y: 252, endPoint x: 189, endPoint y: 219, distance: 36.9
click at [172, 251] on div at bounding box center [174, 247] width 71 height 60
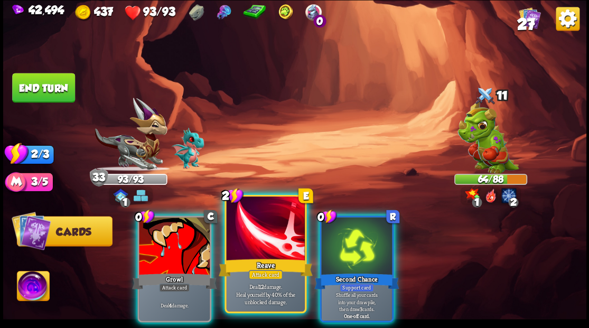
click at [254, 244] on div at bounding box center [265, 230] width 78 height 66
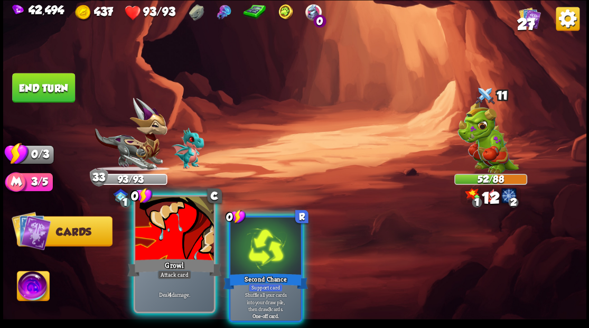
click at [175, 242] on div at bounding box center [174, 230] width 78 height 66
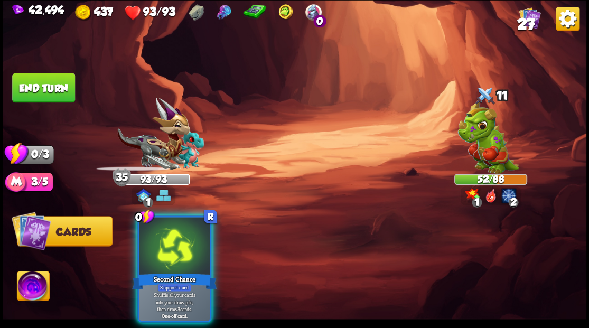
click at [175, 242] on div at bounding box center [174, 247] width 71 height 60
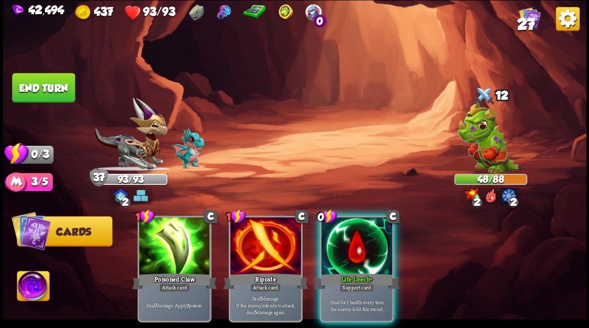
drag, startPoint x: 354, startPoint y: 239, endPoint x: 350, endPoint y: 235, distance: 6.0
click at [355, 239] on div at bounding box center [356, 247] width 71 height 60
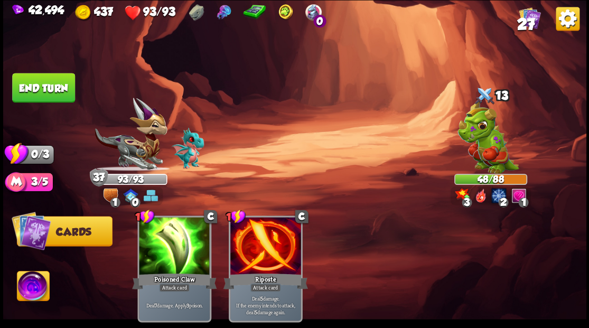
click at [49, 87] on button "End turn" at bounding box center [43, 88] width 63 height 30
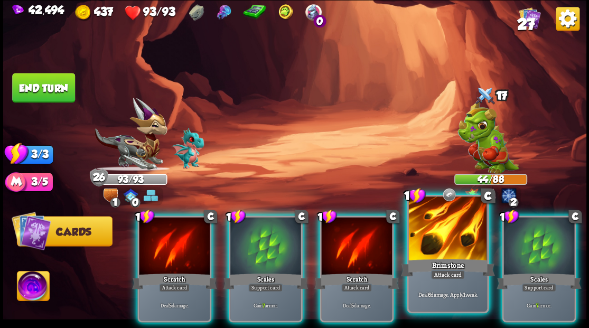
click at [442, 239] on div at bounding box center [448, 230] width 78 height 66
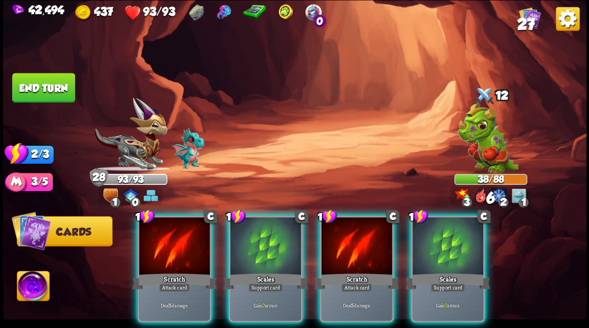
click at [442, 252] on div at bounding box center [448, 247] width 71 height 60
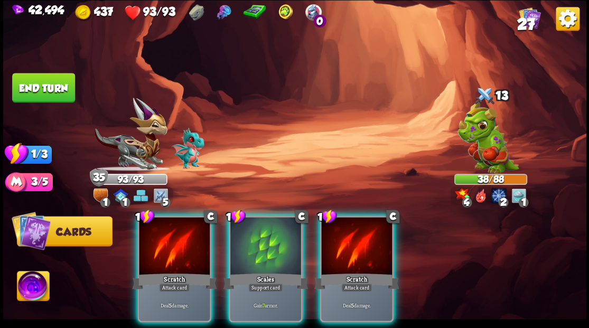
click at [349, 244] on div at bounding box center [356, 247] width 71 height 60
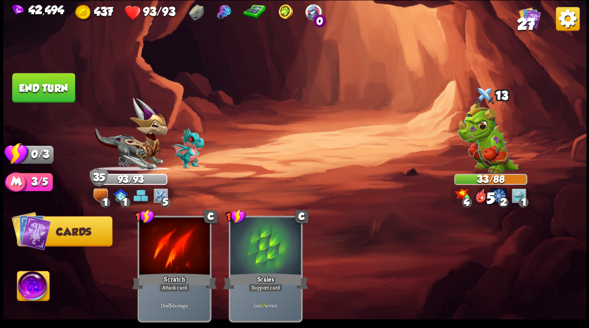
drag, startPoint x: 48, startPoint y: 86, endPoint x: 69, endPoint y: 88, distance: 21.2
click at [48, 87] on button "End turn" at bounding box center [43, 88] width 63 height 30
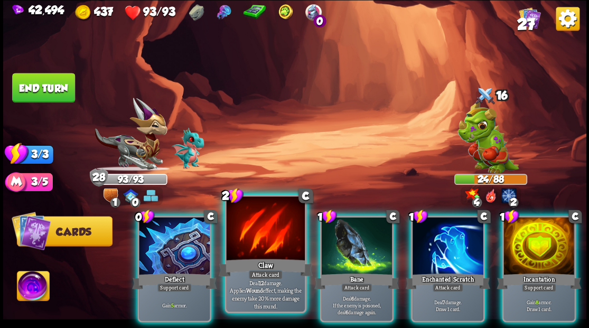
click at [256, 239] on div at bounding box center [265, 230] width 78 height 66
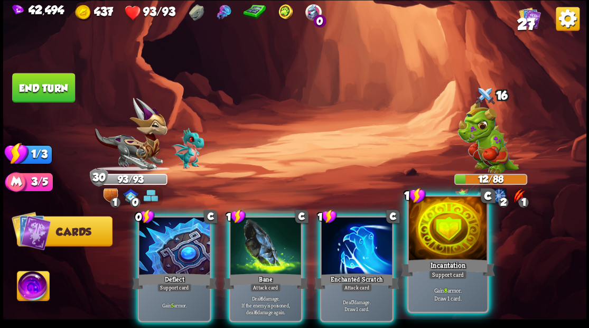
click at [451, 243] on div at bounding box center [448, 230] width 78 height 66
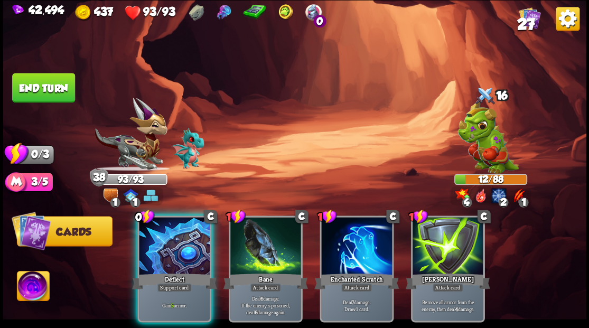
drag, startPoint x: 172, startPoint y: 239, endPoint x: 170, endPoint y: 225, distance: 14.9
click at [171, 239] on div at bounding box center [174, 247] width 71 height 60
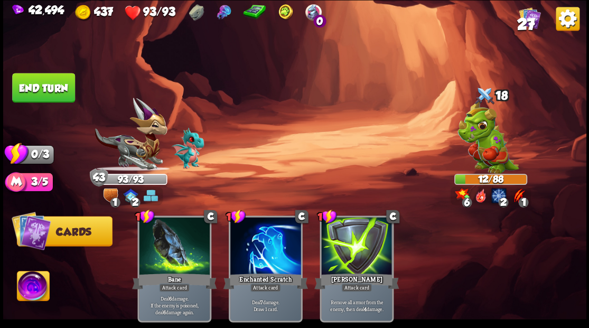
drag, startPoint x: 54, startPoint y: 94, endPoint x: 86, endPoint y: 92, distance: 31.8
click at [53, 94] on button "End turn" at bounding box center [43, 88] width 63 height 30
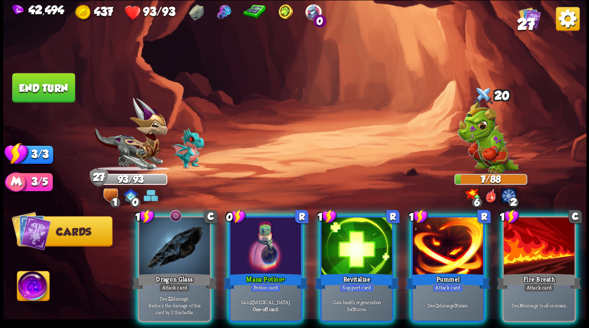
click at [256, 229] on div at bounding box center [265, 247] width 71 height 60
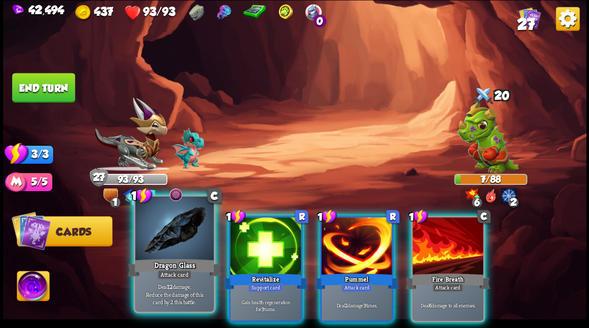
click at [167, 252] on div at bounding box center [174, 230] width 78 height 66
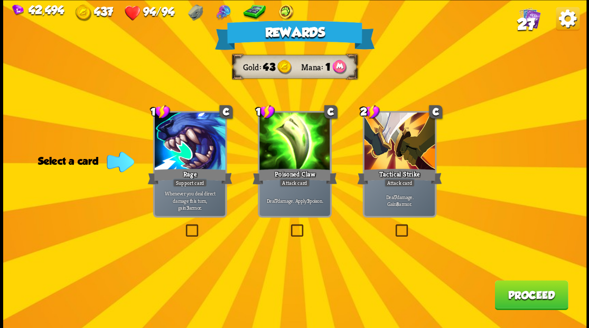
click at [517, 292] on button "Proceed" at bounding box center [531, 295] width 73 height 30
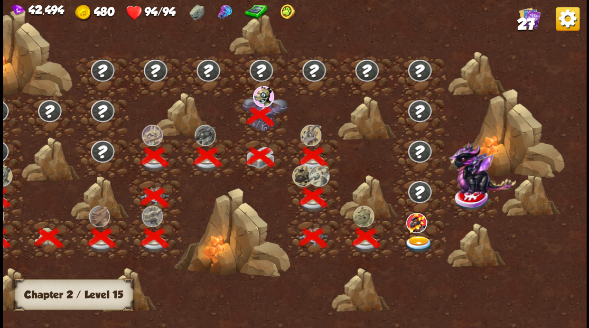
click at [413, 242] on img at bounding box center [418, 244] width 29 height 17
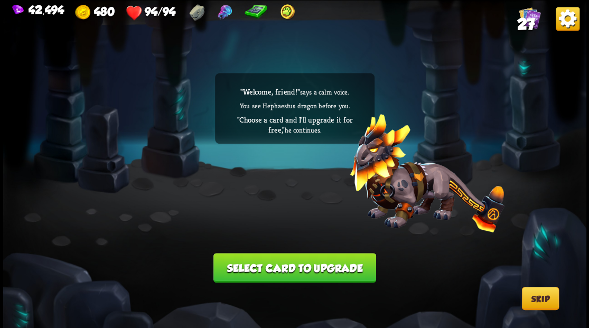
click at [312, 276] on button "Select card to upgrade" at bounding box center [295, 268] width 163 height 30
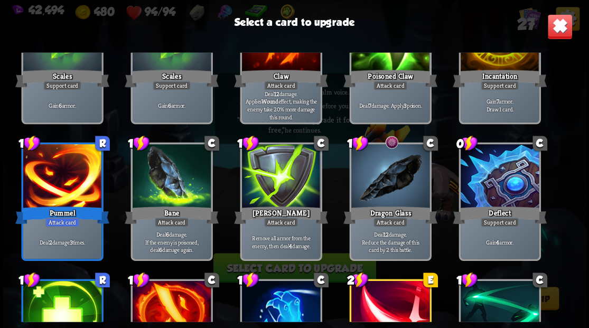
scroll to position [246, 0]
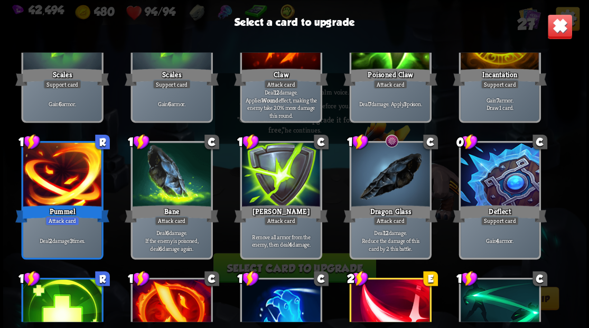
click at [271, 184] on div at bounding box center [281, 176] width 78 height 66
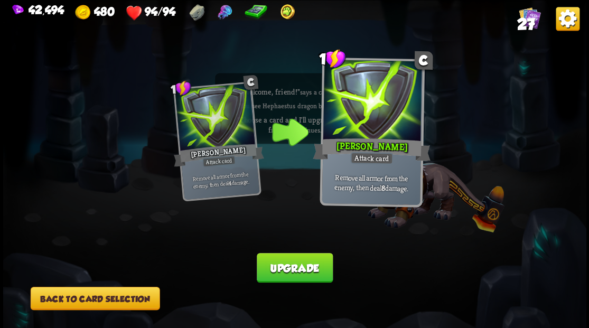
click at [289, 269] on button "Upgrade" at bounding box center [295, 268] width 76 height 30
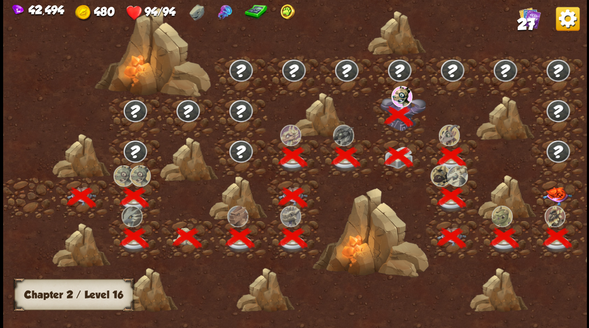
scroll to position [0, 161]
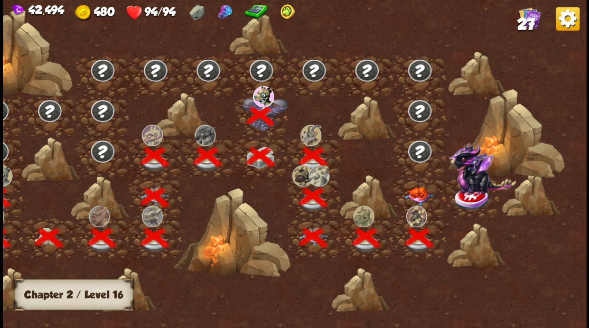
click at [413, 193] on img at bounding box center [418, 196] width 29 height 19
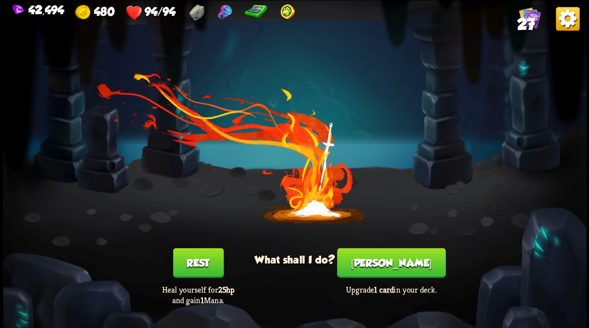
click at [395, 264] on button "[PERSON_NAME]" at bounding box center [391, 263] width 108 height 30
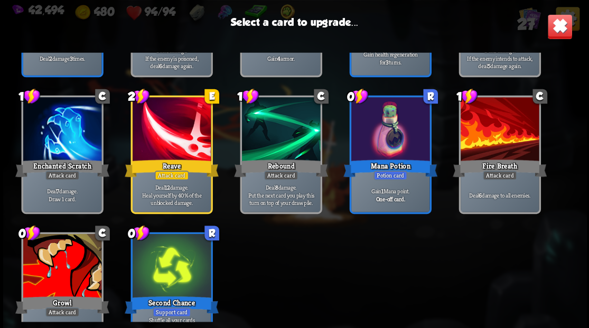
scroll to position [491, 0]
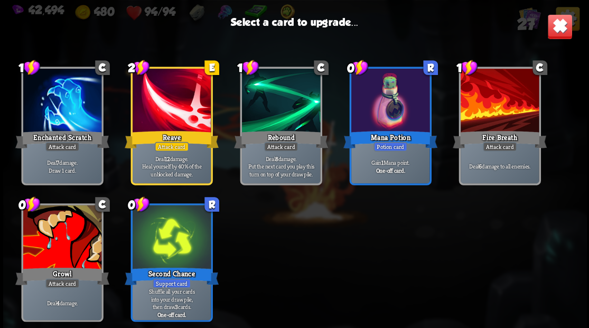
click at [67, 241] on div at bounding box center [62, 238] width 78 height 66
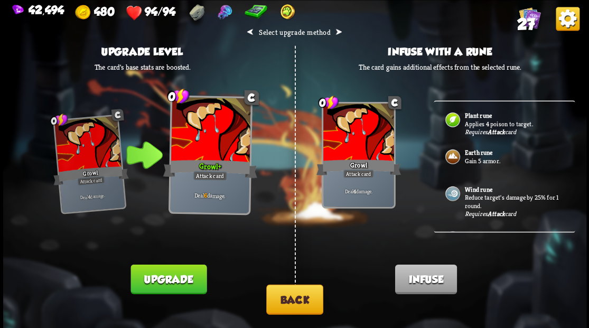
scroll to position [246, 0]
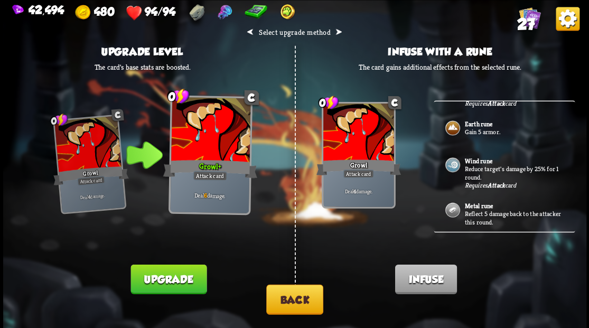
click at [302, 300] on button "Back" at bounding box center [294, 299] width 57 height 30
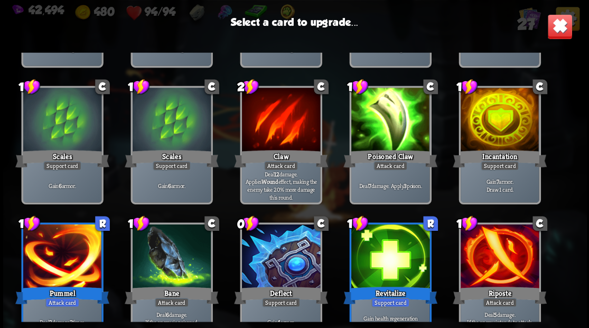
scroll to position [176, 0]
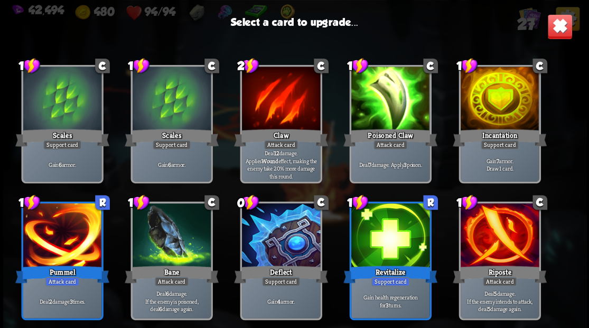
click at [285, 232] on div at bounding box center [281, 237] width 78 height 66
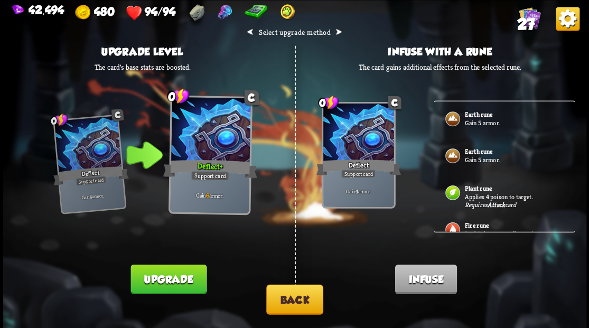
click at [481, 117] on b "Earth rune" at bounding box center [479, 114] width 28 height 8
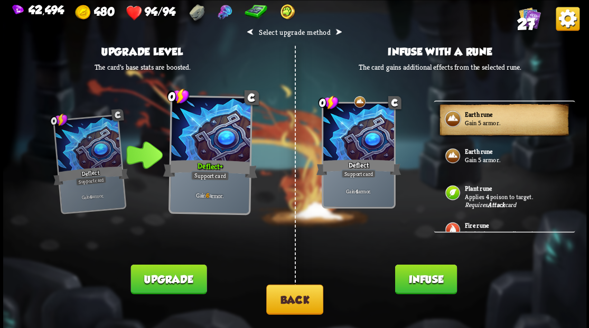
click at [437, 278] on button "Infuse" at bounding box center [426, 279] width 62 height 30
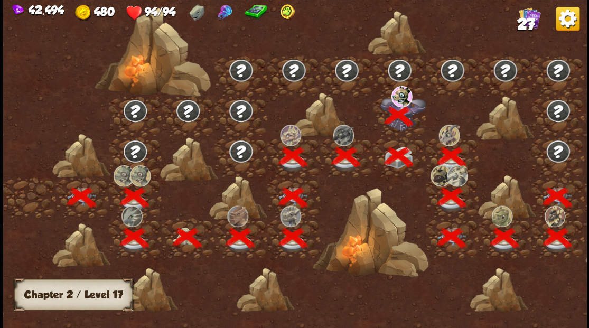
scroll to position [0, 161]
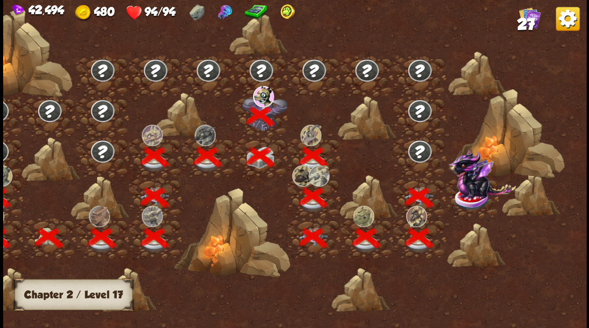
click at [476, 193] on img at bounding box center [482, 174] width 68 height 50
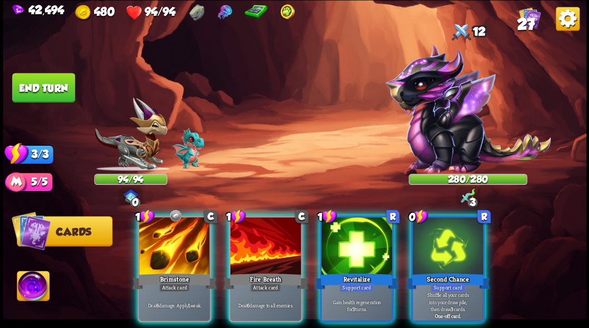
click at [32, 287] on img at bounding box center [33, 287] width 32 height 33
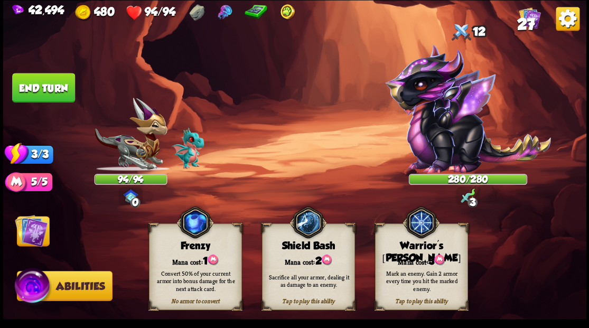
click at [447, 245] on div "Warrior's [PERSON_NAME]" at bounding box center [421, 252] width 92 height 24
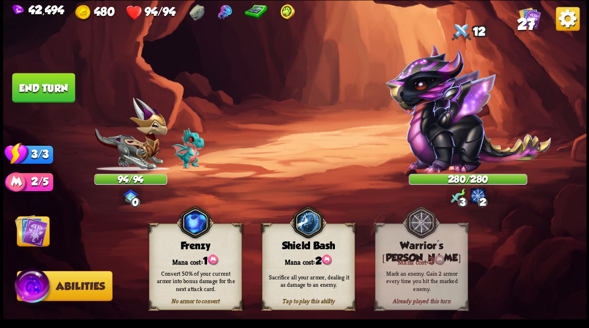
click at [30, 225] on img at bounding box center [31, 230] width 33 height 33
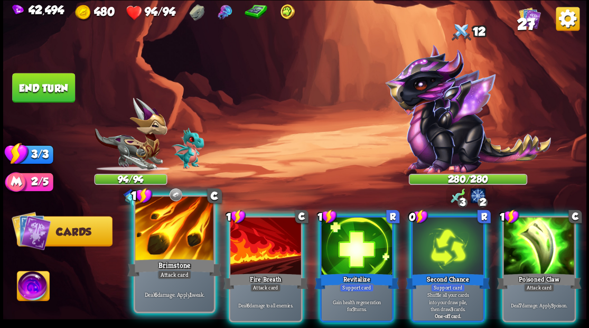
click at [166, 244] on div at bounding box center [174, 230] width 78 height 66
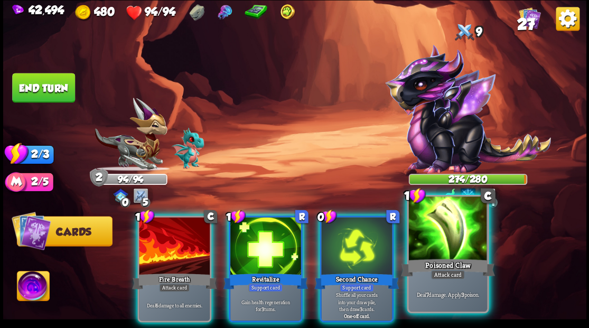
click at [460, 234] on div at bounding box center [448, 230] width 78 height 66
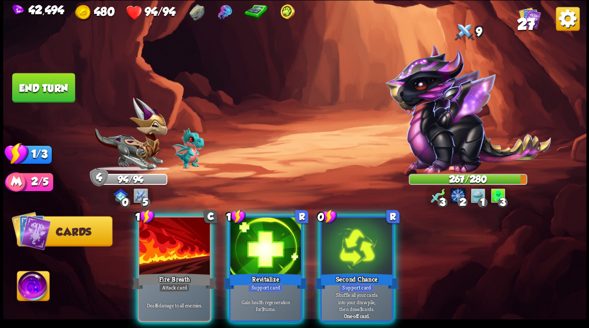
click at [341, 245] on div at bounding box center [356, 247] width 71 height 60
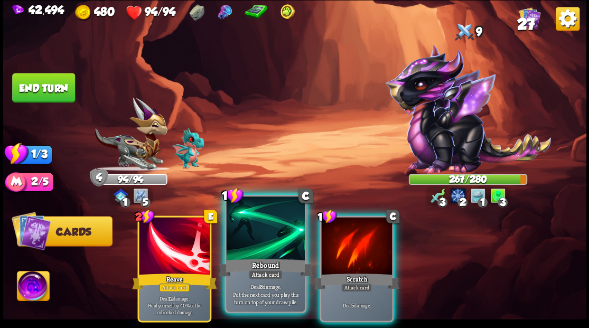
click at [277, 251] on div at bounding box center [265, 230] width 78 height 66
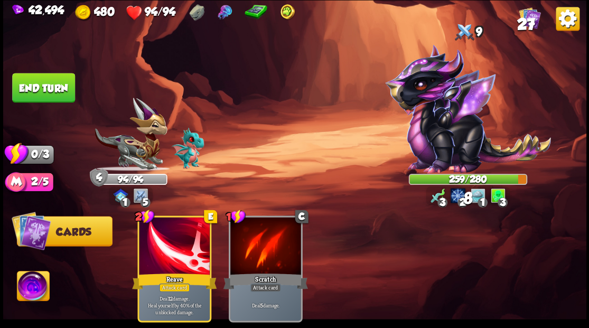
click at [38, 86] on button "End turn" at bounding box center [43, 88] width 63 height 30
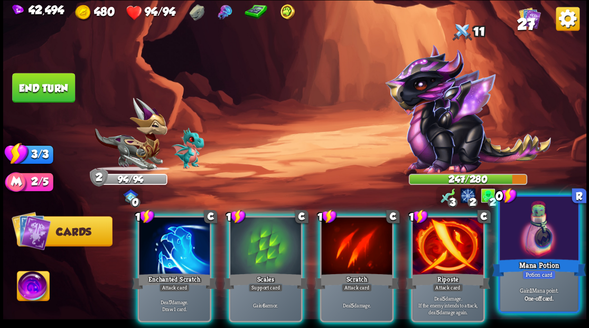
click at [530, 236] on div at bounding box center [539, 230] width 78 height 66
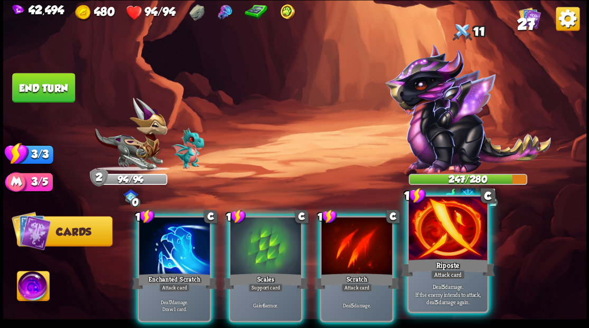
click at [453, 237] on div at bounding box center [448, 230] width 78 height 66
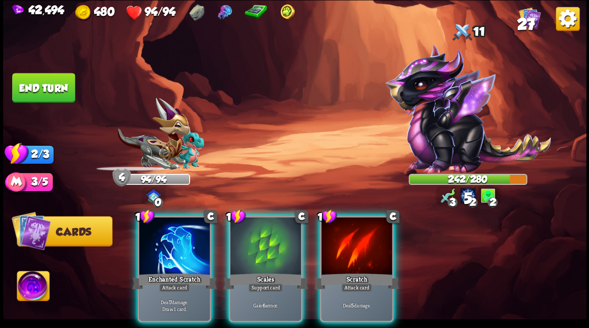
click at [170, 238] on div at bounding box center [174, 247] width 71 height 60
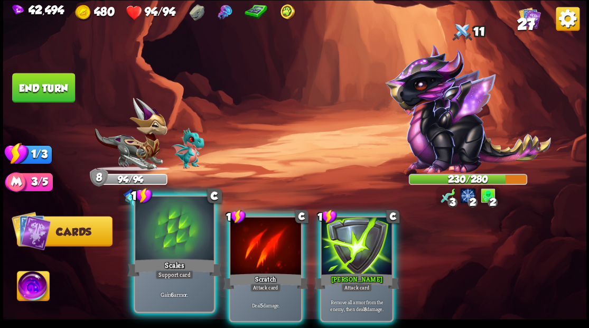
click at [171, 234] on div at bounding box center [174, 230] width 78 height 66
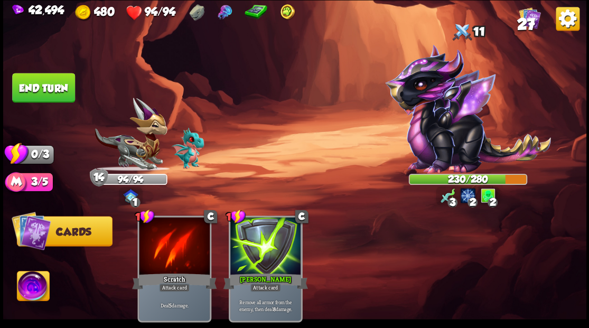
drag, startPoint x: 53, startPoint y: 94, endPoint x: 115, endPoint y: 106, distance: 63.0
click at [60, 96] on button "End turn" at bounding box center [44, 88] width 64 height 30
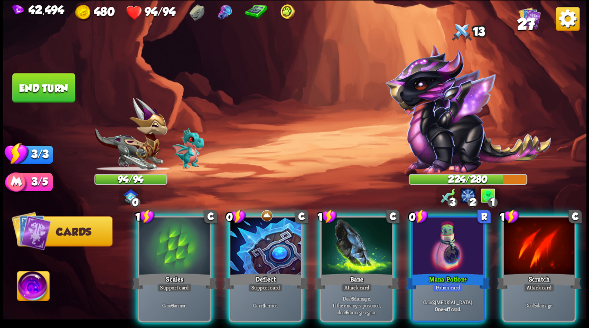
click at [436, 241] on div at bounding box center [448, 247] width 71 height 60
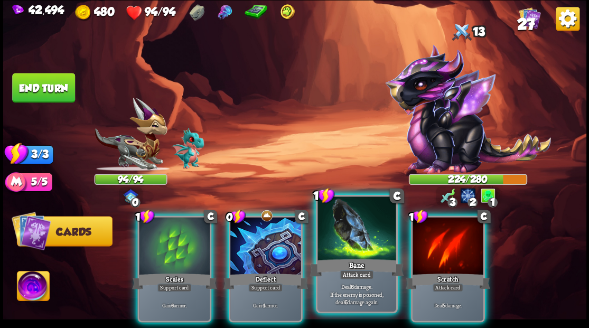
click at [351, 245] on div at bounding box center [357, 230] width 78 height 66
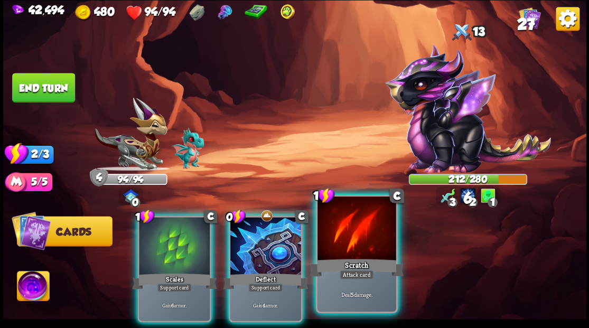
click at [348, 242] on div at bounding box center [357, 230] width 78 height 66
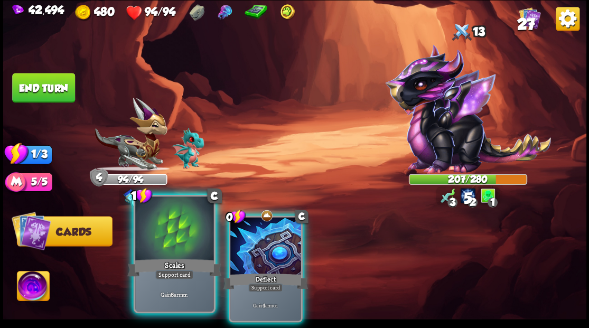
click at [177, 226] on div at bounding box center [174, 230] width 78 height 66
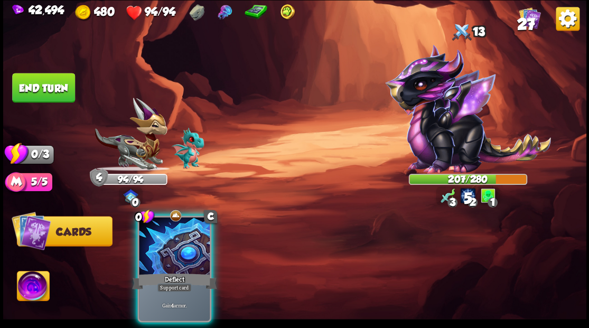
click at [177, 226] on div at bounding box center [174, 247] width 71 height 60
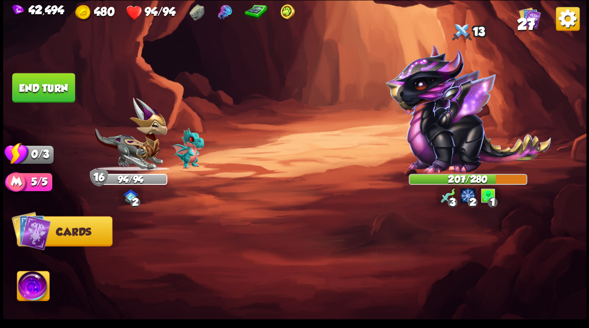
drag, startPoint x: 31, startPoint y: 95, endPoint x: 202, endPoint y: 96, distance: 170.7
click at [32, 95] on button "End turn" at bounding box center [43, 88] width 63 height 30
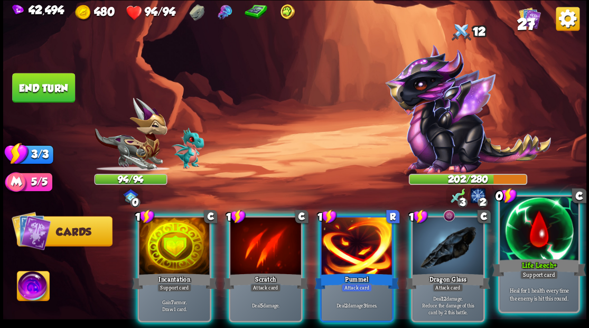
click at [544, 233] on div at bounding box center [539, 230] width 78 height 66
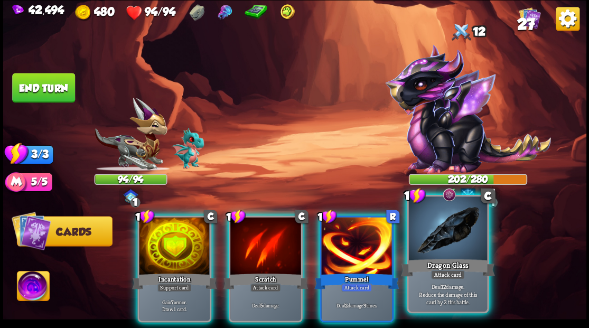
drag, startPoint x: 460, startPoint y: 239, endPoint x: 462, endPoint y: 220, distance: 19.1
click at [460, 238] on div at bounding box center [448, 230] width 78 height 66
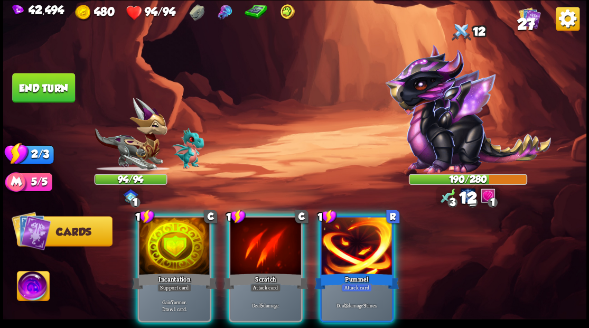
drag, startPoint x: 351, startPoint y: 248, endPoint x: 351, endPoint y: 243, distance: 5.8
click at [351, 247] on div at bounding box center [356, 247] width 71 height 60
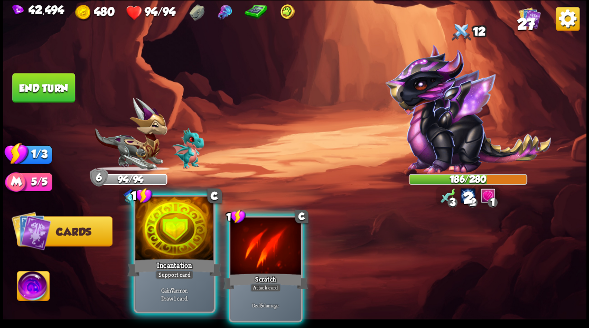
click at [173, 236] on div at bounding box center [174, 230] width 78 height 66
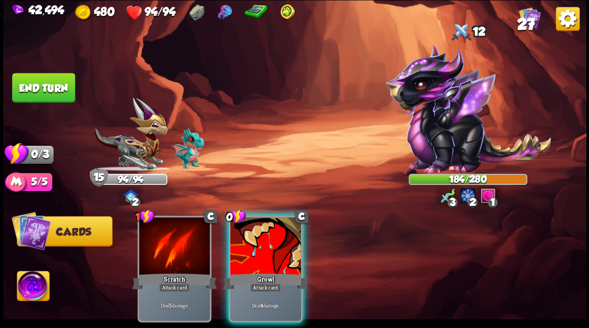
drag, startPoint x: 262, startPoint y: 241, endPoint x: 263, endPoint y: 236, distance: 5.4
click at [262, 238] on div at bounding box center [265, 247] width 71 height 60
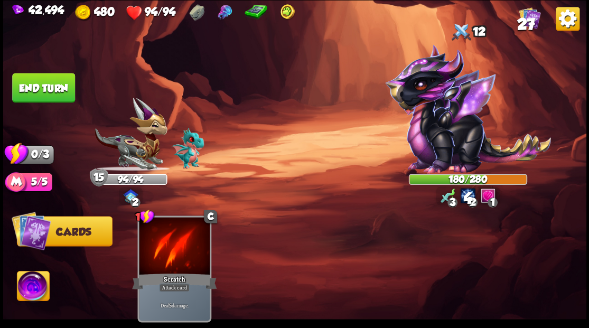
click at [44, 90] on button "End turn" at bounding box center [44, 87] width 64 height 30
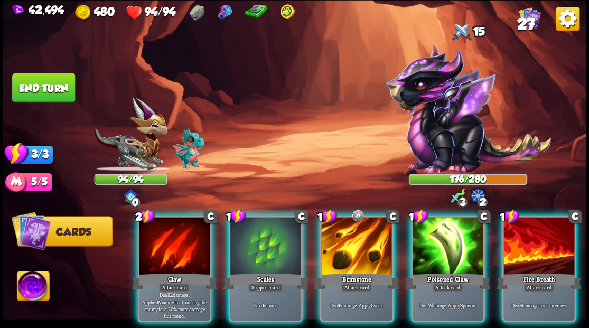
click at [346, 231] on div at bounding box center [356, 247] width 71 height 60
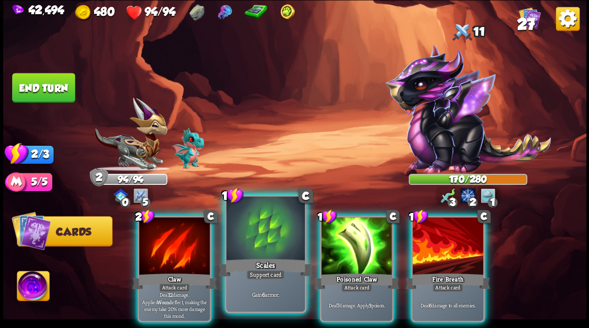
click at [270, 230] on div at bounding box center [265, 230] width 78 height 66
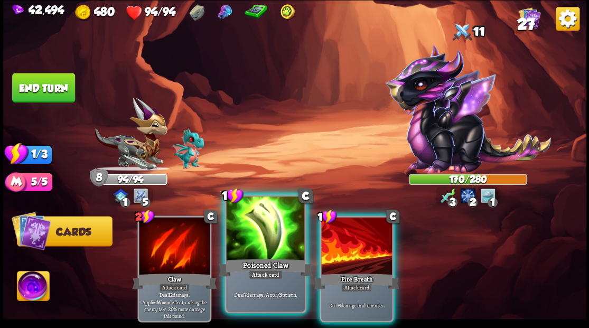
click at [270, 228] on div at bounding box center [265, 230] width 78 height 66
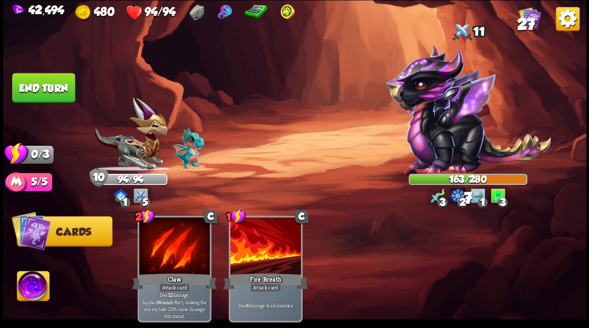
click at [38, 87] on button "End turn" at bounding box center [43, 87] width 64 height 30
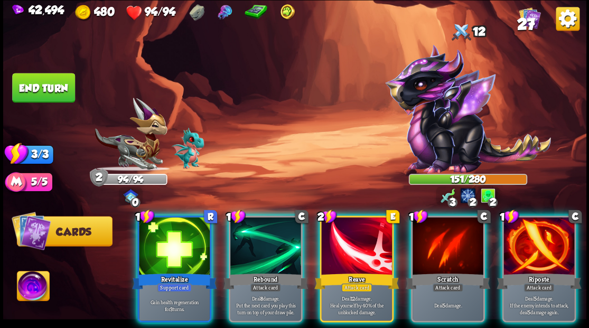
click at [519, 227] on div at bounding box center [539, 247] width 71 height 60
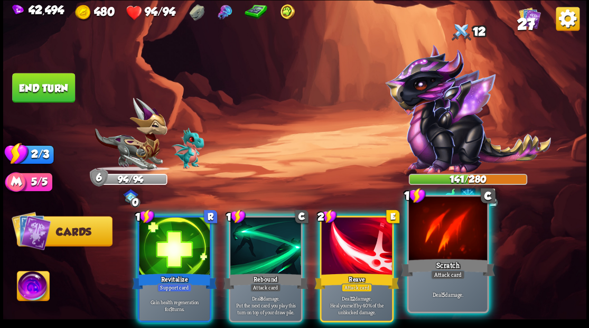
drag, startPoint x: 440, startPoint y: 242, endPoint x: 439, endPoint y: 234, distance: 8.1
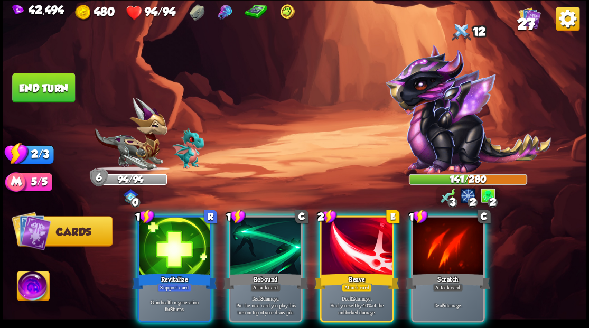
click at [440, 241] on div at bounding box center [448, 247] width 71 height 60
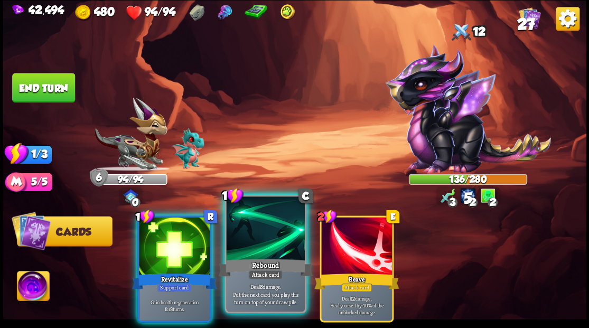
click at [255, 245] on div at bounding box center [265, 230] width 78 height 66
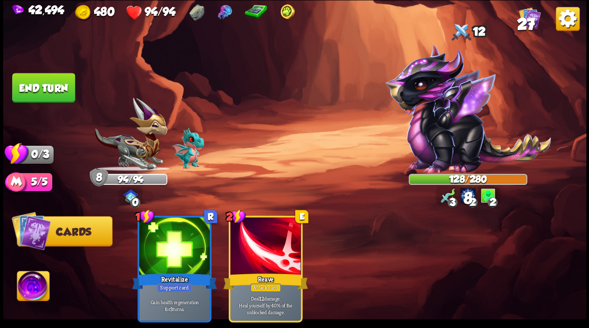
click at [43, 97] on button "End turn" at bounding box center [43, 88] width 63 height 30
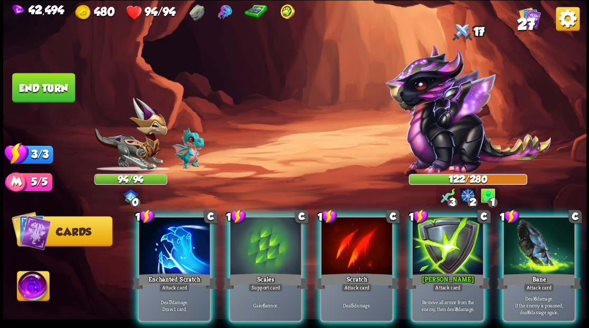
drag, startPoint x: 536, startPoint y: 240, endPoint x: 522, endPoint y: 233, distance: 16.1
click at [536, 241] on div at bounding box center [539, 247] width 71 height 60
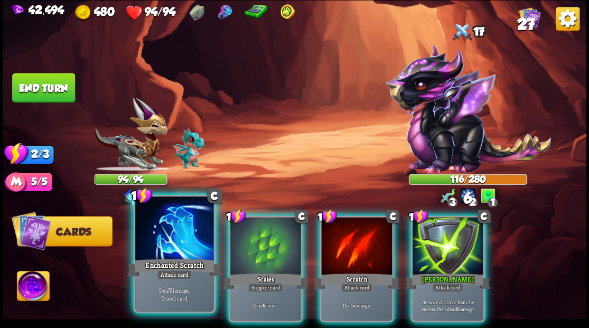
click at [170, 243] on div at bounding box center [174, 230] width 78 height 66
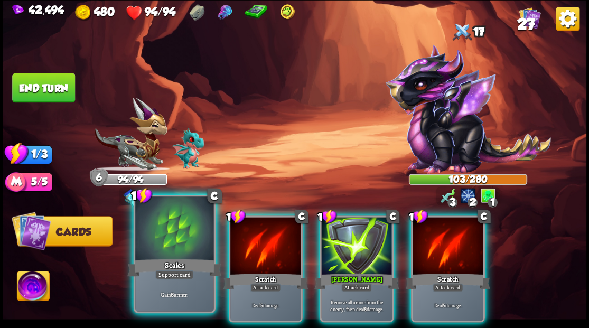
click at [171, 234] on div at bounding box center [174, 230] width 78 height 66
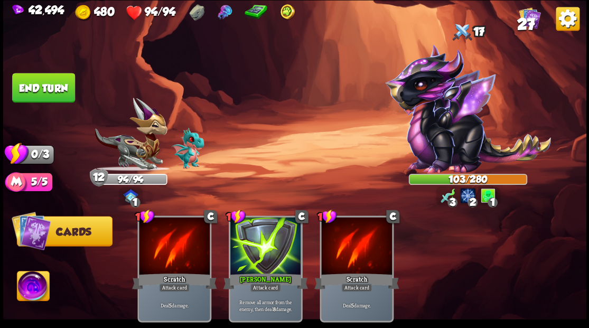
drag, startPoint x: 53, startPoint y: 84, endPoint x: 62, endPoint y: 86, distance: 9.6
click at [52, 85] on button "End turn" at bounding box center [43, 87] width 64 height 30
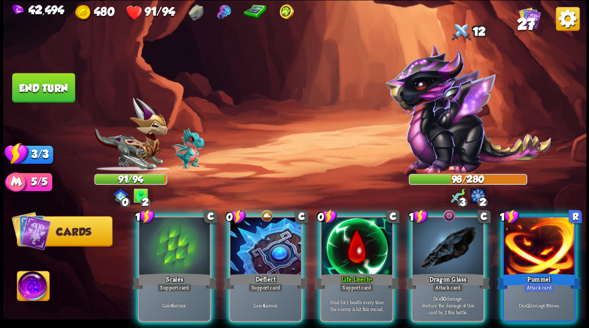
drag, startPoint x: 344, startPoint y: 244, endPoint x: 345, endPoint y: 238, distance: 6.4
click at [344, 244] on div at bounding box center [356, 247] width 71 height 60
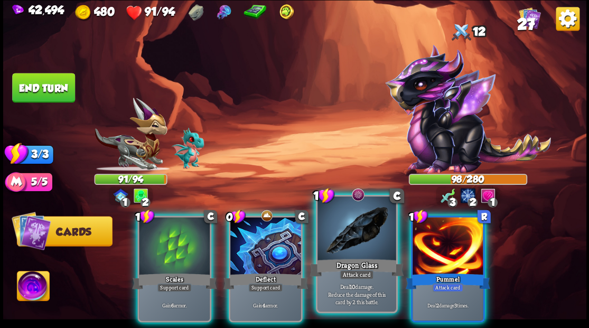
click at [341, 233] on div at bounding box center [357, 230] width 78 height 66
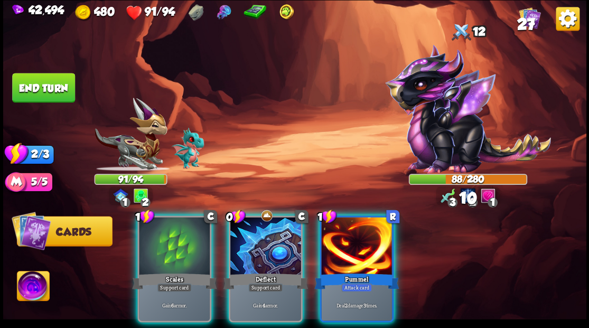
click at [341, 233] on div at bounding box center [356, 247] width 71 height 60
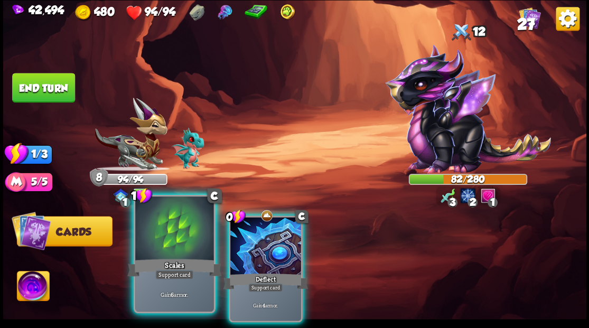
click at [161, 232] on div at bounding box center [174, 230] width 78 height 66
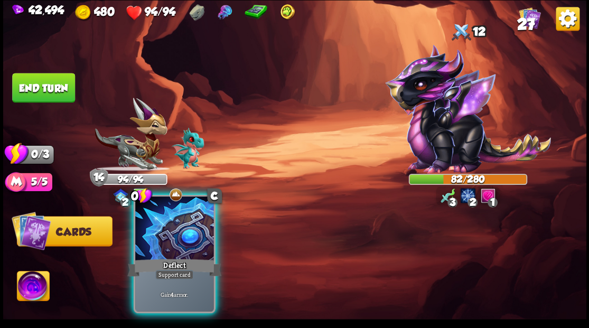
click at [160, 219] on div at bounding box center [174, 230] width 78 height 66
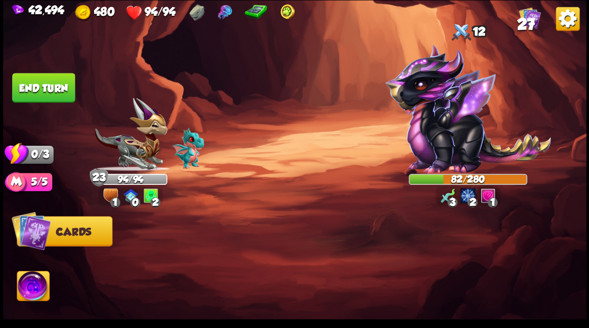
click at [63, 99] on button "End turn" at bounding box center [43, 88] width 63 height 30
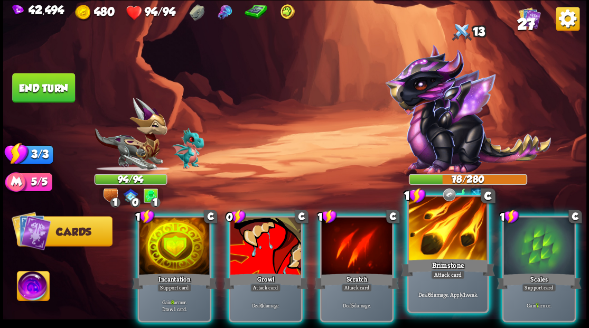
click at [440, 240] on div at bounding box center [448, 230] width 78 height 66
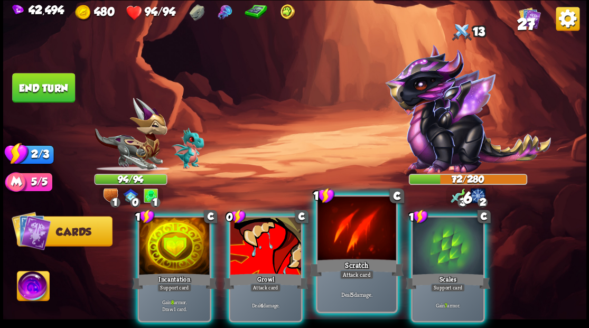
click at [360, 236] on div at bounding box center [357, 230] width 78 height 66
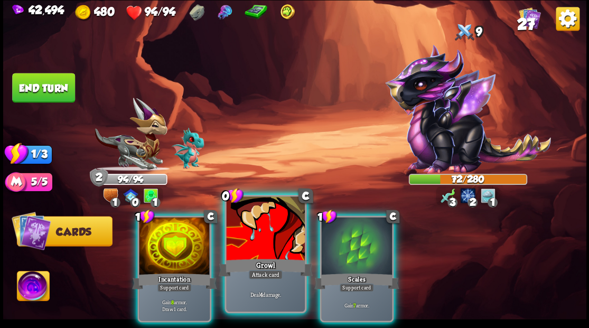
click at [266, 233] on div at bounding box center [265, 230] width 78 height 66
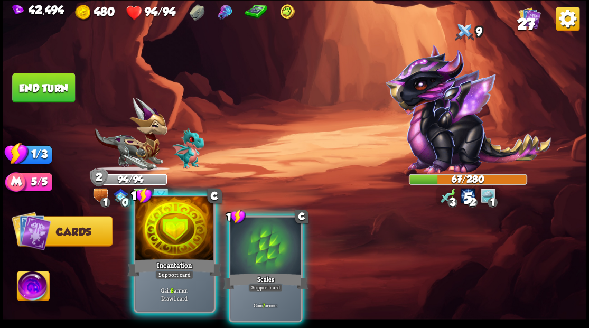
click at [168, 243] on div at bounding box center [174, 230] width 78 height 66
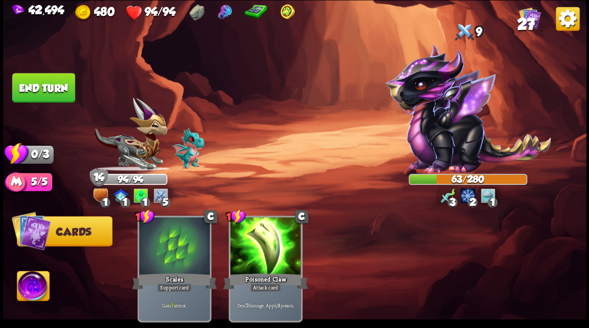
click at [39, 89] on button "End turn" at bounding box center [43, 87] width 64 height 30
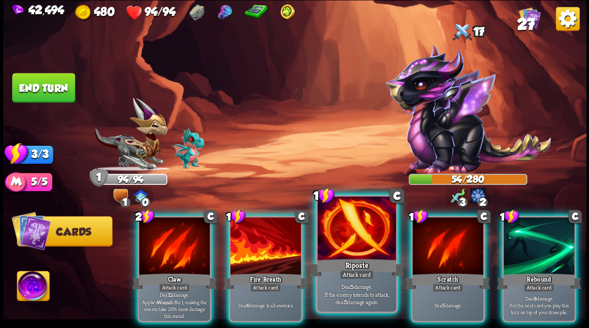
click at [355, 232] on div at bounding box center [357, 230] width 78 height 66
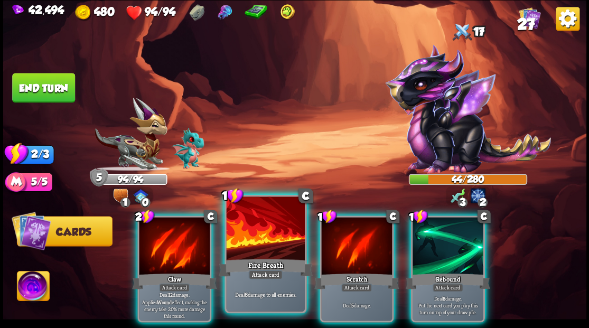
click at [280, 239] on div at bounding box center [265, 230] width 78 height 66
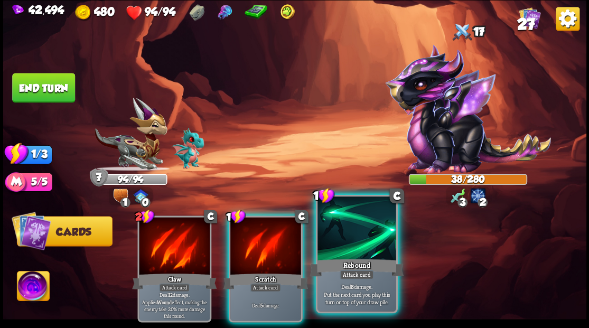
click at [350, 237] on div at bounding box center [357, 230] width 78 height 66
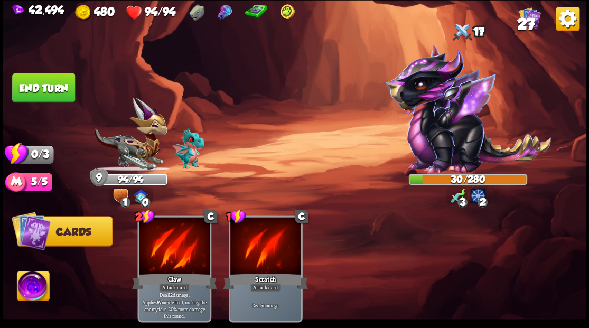
click at [56, 88] on button "End turn" at bounding box center [43, 88] width 63 height 30
